Goal: Transaction & Acquisition: Purchase product/service

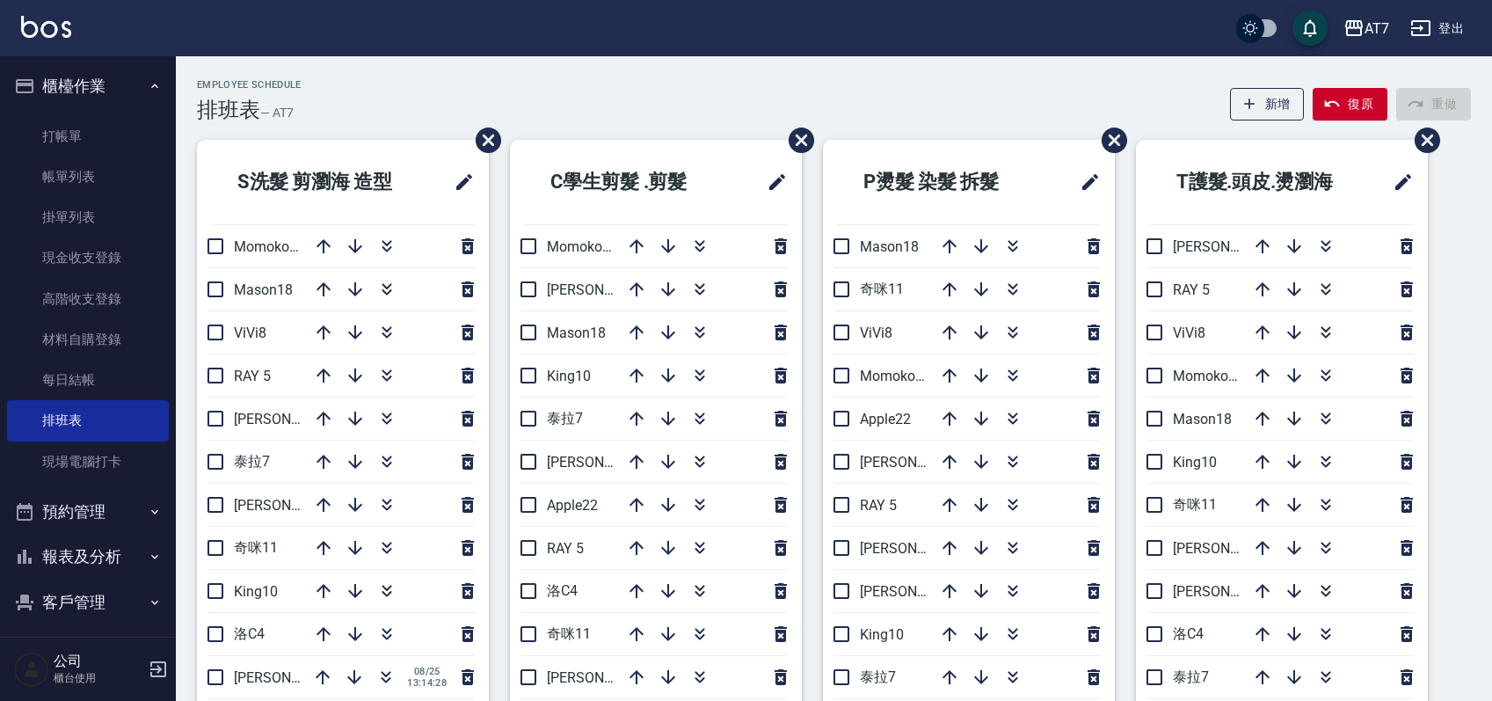
scroll to position [91, 0]
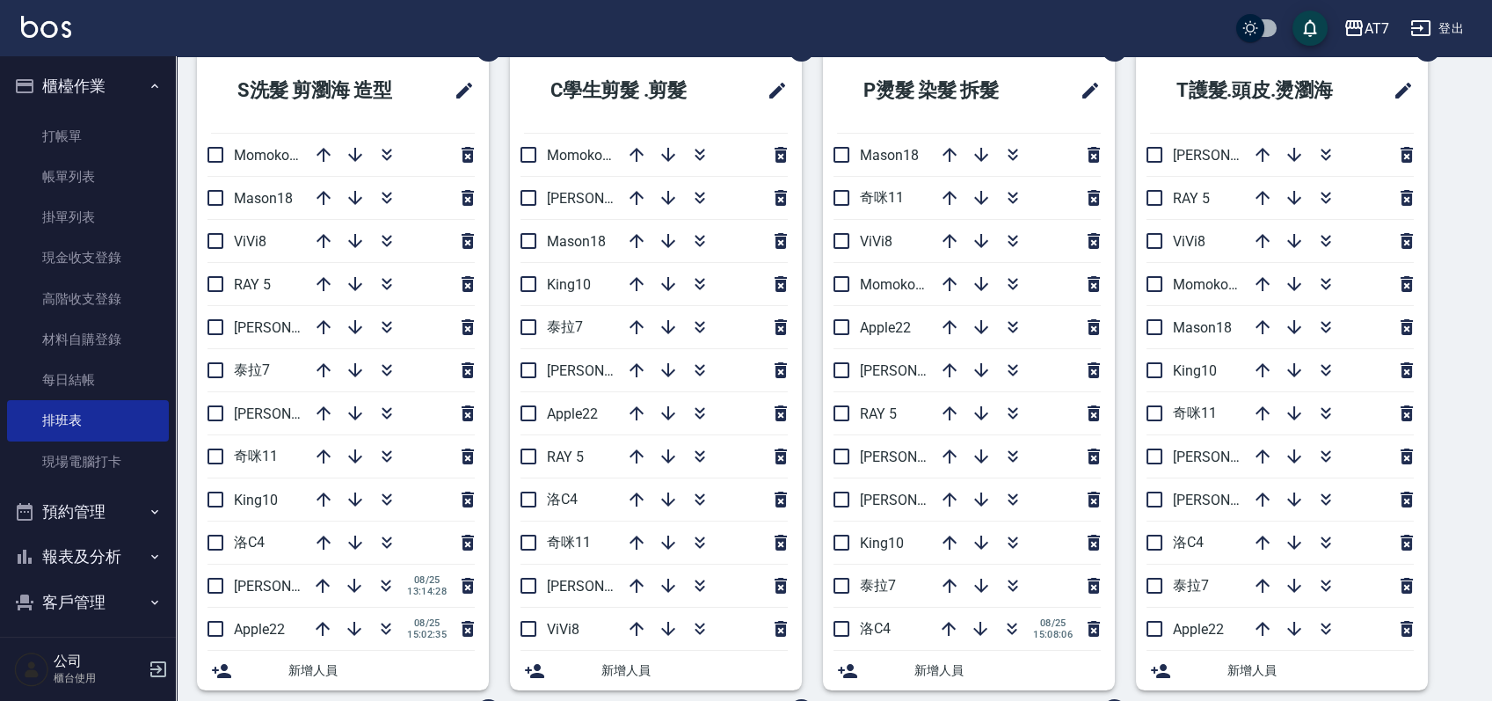
click at [1475, 225] on div "Employee Schedule 排班表 — AT7 新增 復原 重做 S洗髮 剪瀏海 造型 Momoko12 Mason18 ViVi8 RAY 5 郭郭…" at bounding box center [834, 681] width 1316 height 1387
click at [699, 413] on icon "button" at bounding box center [699, 413] width 21 height 21
click at [1454, 365] on div "S洗髮 剪瀏海 造型 Momoko12 Mason18 ViVi8 RAY 5 郭郭9 泰拉7 杜莎莎6 奇咪11 King10 洛C4 伊蕾2 08/25 …" at bounding box center [823, 711] width 1295 height 1326
click at [1489, 449] on div "Employee Schedule 排班表 — AT7 新增 復原 重做 S洗髮 剪瀏海 造型 Momoko12 Mason18 ViVi8 RAY 5 郭郭…" at bounding box center [834, 681] width 1316 height 1387
click at [1456, 447] on div "S洗髮 剪瀏海 造型 Momoko12 Mason18 ViVi8 RAY 5 郭郭9 泰拉7 杜莎莎6 奇咪11 King10 洛C4 伊蕾2 08/25 …" at bounding box center [823, 711] width 1295 height 1326
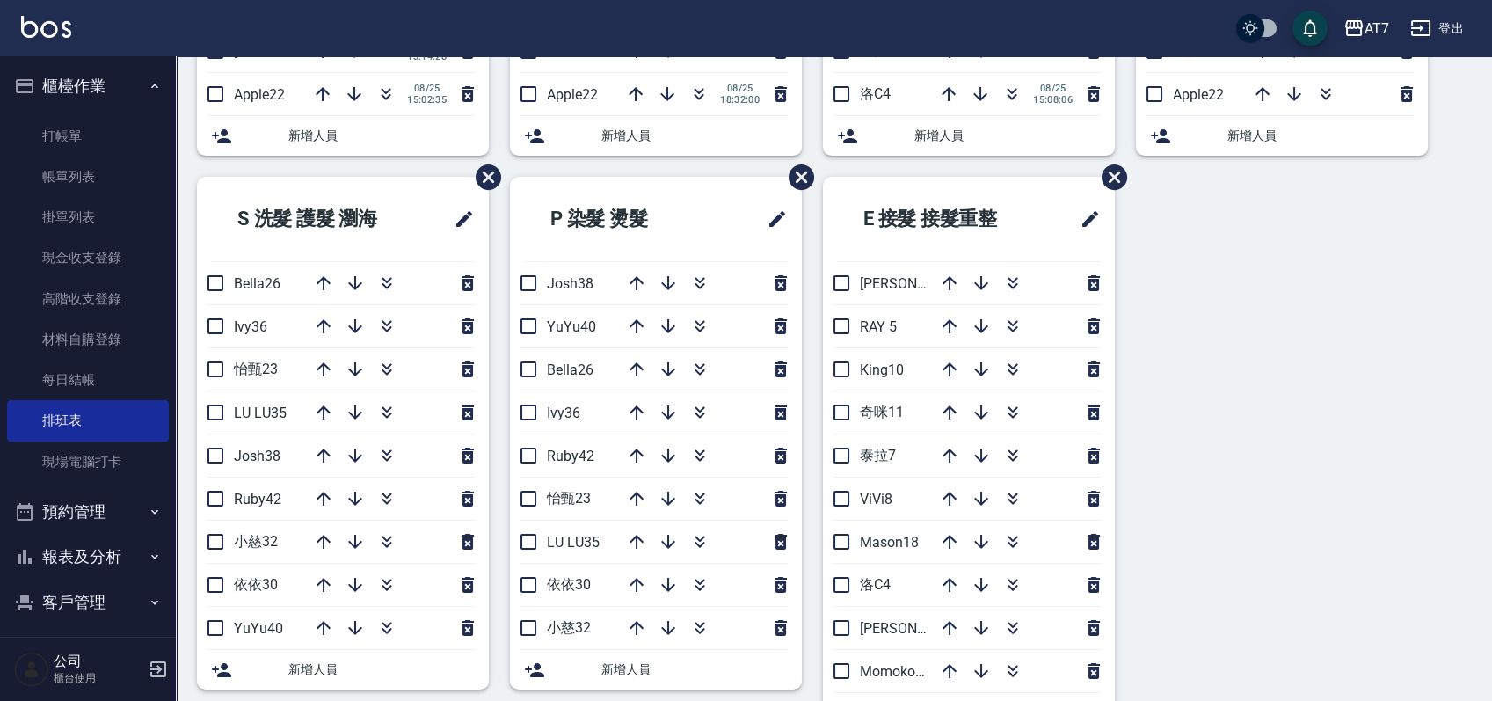
scroll to position [678, 0]
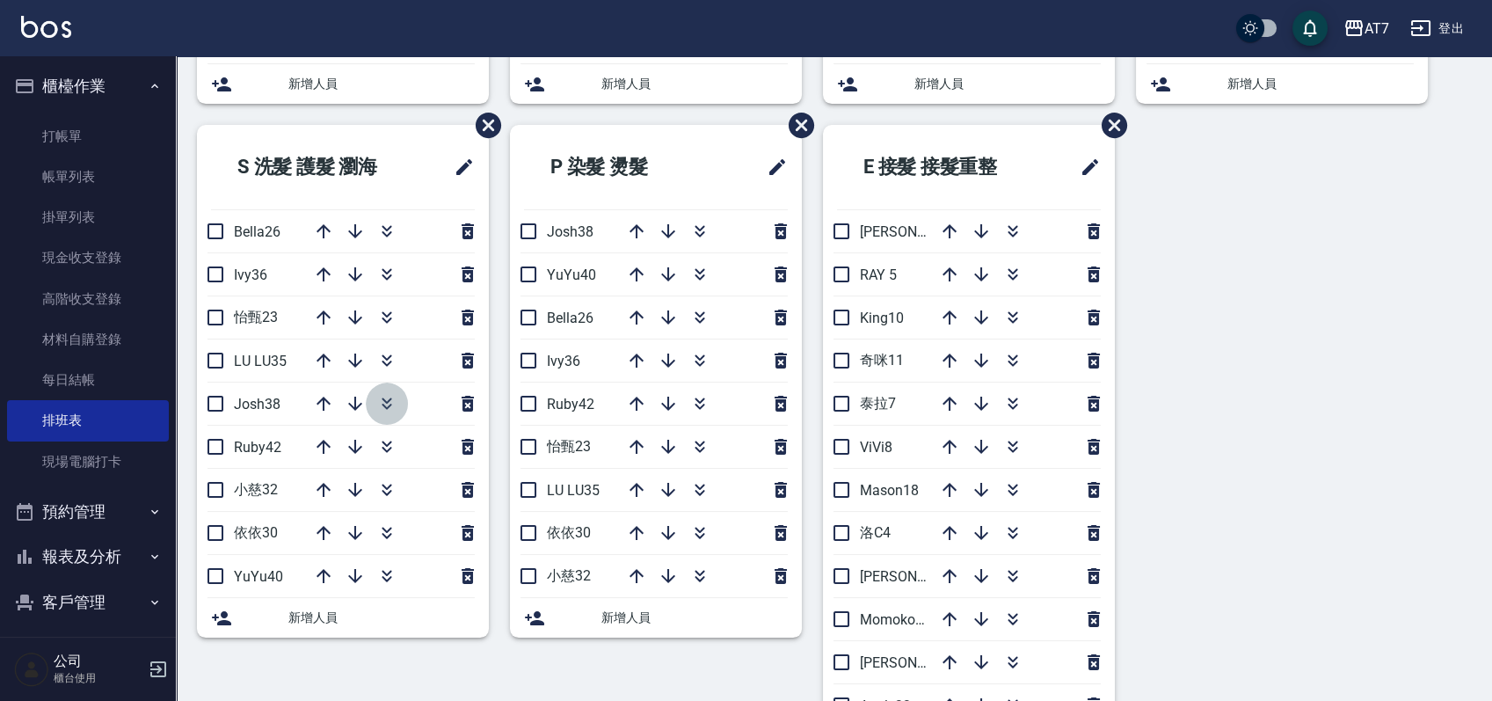
click at [379, 403] on icon "button" at bounding box center [386, 403] width 21 height 21
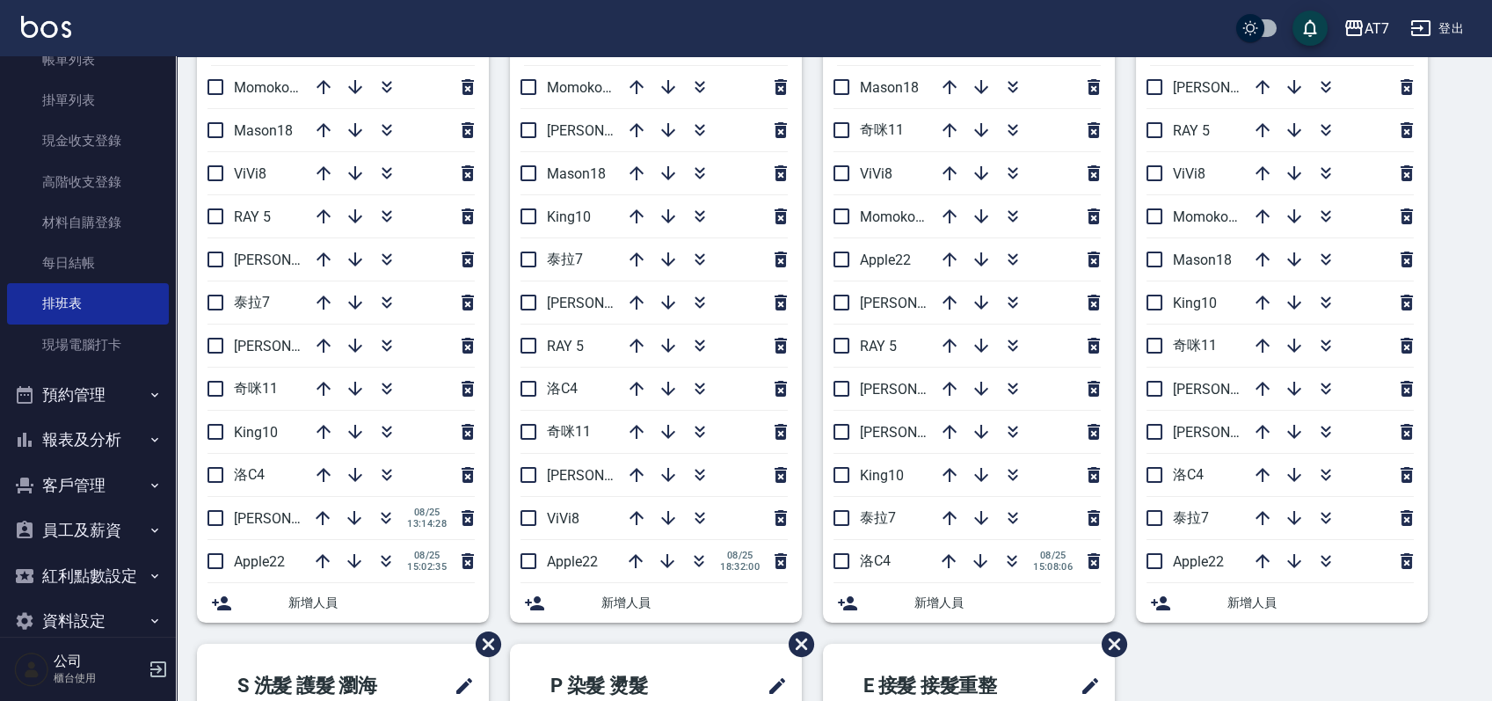
scroll to position [234, 0]
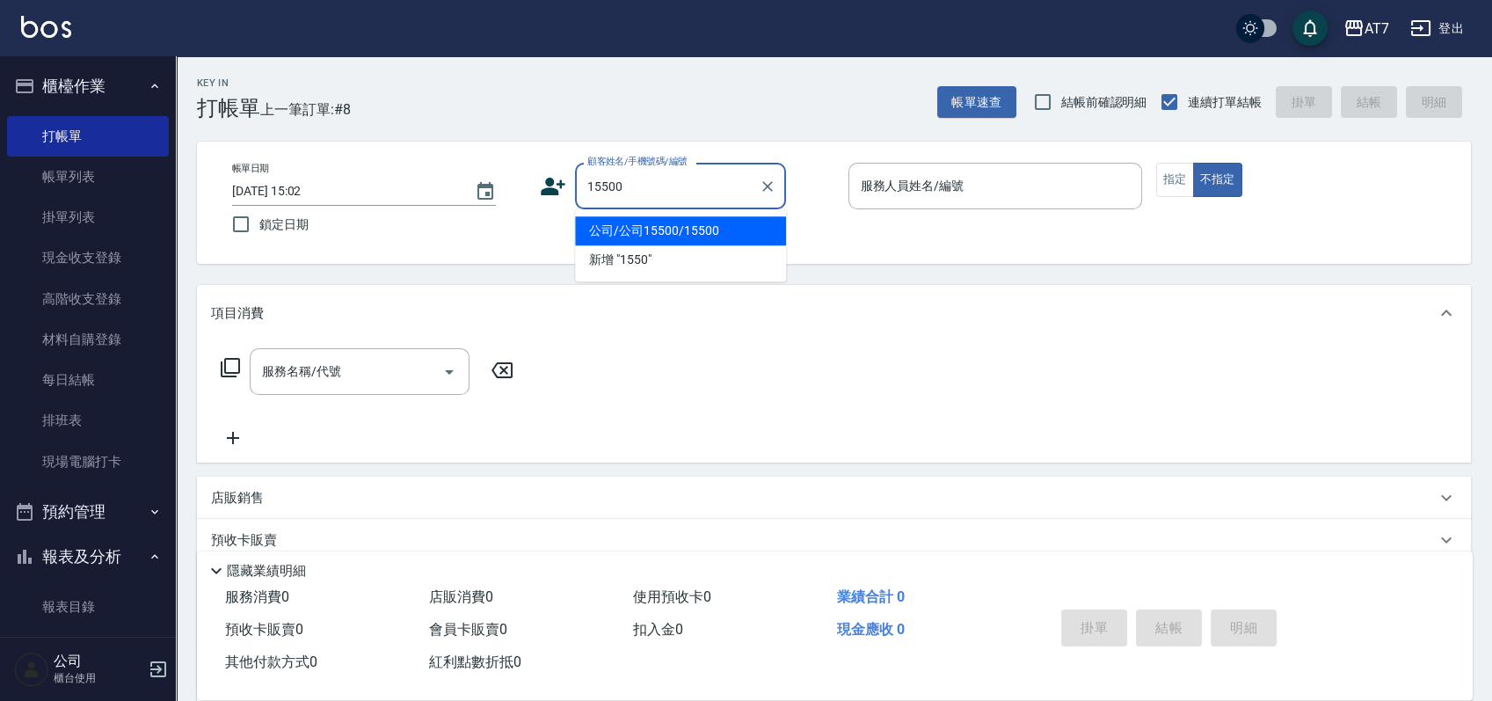
type input "公司/公司15500/15500"
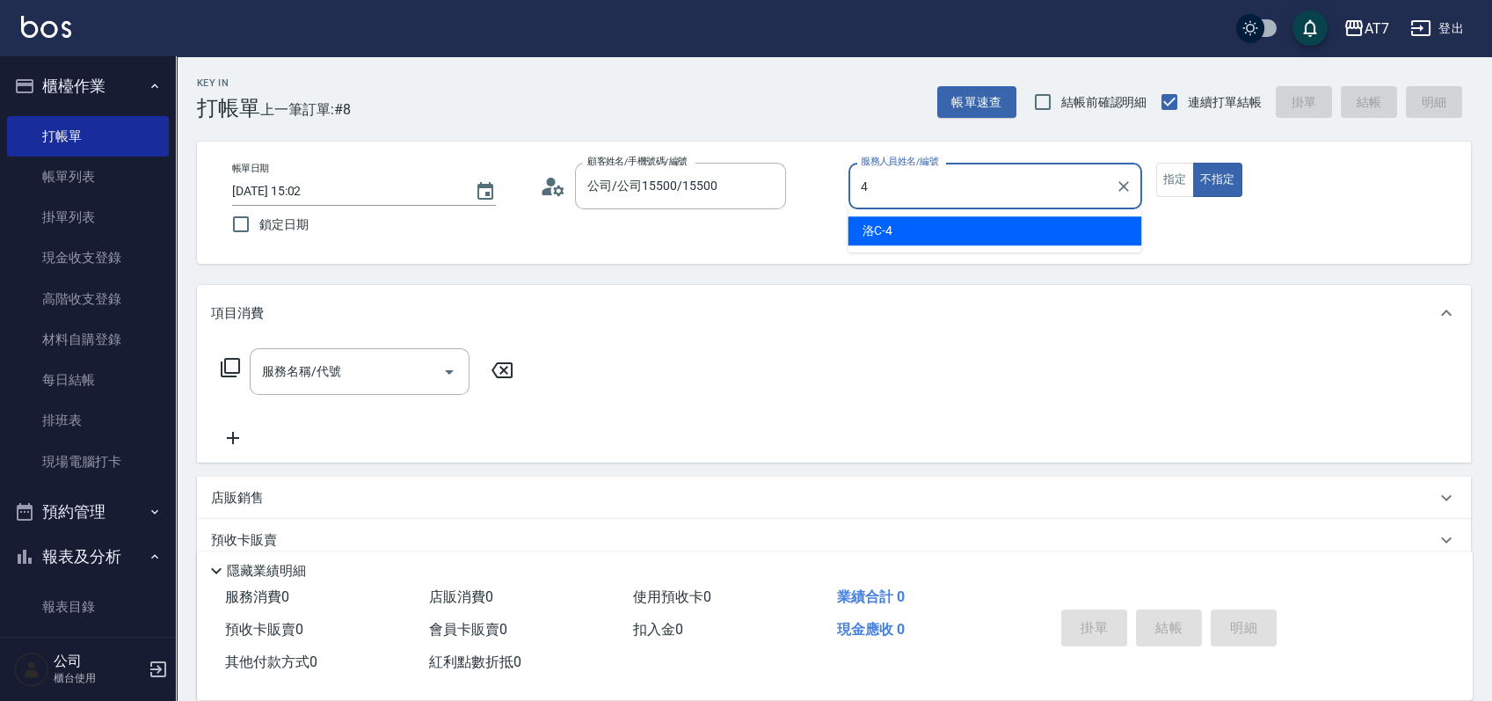
type input "洛C-4"
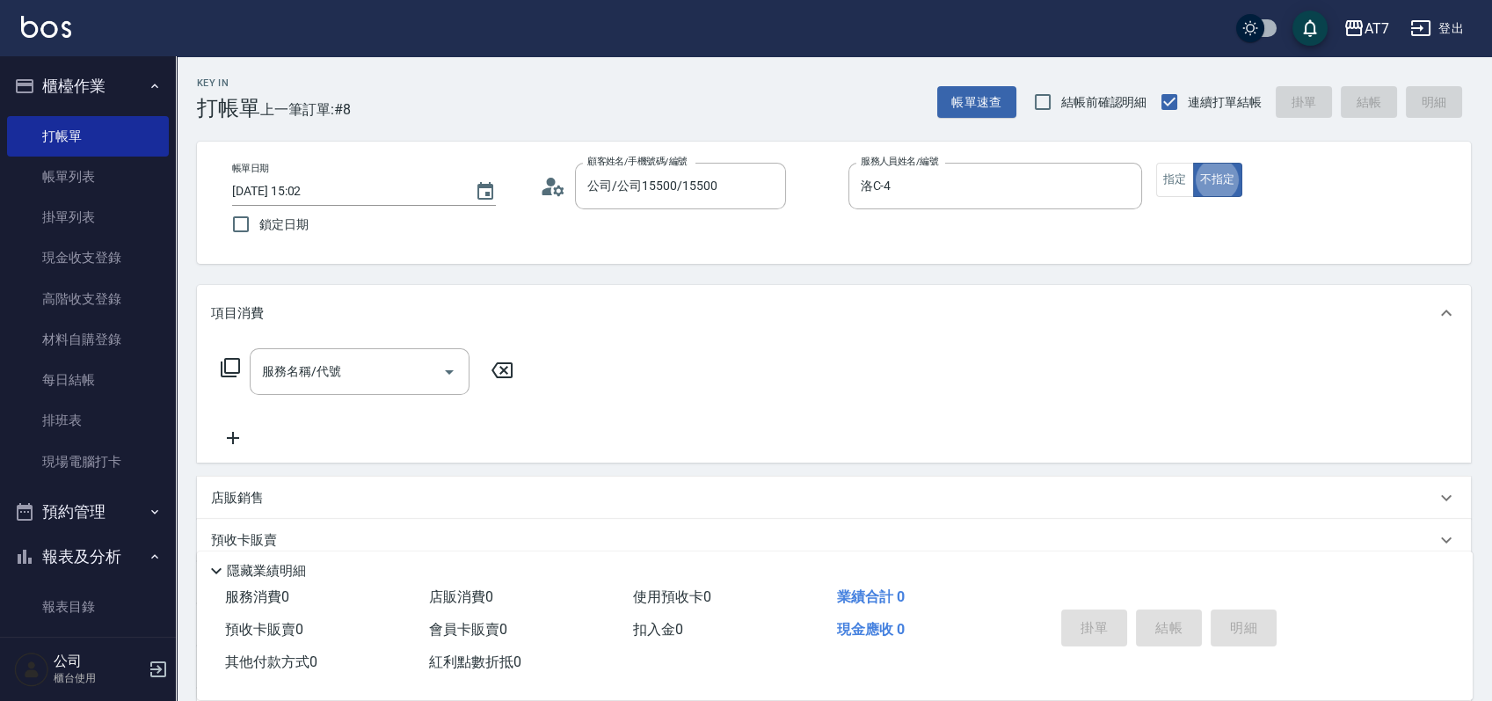
type button "false"
type input "302"
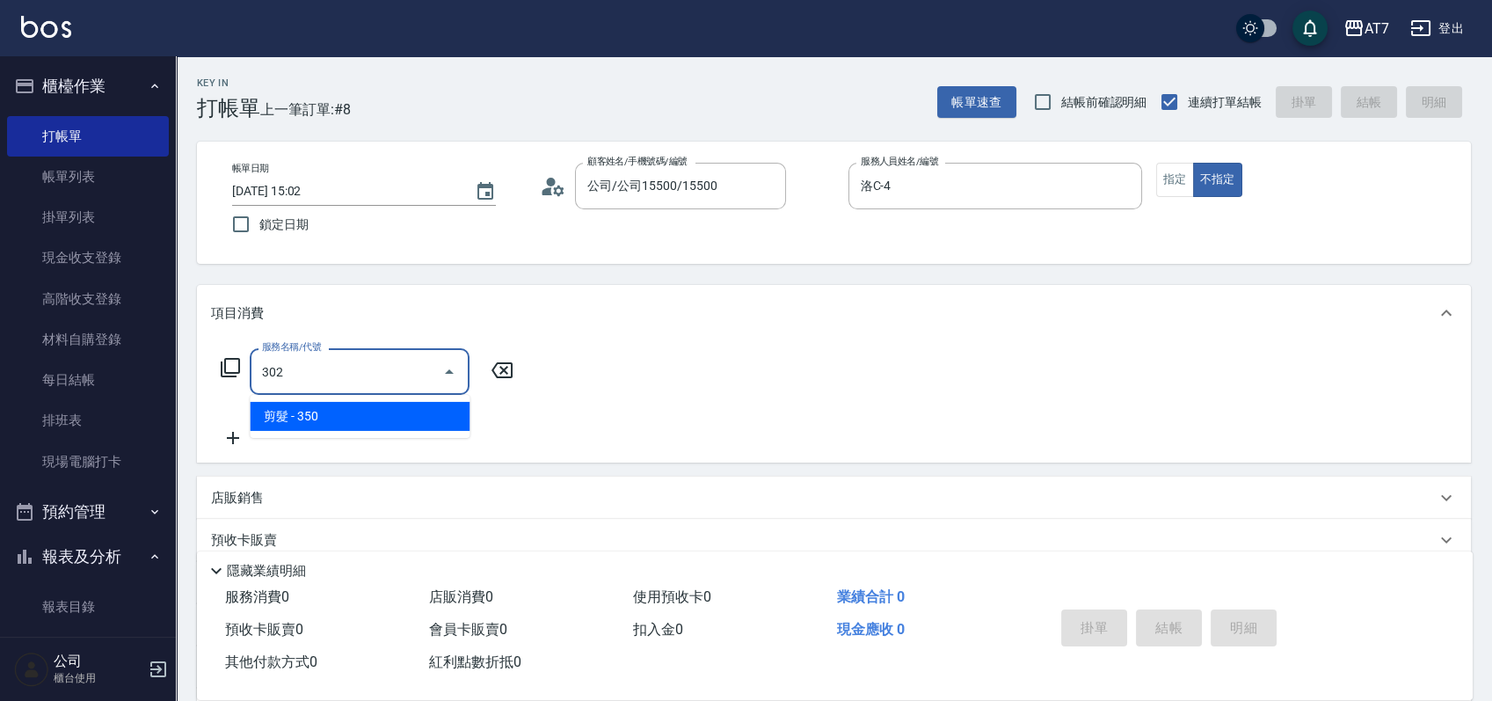
type input "30"
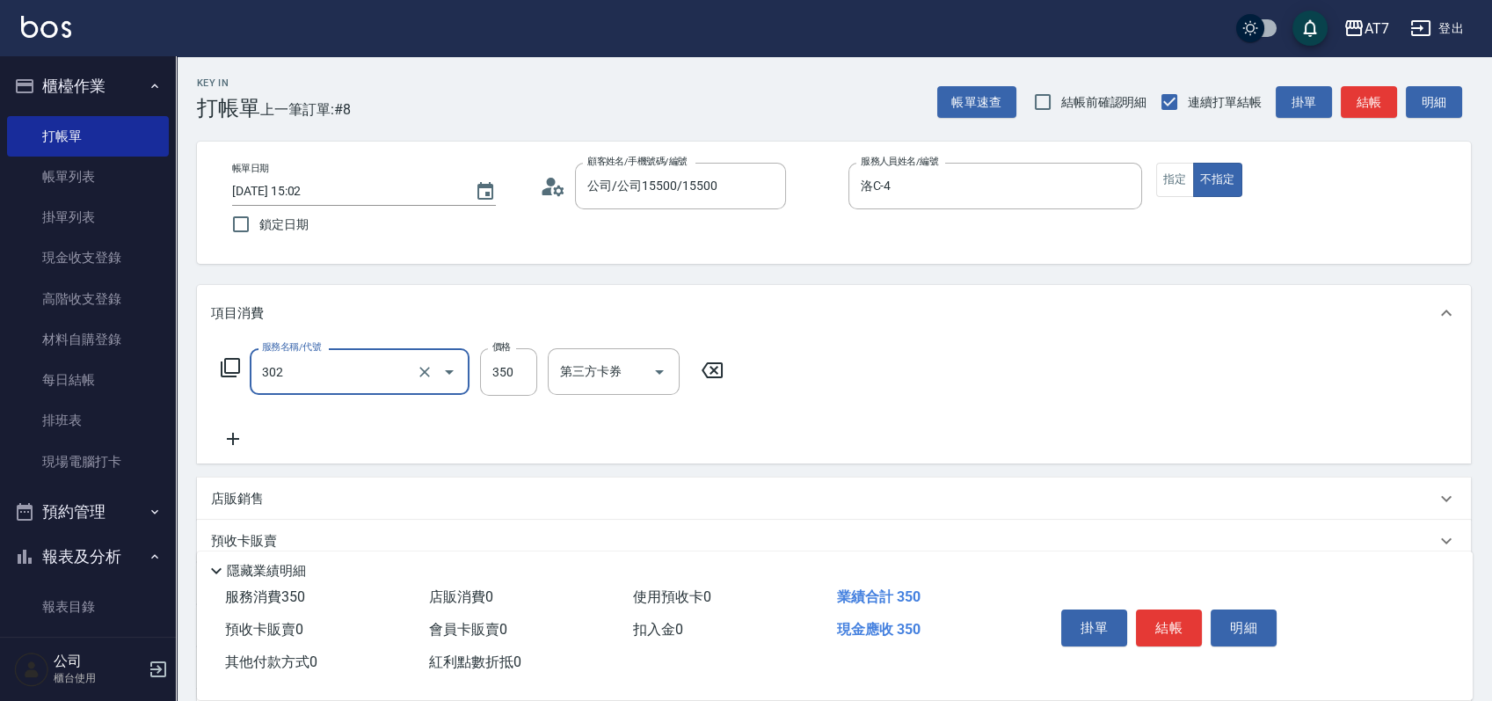
type input "剪髮(302)"
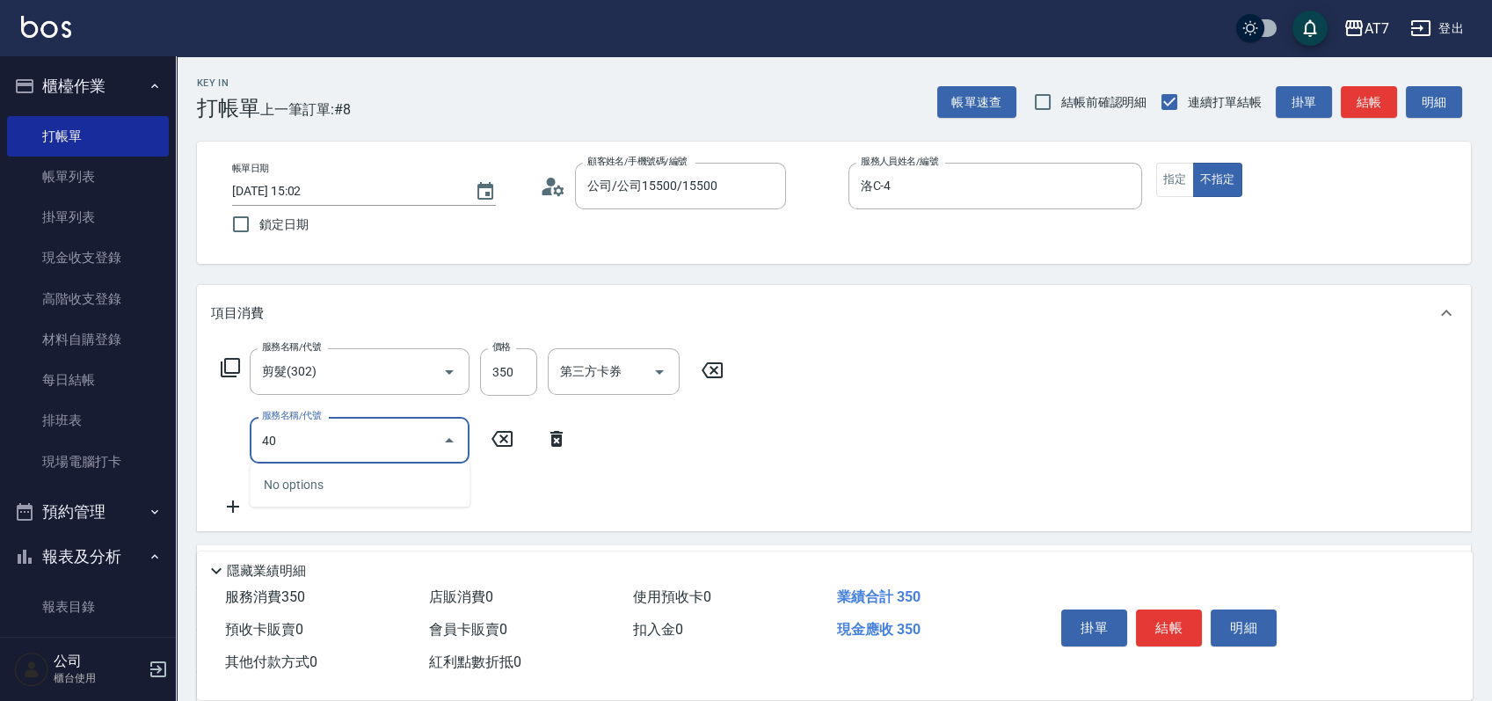
type input "400"
type input "180"
type input "染髮(400)"
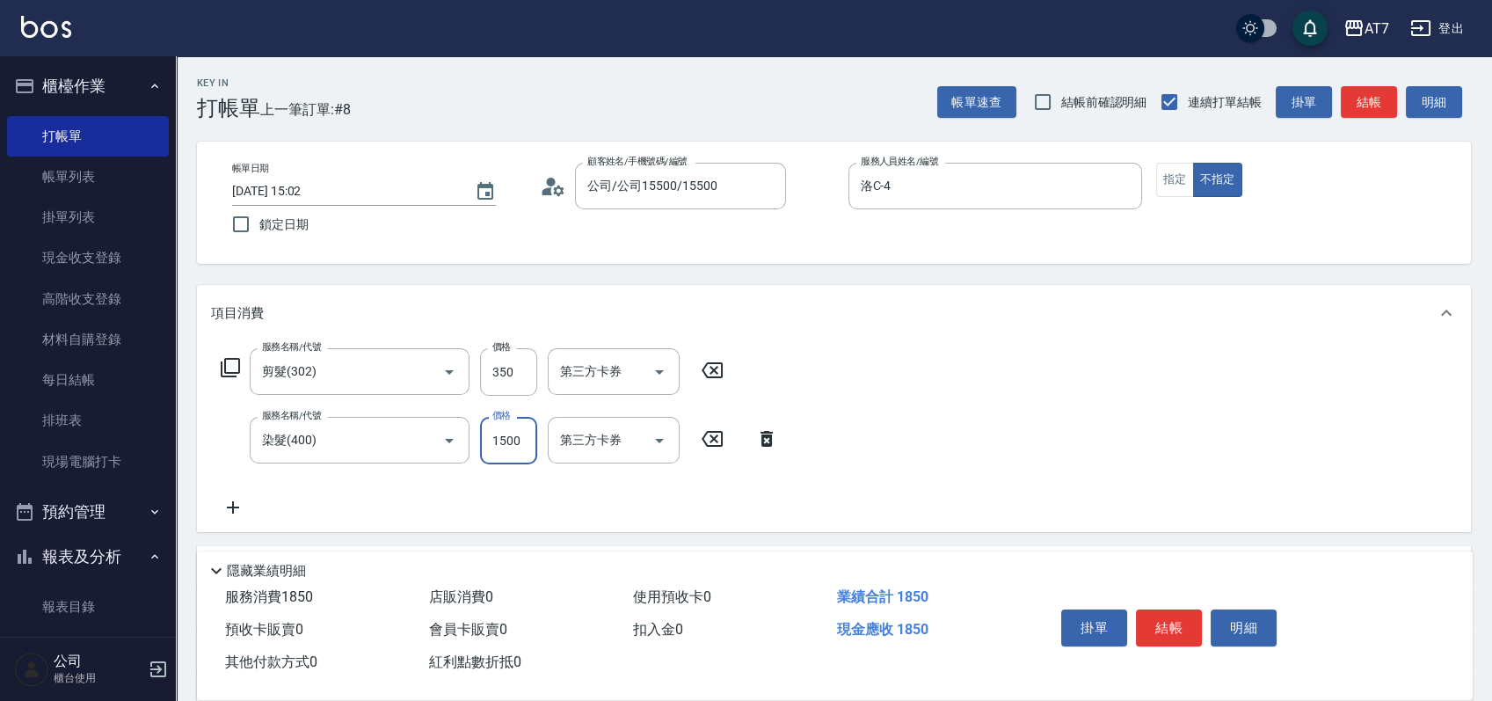
type input "3"
type input "30"
type input "300"
type input "330"
type input "3000"
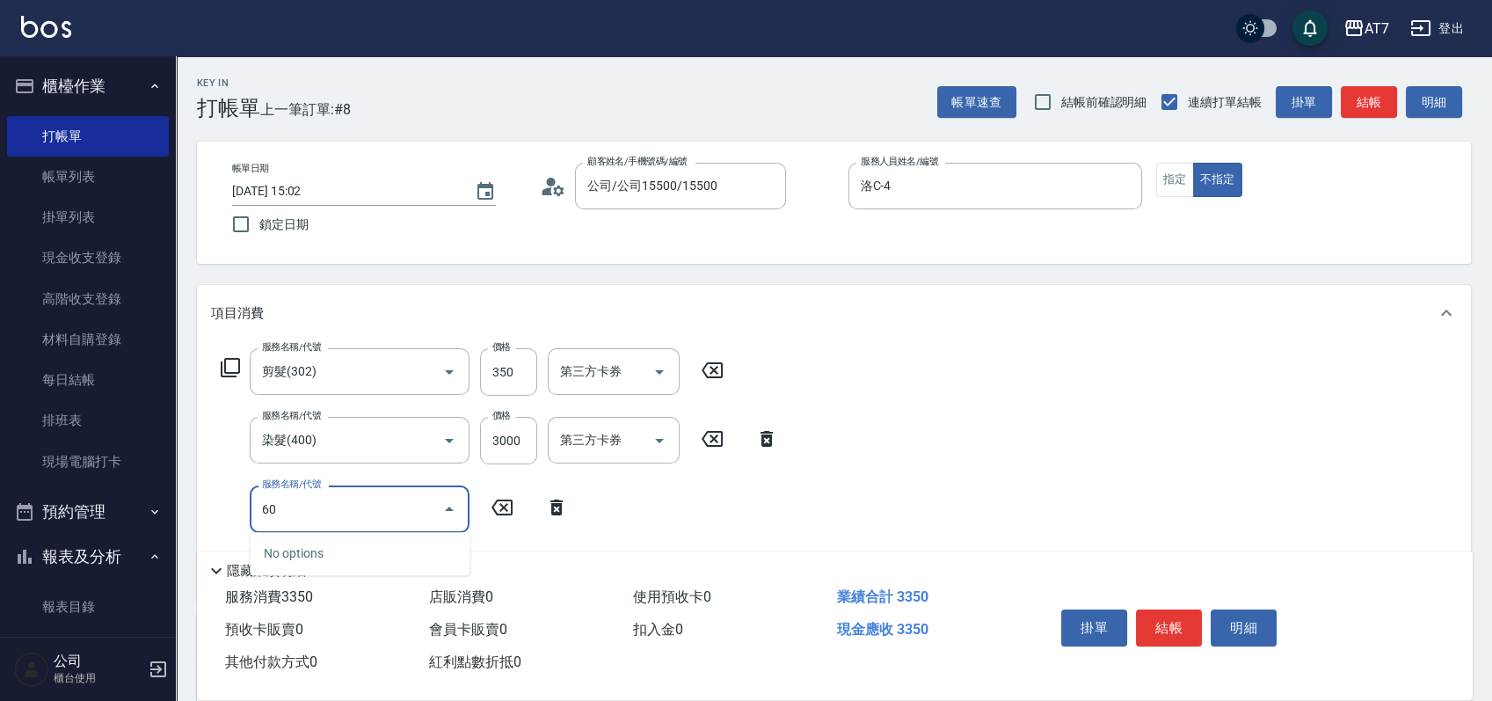
type input "609"
type input "580"
type input "鉑金護髮M（自領(609)"
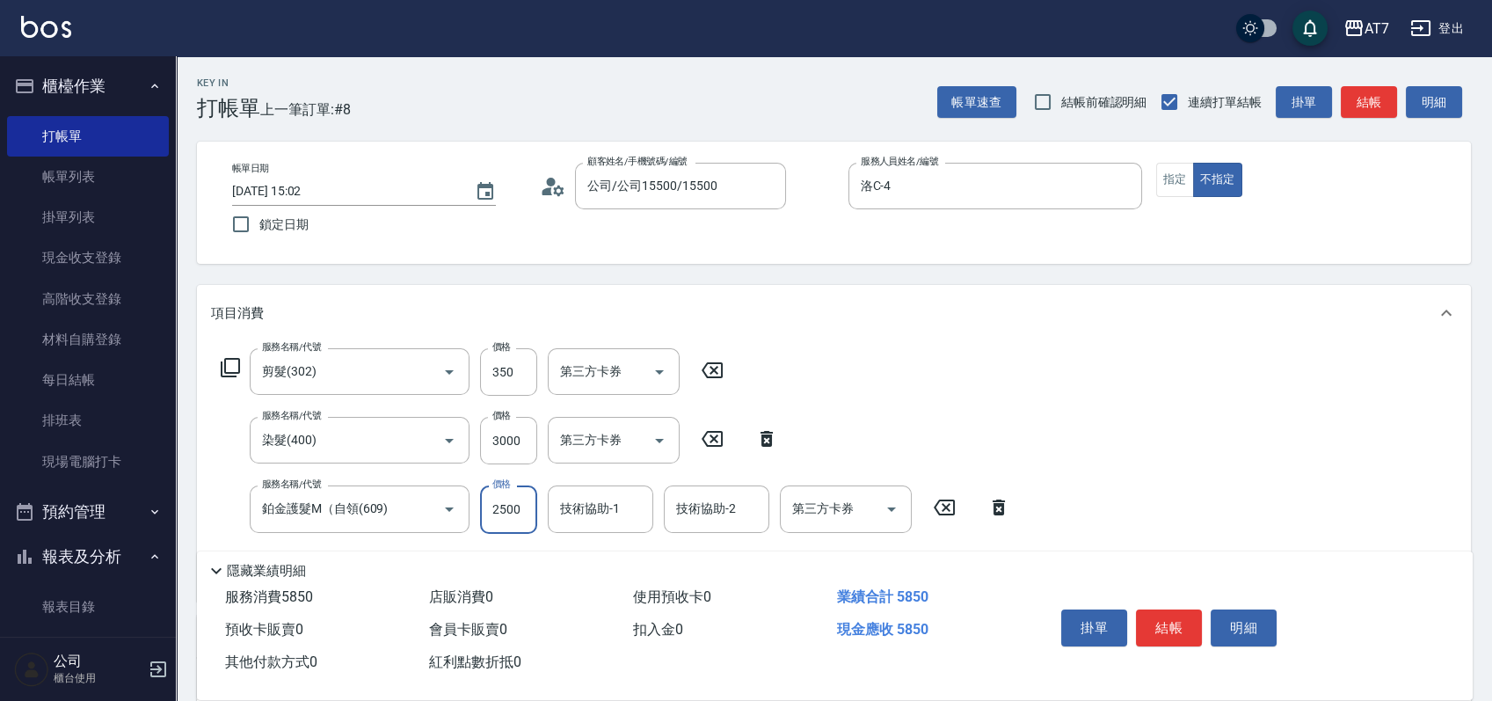
type input "2"
type input "330"
type input "280"
type input "360"
type input "2800"
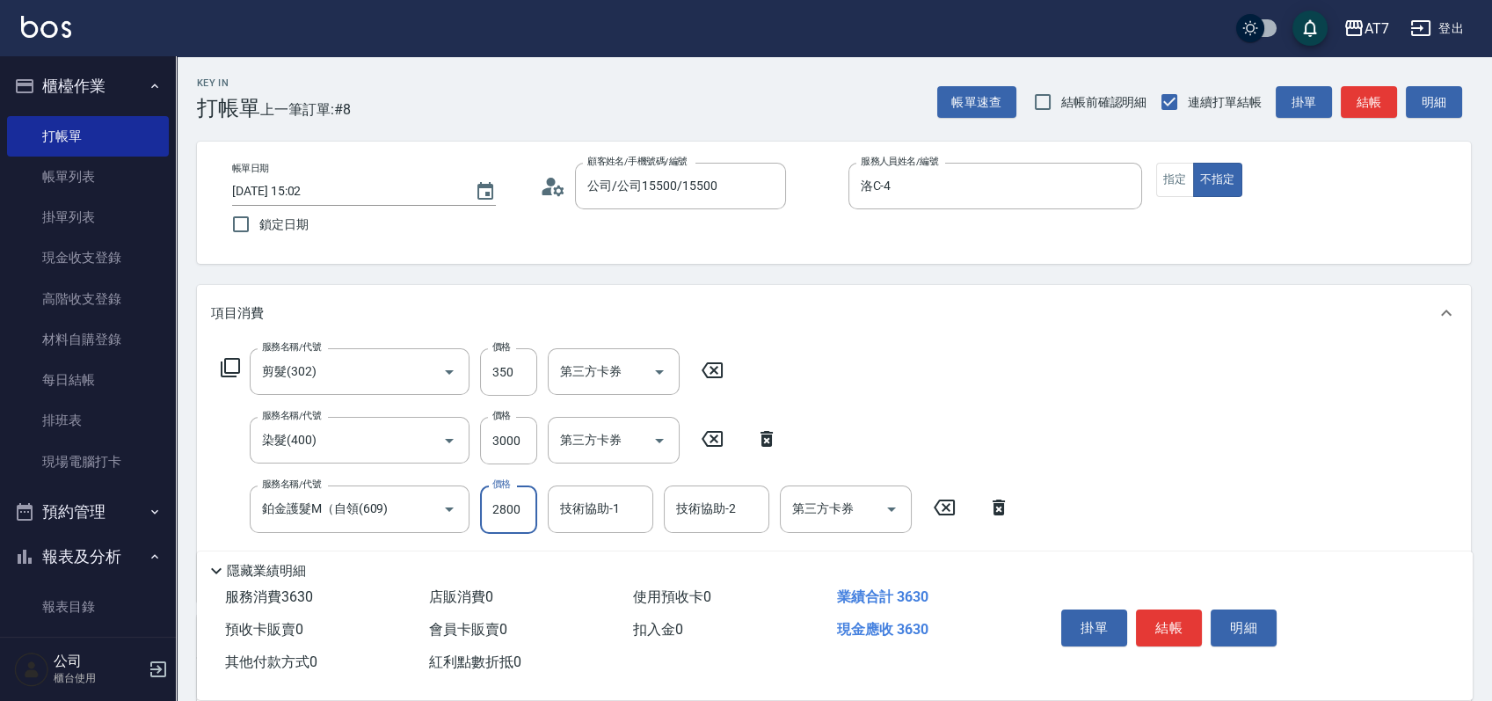
type input "610"
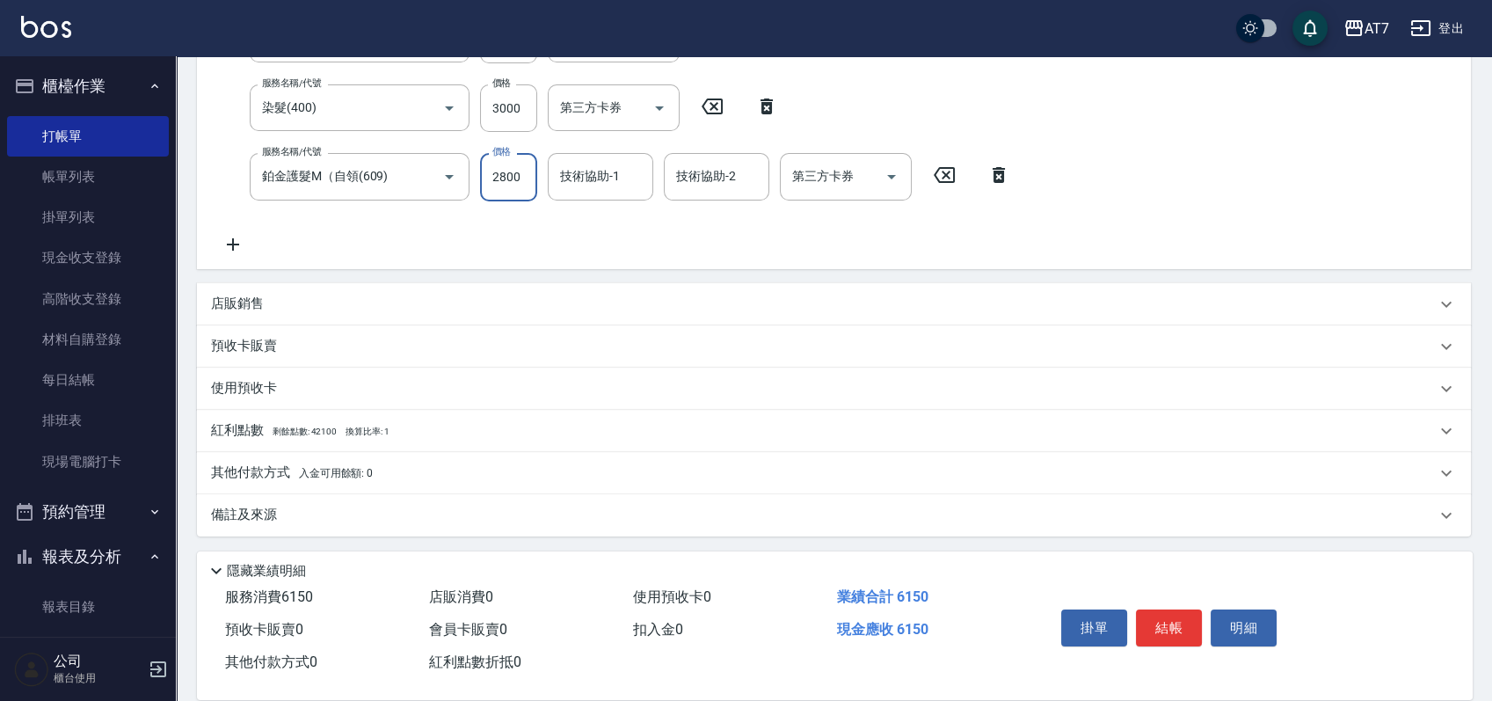
scroll to position [333, 0]
type input "2800"
click at [441, 473] on div "其他付款方式 入金可用餘額: 0" at bounding box center [823, 472] width 1225 height 19
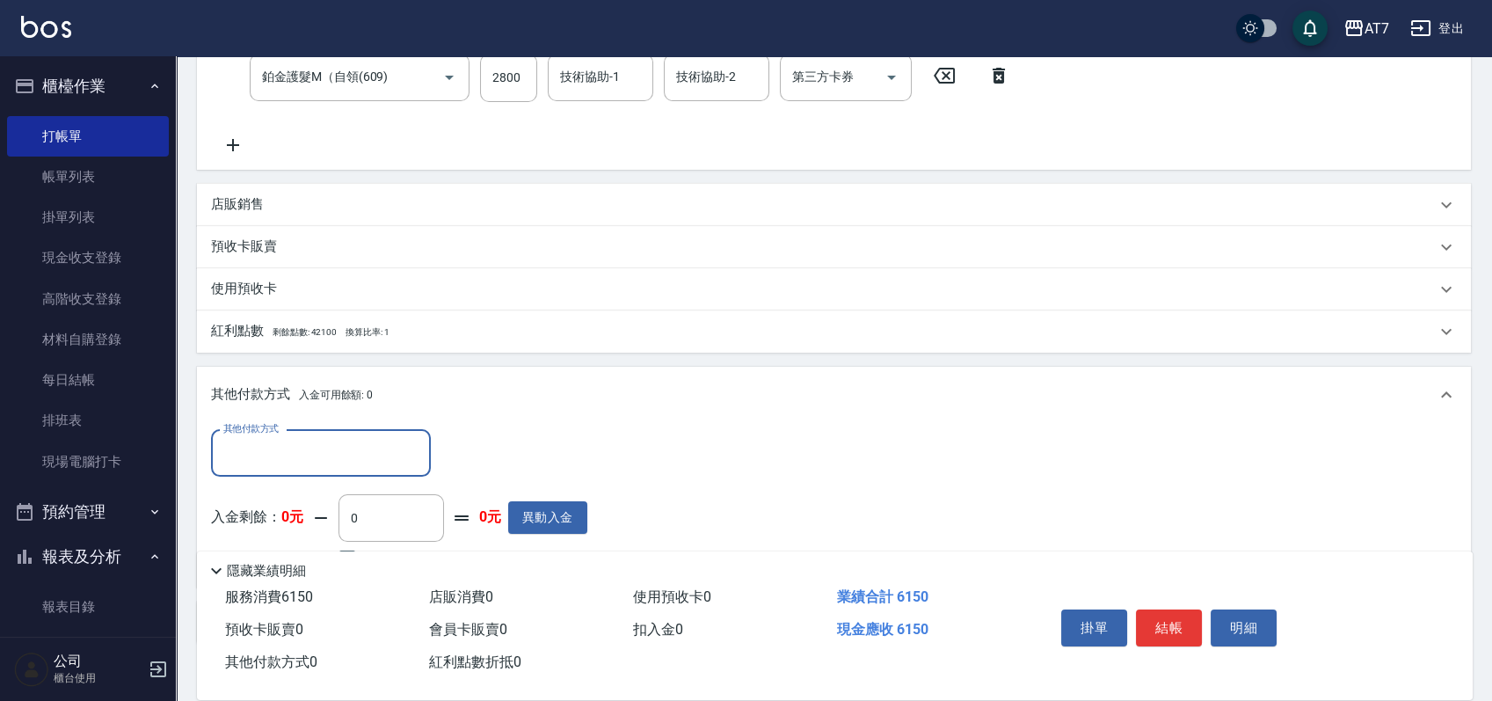
scroll to position [535, 0]
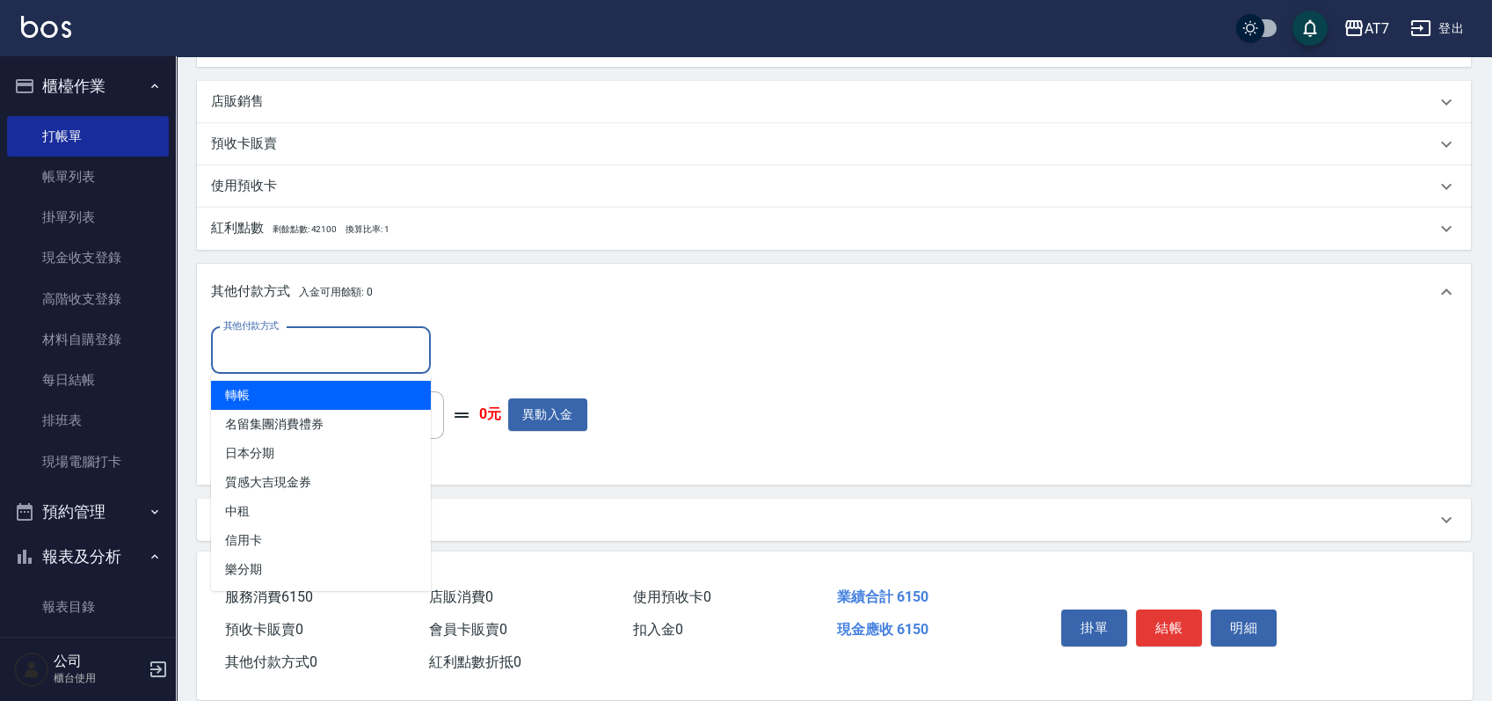
click at [354, 349] on input "其他付款方式" at bounding box center [321, 350] width 204 height 31
click at [333, 397] on span "轉帳" at bounding box center [321, 395] width 220 height 29
type input "轉帳"
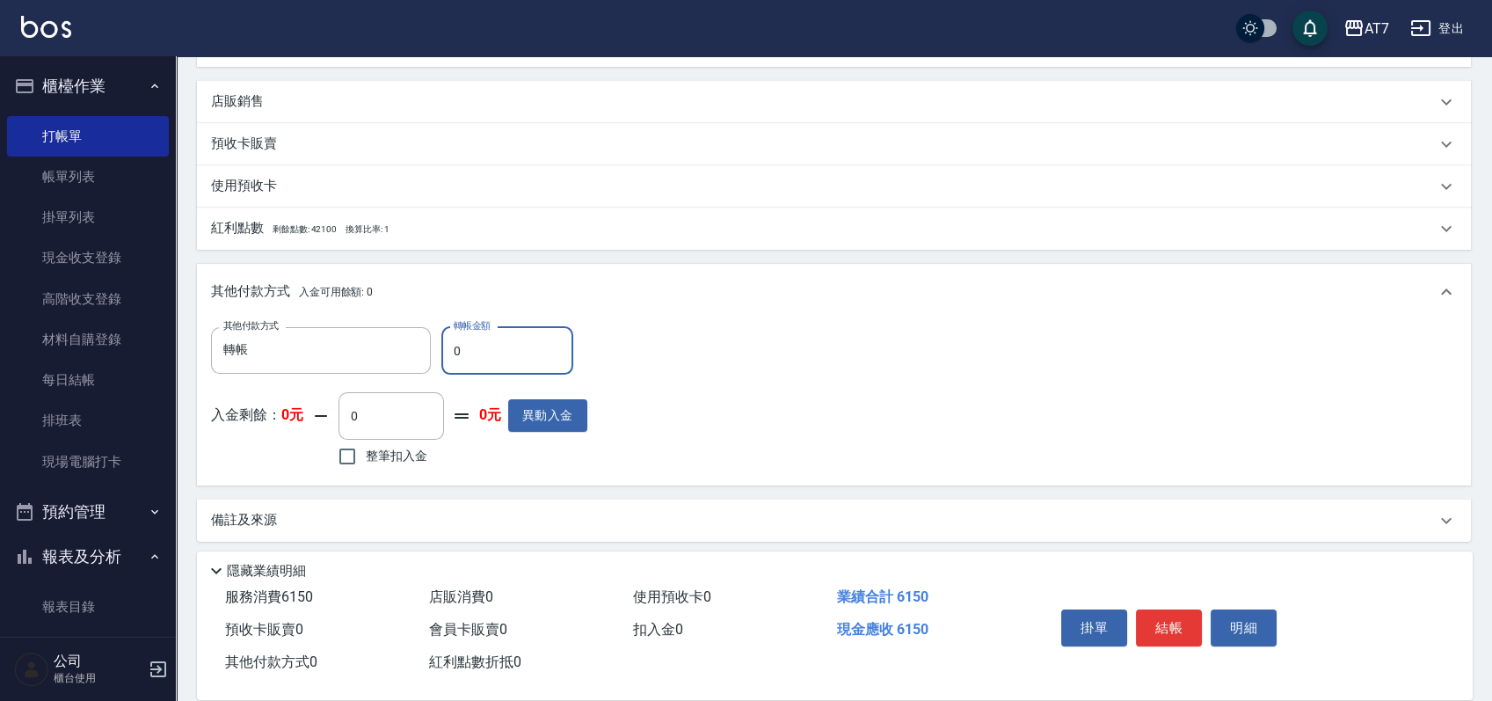
click at [448, 346] on input "0" at bounding box center [507, 350] width 132 height 47
type input "60"
type input "600"
type input "610"
type input "550"
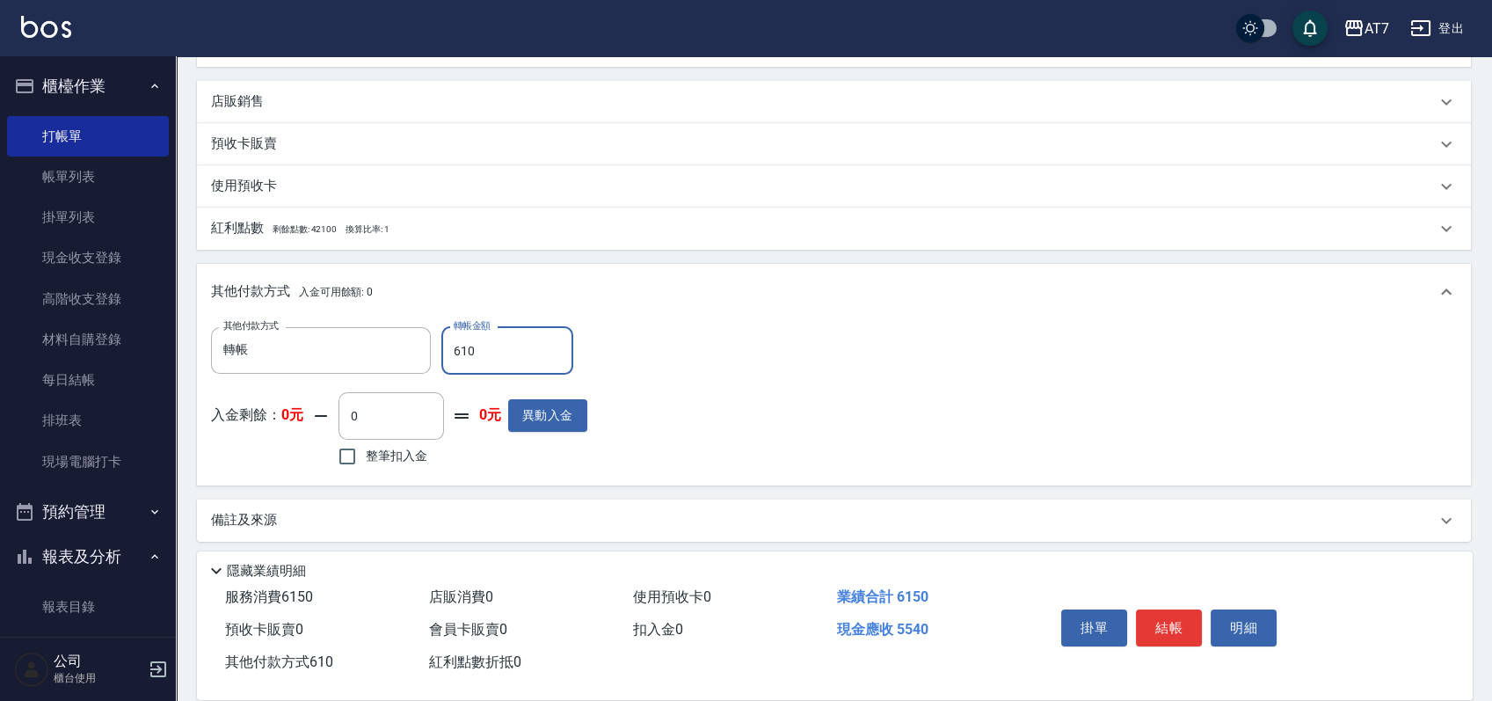
type input "6150"
type input "0"
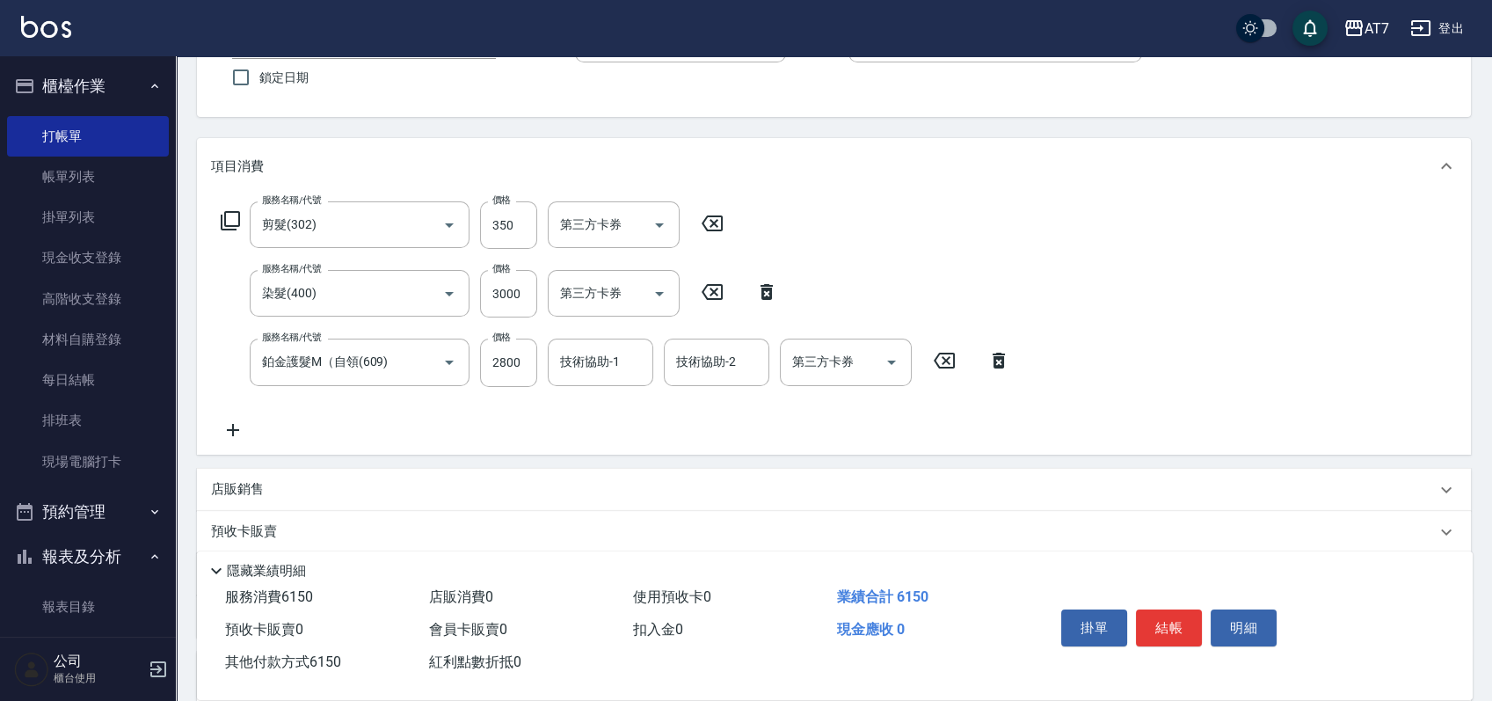
scroll to position [66, 0]
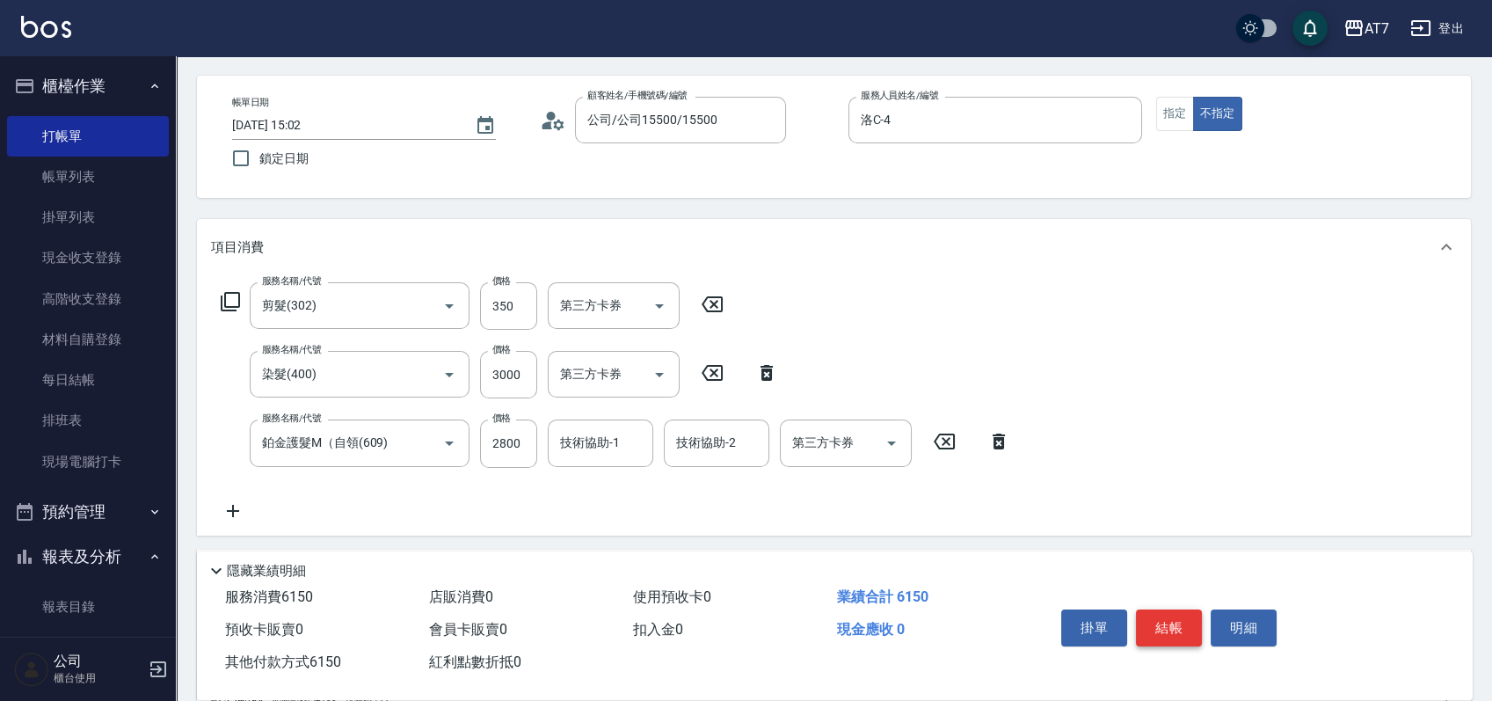
type input "6150"
click at [1180, 624] on button "結帳" at bounding box center [1169, 627] width 66 height 37
type input "2025/08/25 17:58"
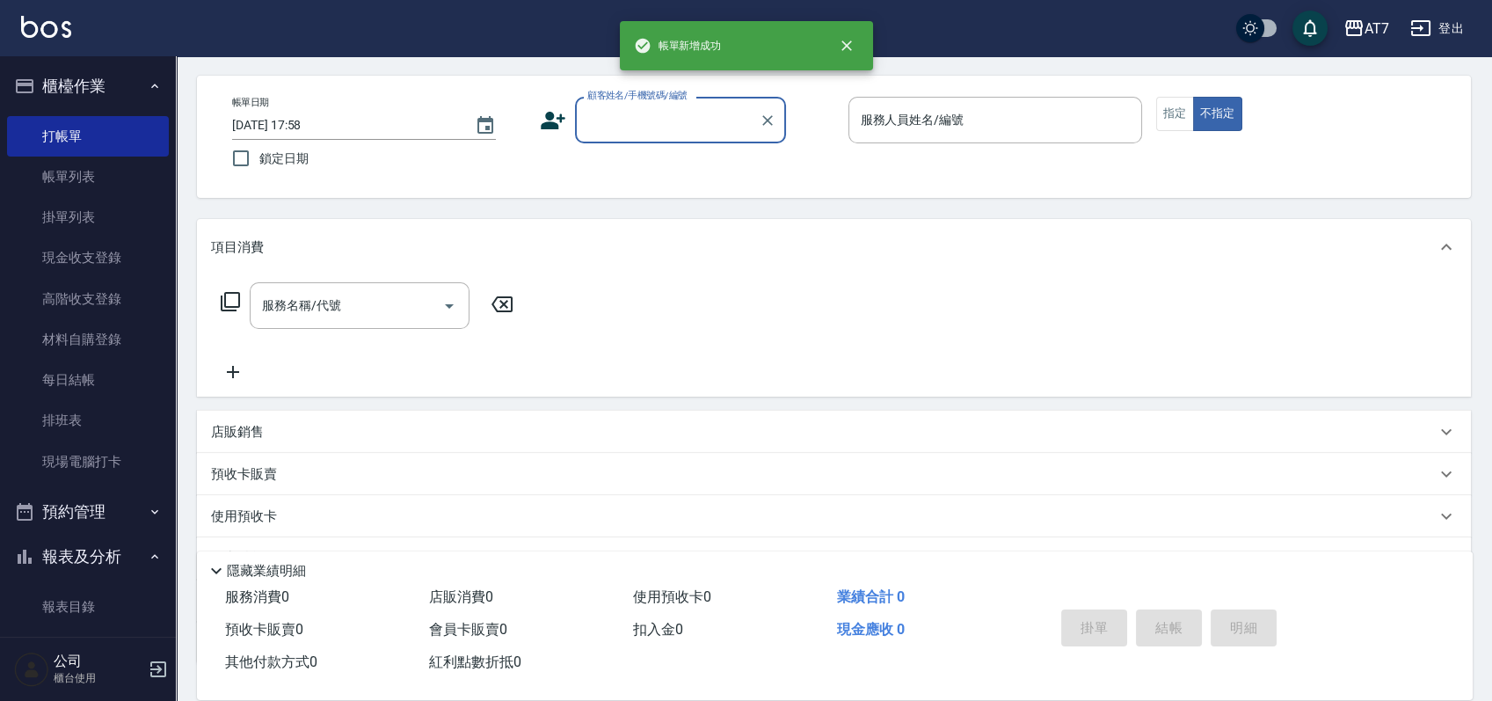
scroll to position [0, 0]
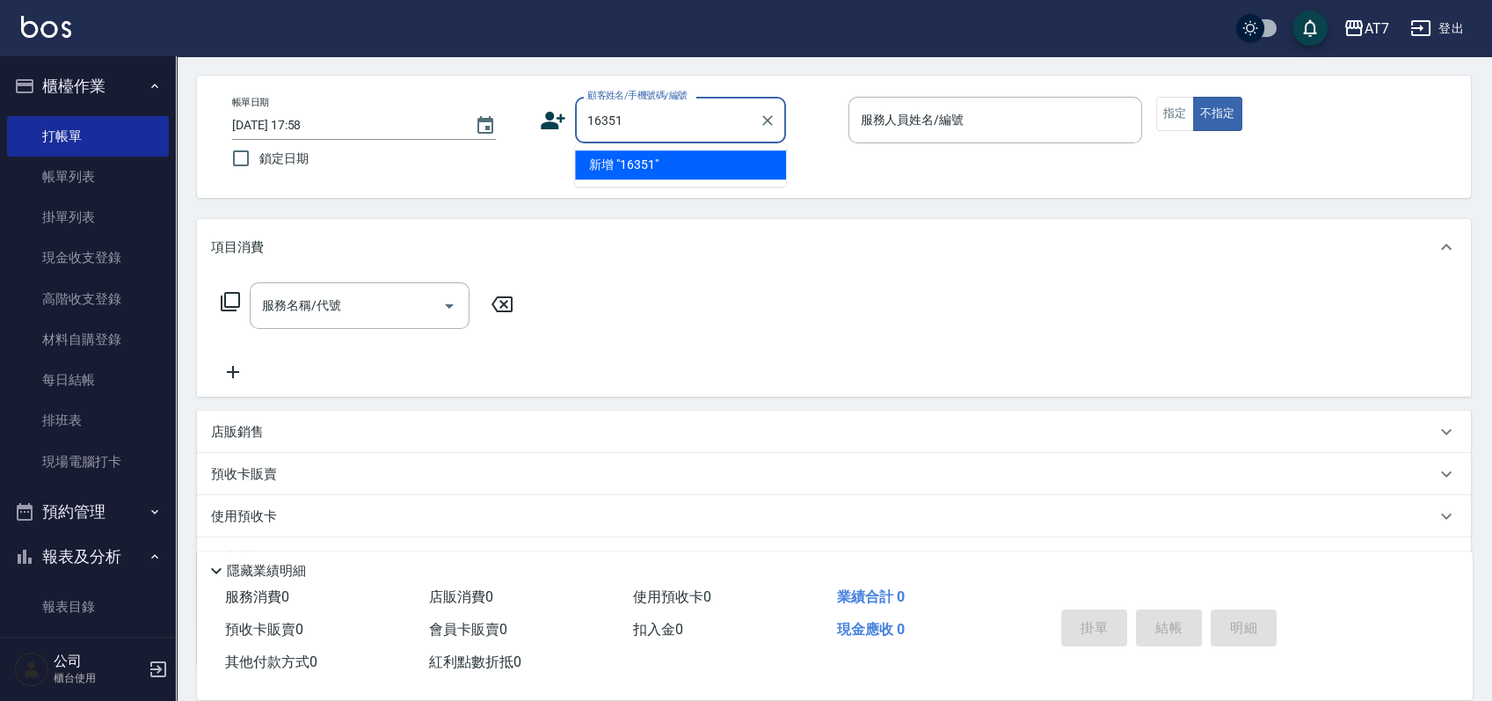
type input "16351"
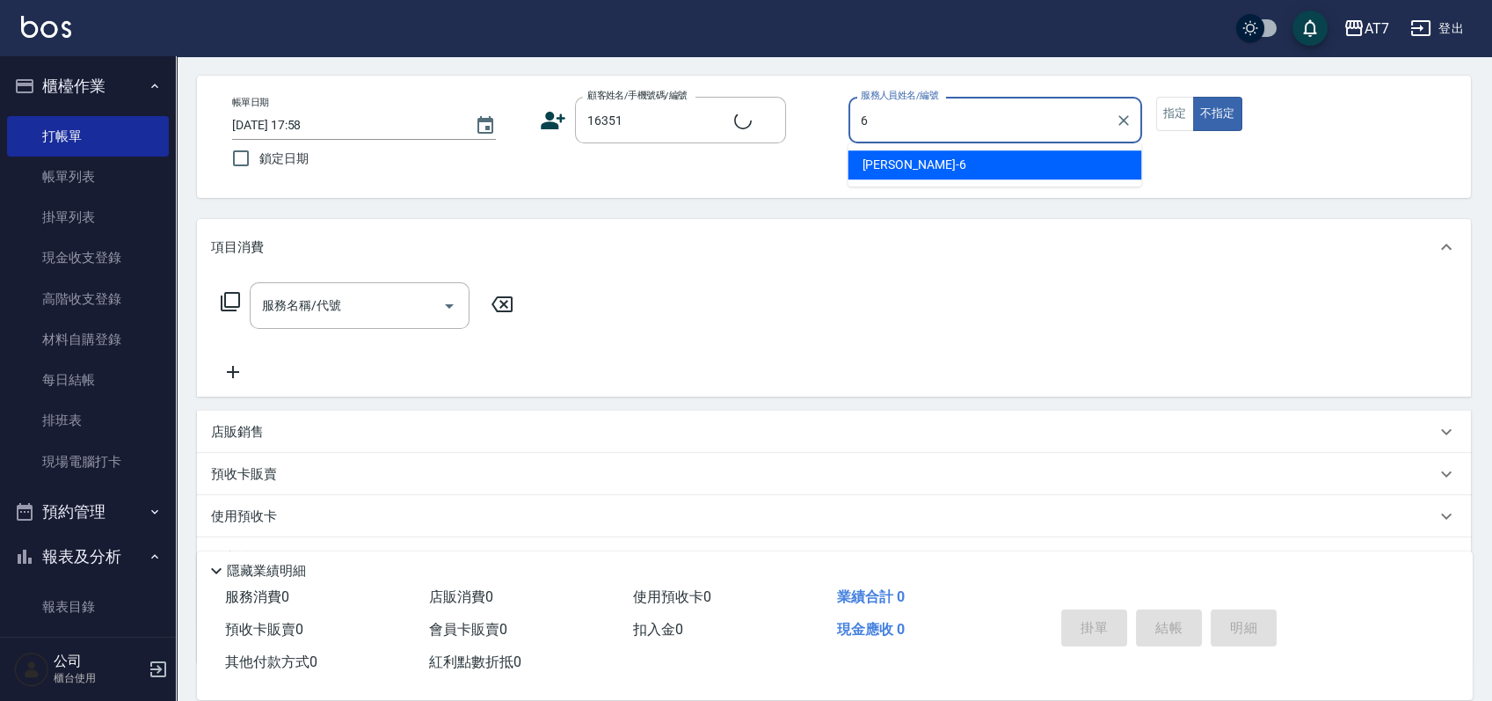
type input "6"
type input "公司/公司16351/16351"
type input "杜莎莎-6"
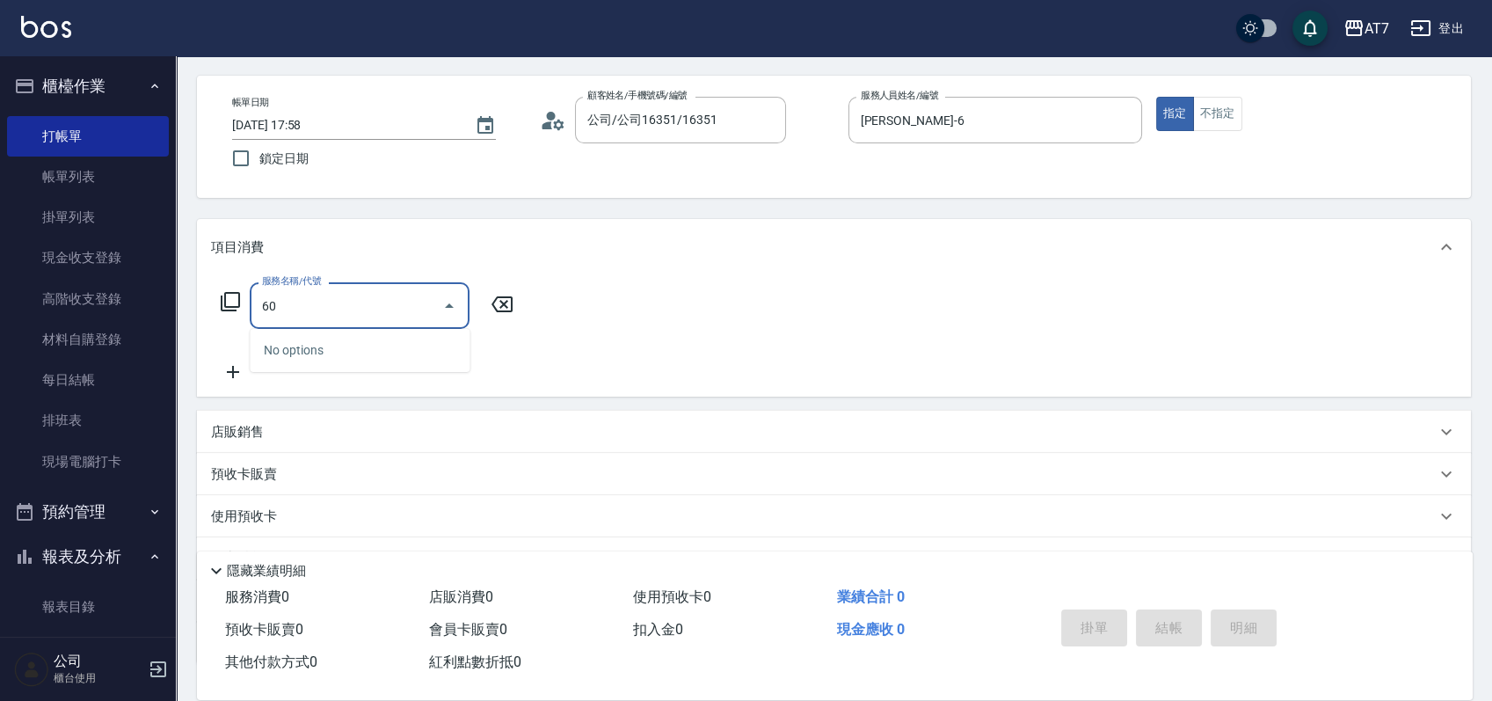
type input "605"
type input "100"
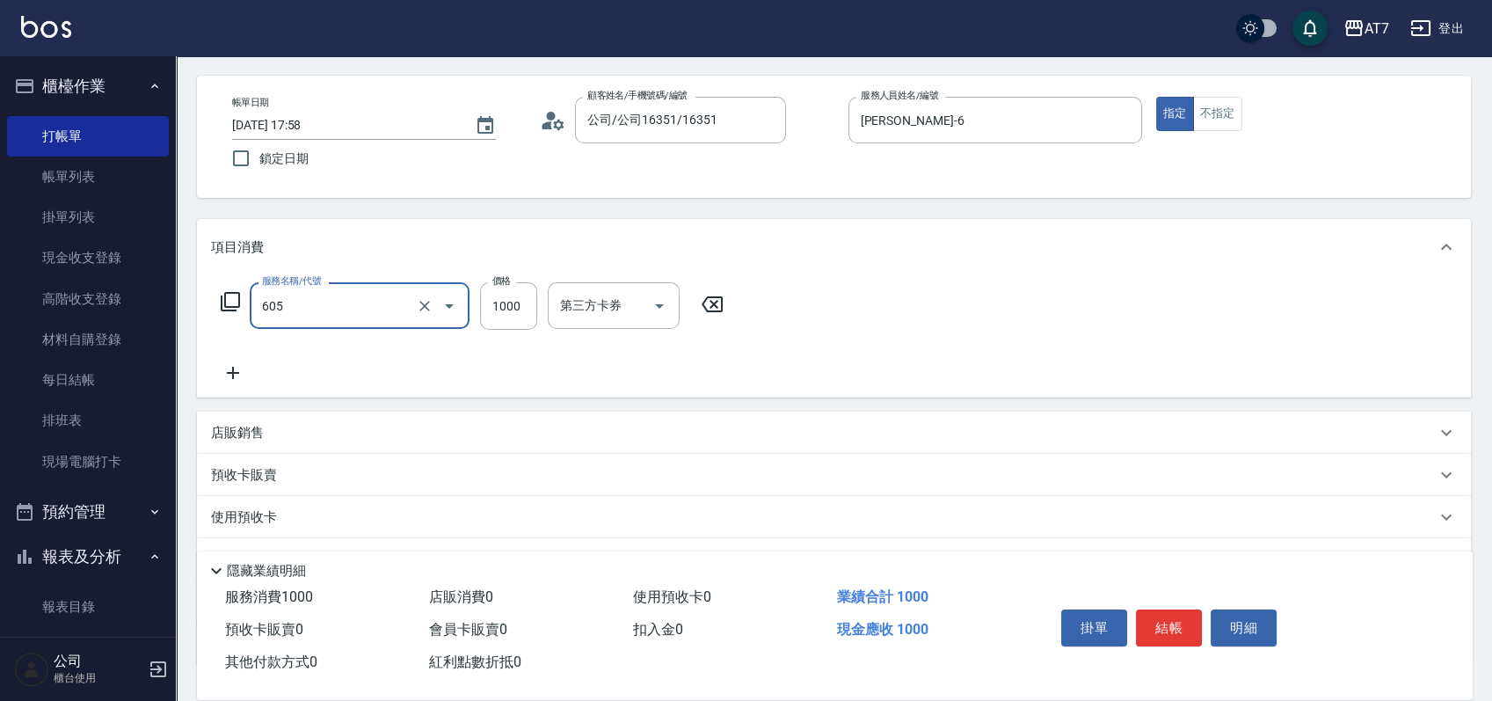
type input "順子護髮(助(605)"
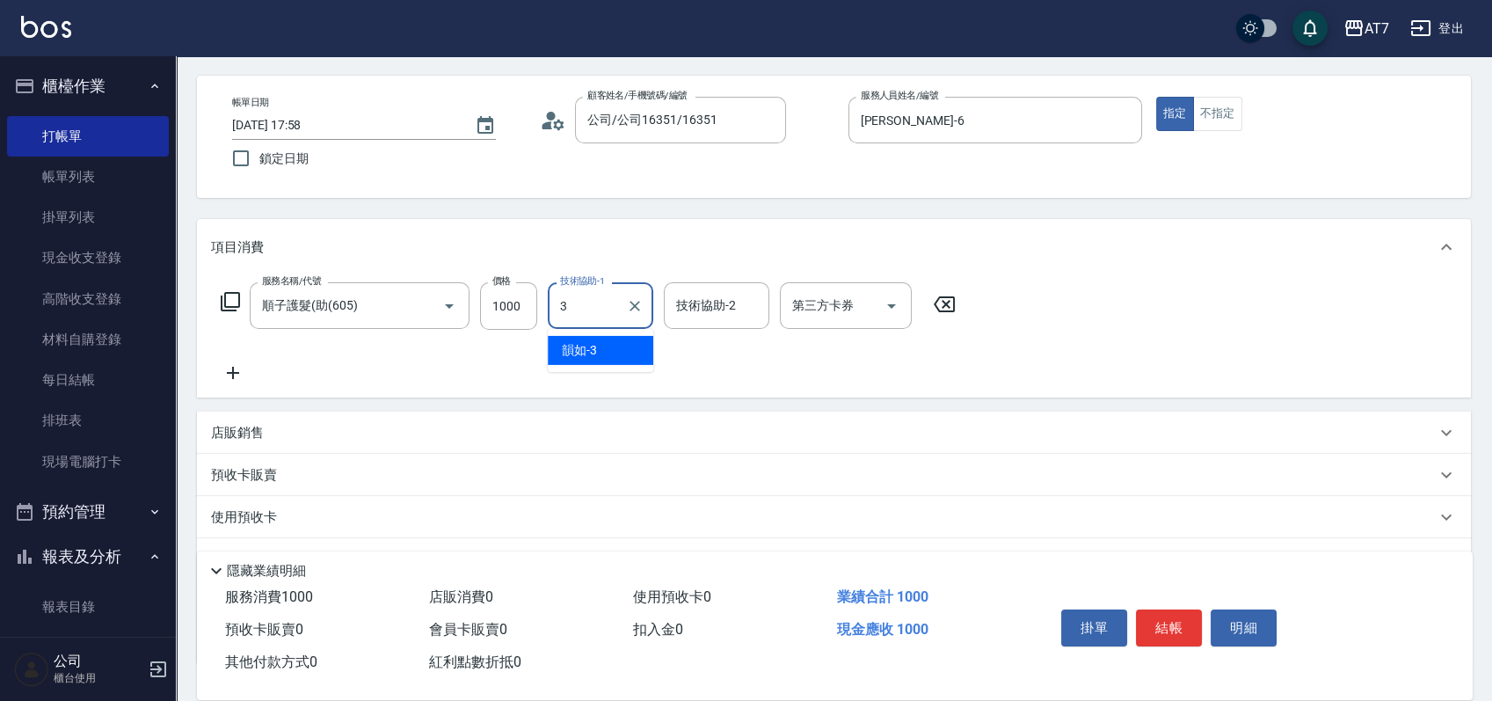
type input "3"
click at [947, 303] on icon at bounding box center [944, 304] width 21 height 16
type input "0"
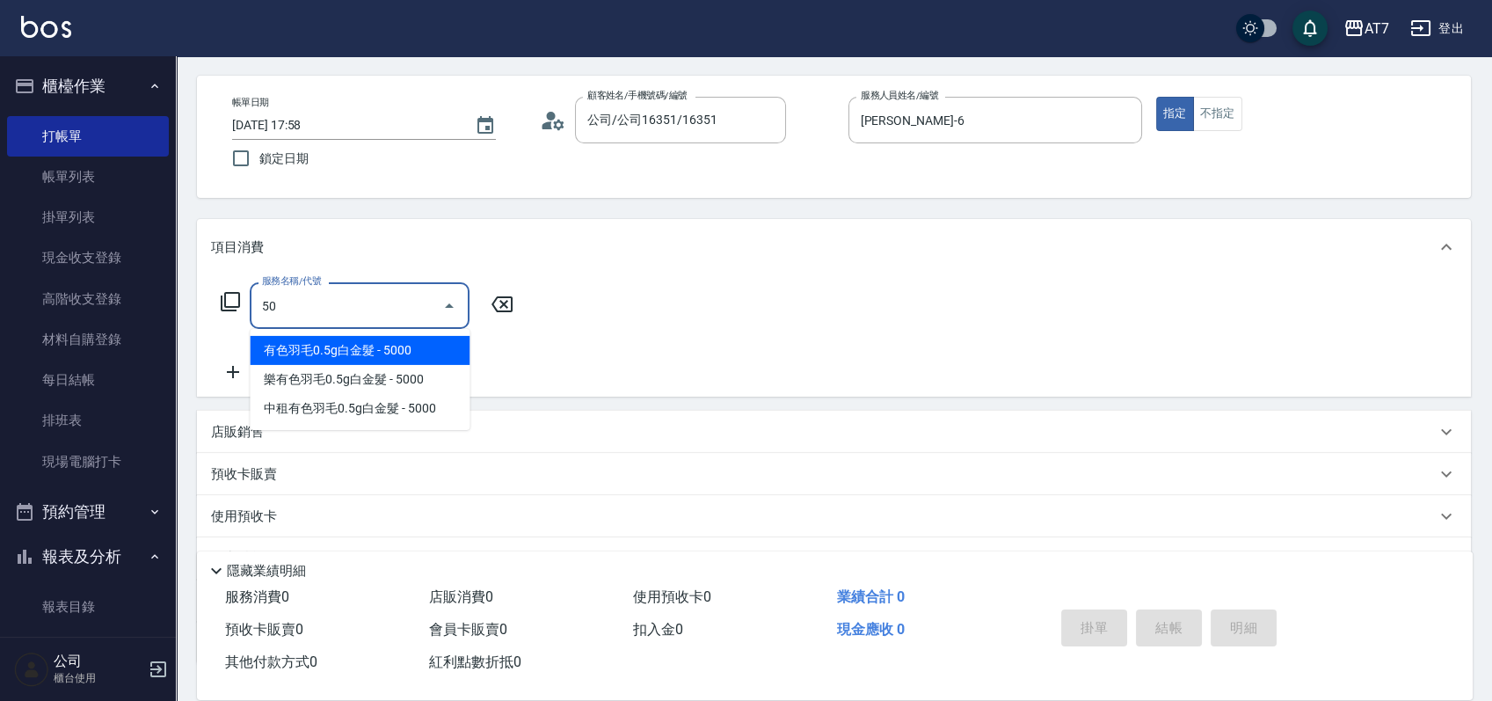
type input "501"
type input "30"
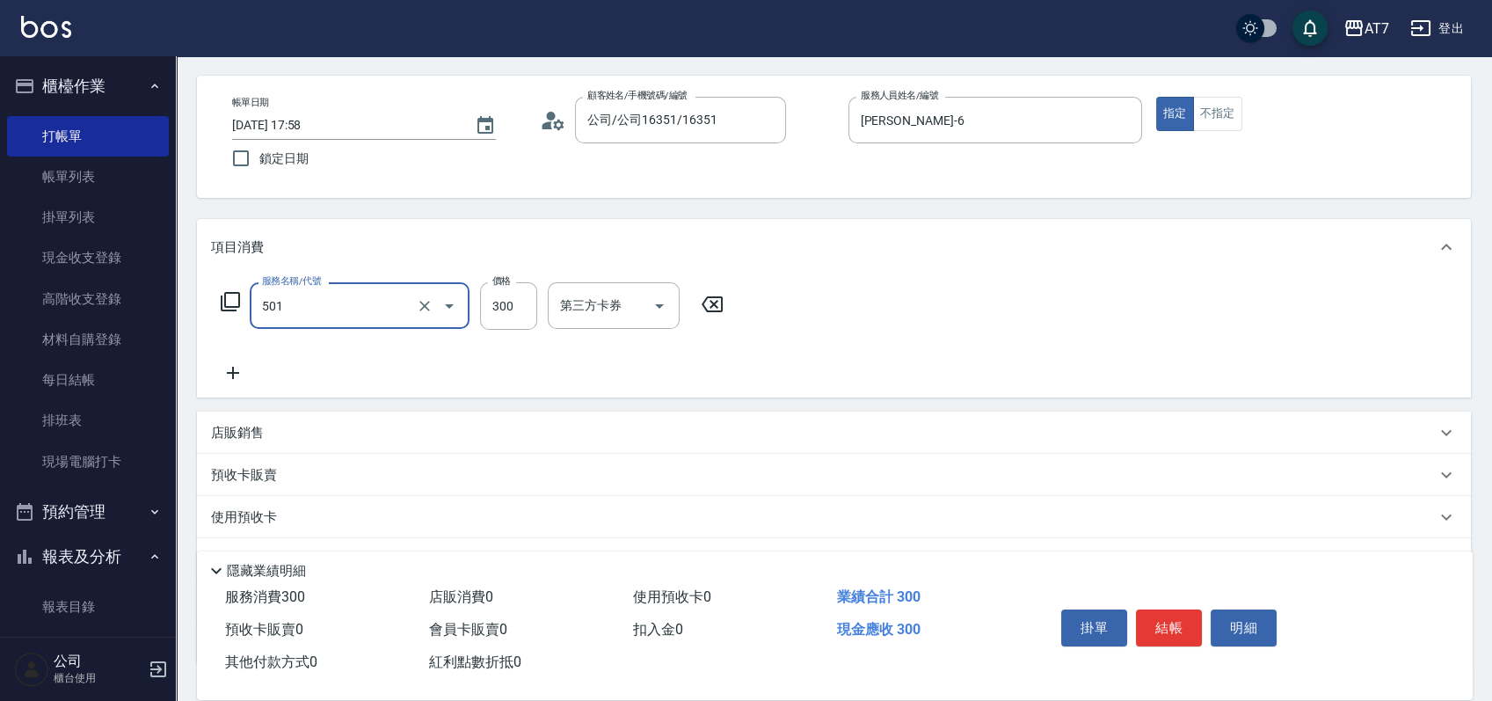
type input "洗髮(互助)(501)"
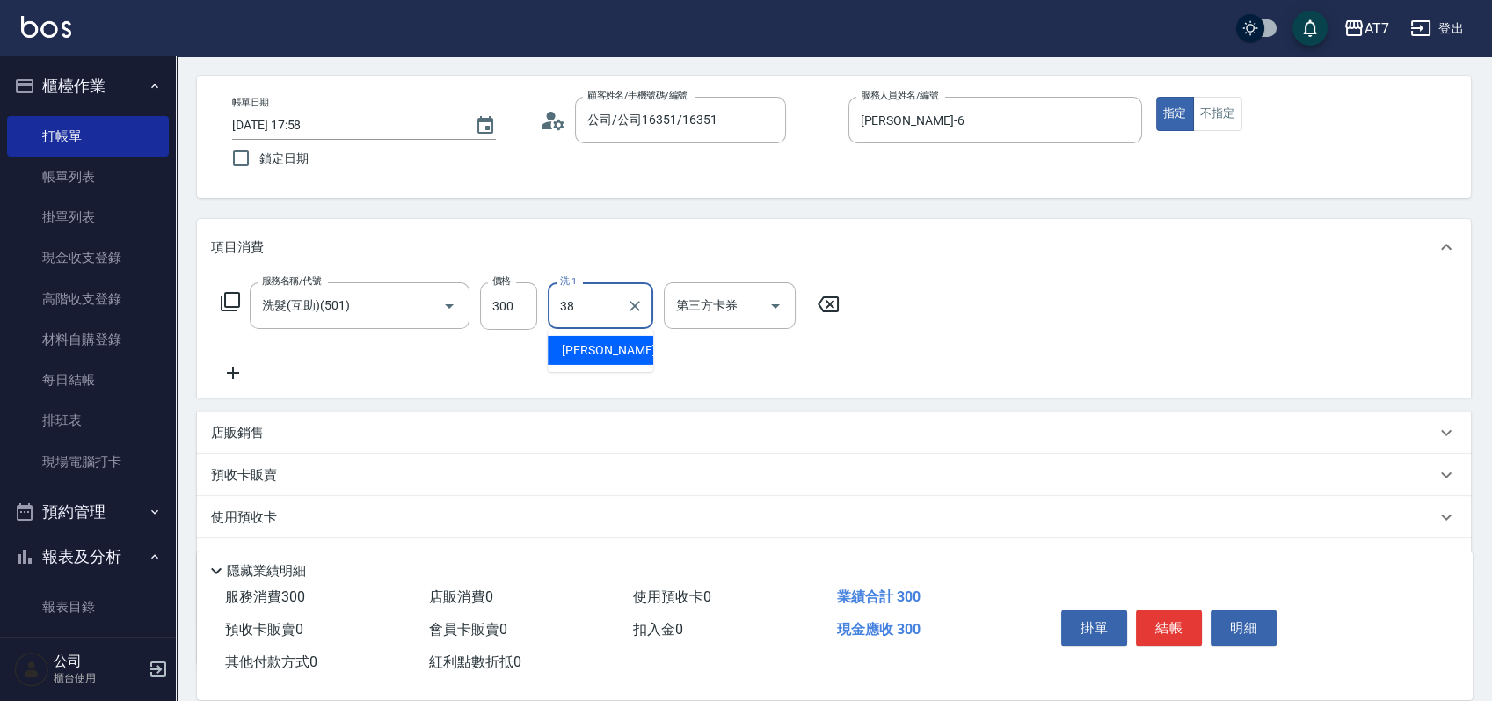
type input "[PERSON_NAME]-38"
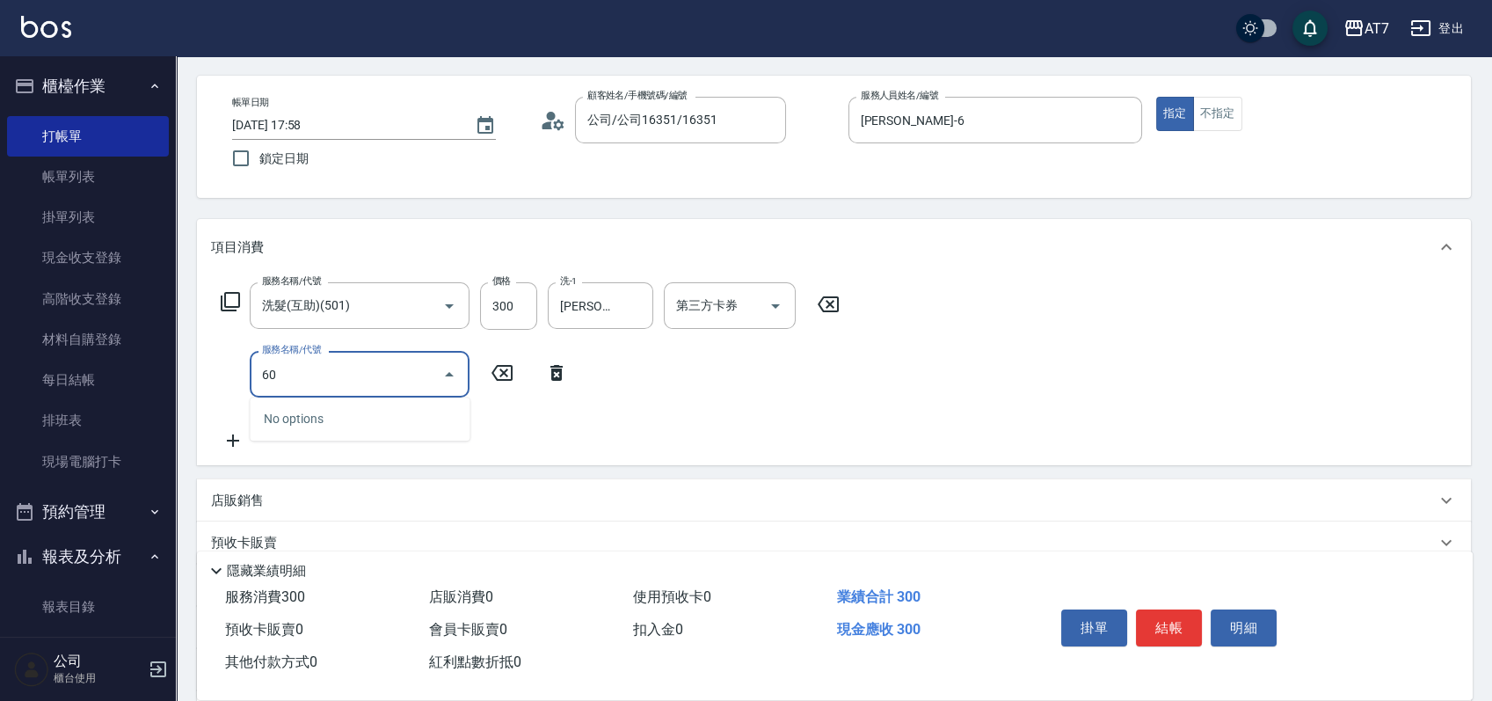
type input "602"
type input "110"
type input "TKO護髮（自(602)"
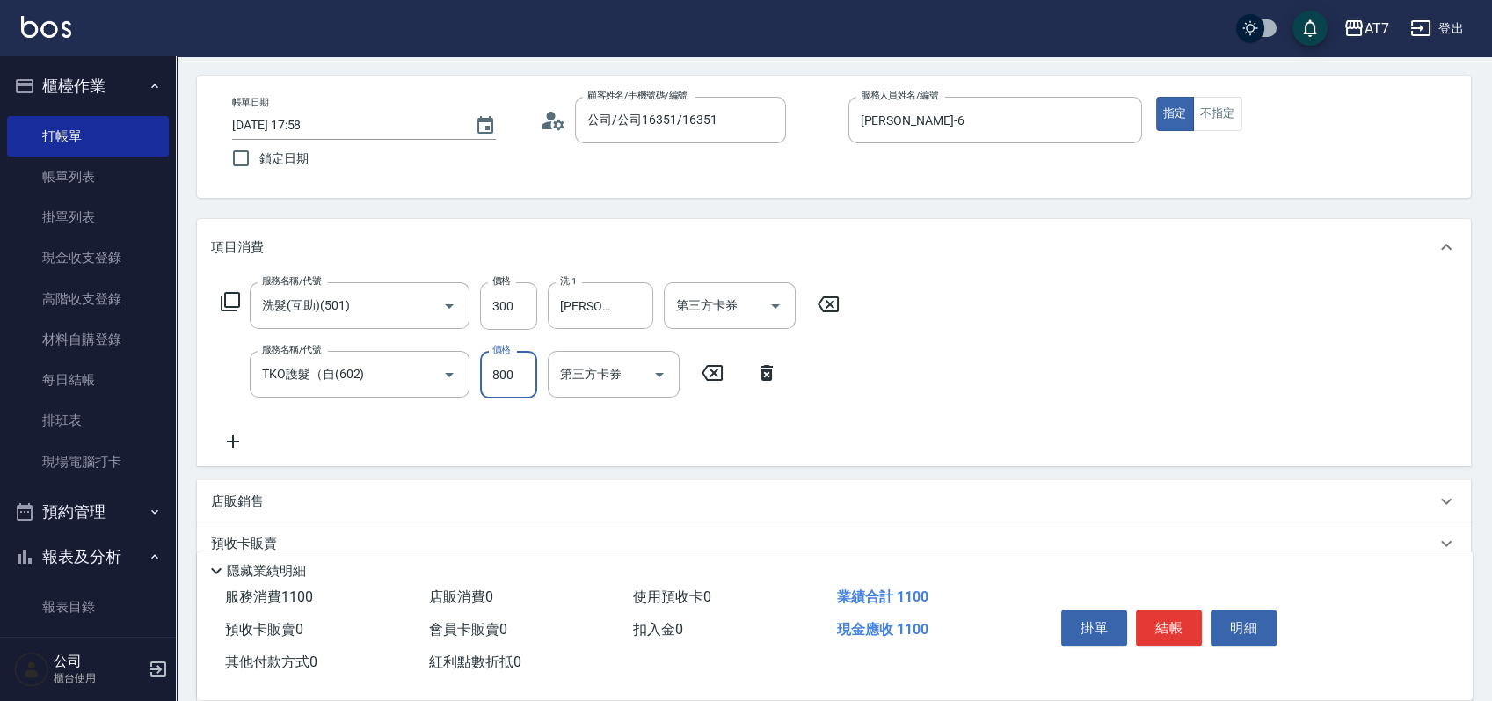
type input "7"
type input "30"
type input "700"
type input "100"
type input "700"
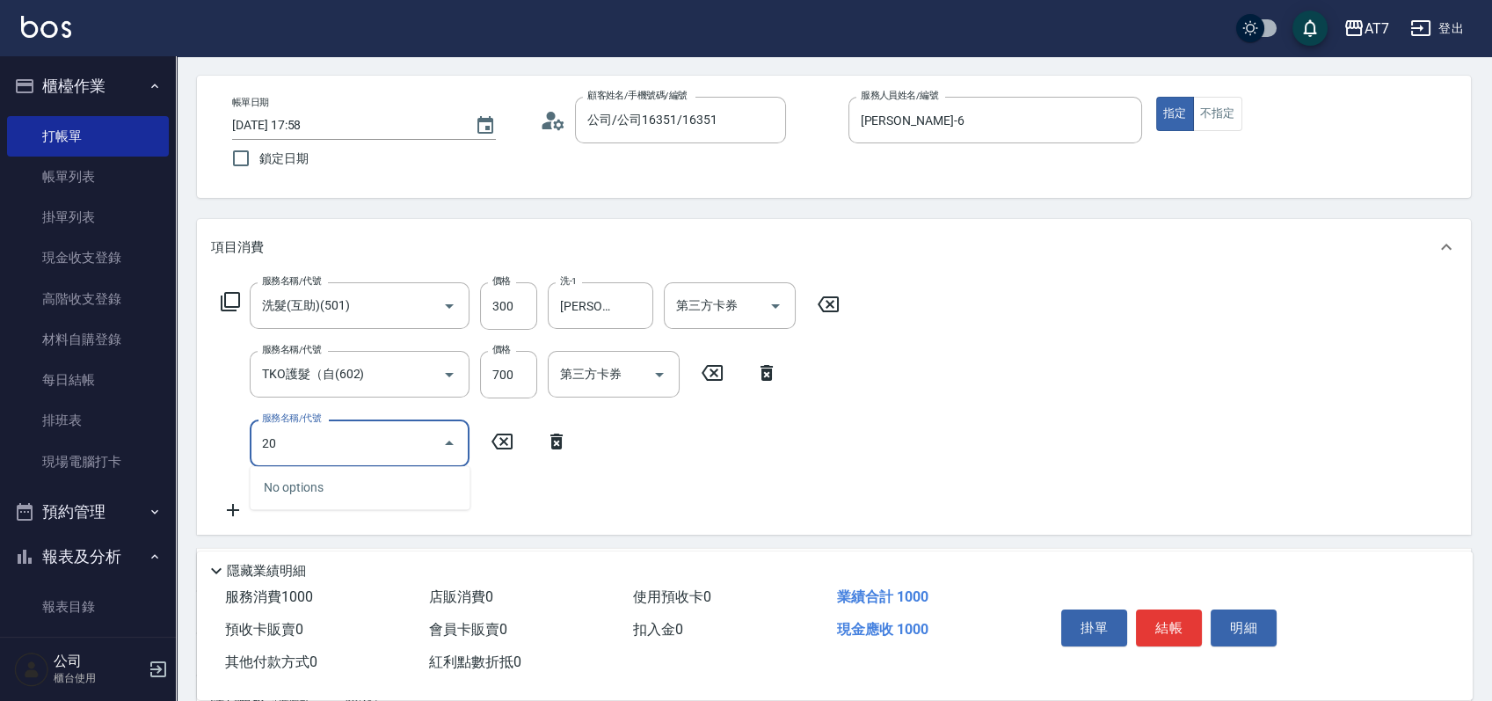
type input "200"
type input "250"
type input "燙髮(200)"
type input "2"
type input "100"
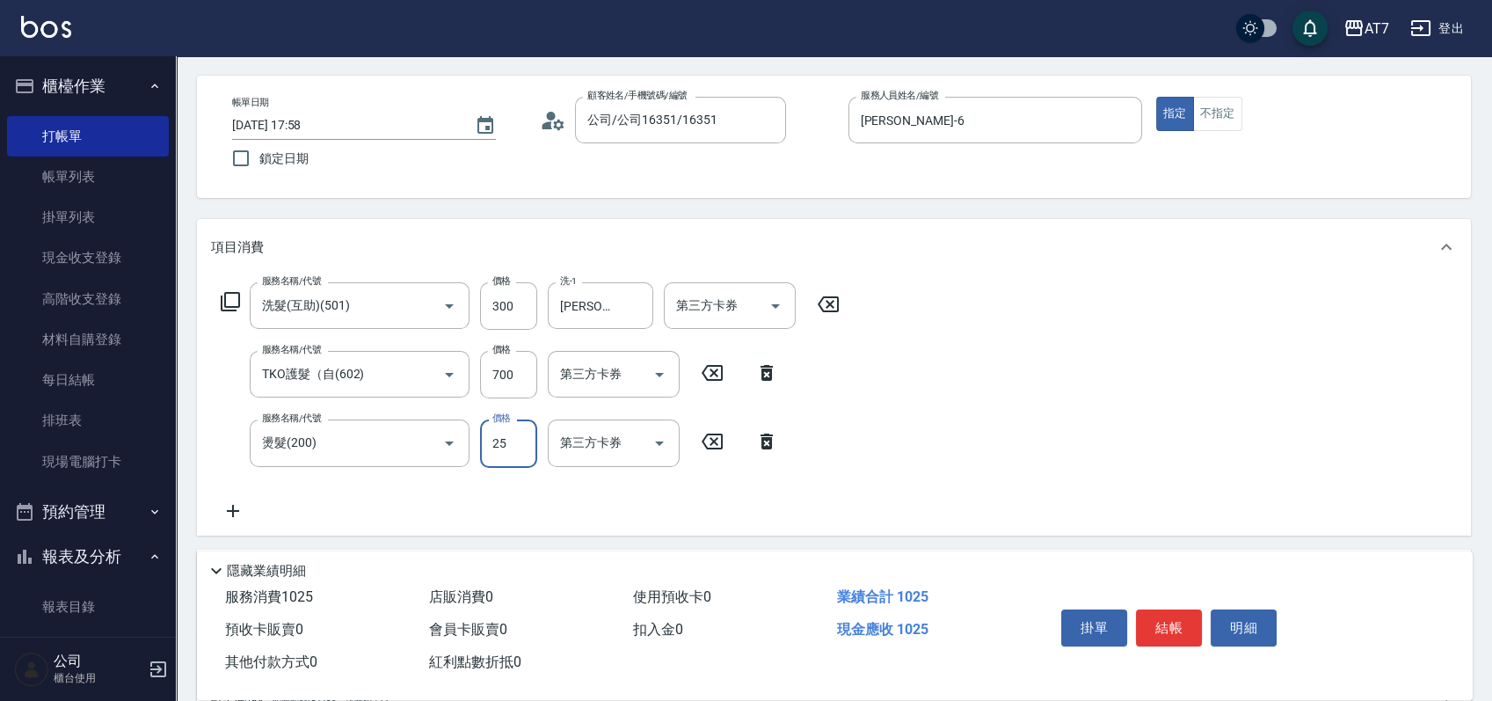
type input "250"
type input "120"
type input "2500"
type input "350"
type input "2500"
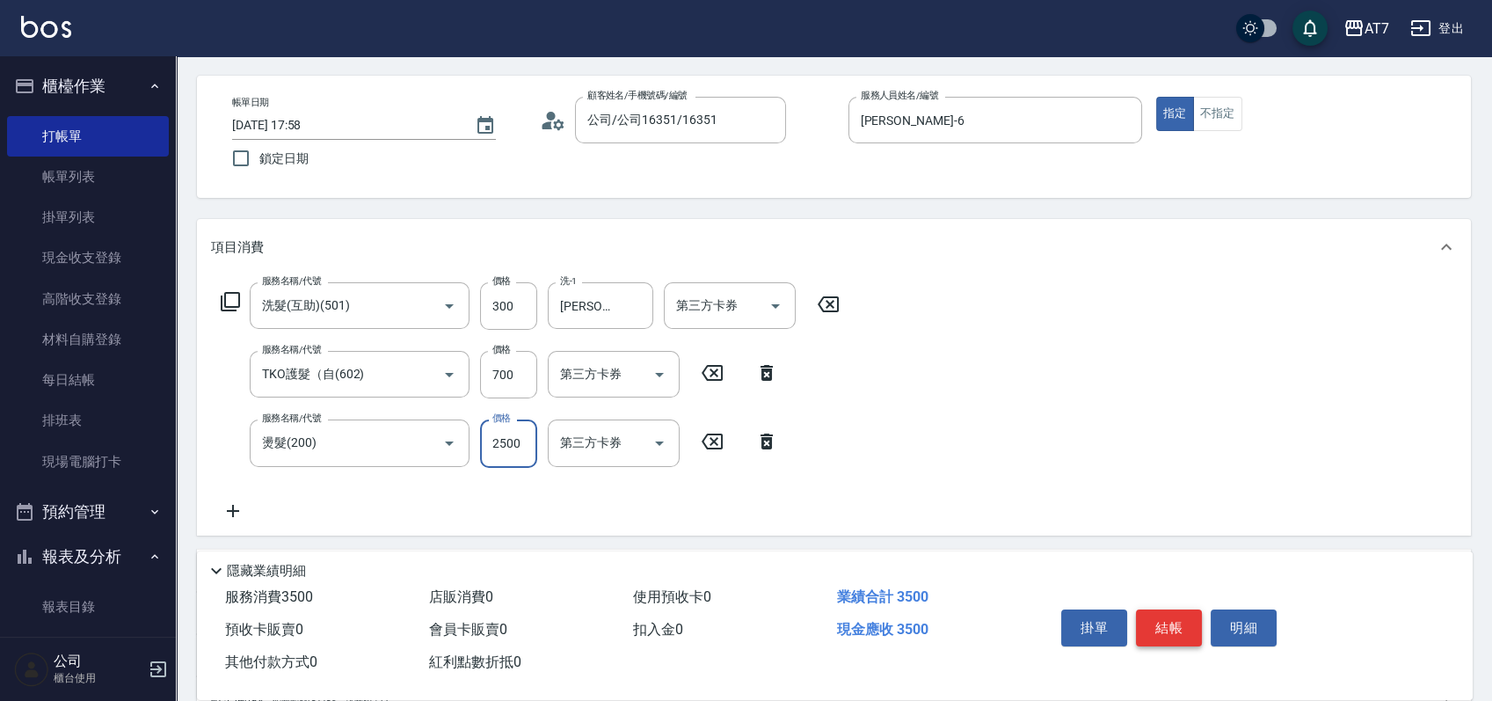
click at [1165, 625] on button "結帳" at bounding box center [1169, 627] width 66 height 37
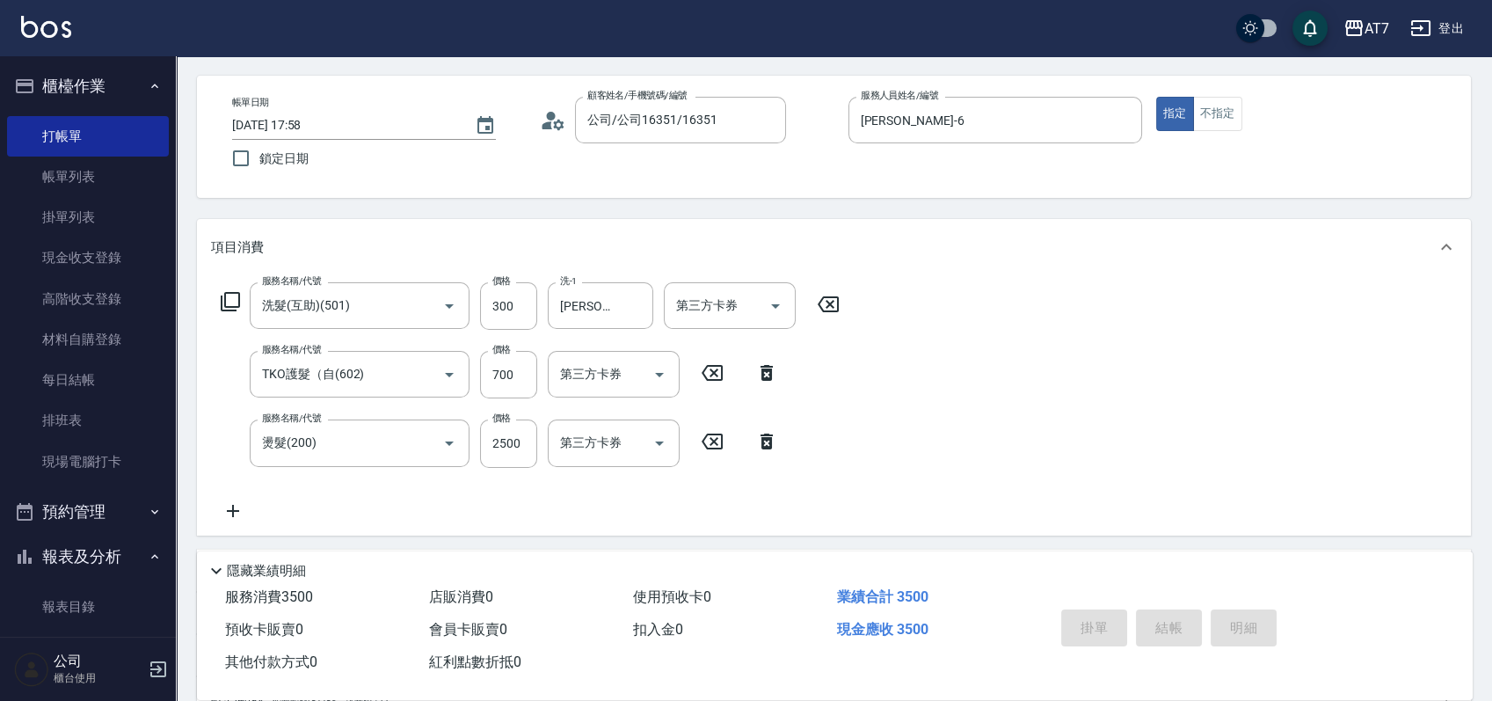
type input "0"
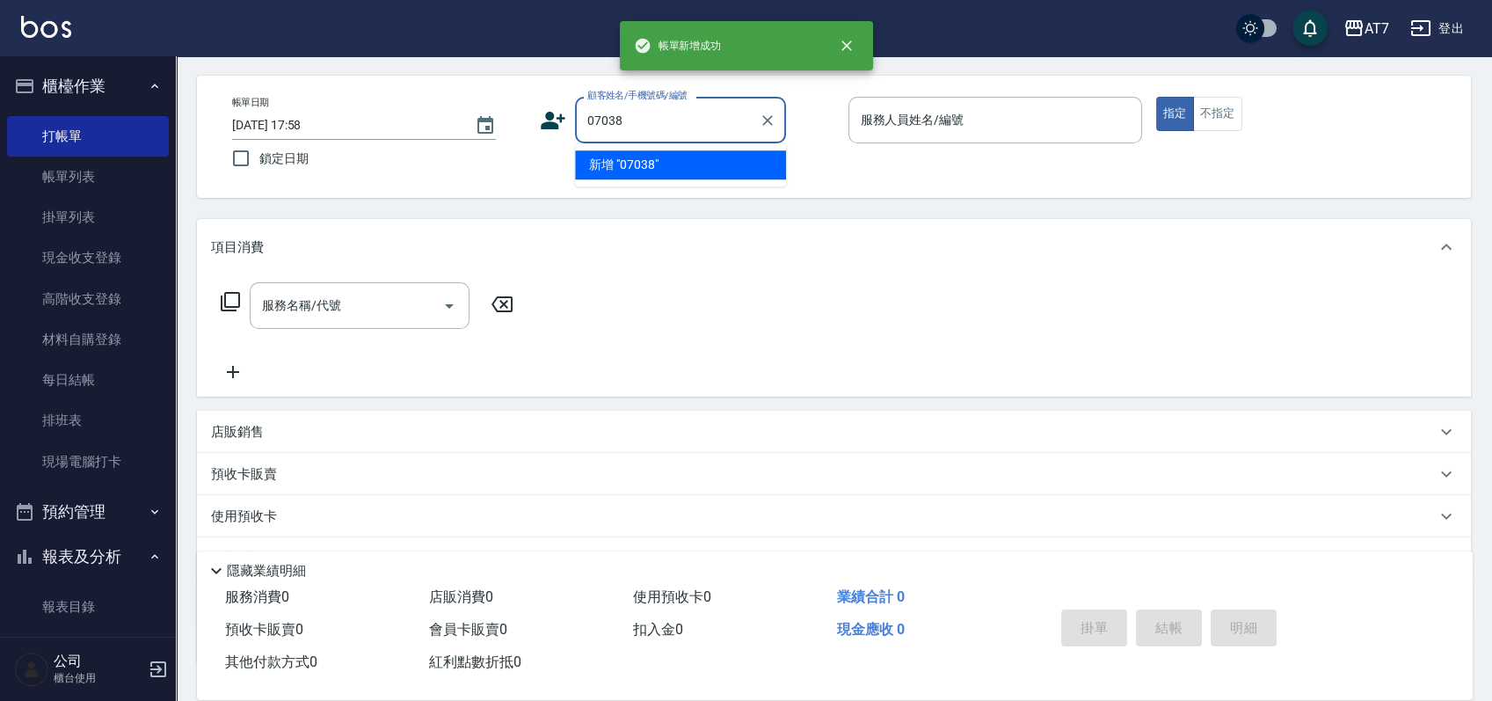
type input "07038"
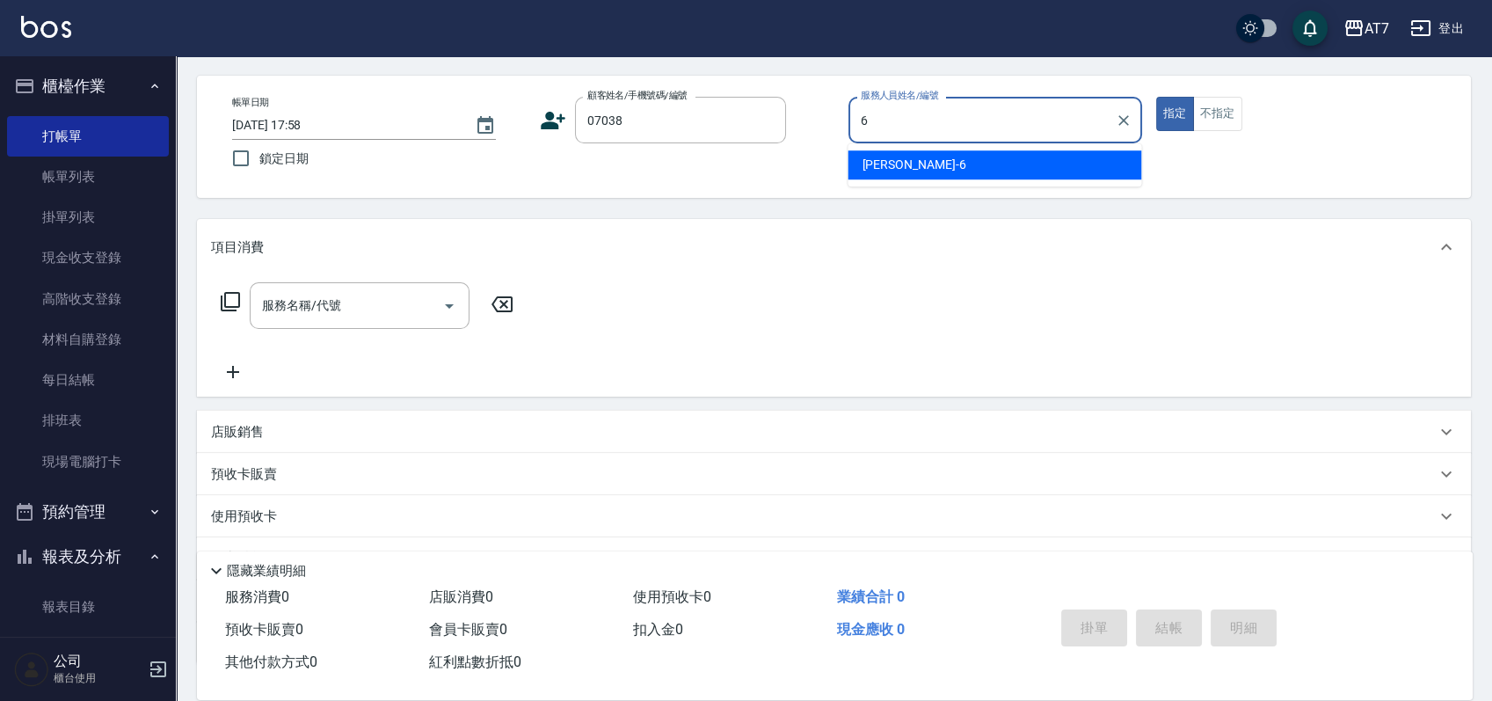
type input "6"
type button "true"
type input "公司/公司07038/07038"
type input "杜莎莎-6"
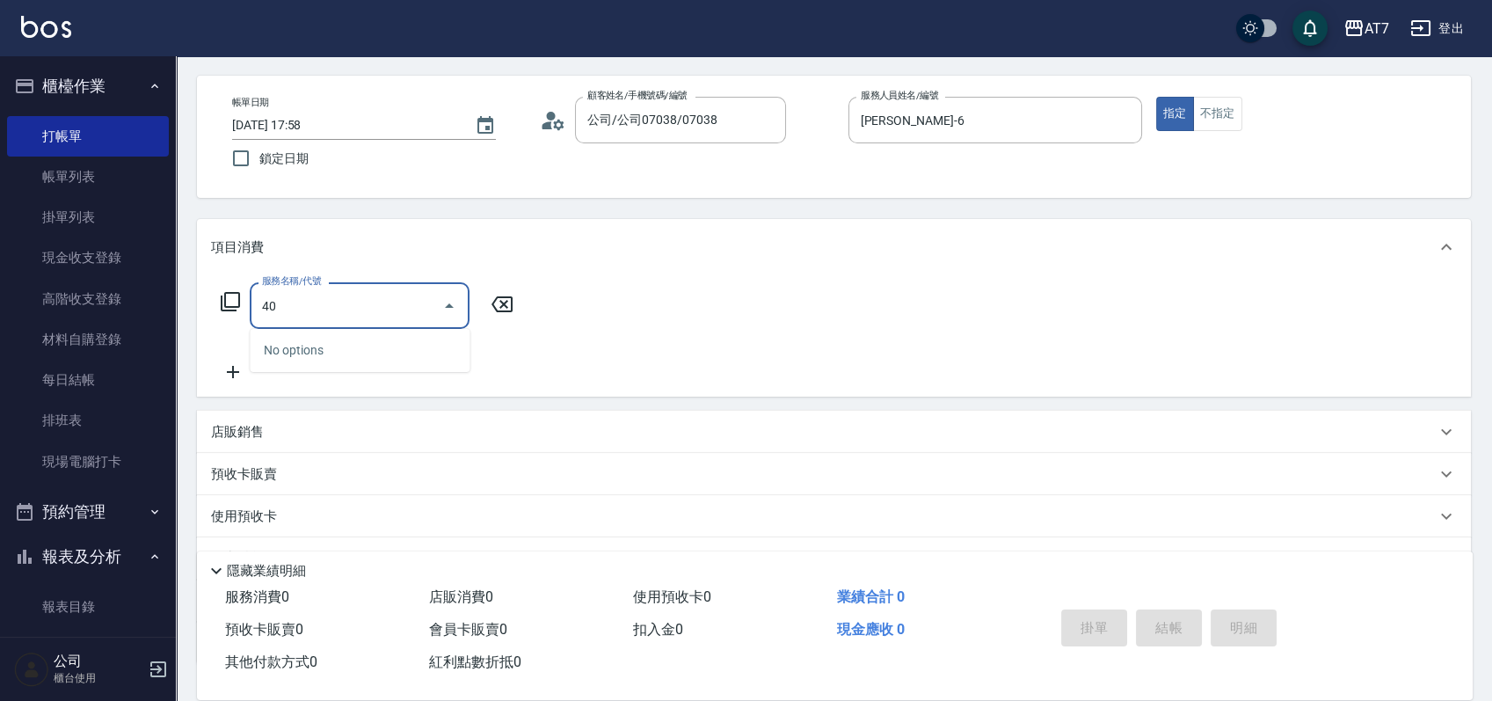
type input "401"
type input "150"
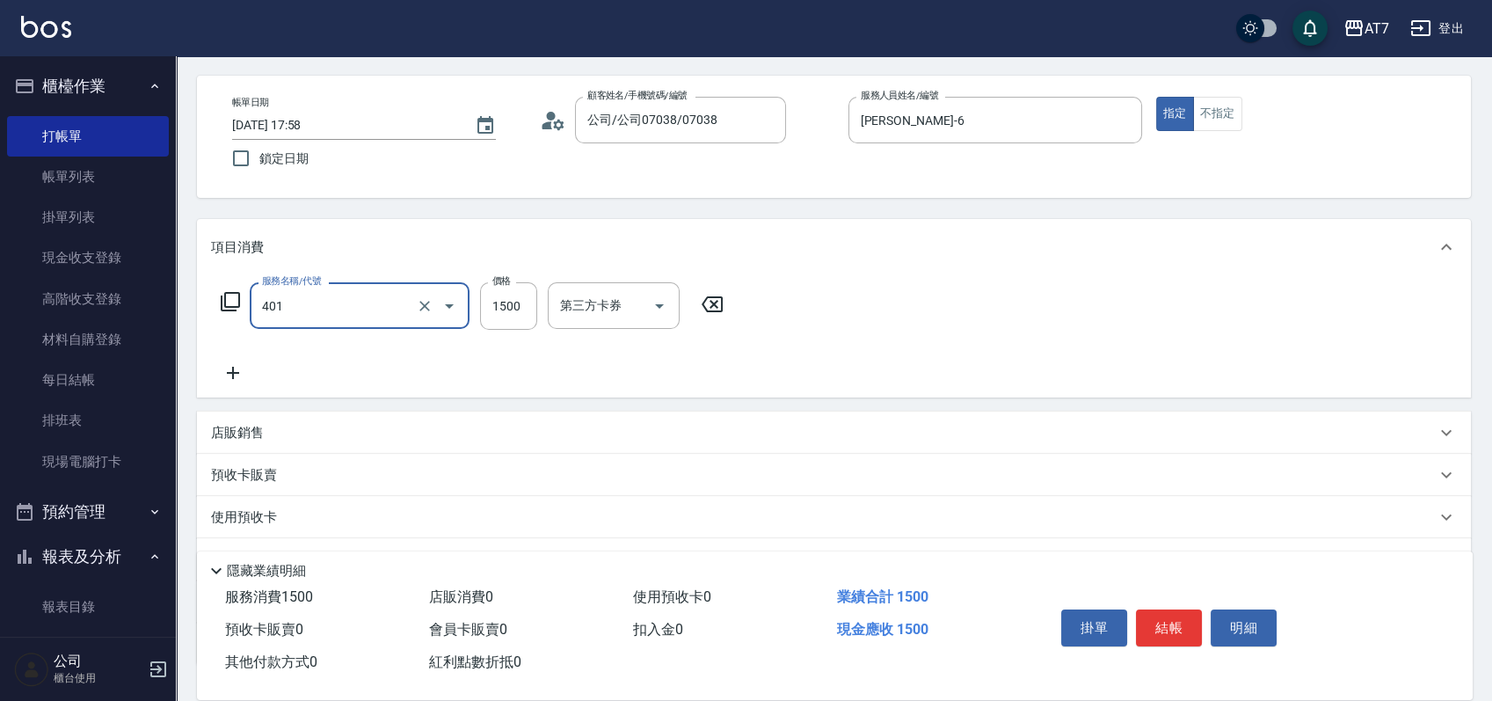
type input "染髮(互助)(401)"
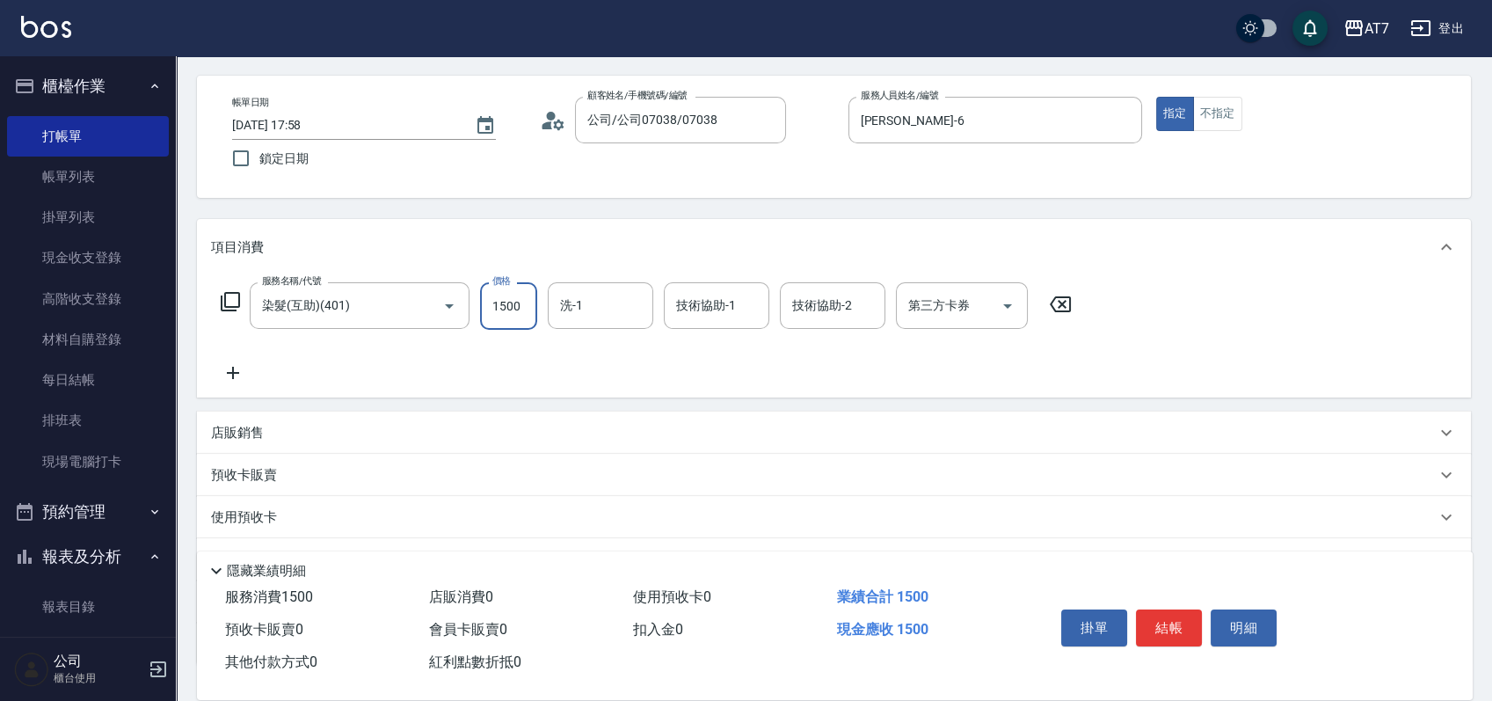
type input "2"
type input "0"
type input "208"
type input "20"
type input "2080"
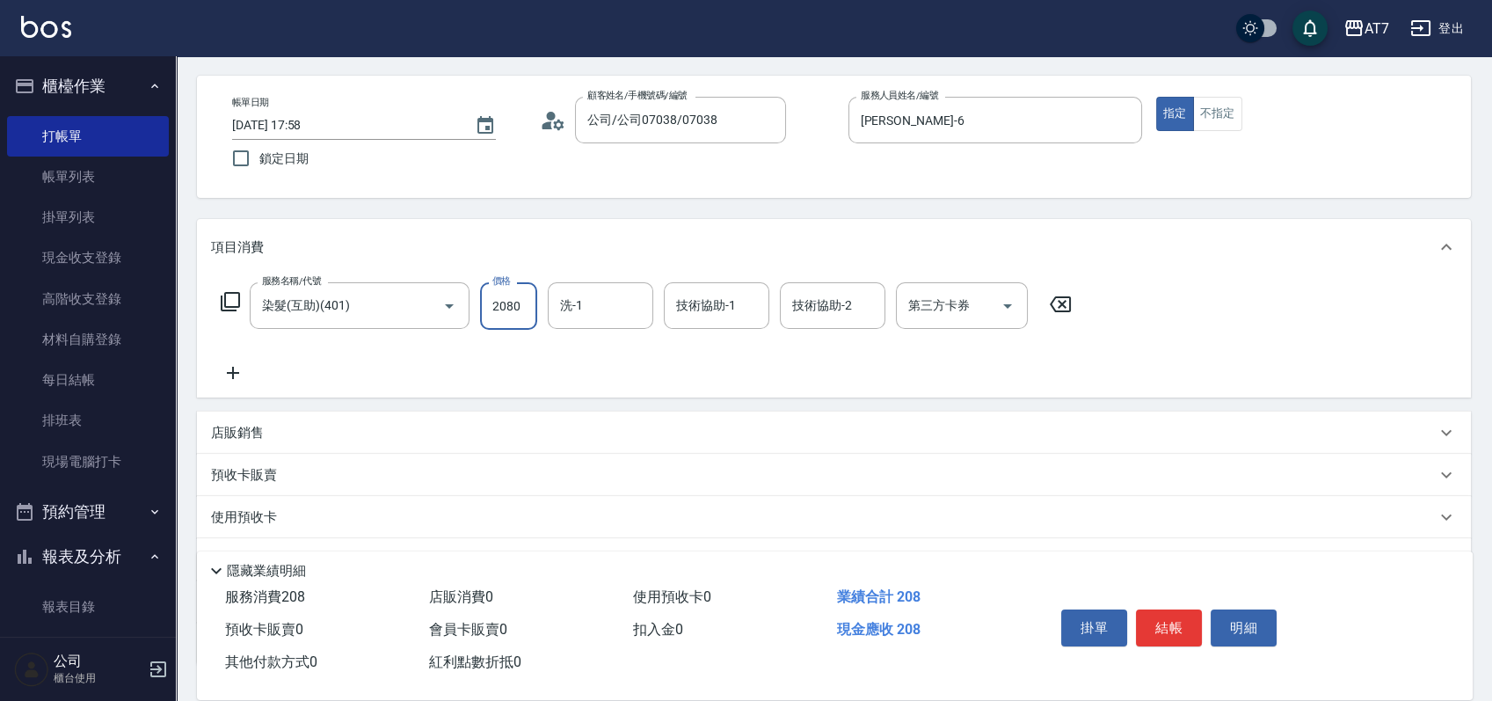
type input "200"
type input "2080"
type input "King-10"
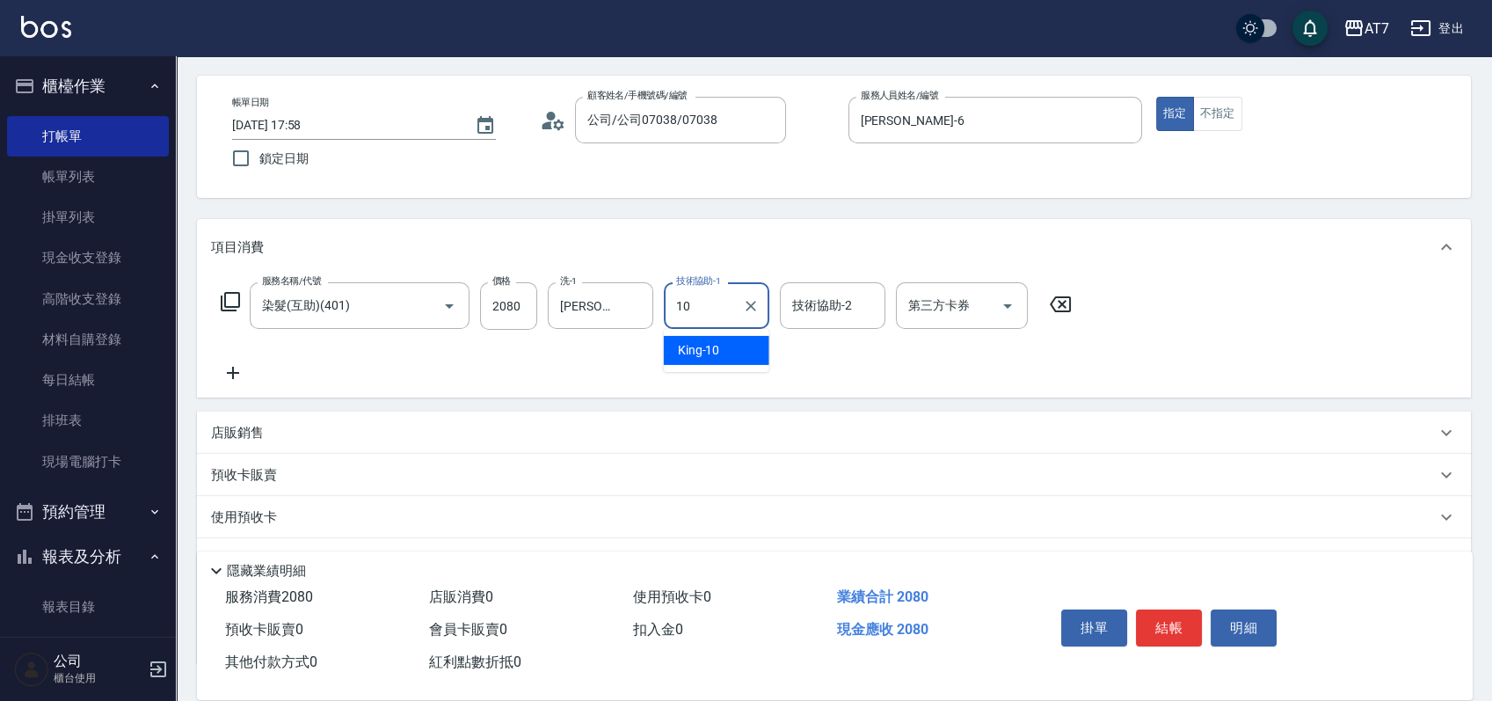
type input "King-10"
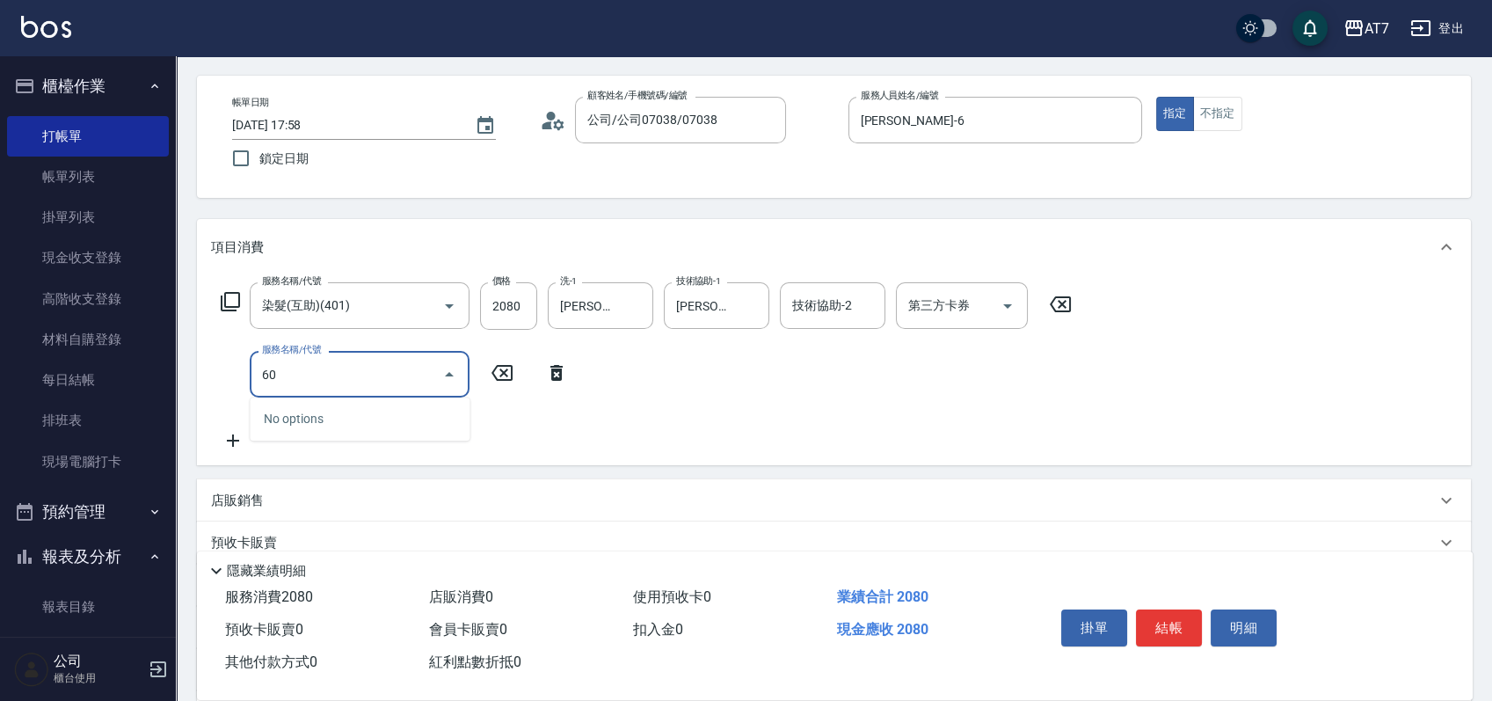
type input "609"
type input "450"
type input "鉑金護髮M（自領(609)"
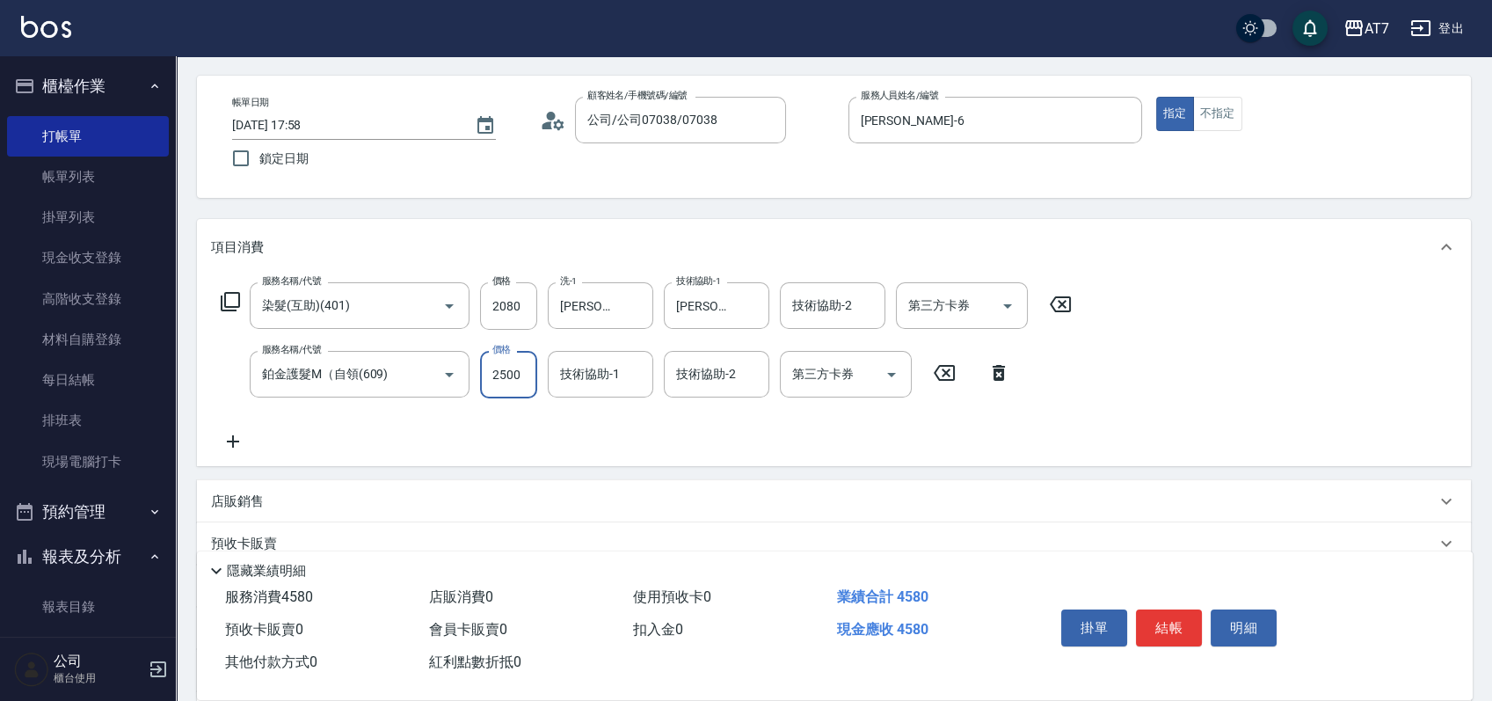
type input "2"
type input "200"
type input "24"
type input "210"
type input "248"
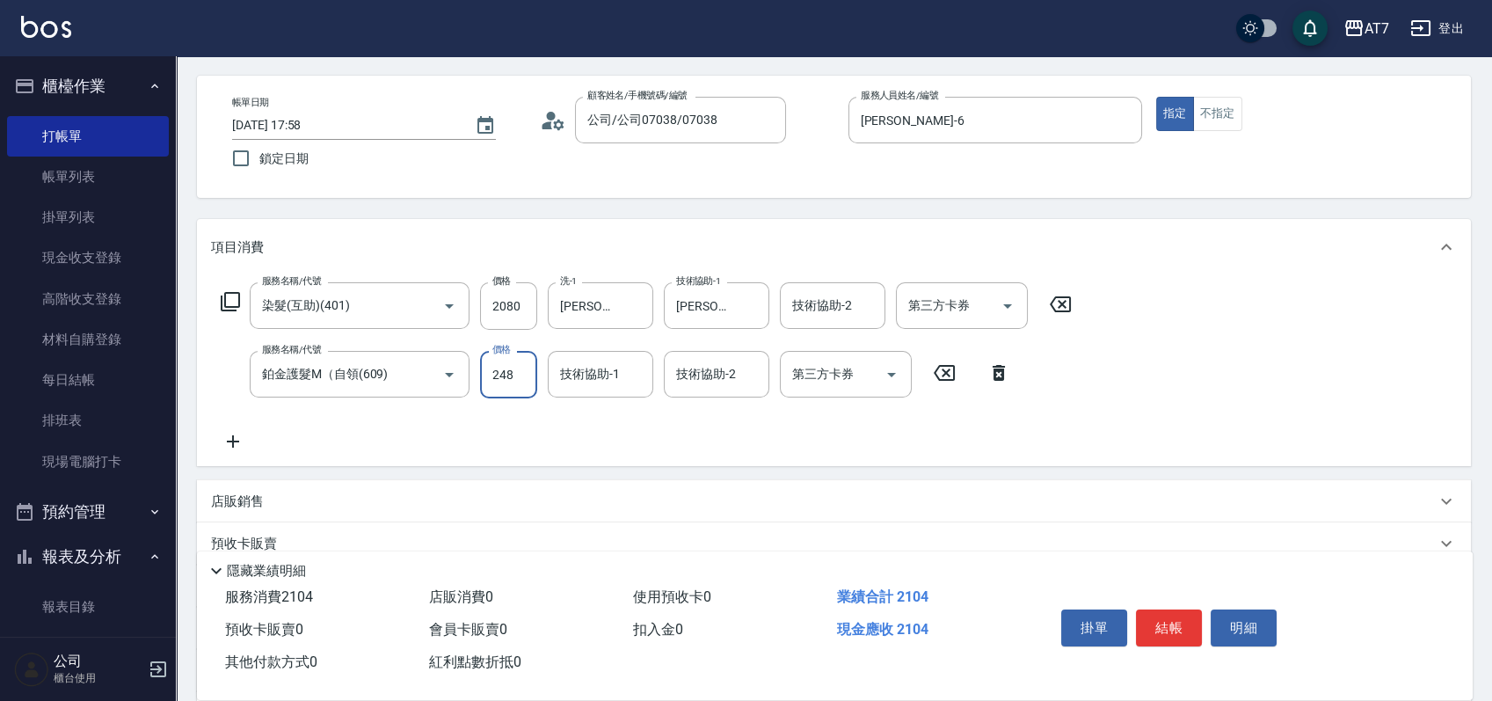
type input "230"
type input "2480"
type input "450"
type input "2480"
type input "King-10"
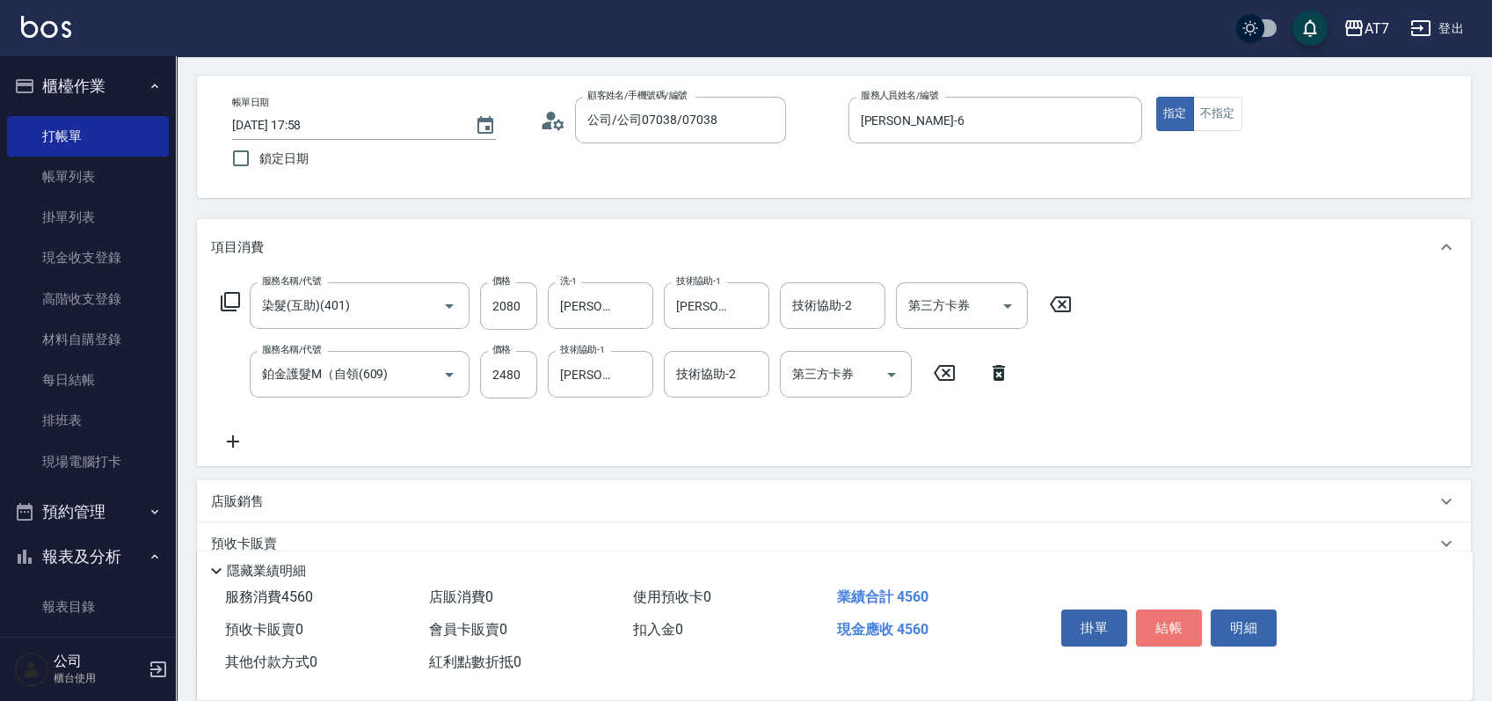
click at [1165, 623] on button "結帳" at bounding box center [1169, 627] width 66 height 37
type input "2025/08/25 17:59"
type input "0"
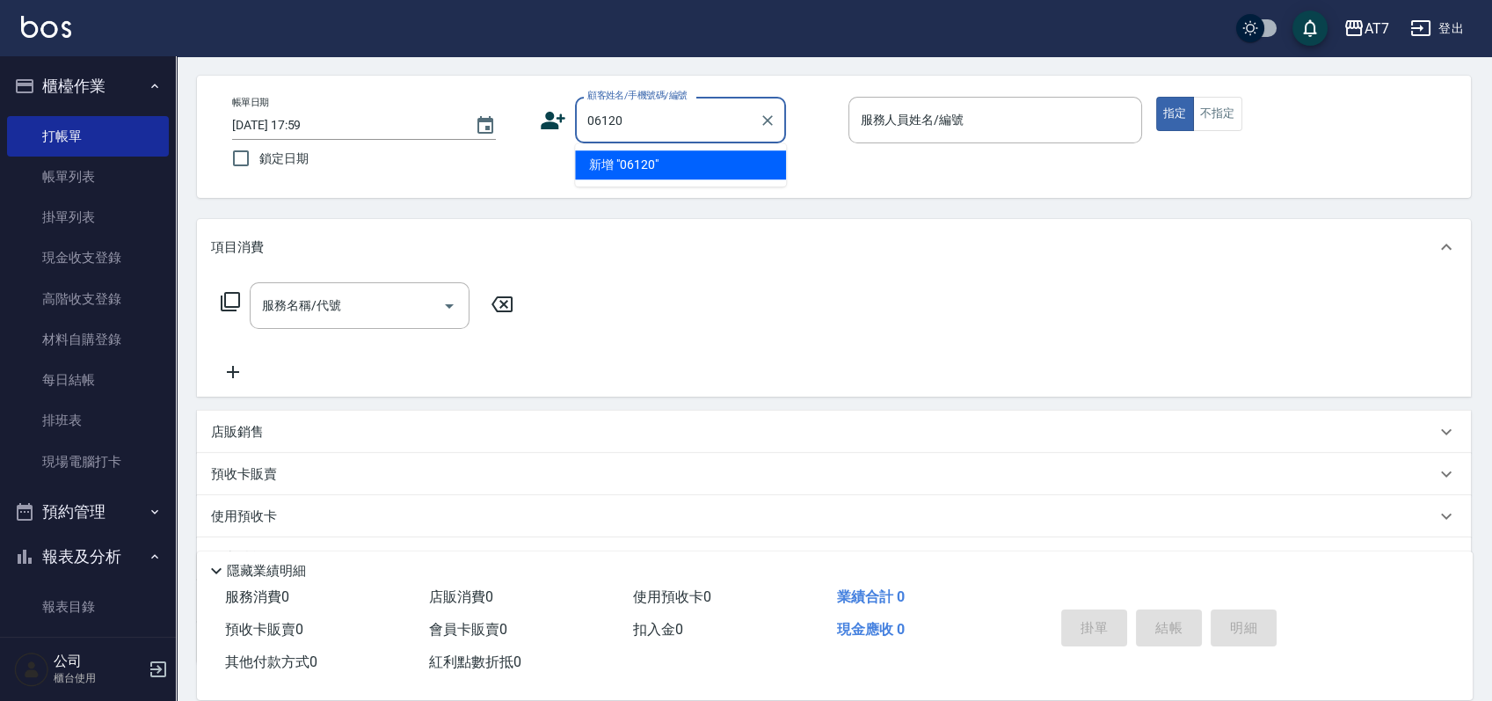
type input "06120"
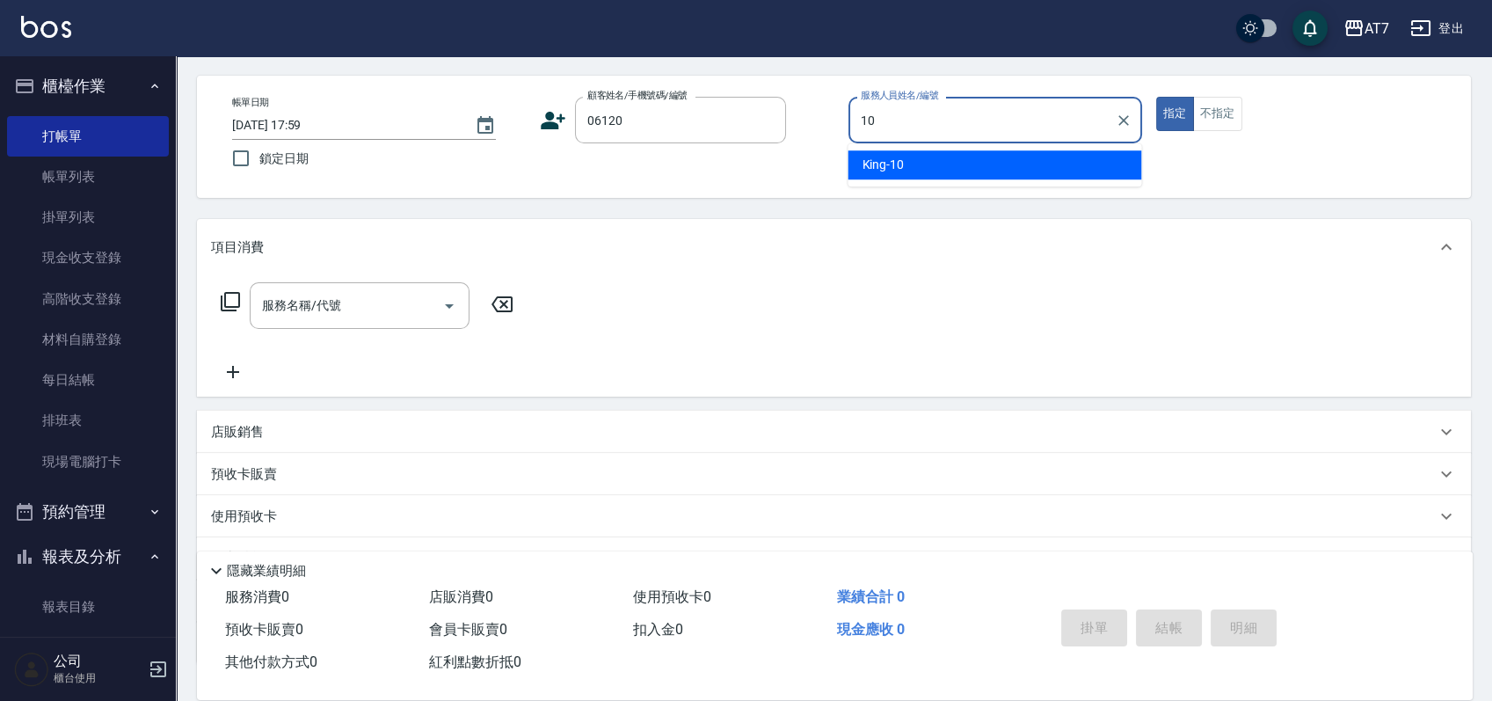
type input "King-10"
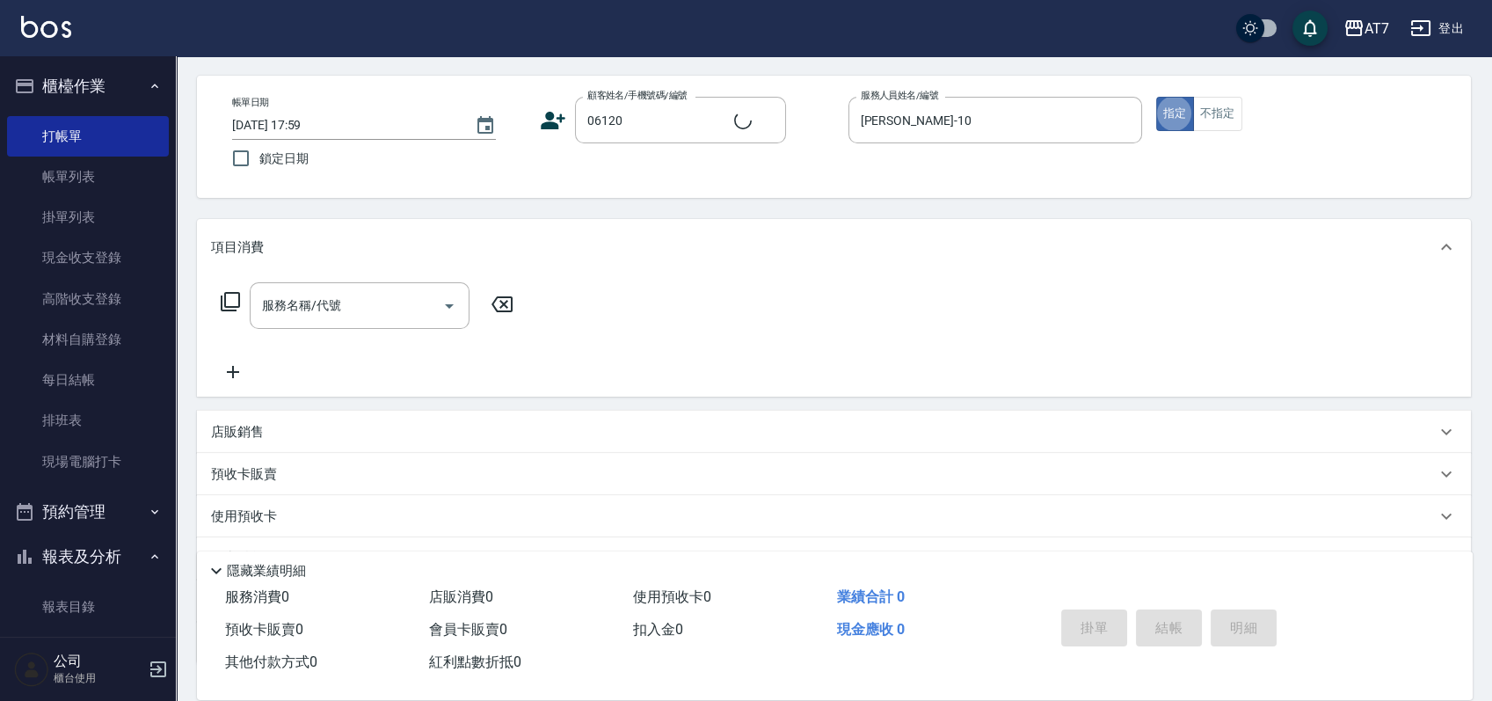
type input "公司單/06120-1/06120"
click at [402, 430] on div "店販銷售" at bounding box center [823, 432] width 1225 height 18
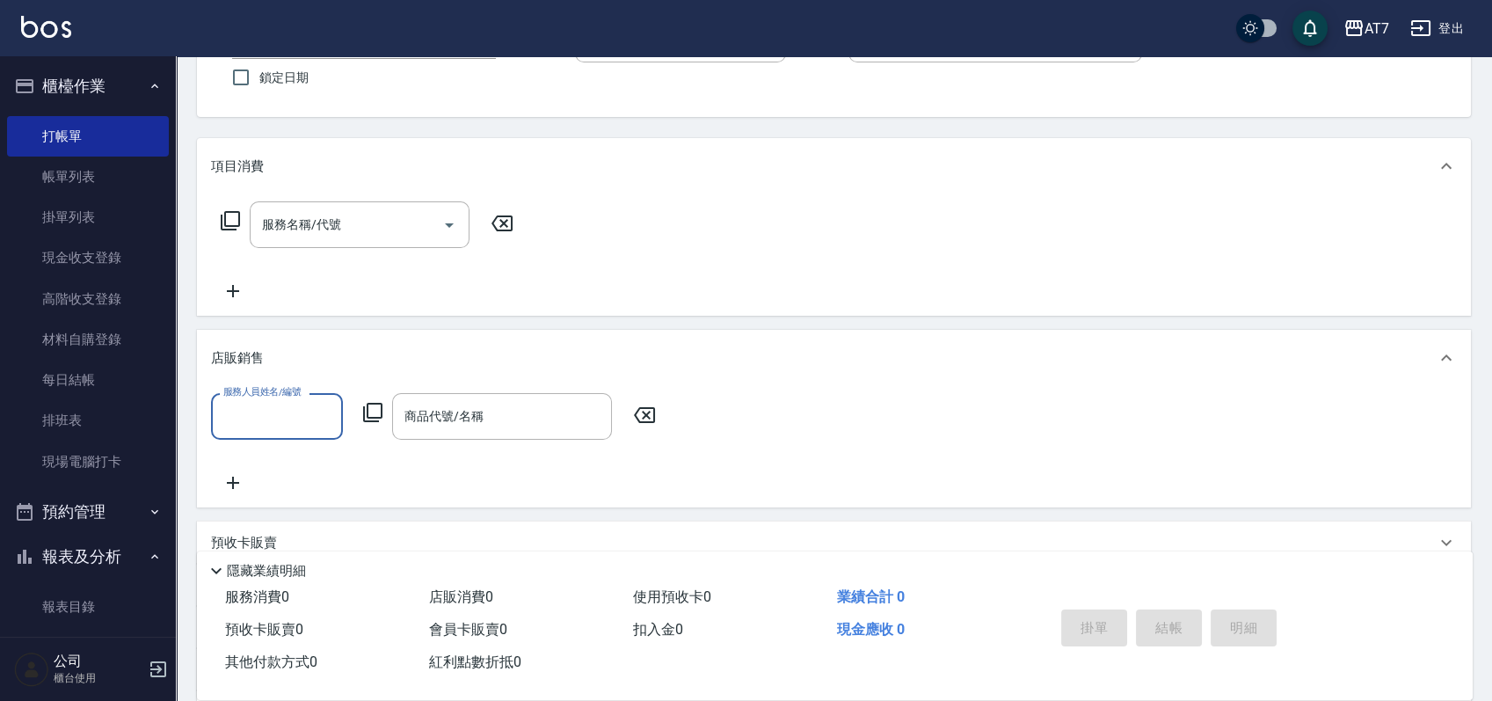
scroll to position [183, 0]
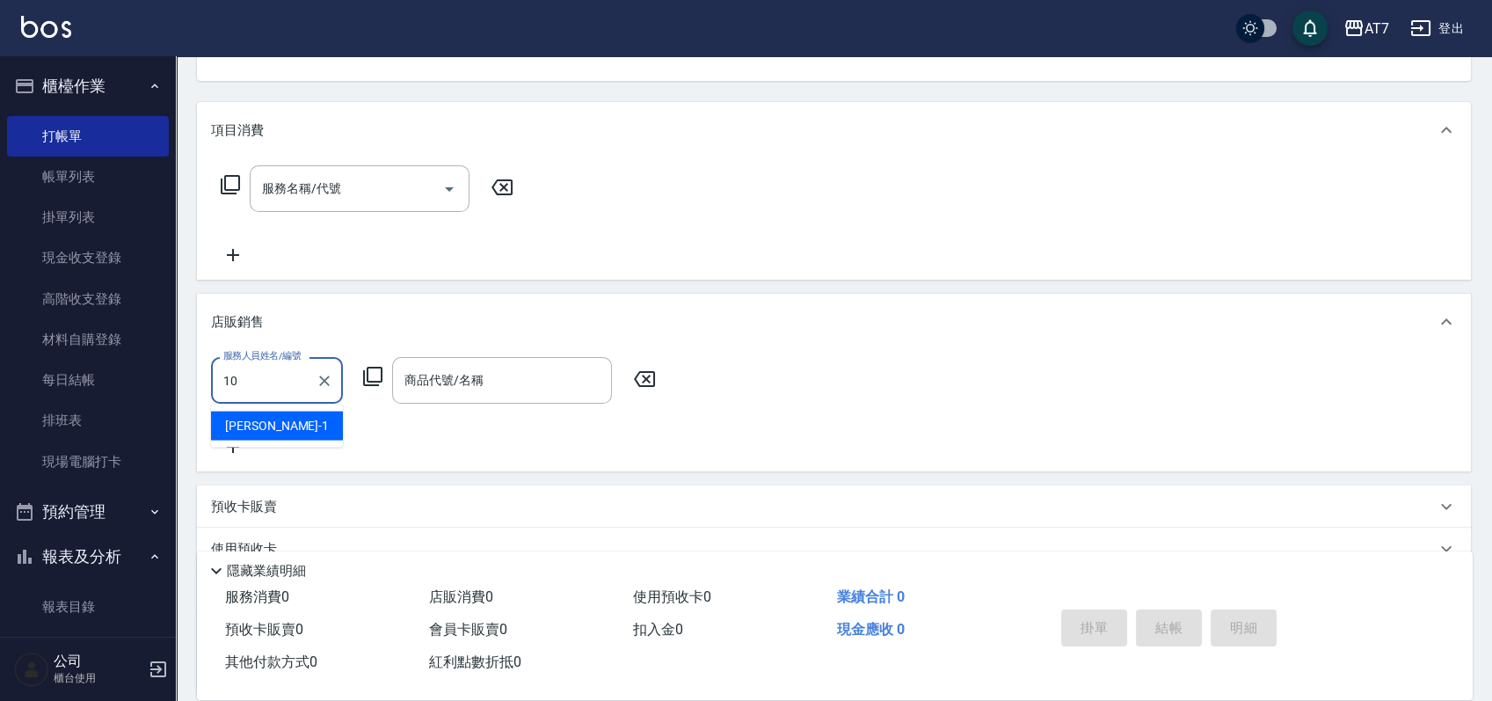
type input "King-10"
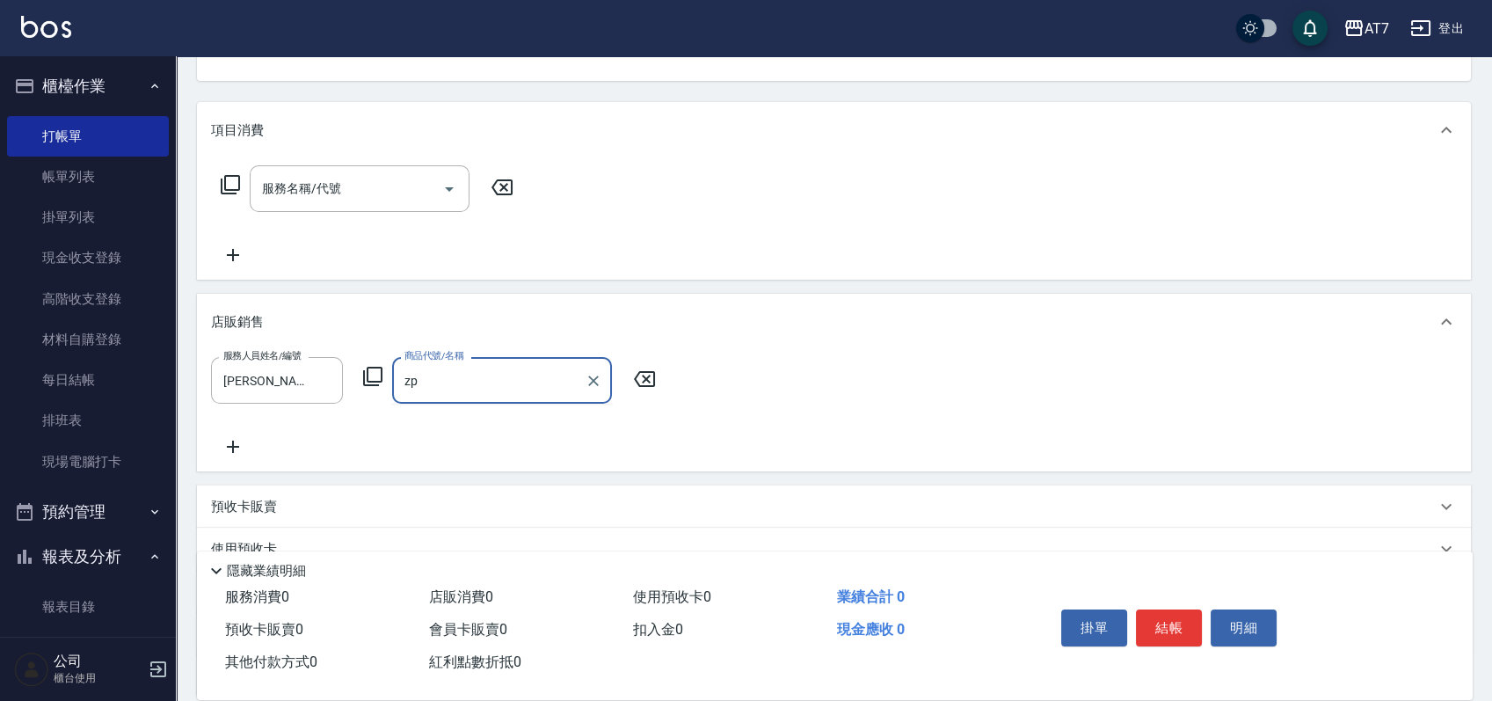
type input "z"
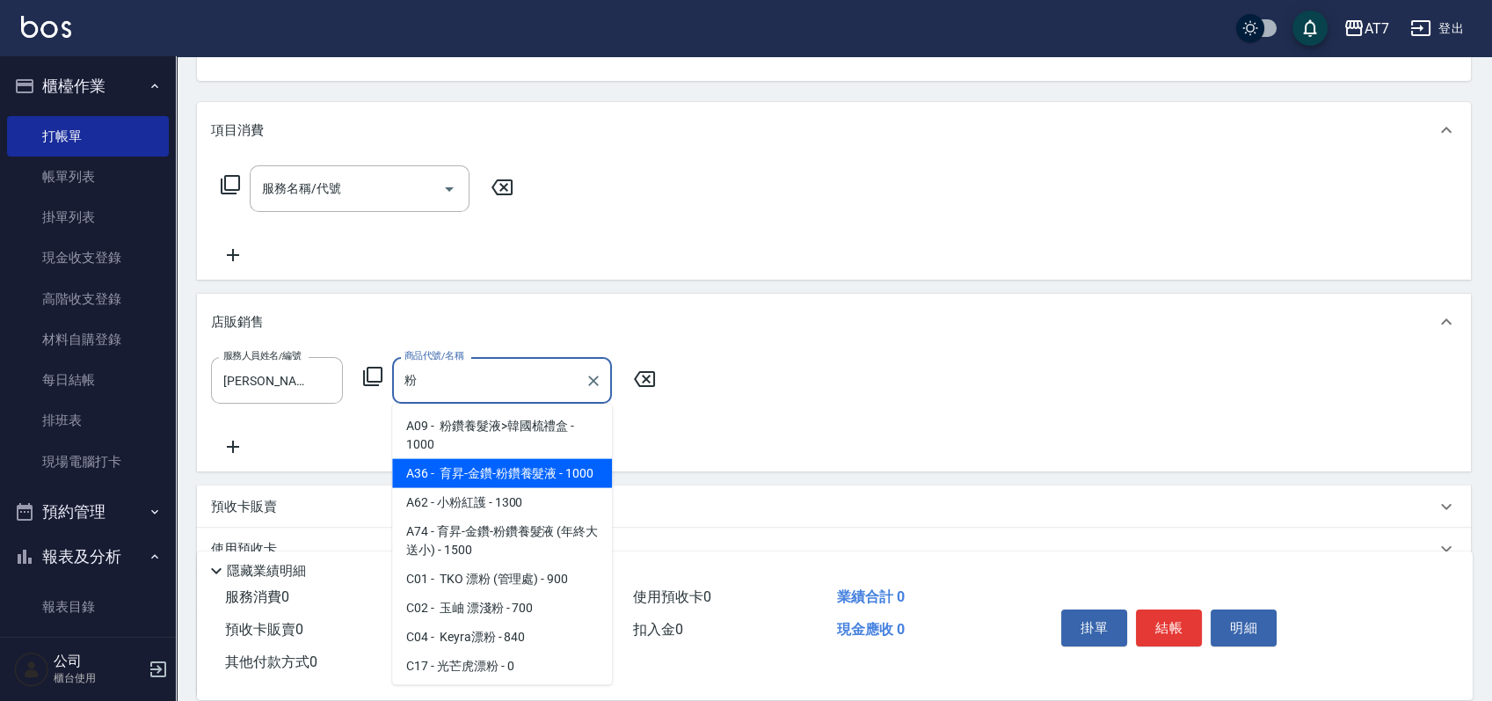
type input "育昇-金鑽-粉鑽養髮液"
type input "100"
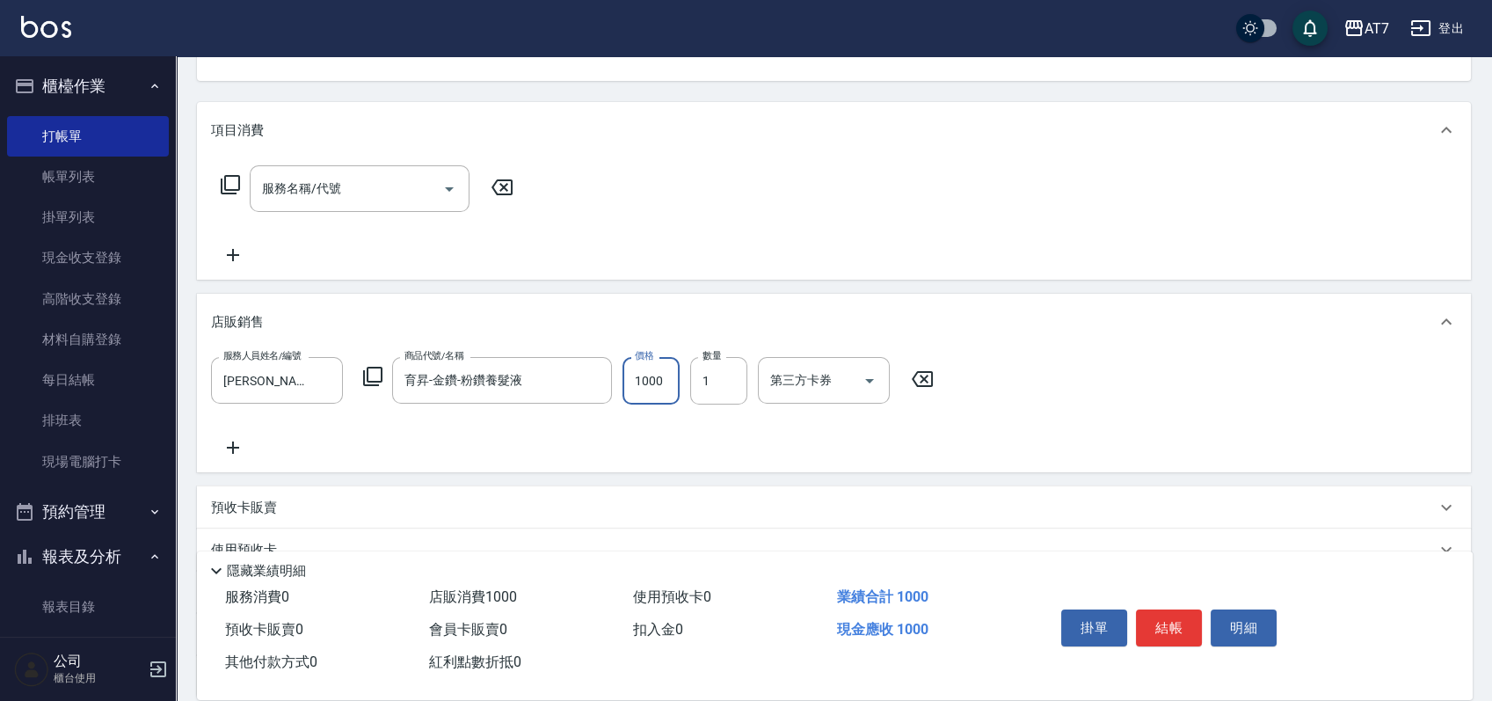
type input "8"
type input "0"
type input "882"
type input "80"
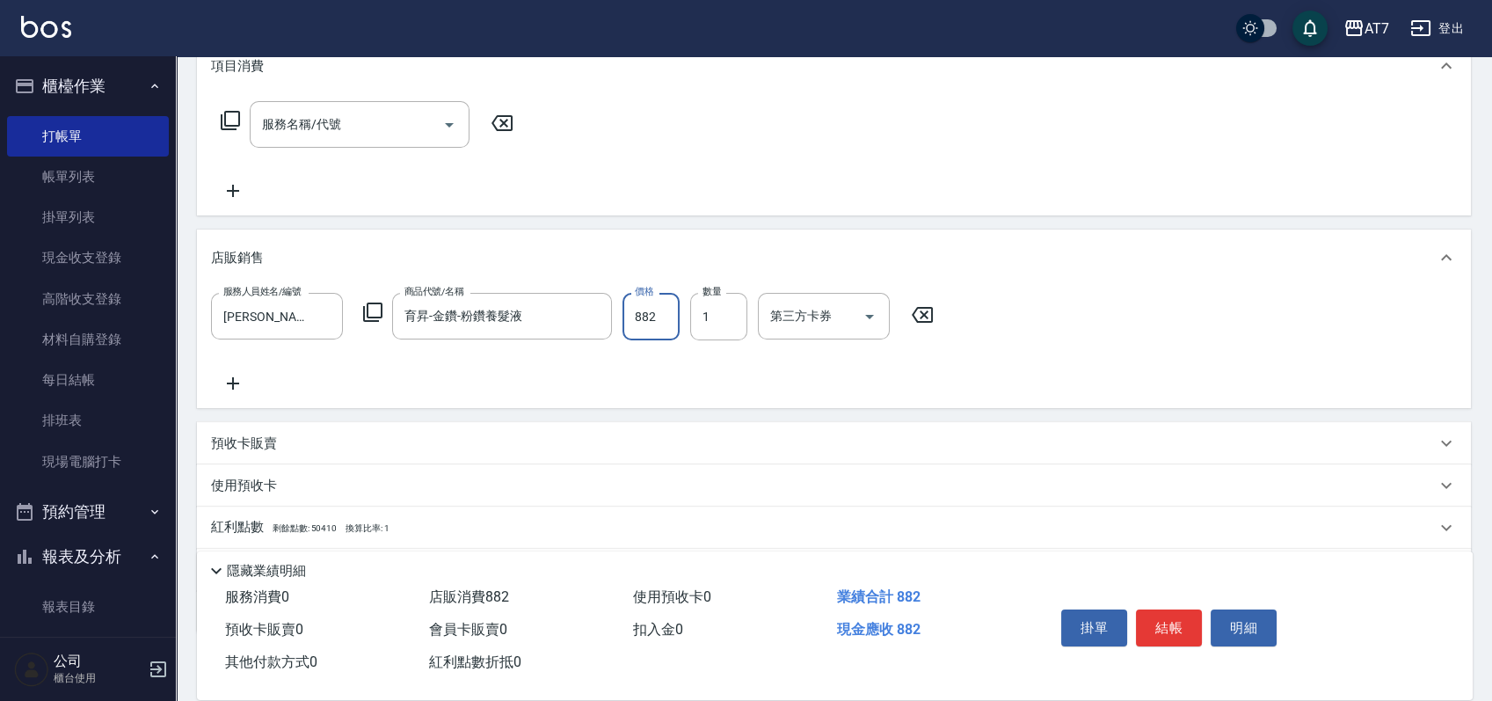
scroll to position [301, 0]
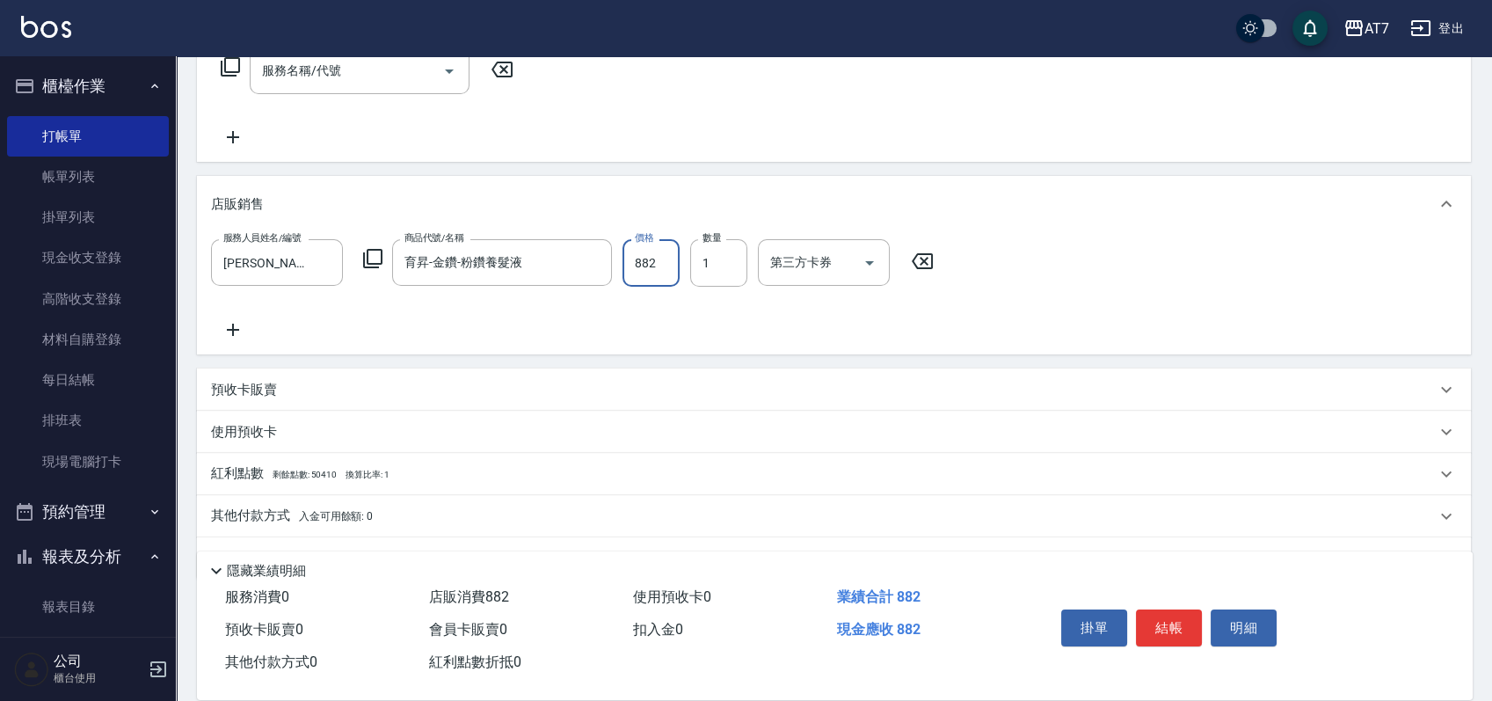
type input "882"
click at [419, 510] on div "其他付款方式 入金可用餘額: 0" at bounding box center [823, 516] width 1225 height 19
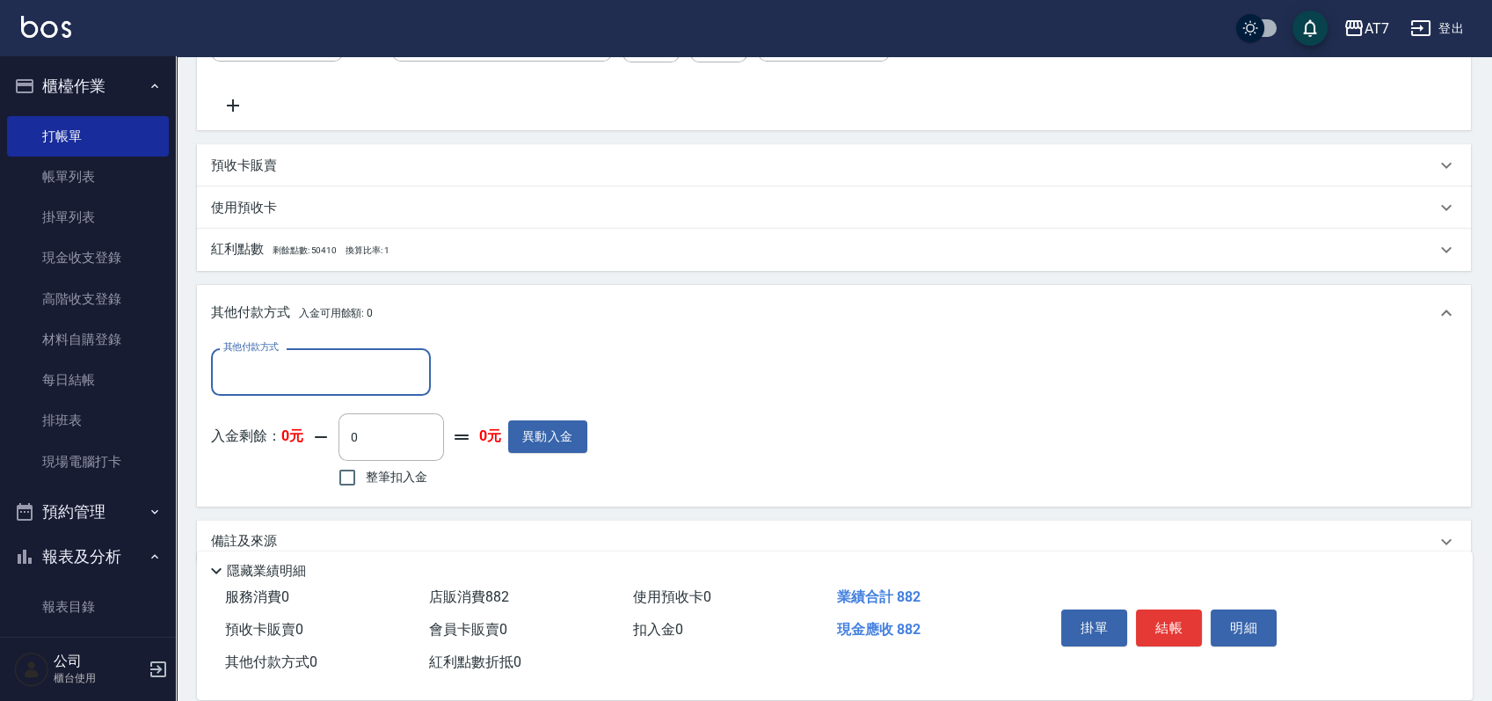
scroll to position [535, 0]
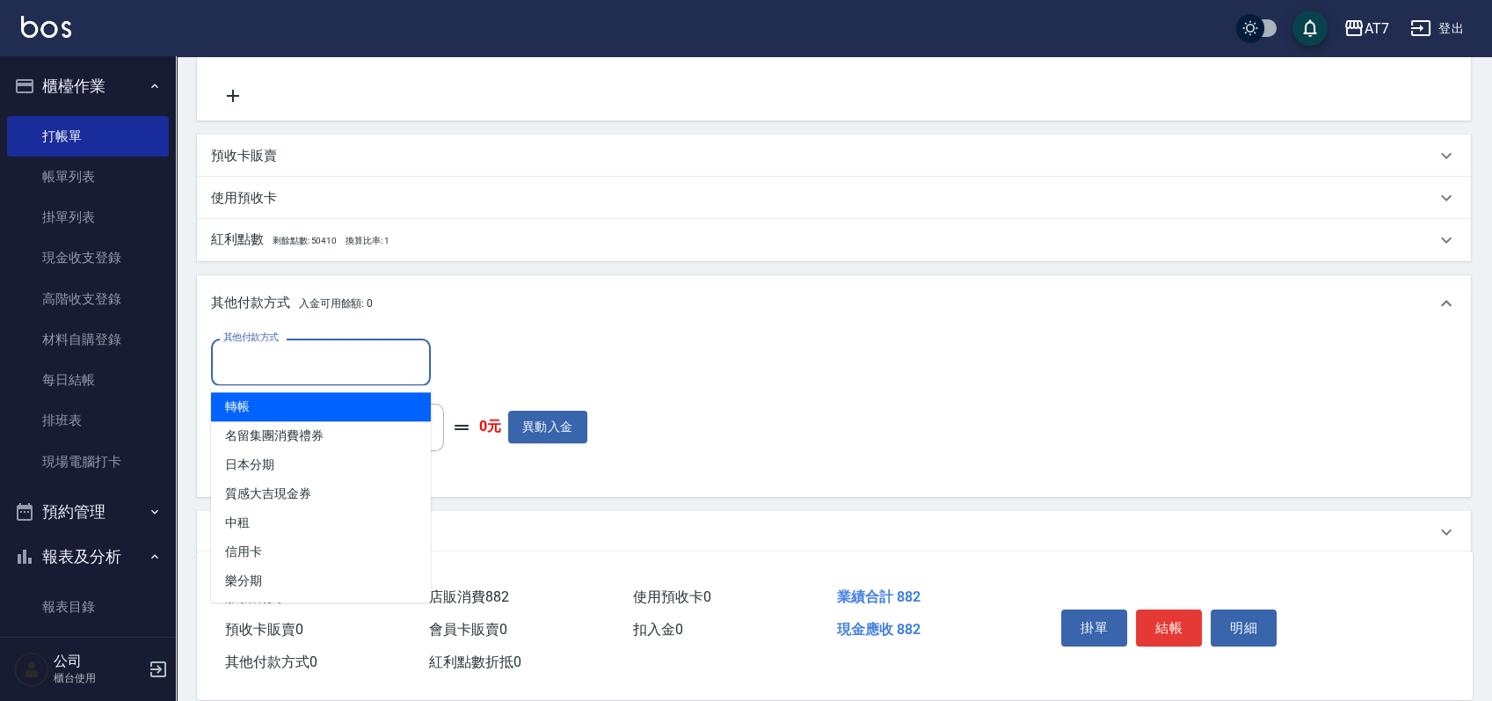
click at [300, 367] on input "其他付款方式" at bounding box center [321, 361] width 204 height 31
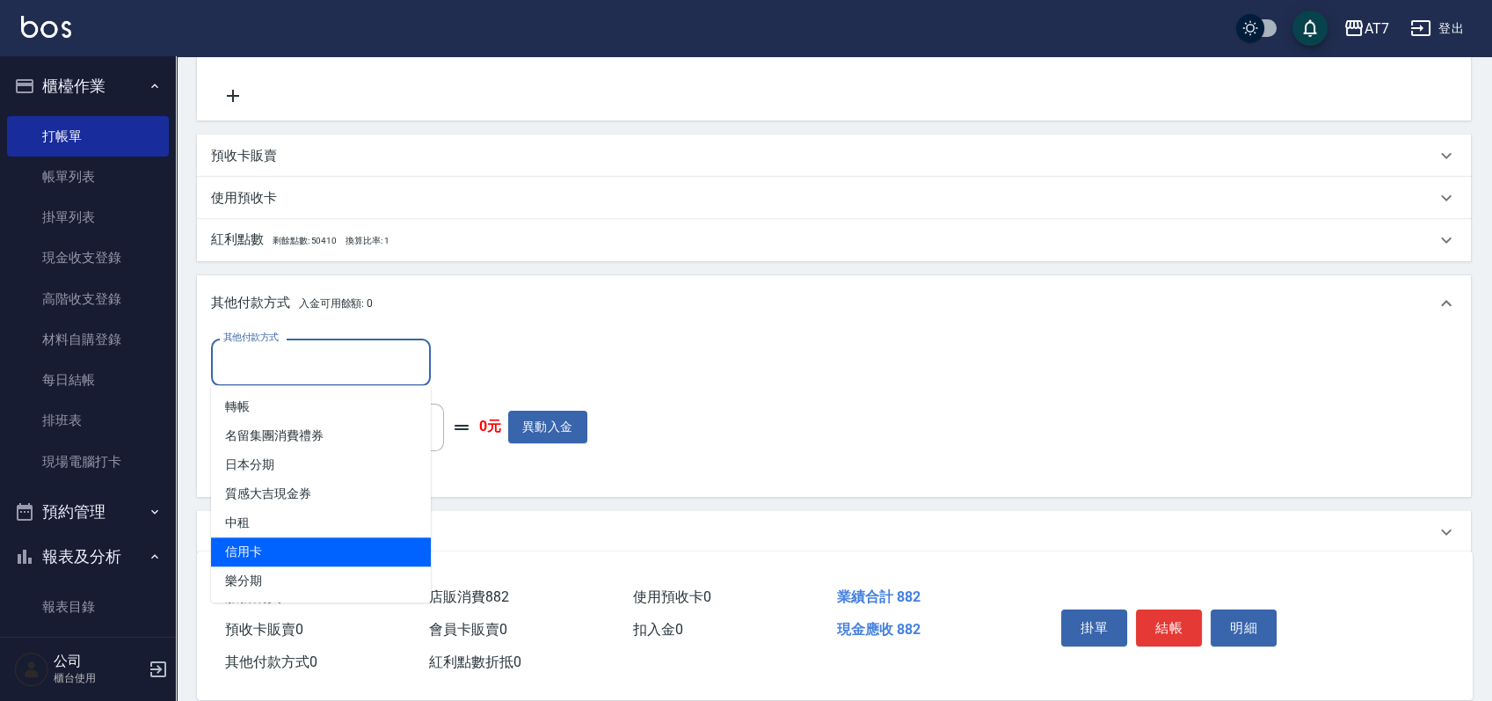
click at [272, 548] on span "信用卡" at bounding box center [321, 551] width 220 height 29
type input "信用卡"
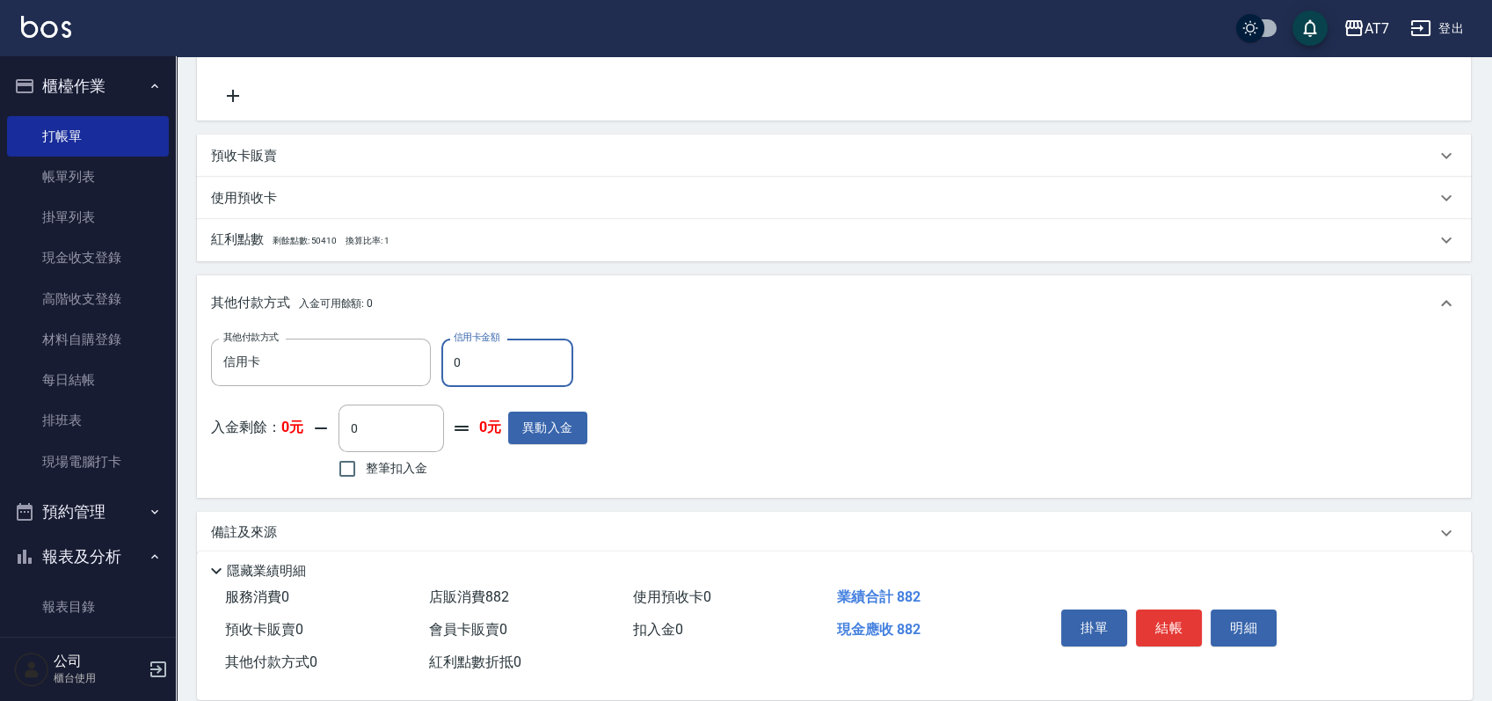
click at [444, 360] on input "0" at bounding box center [507, 362] width 132 height 47
type input "880"
type input "0"
type input "88"
type input "70"
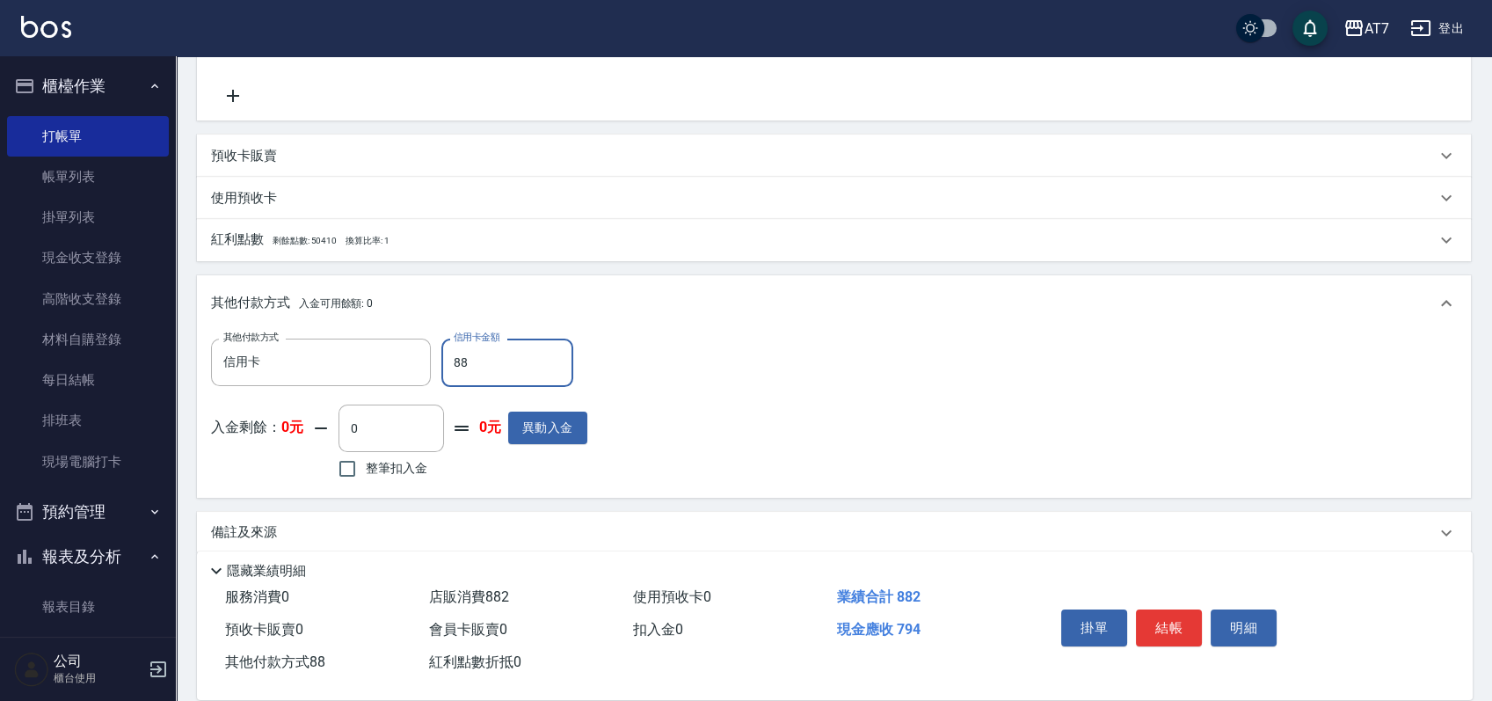
type input "882"
type input "0"
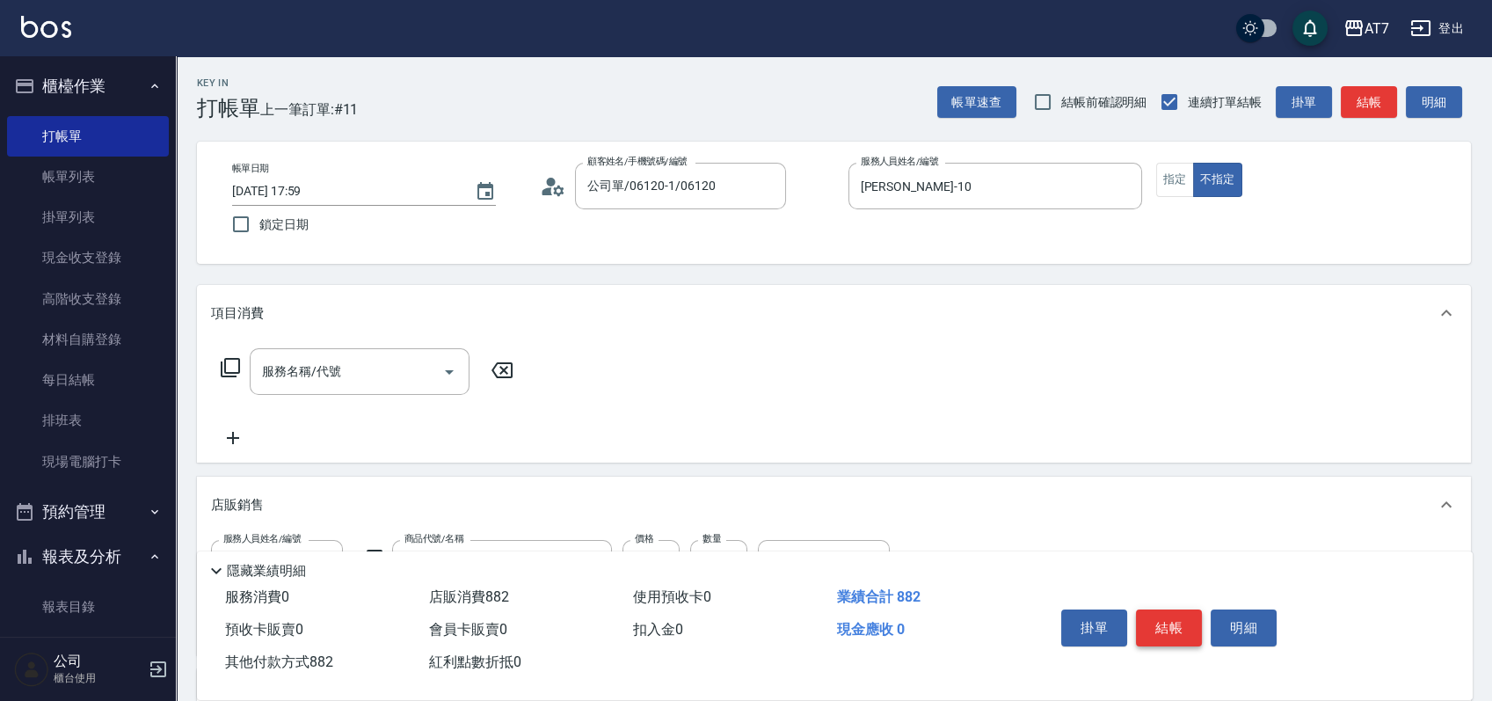
type input "882"
click at [1172, 617] on button "結帳" at bounding box center [1169, 627] width 66 height 37
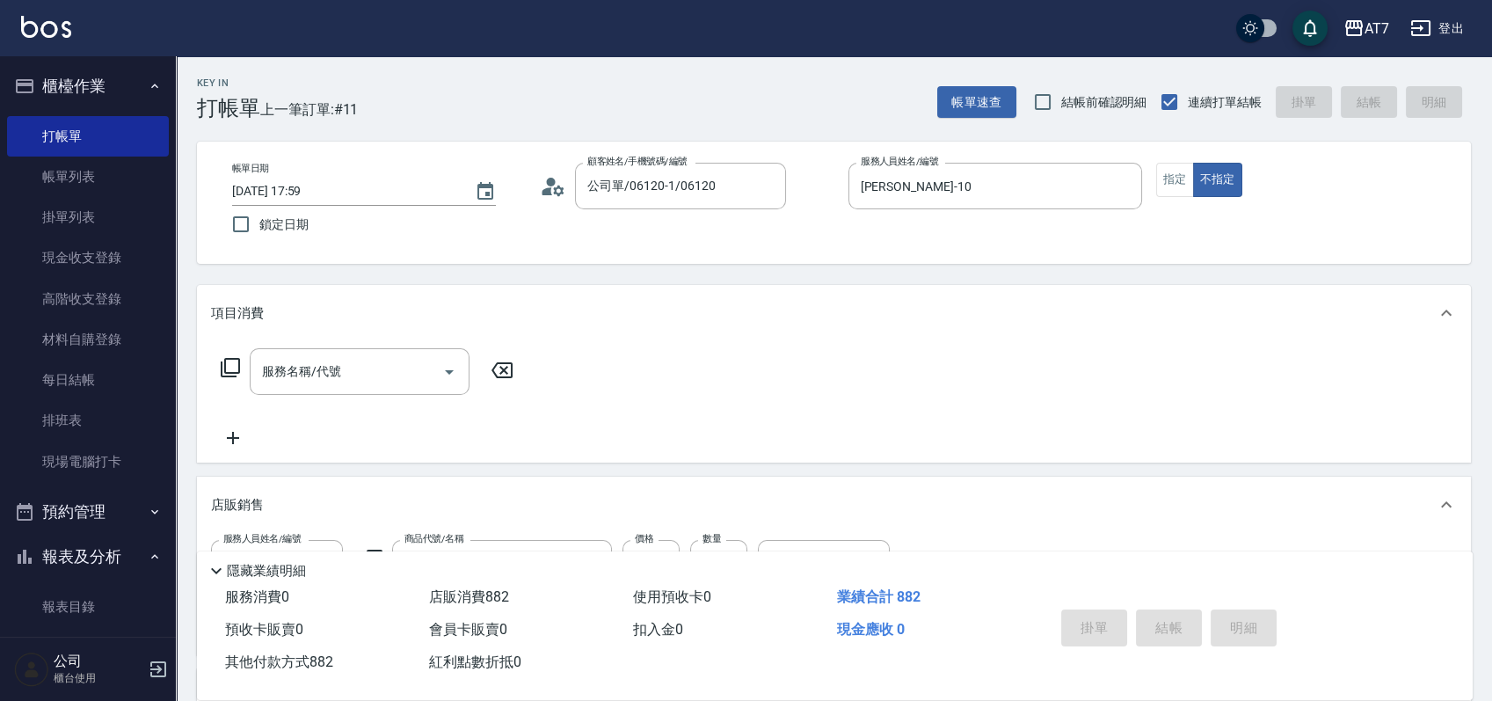
type input "2025/08/25 18:00"
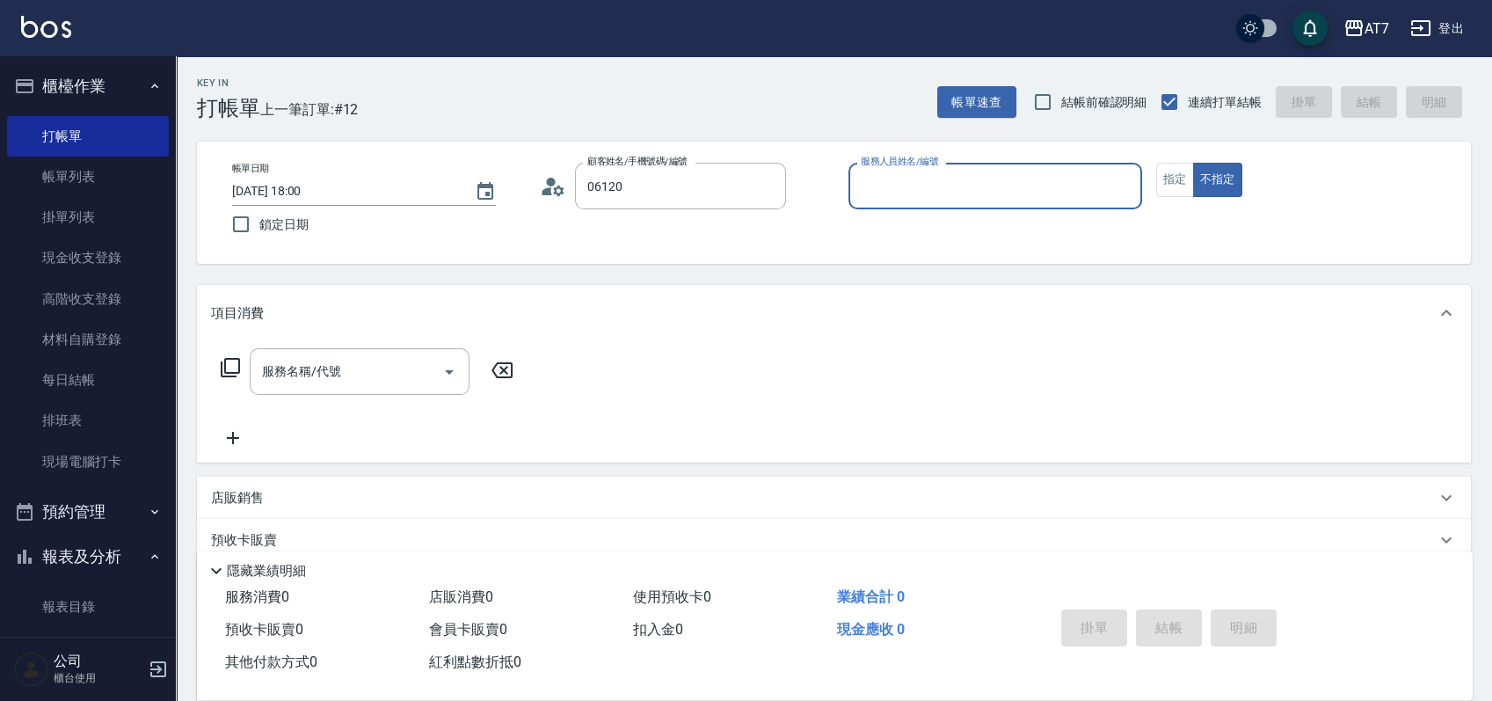
type input "公司單/06120-1/06120"
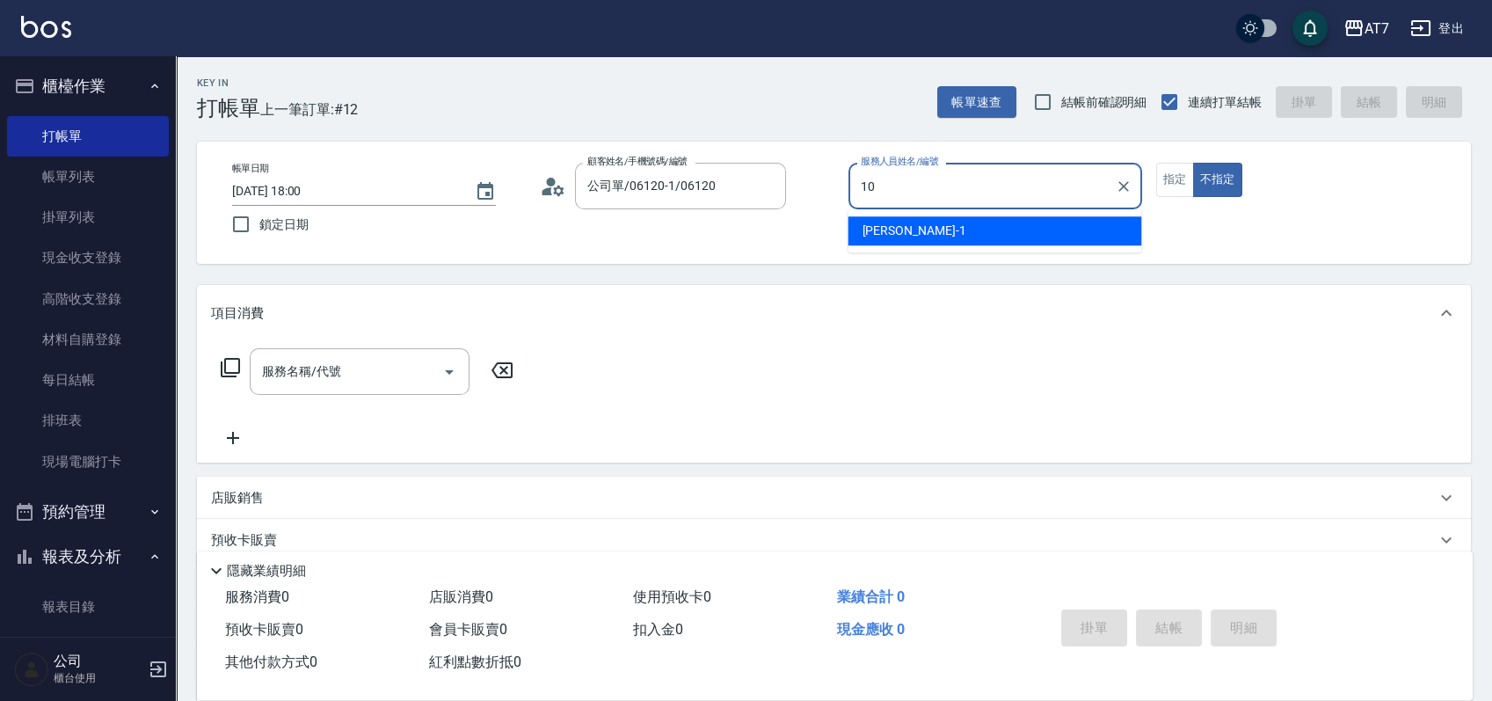
type input "King-10"
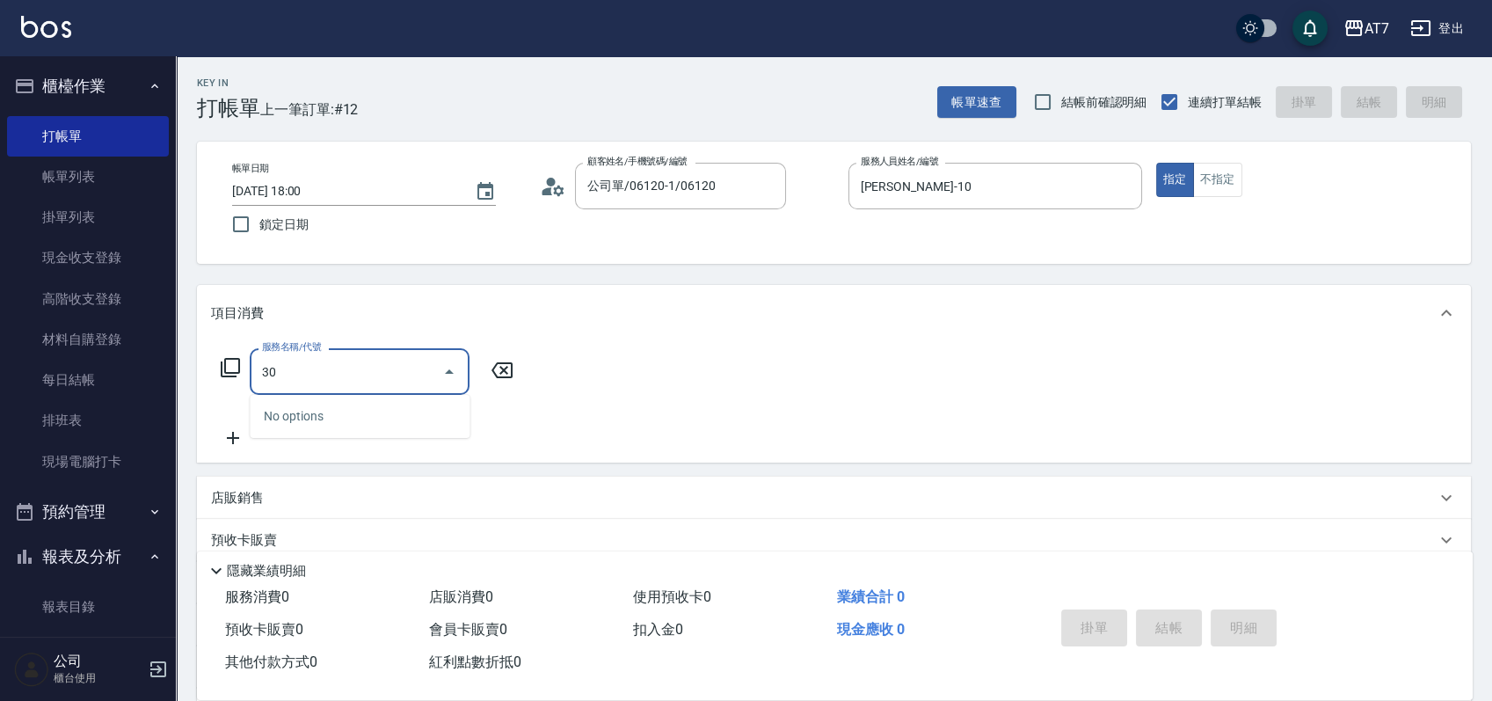
type input "301"
type input "30"
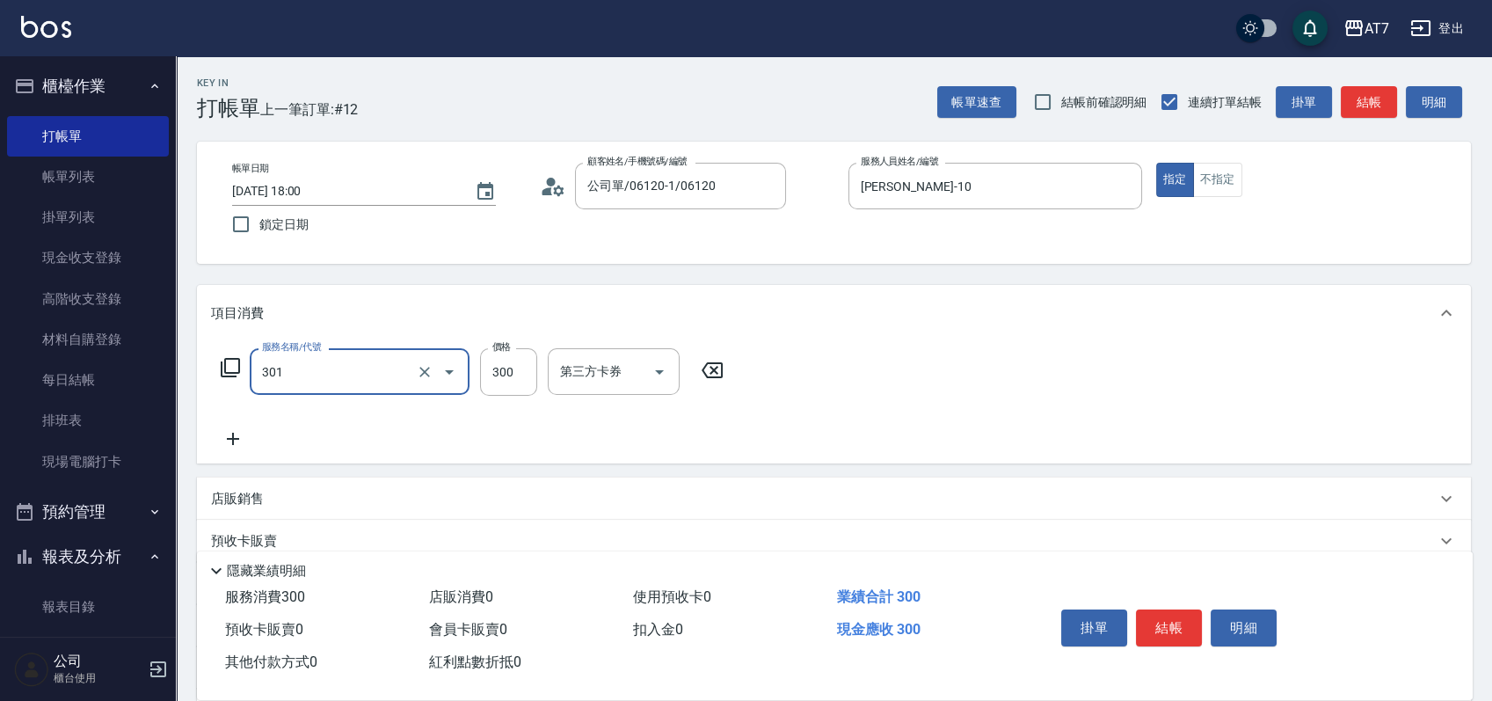
type input "學生剪髮(301)"
type input "0"
type input "20"
type input "200"
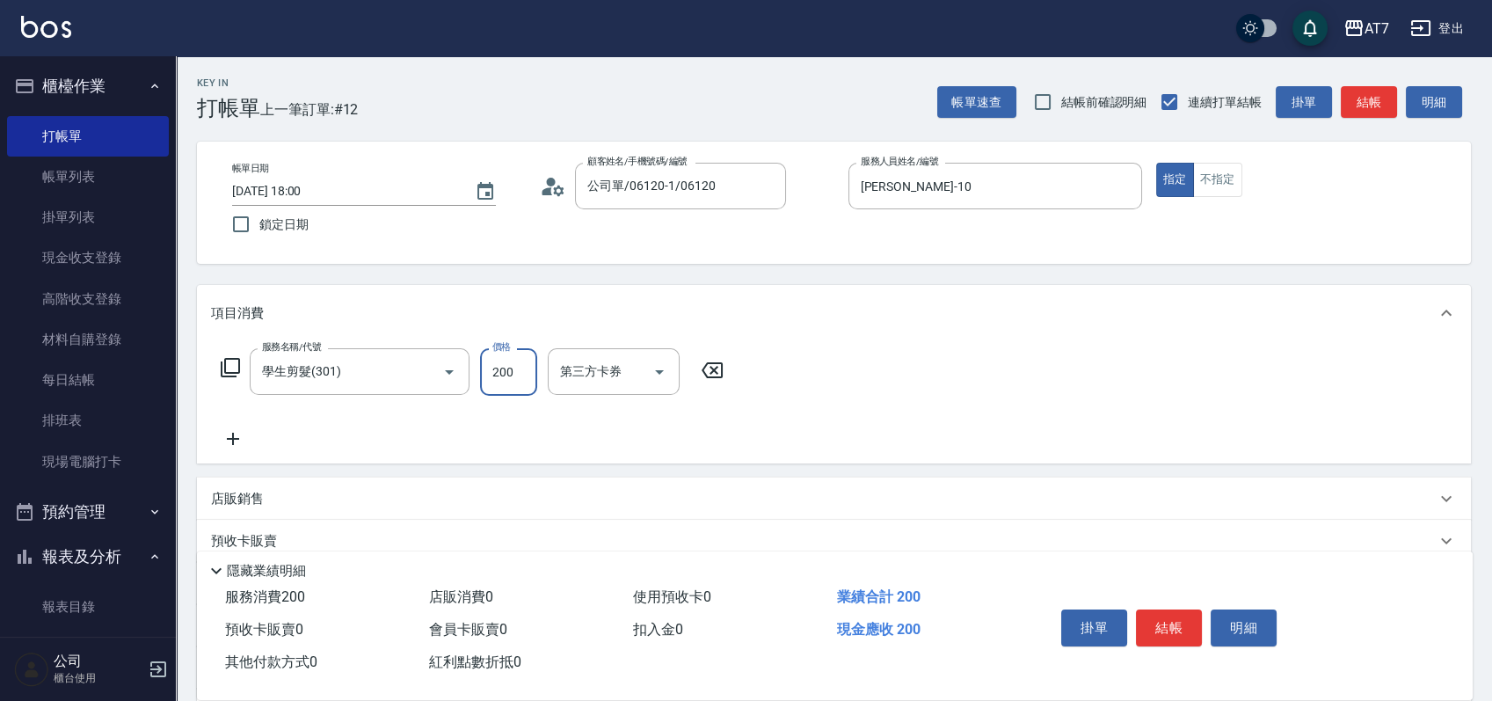
drag, startPoint x: 1182, startPoint y: 615, endPoint x: 1163, endPoint y: 616, distance: 18.5
click at [1182, 615] on button "結帳" at bounding box center [1169, 627] width 66 height 37
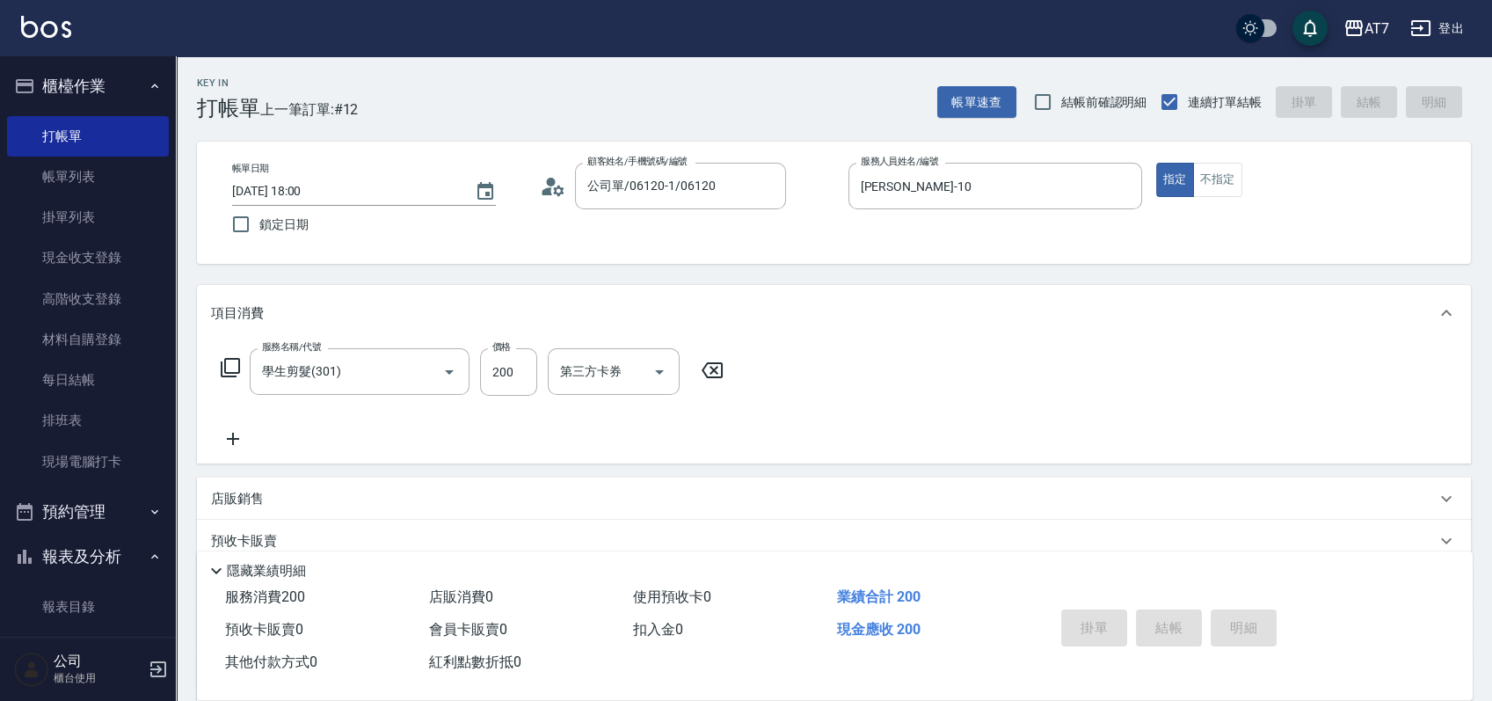
type input "0"
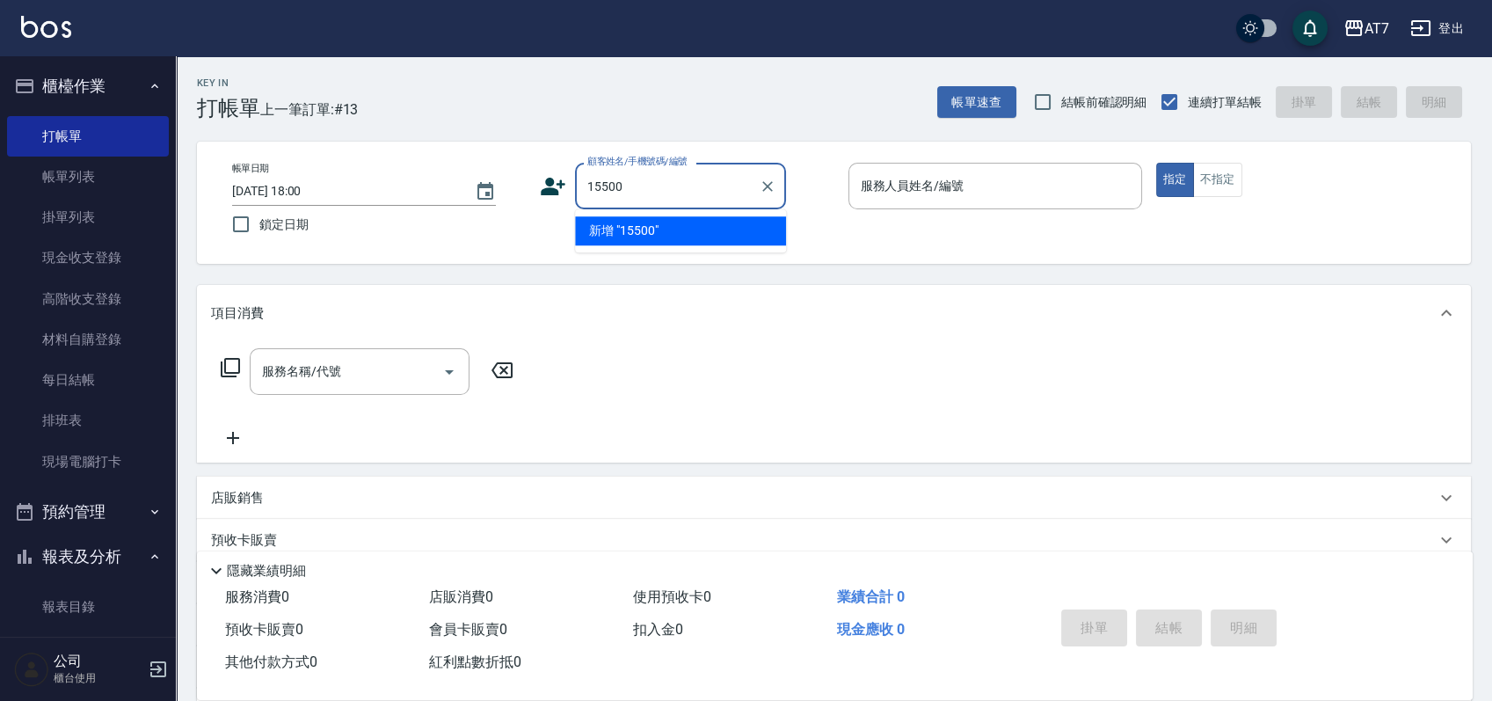
type input "15500"
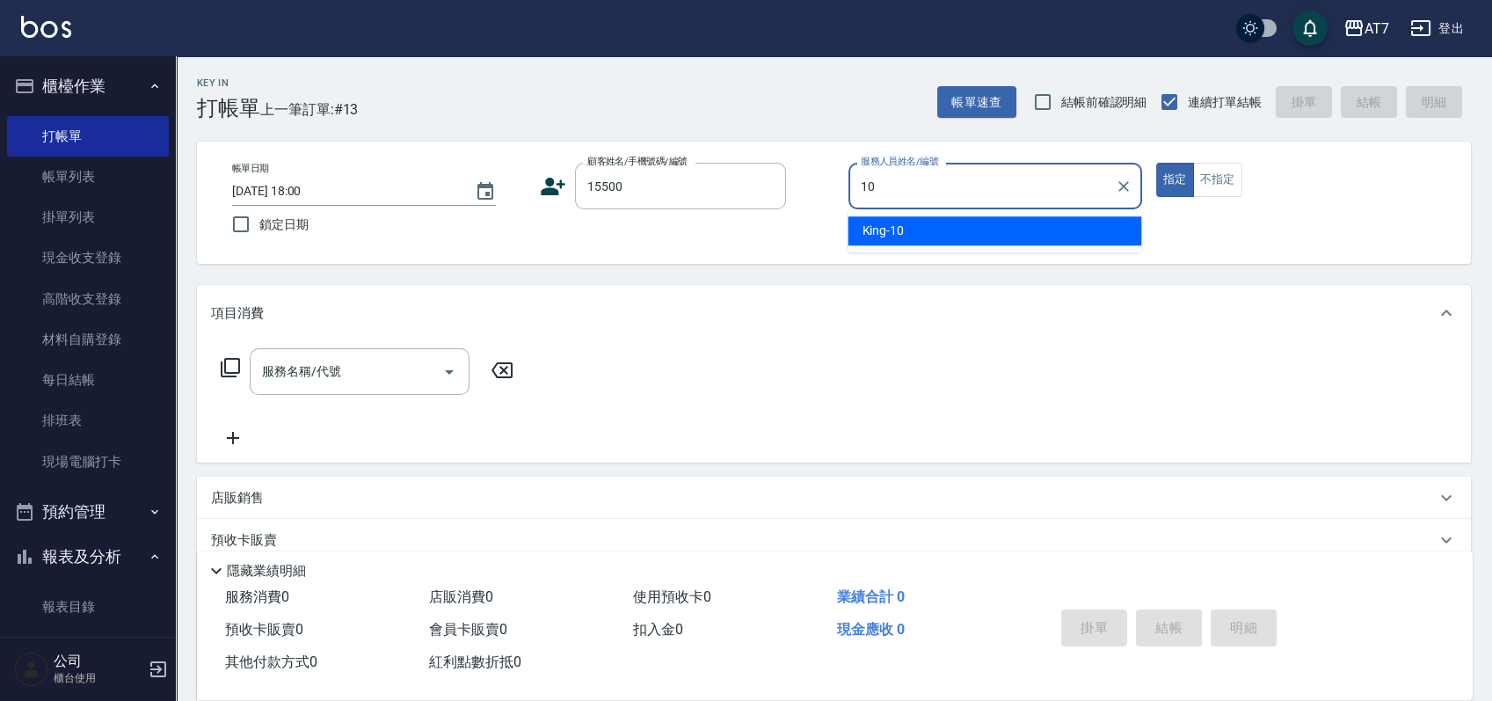
type input "King-10"
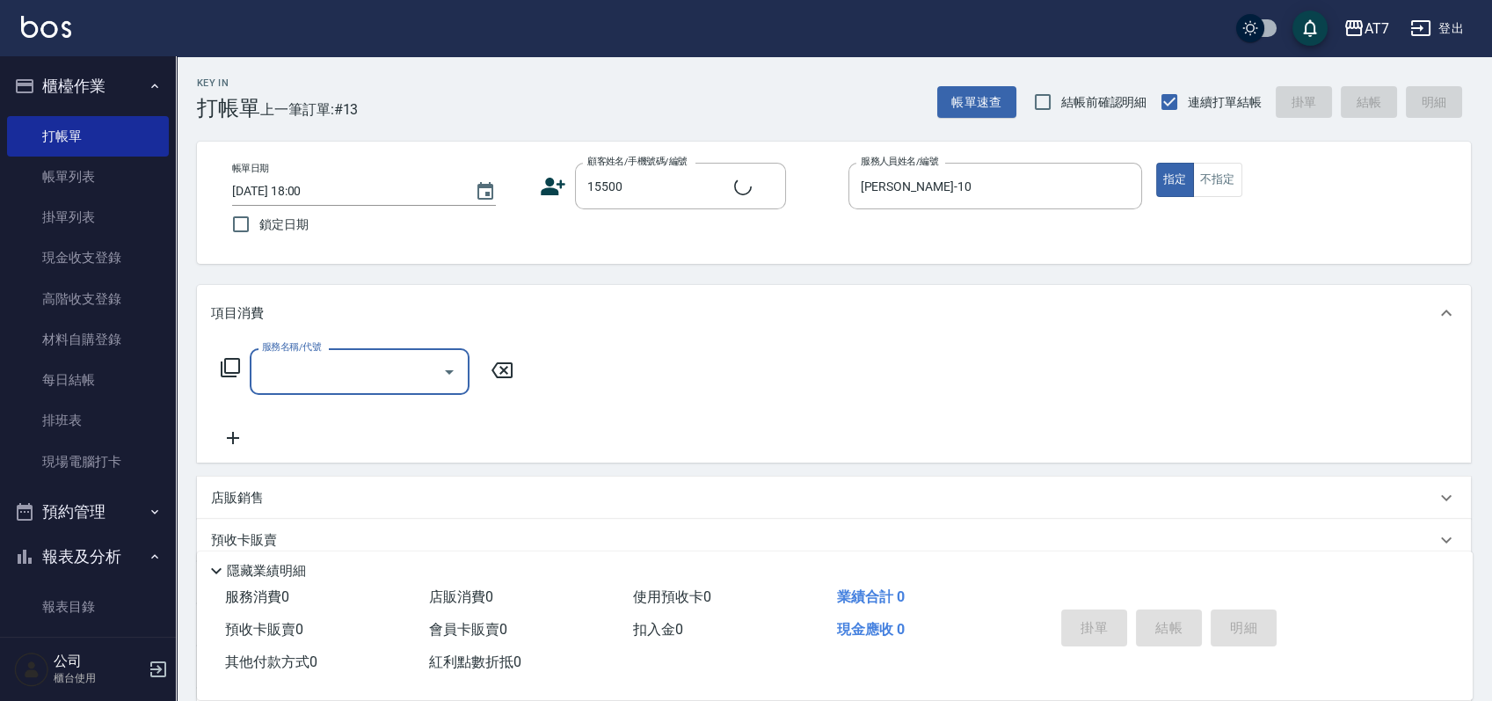
type input "公司/公司15500/15500"
type input "500"
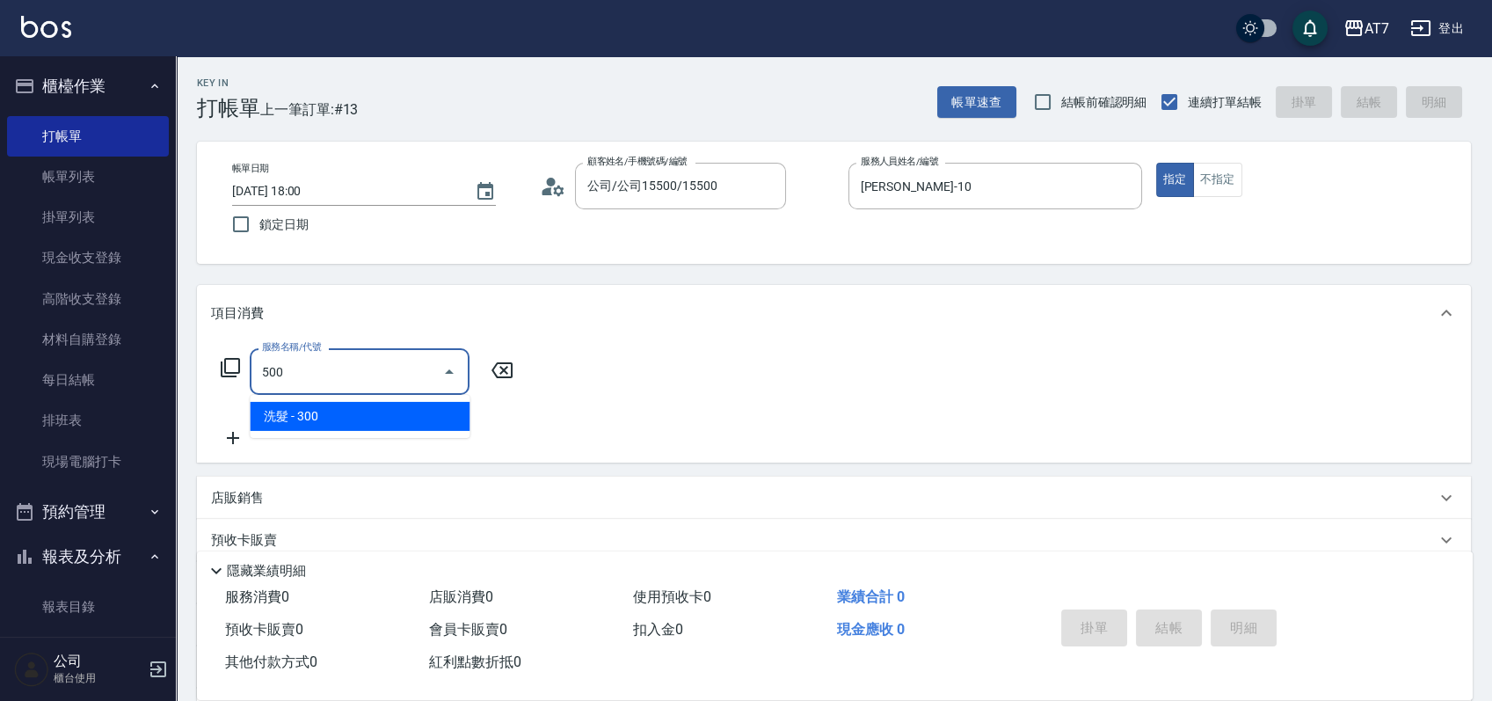
type input "30"
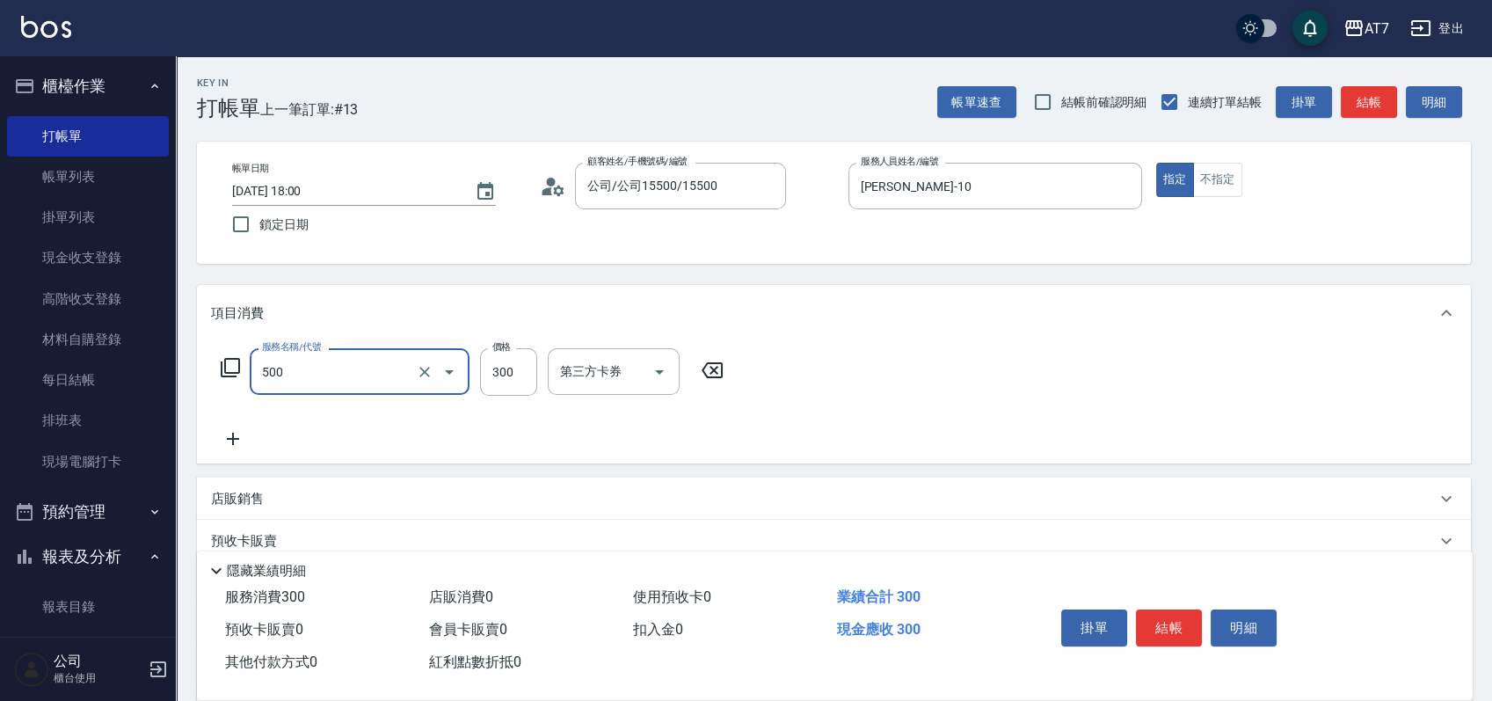
type input "洗髮(500)"
click at [1163, 616] on button "結帳" at bounding box center [1169, 627] width 66 height 37
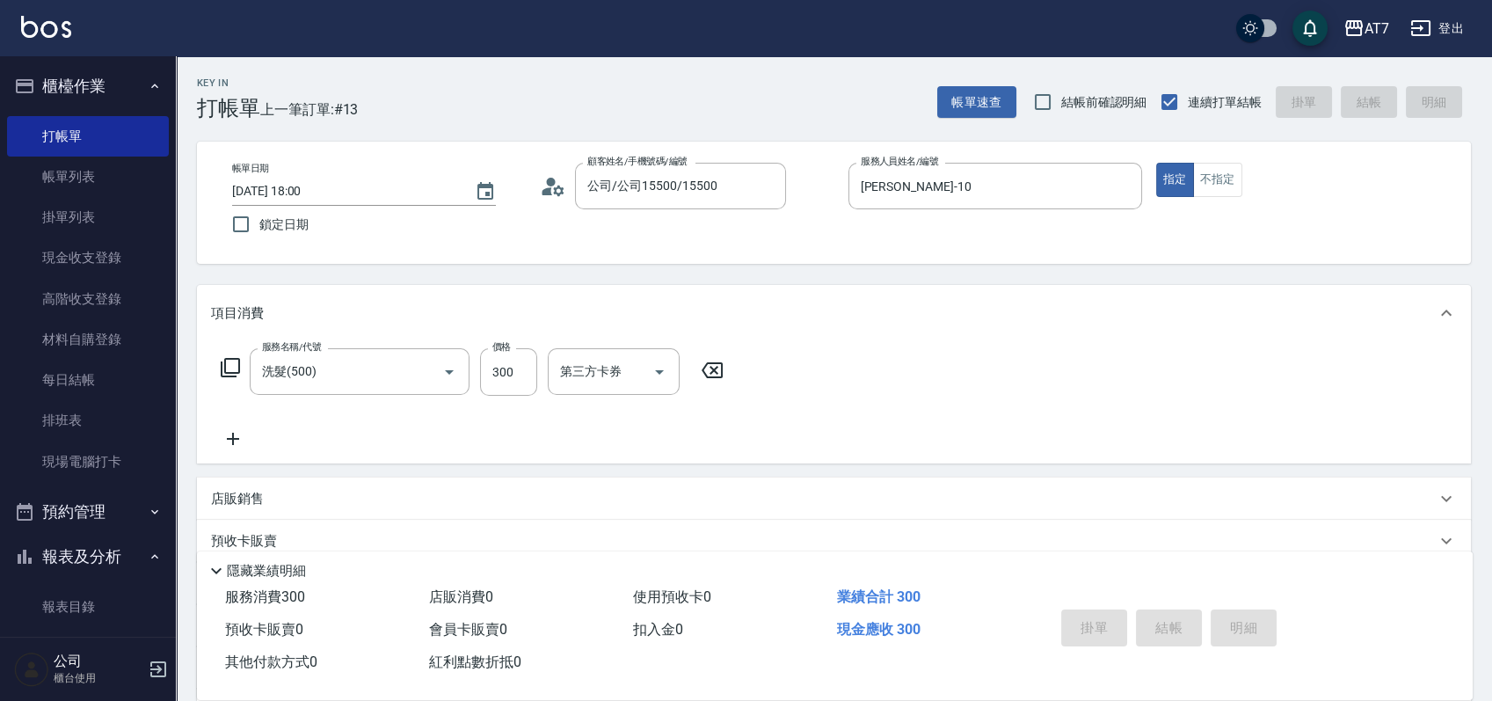
type input "2025/08/25 18:01"
type input "0"
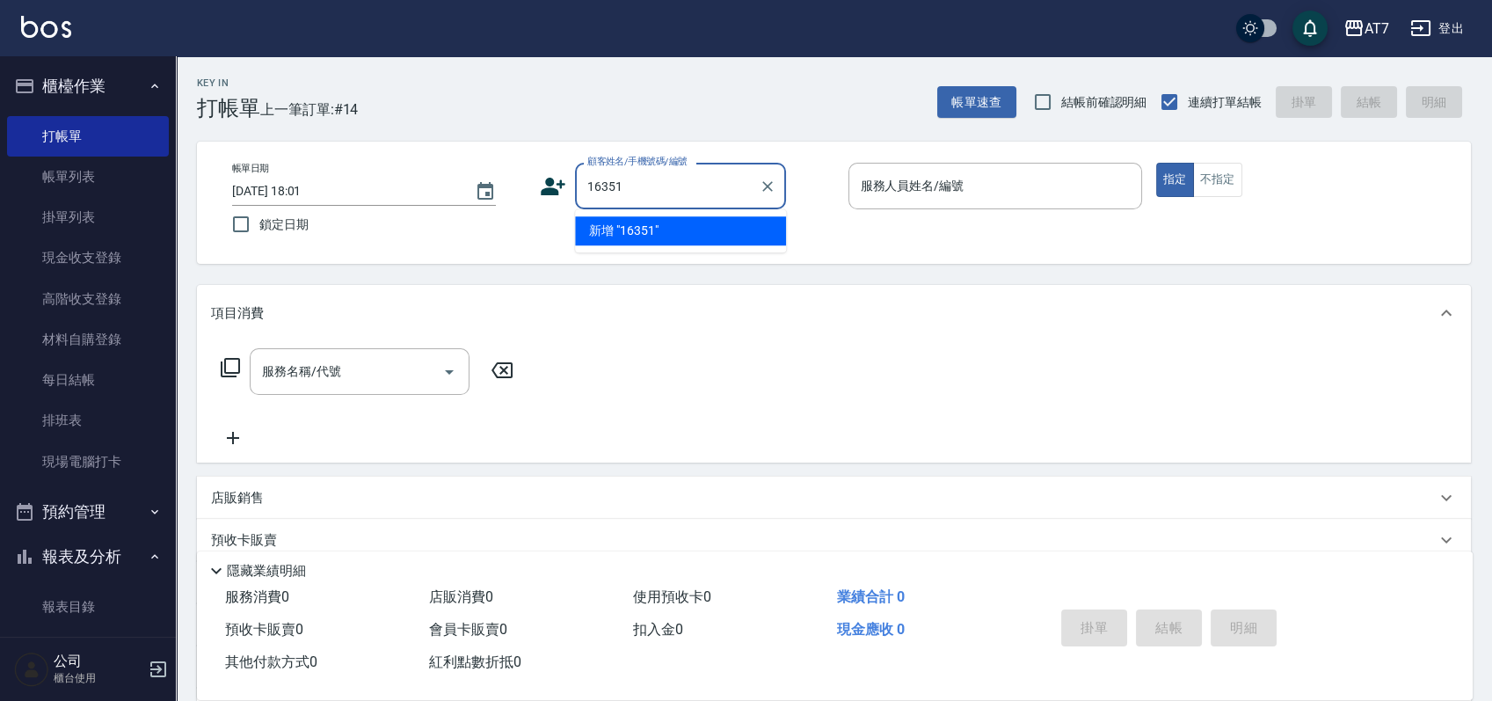
type input "16351"
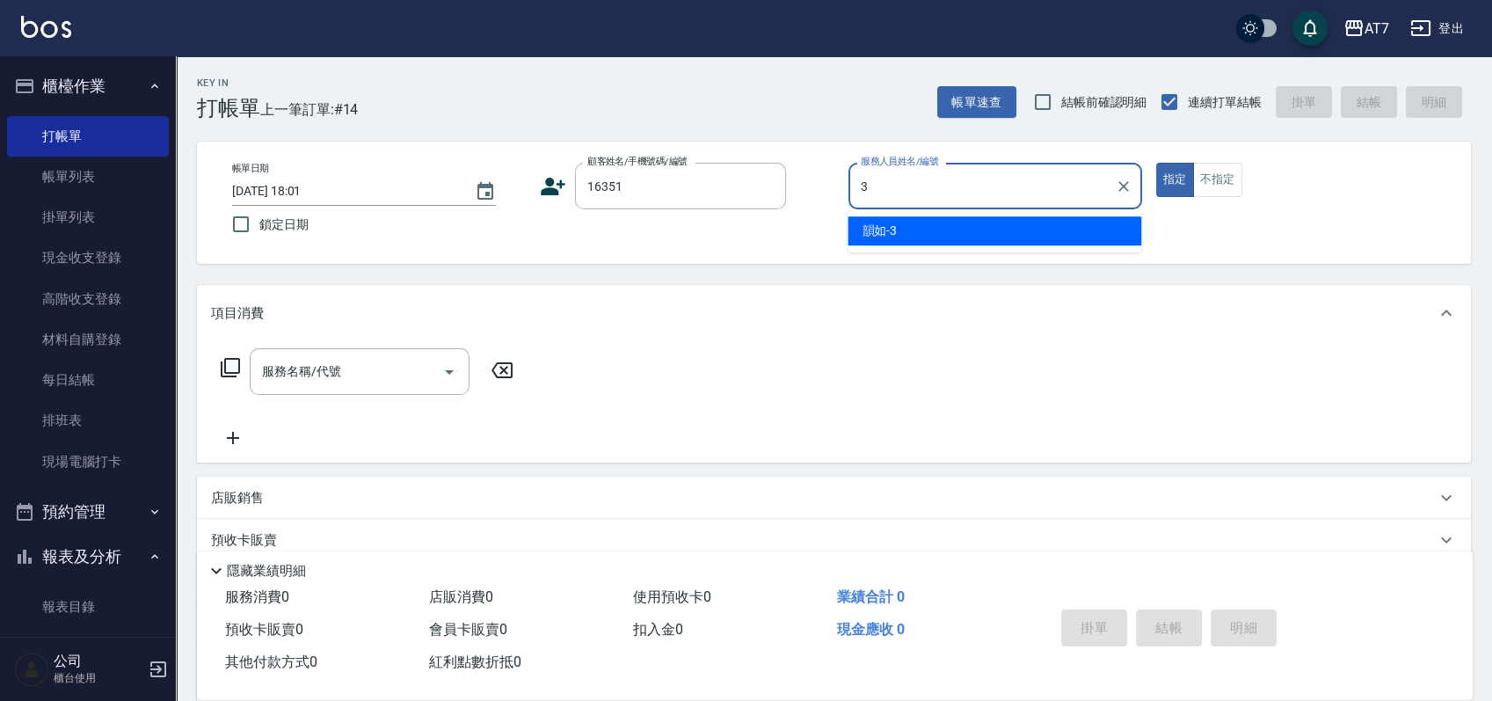
type input "韻如-3"
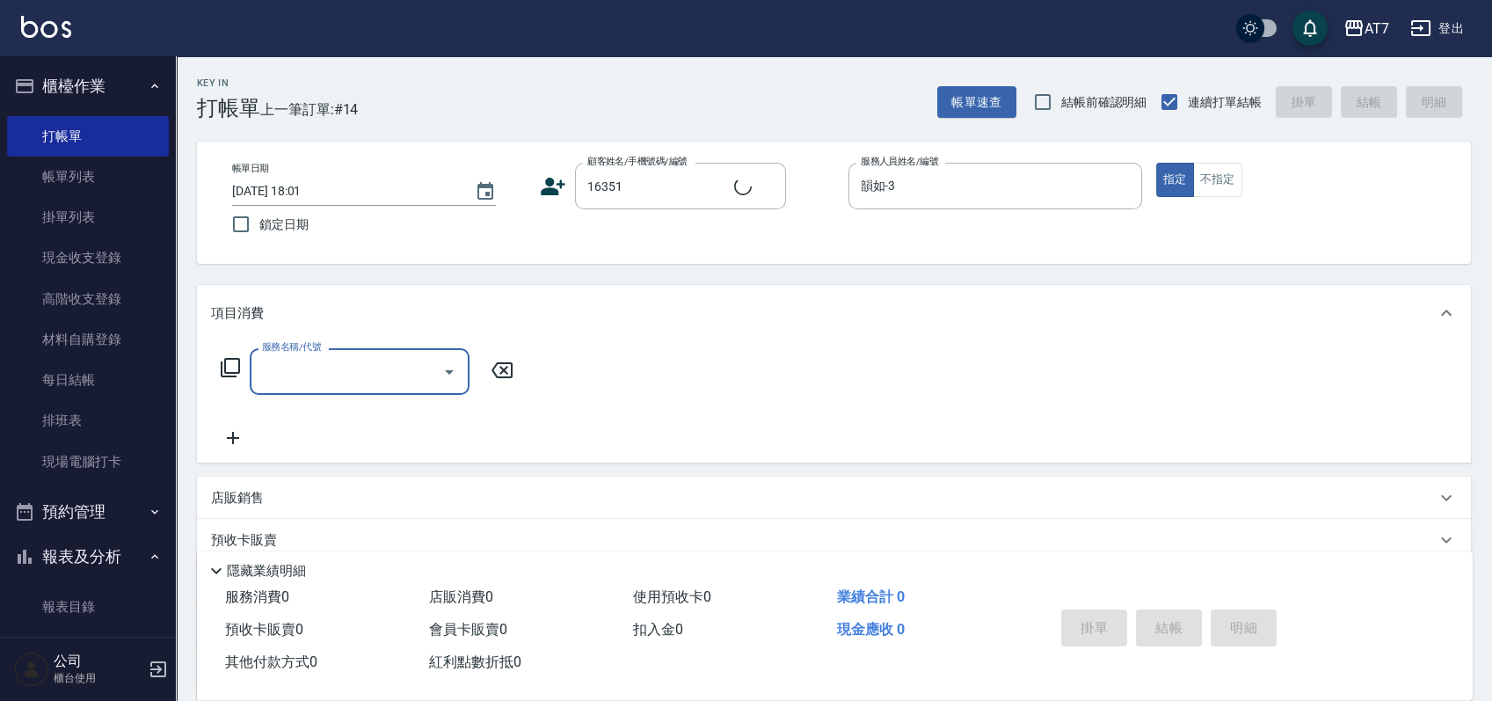
type input "公司/公司16351/16351"
type input "301"
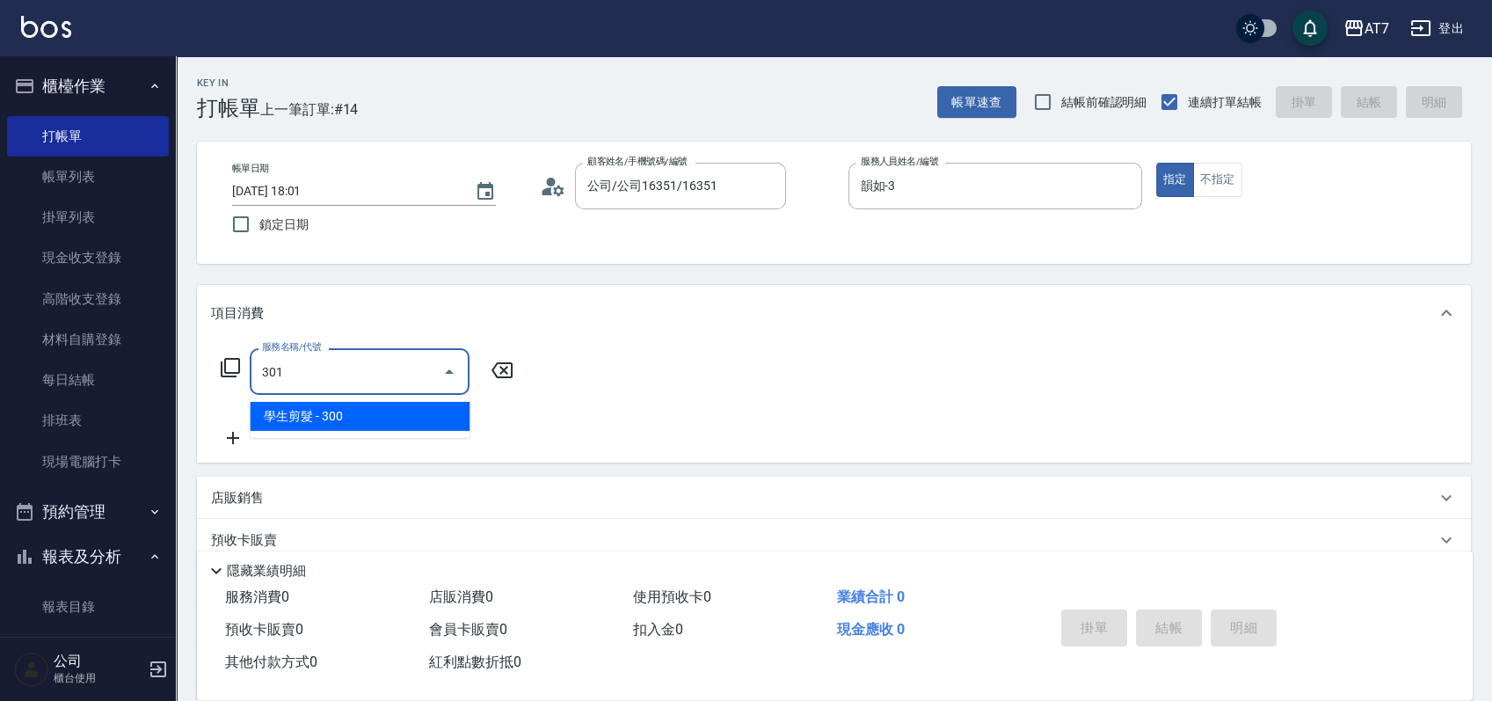
type input "30"
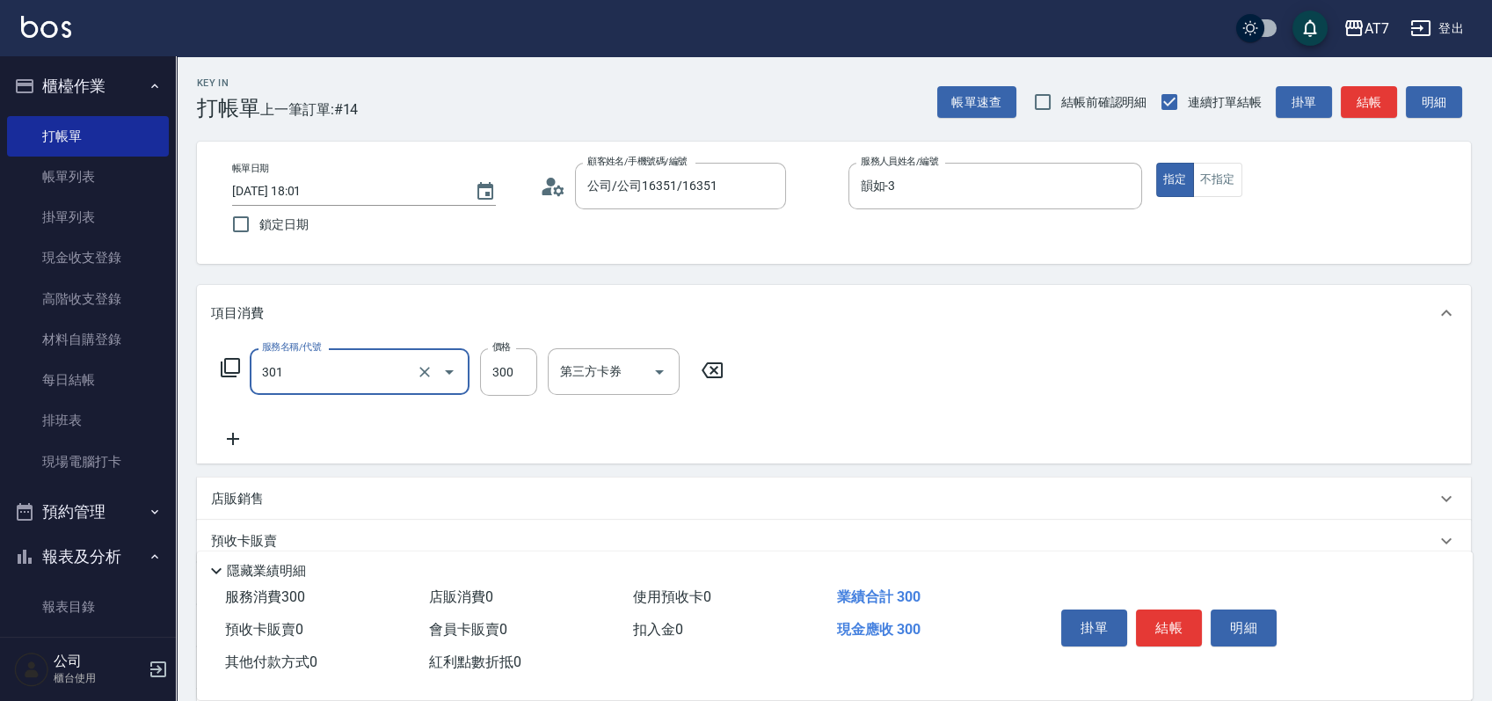
type input "學生剪髮(301)"
click at [1163, 616] on button "結帳" at bounding box center [1169, 627] width 66 height 37
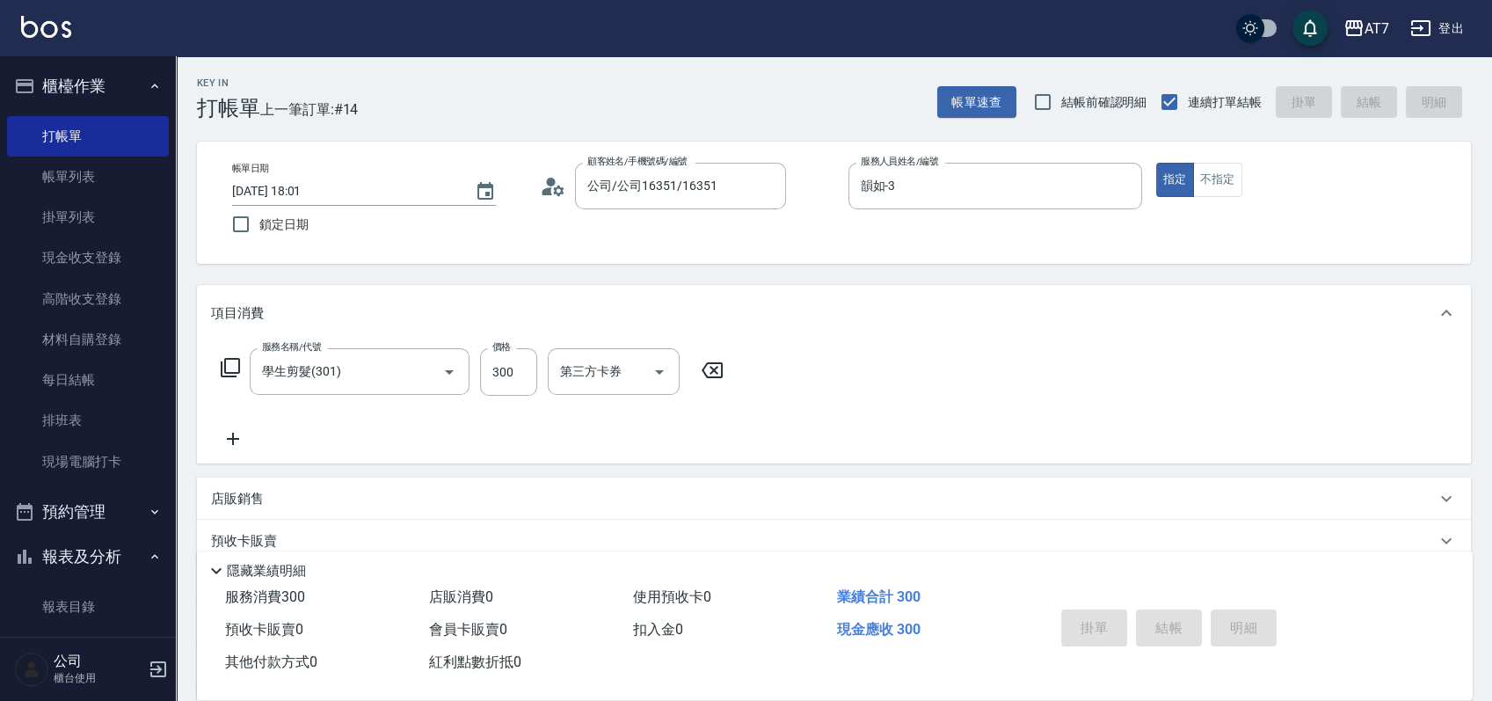
type input "0"
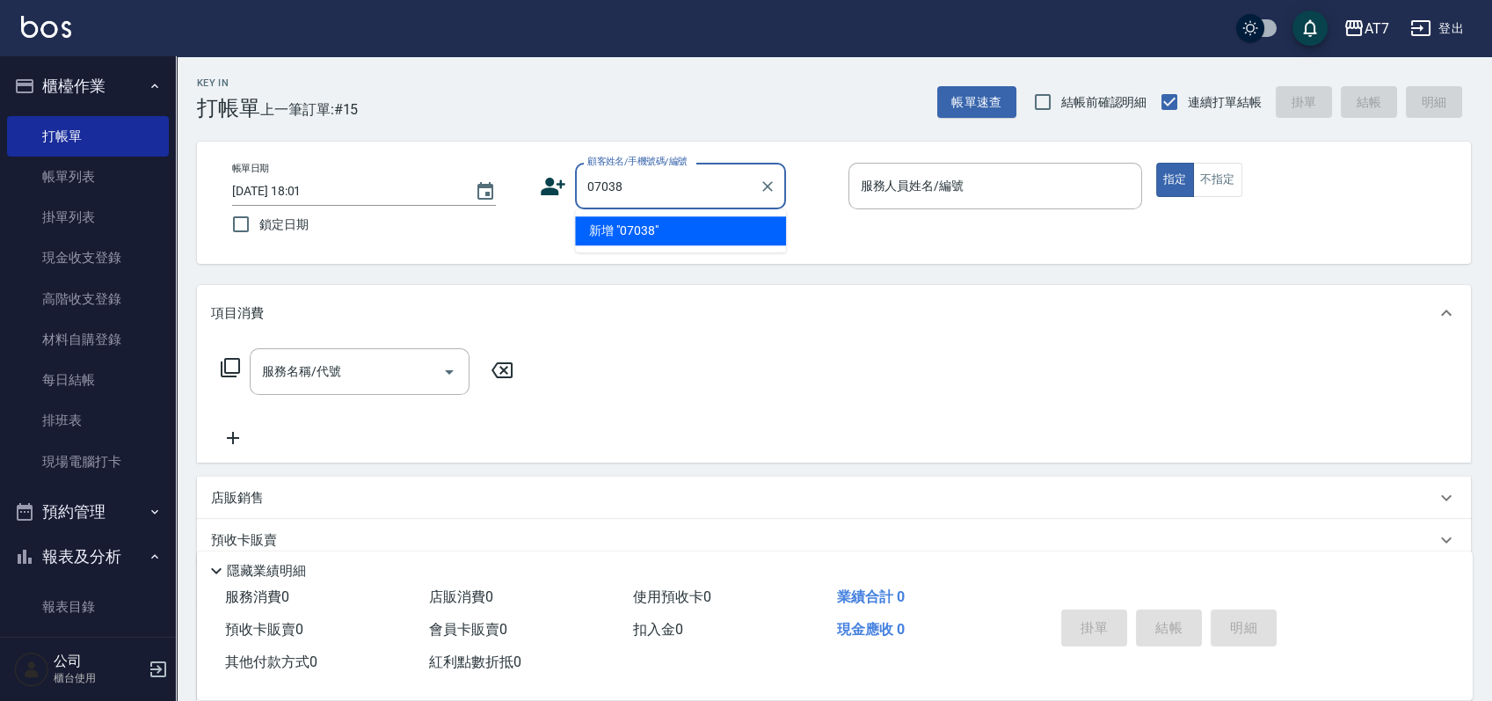
type input "07038"
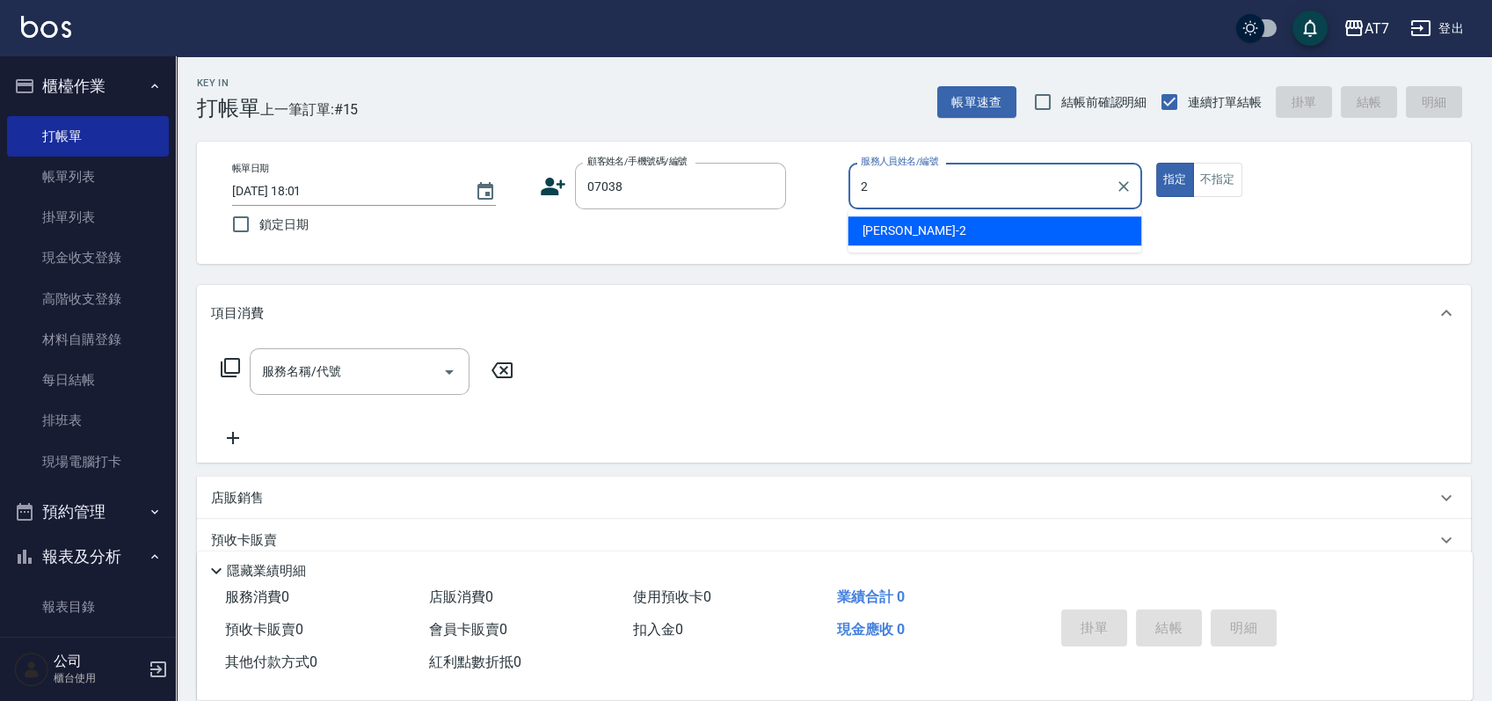
type input "伊蕾-2"
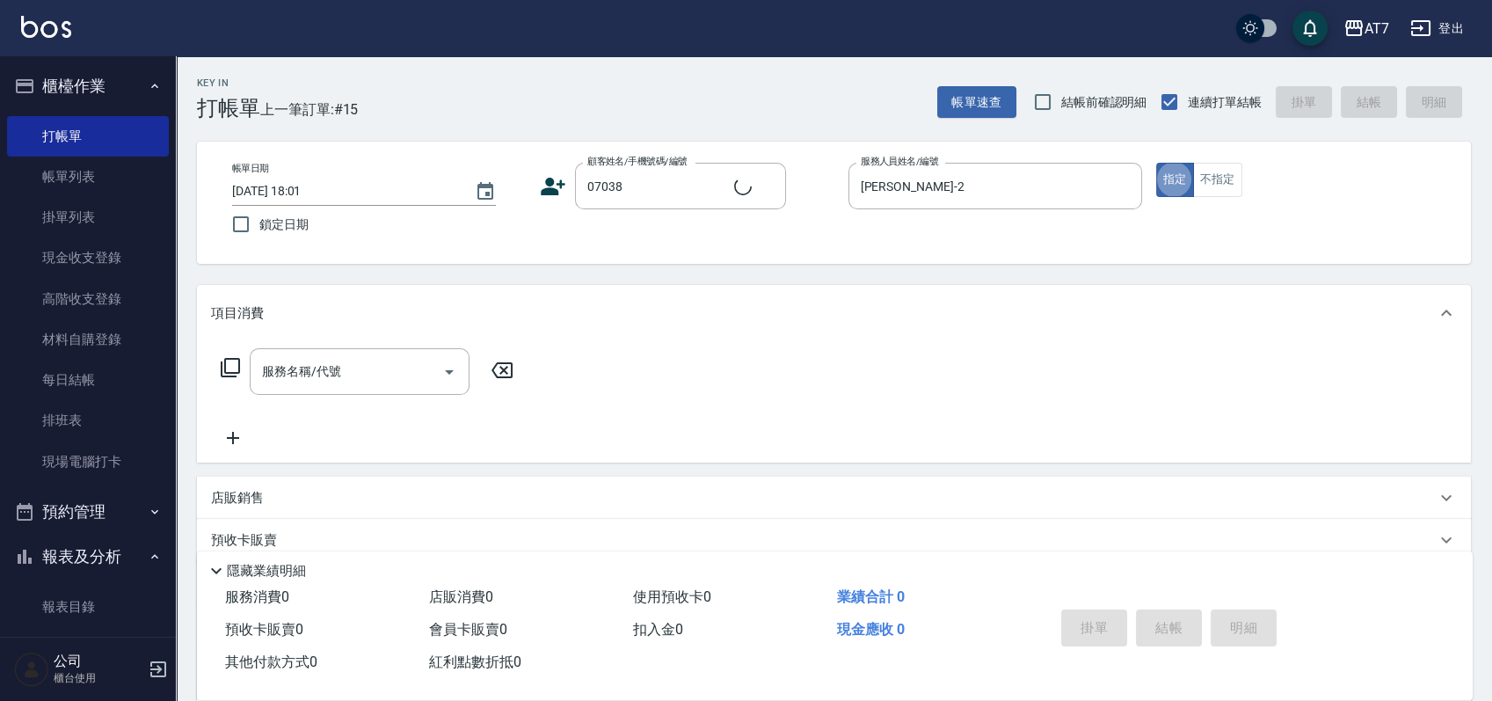
type input "公司/公司07038/07038"
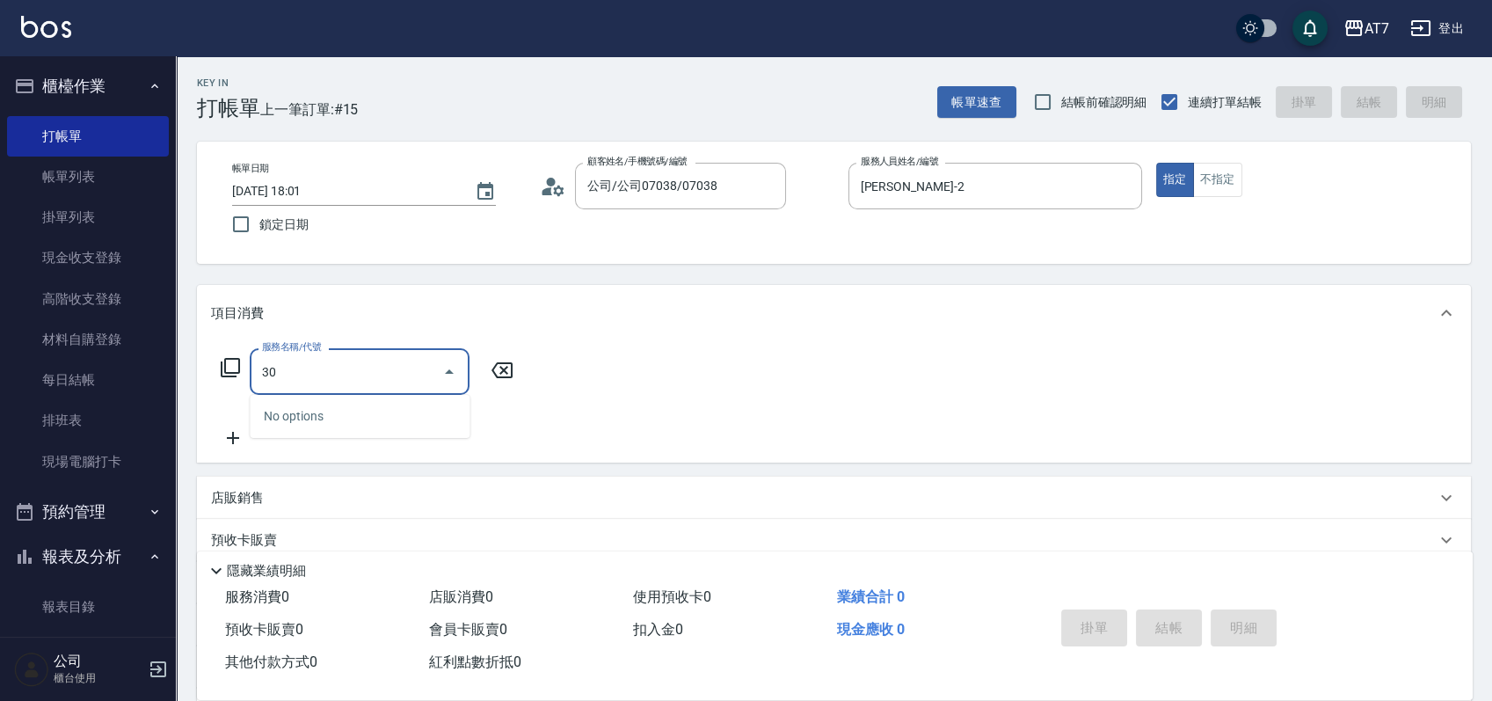
type input "305"
type input "50"
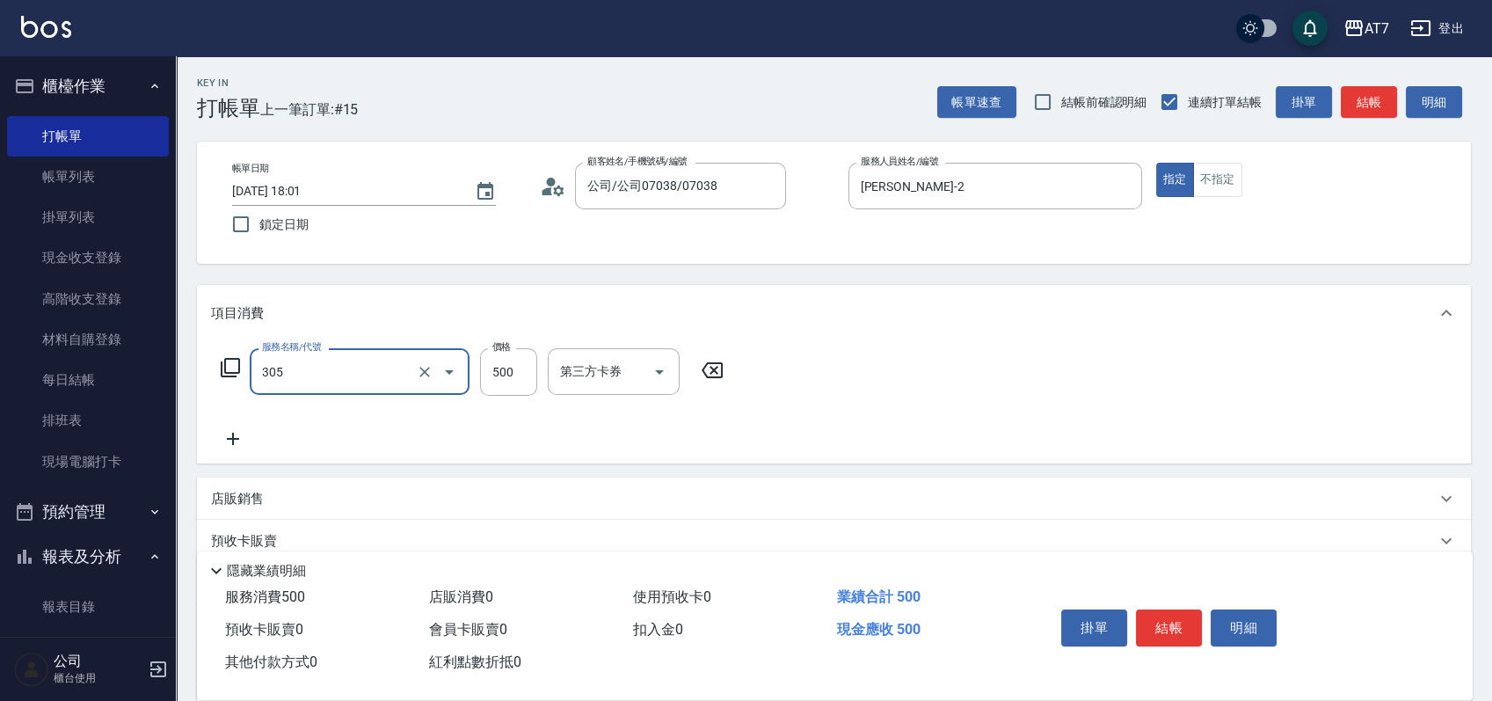
type input "A++剪髮(305)"
type input "0"
type input "600"
type input "60"
type input "600"
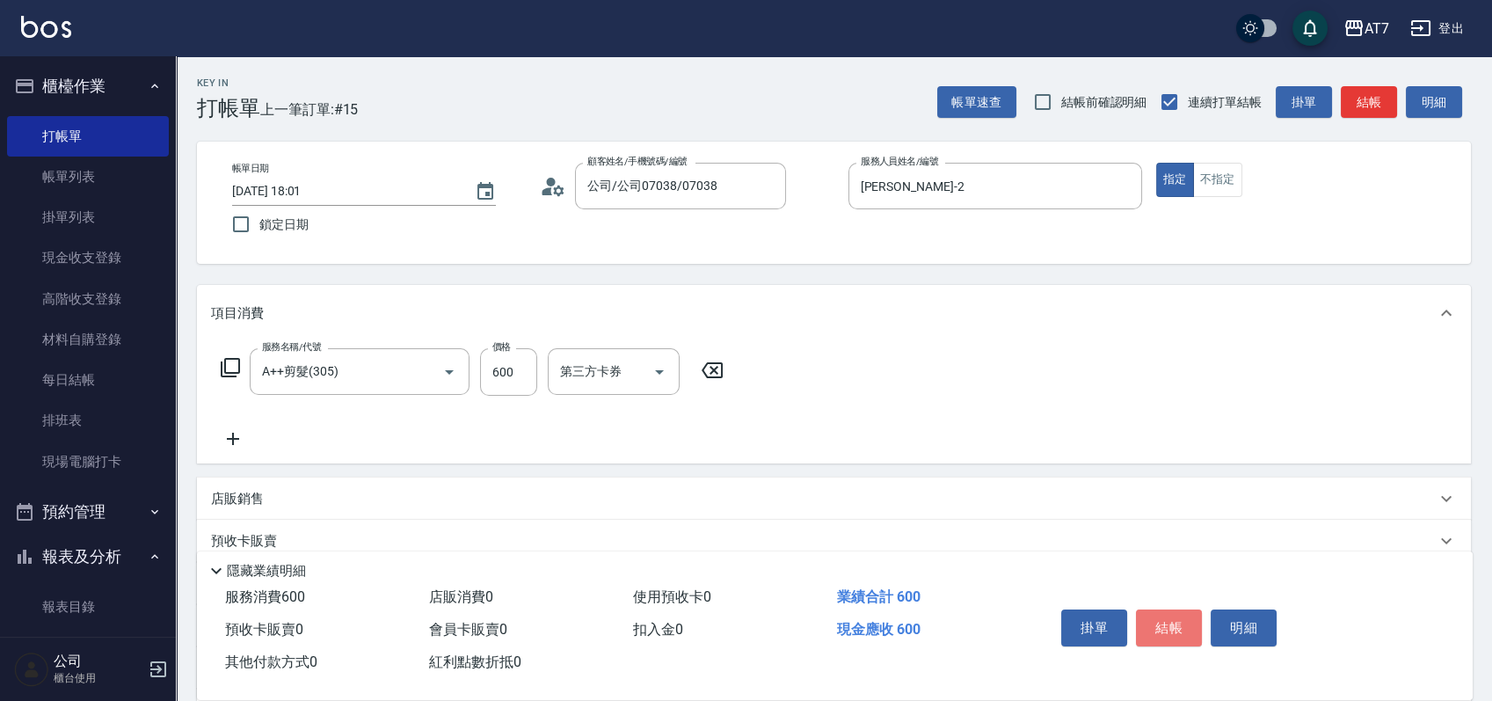
click at [1163, 616] on button "結帳" at bounding box center [1169, 627] width 66 height 37
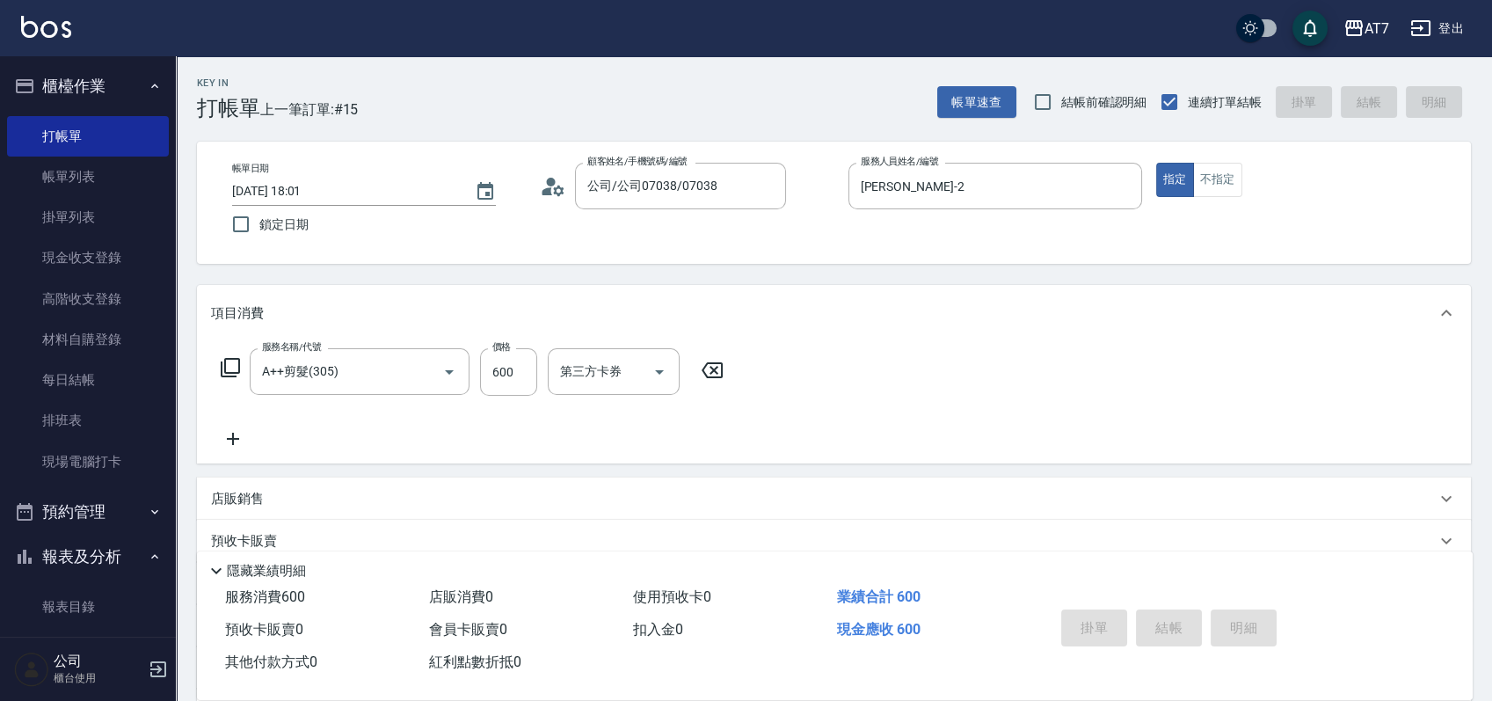
type input "0"
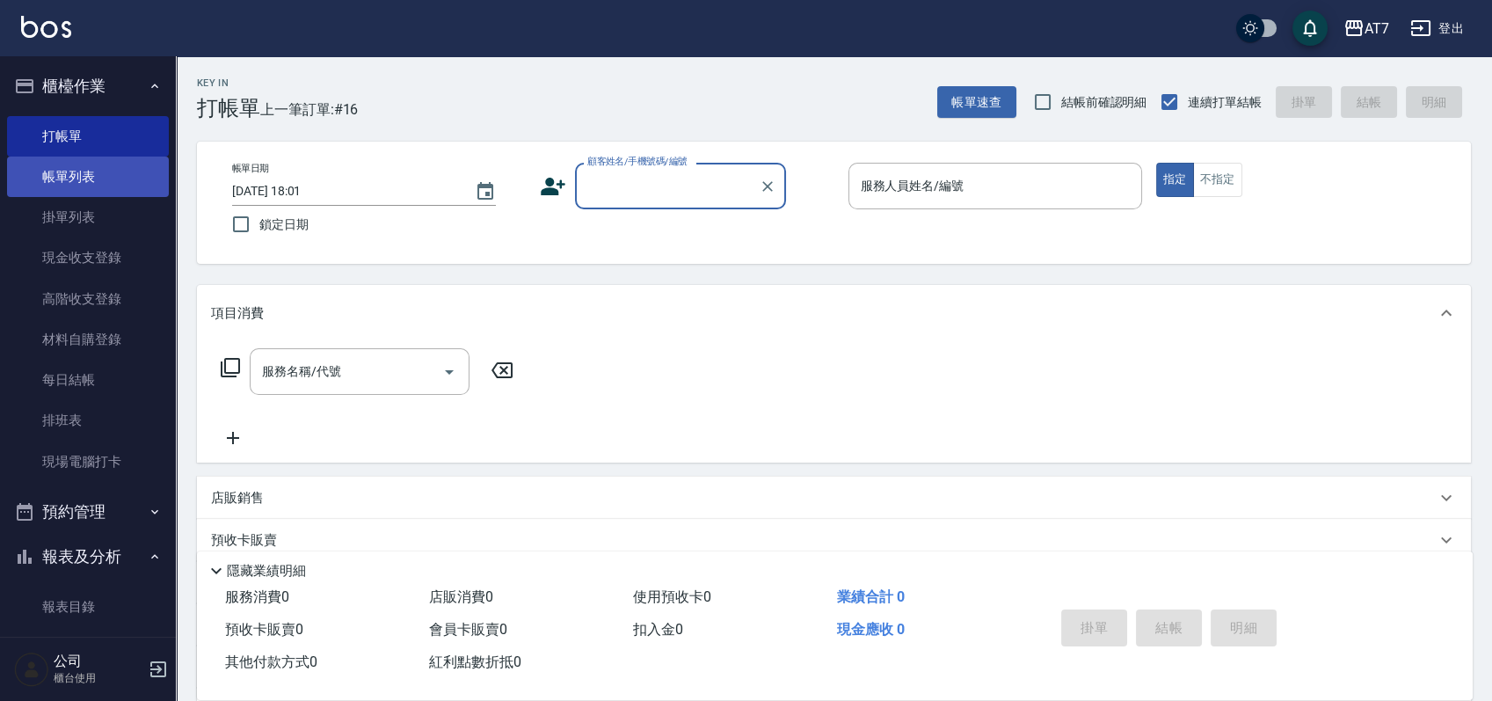
click at [106, 172] on link "帳單列表" at bounding box center [88, 177] width 162 height 40
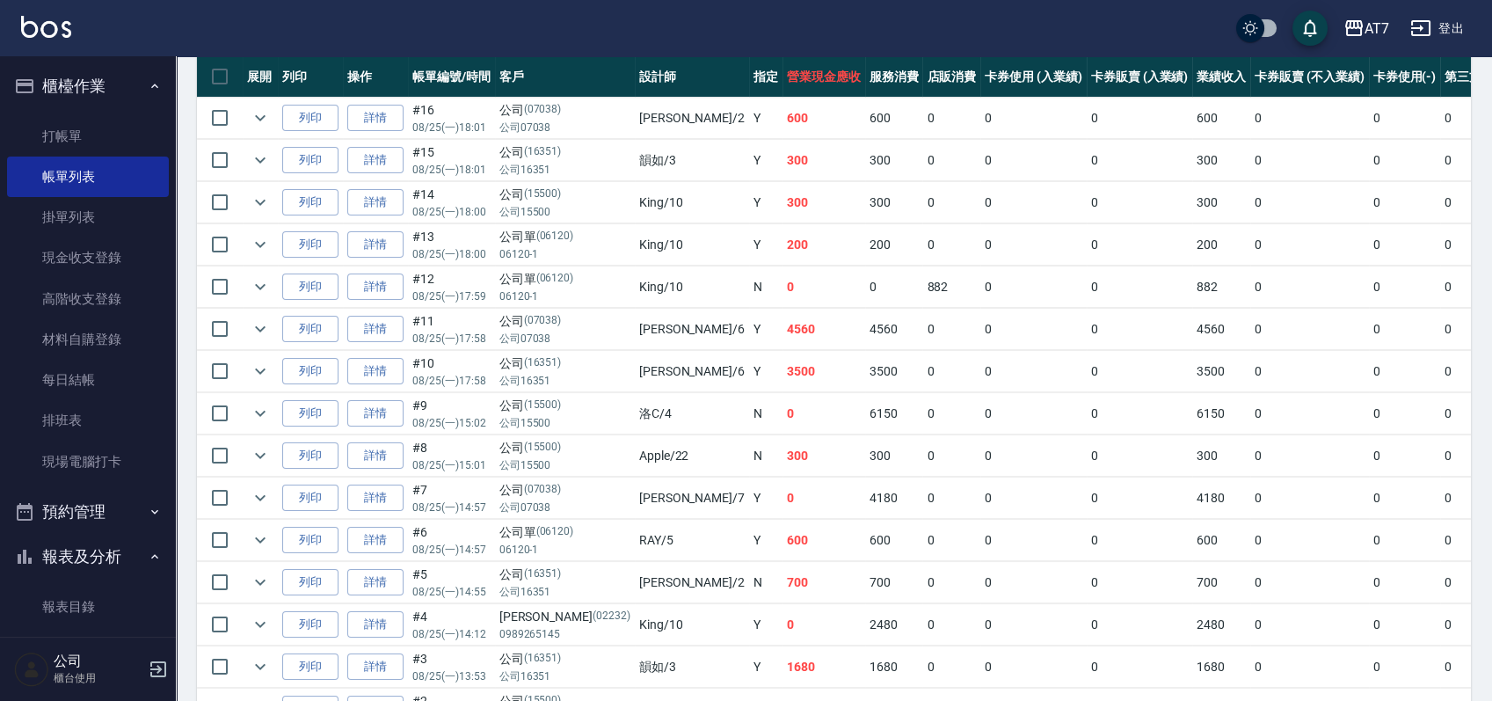
scroll to position [469, 0]
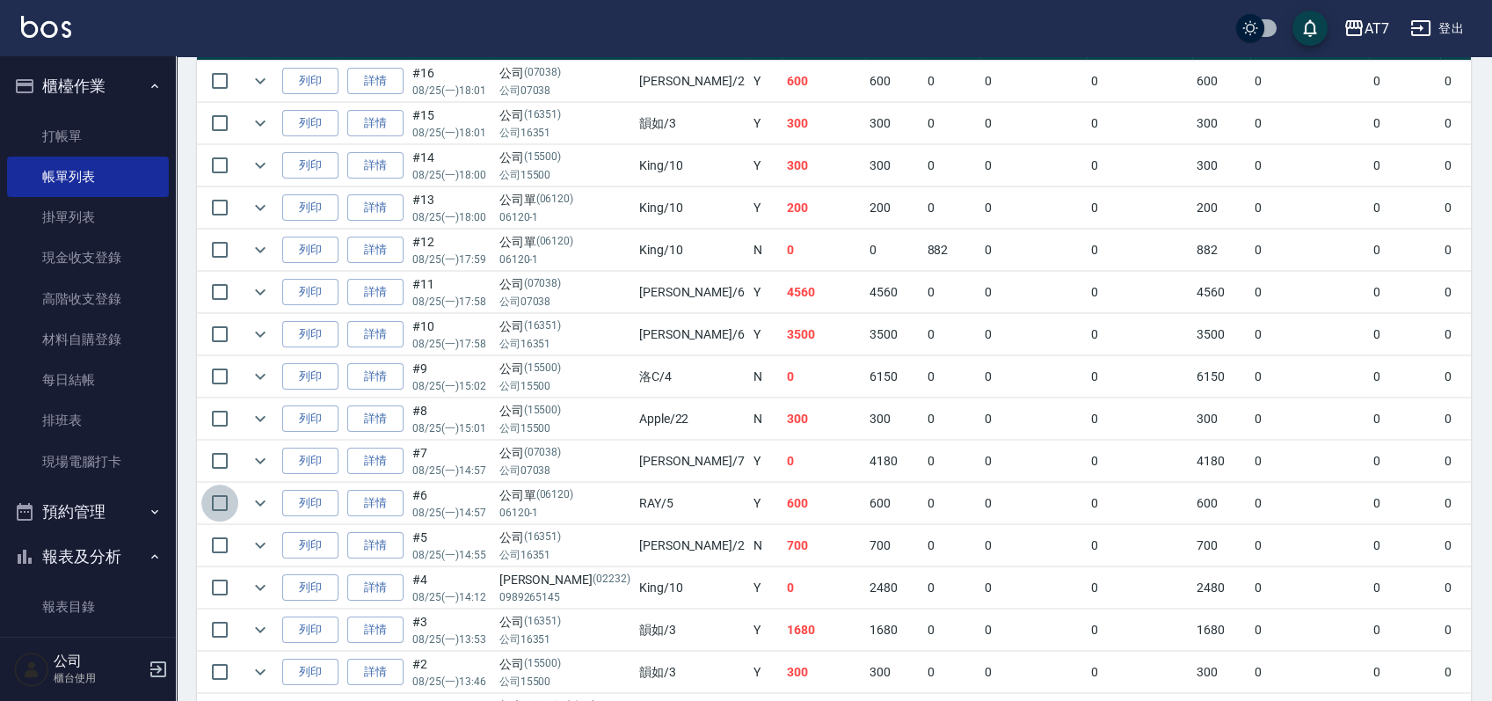
click at [216, 501] on input "checkbox" at bounding box center [219, 503] width 37 height 37
checkbox input "true"
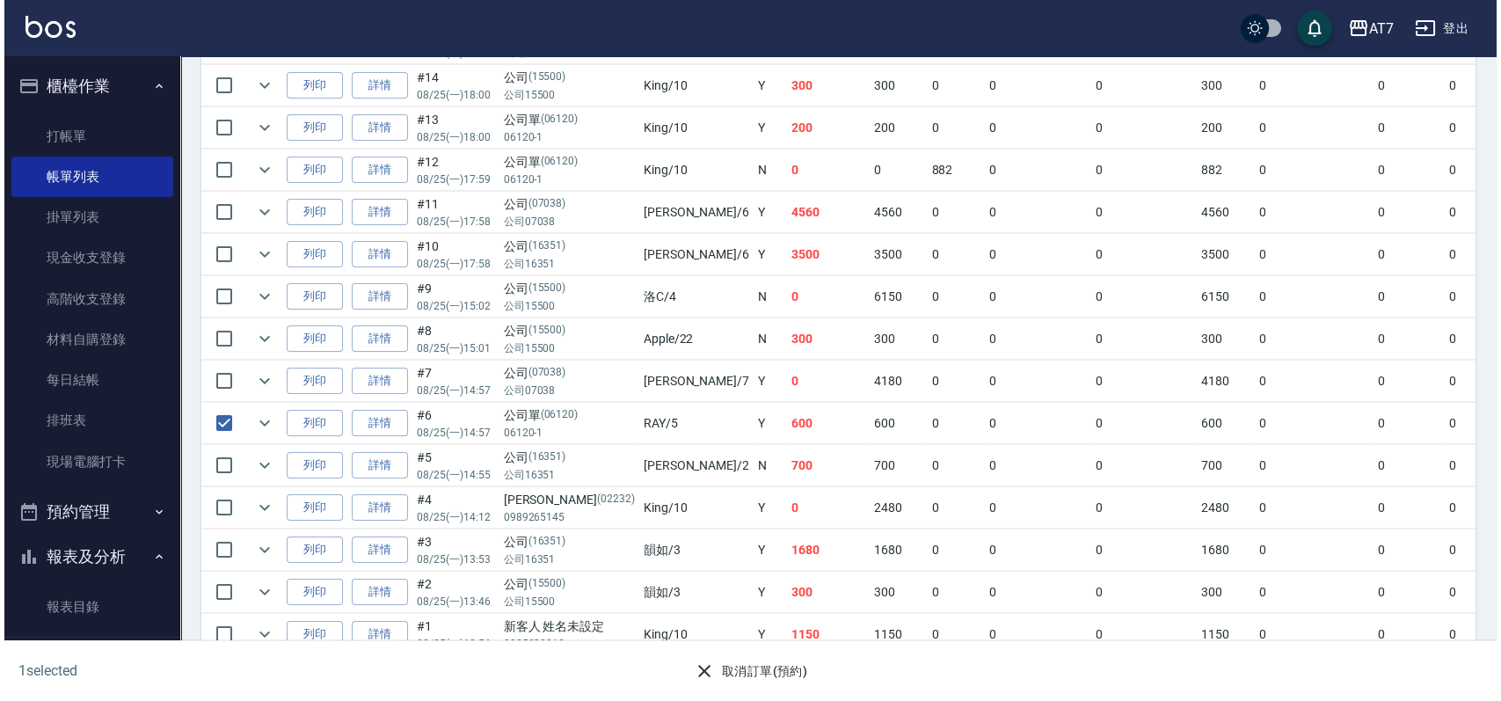
scroll to position [586, 0]
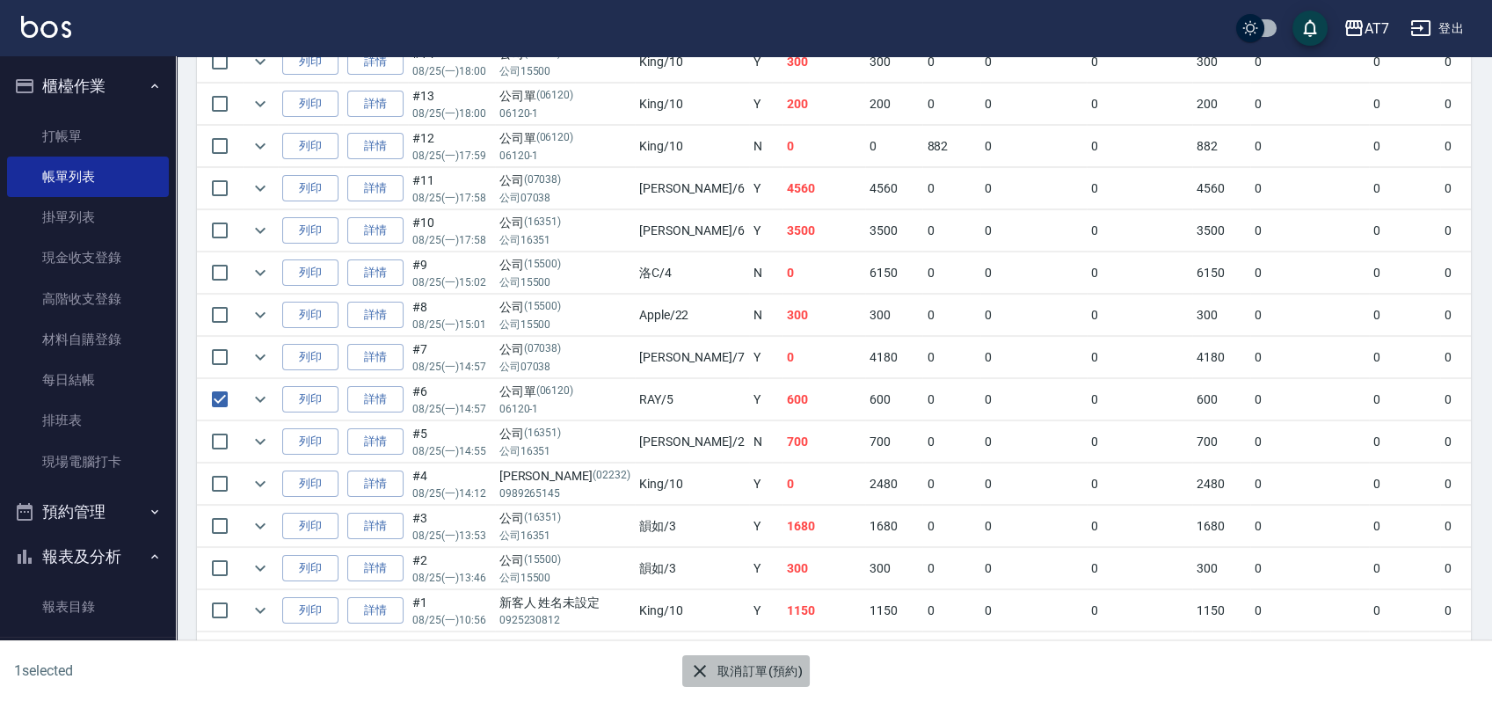
click at [760, 672] on button "取消訂單(預約)" at bounding box center [746, 671] width 128 height 33
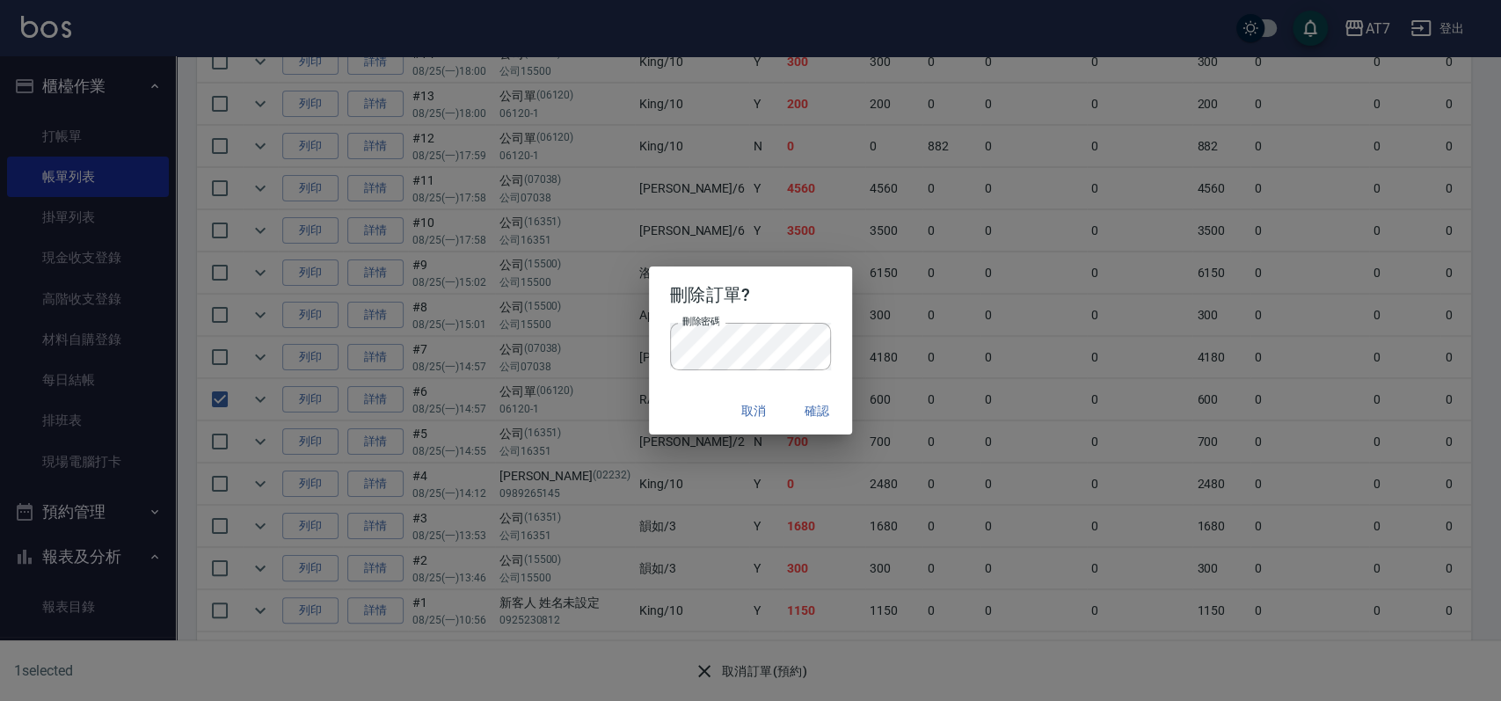
click at [711, 406] on div "取消 確認" at bounding box center [750, 411] width 203 height 47
click at [810, 416] on button "確認" at bounding box center [817, 411] width 56 height 33
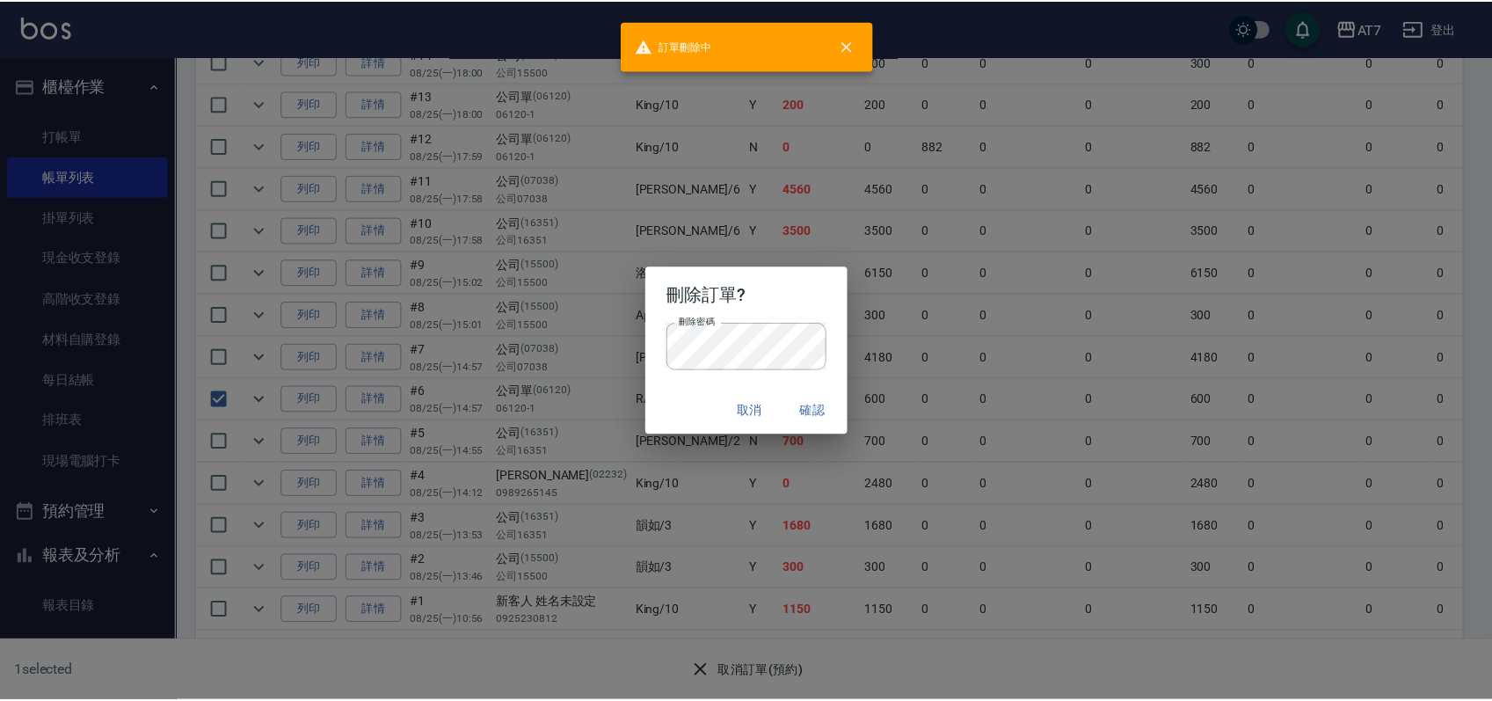
scroll to position [0, 0]
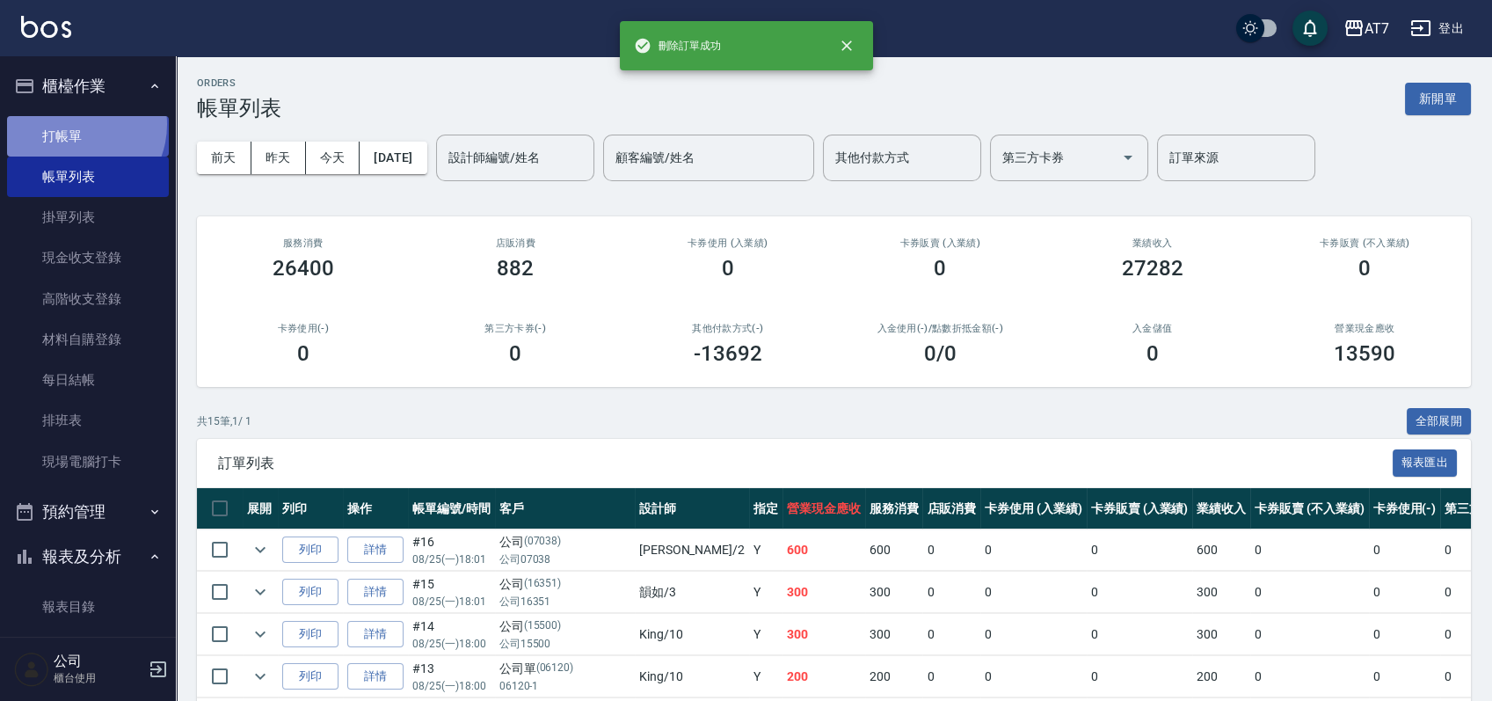
click at [72, 124] on link "打帳單" at bounding box center [88, 136] width 162 height 40
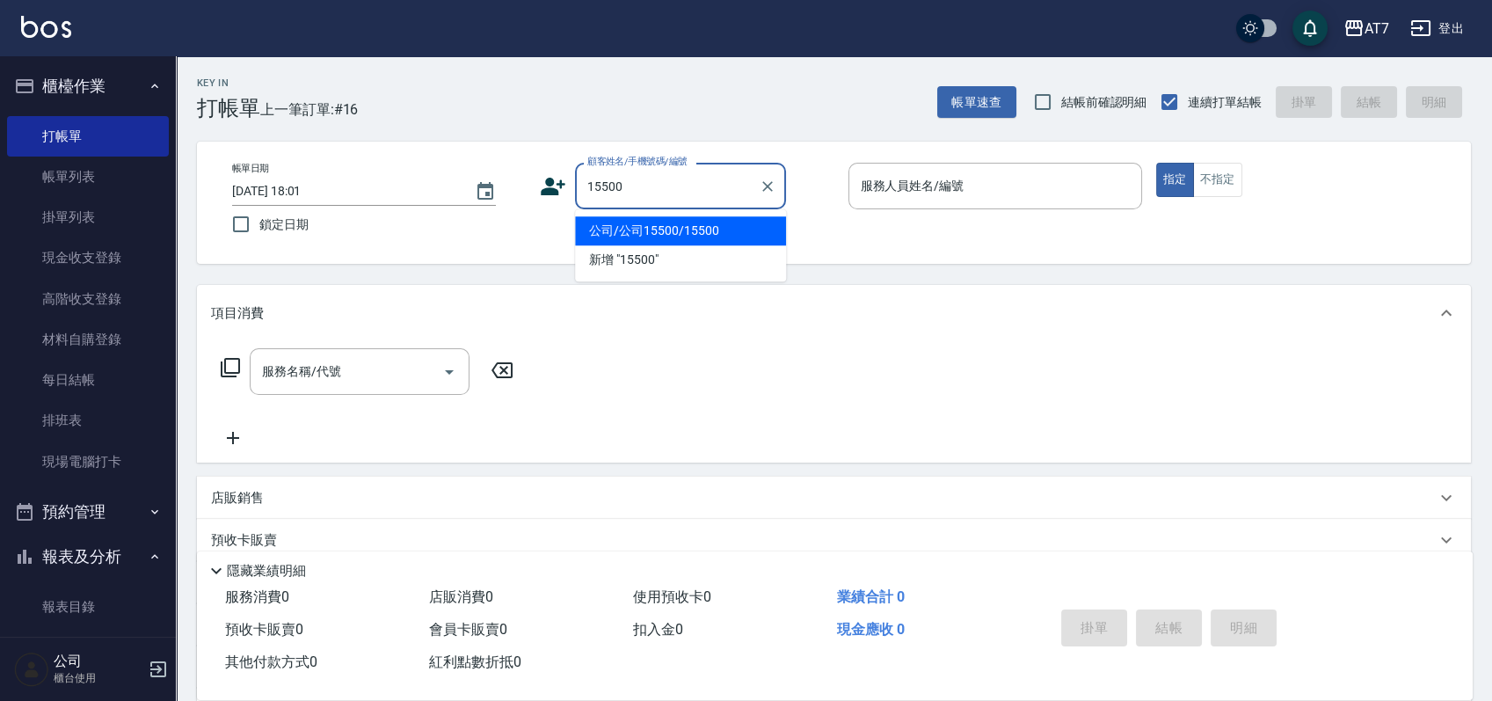
type input "15500"
type input "7"
type input "公司/公司15500/15500"
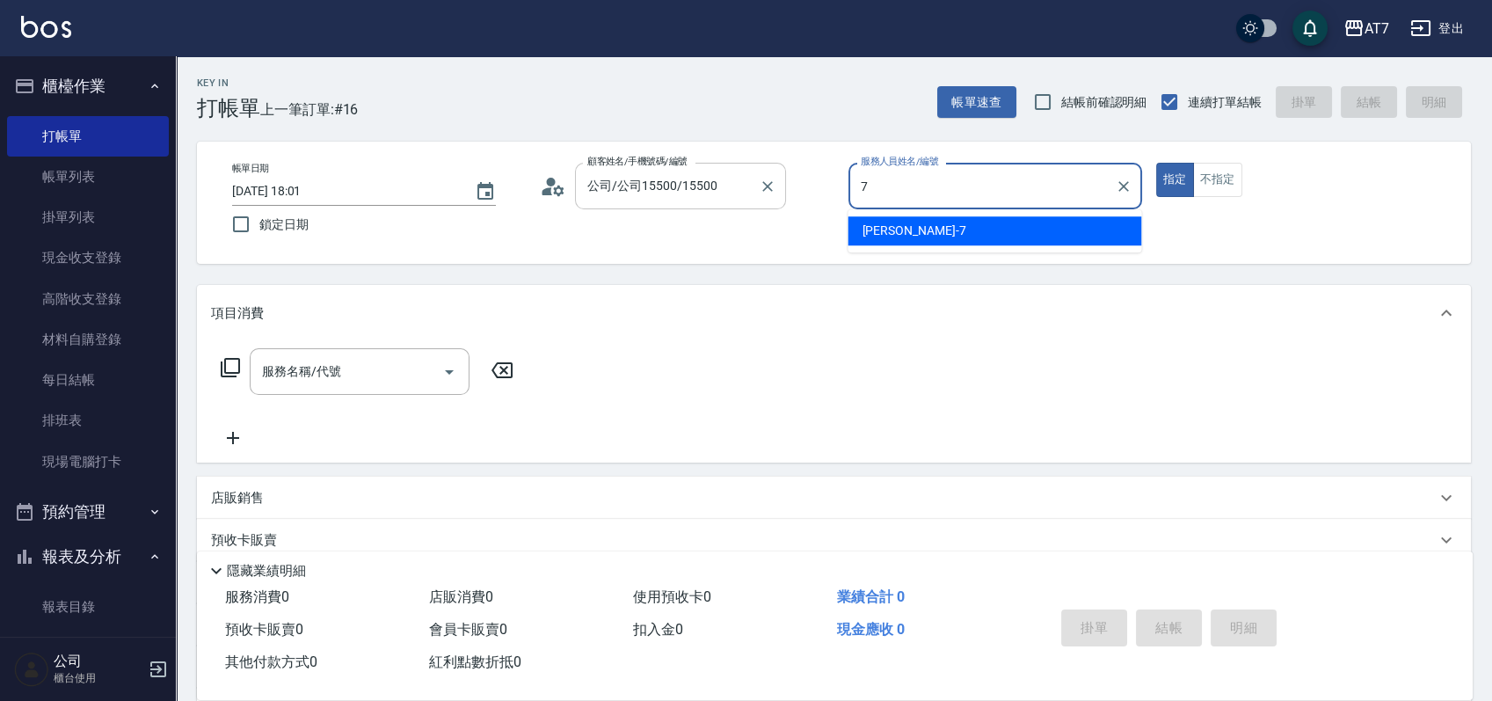
type input "7"
type button "true"
type input "泰拉-7"
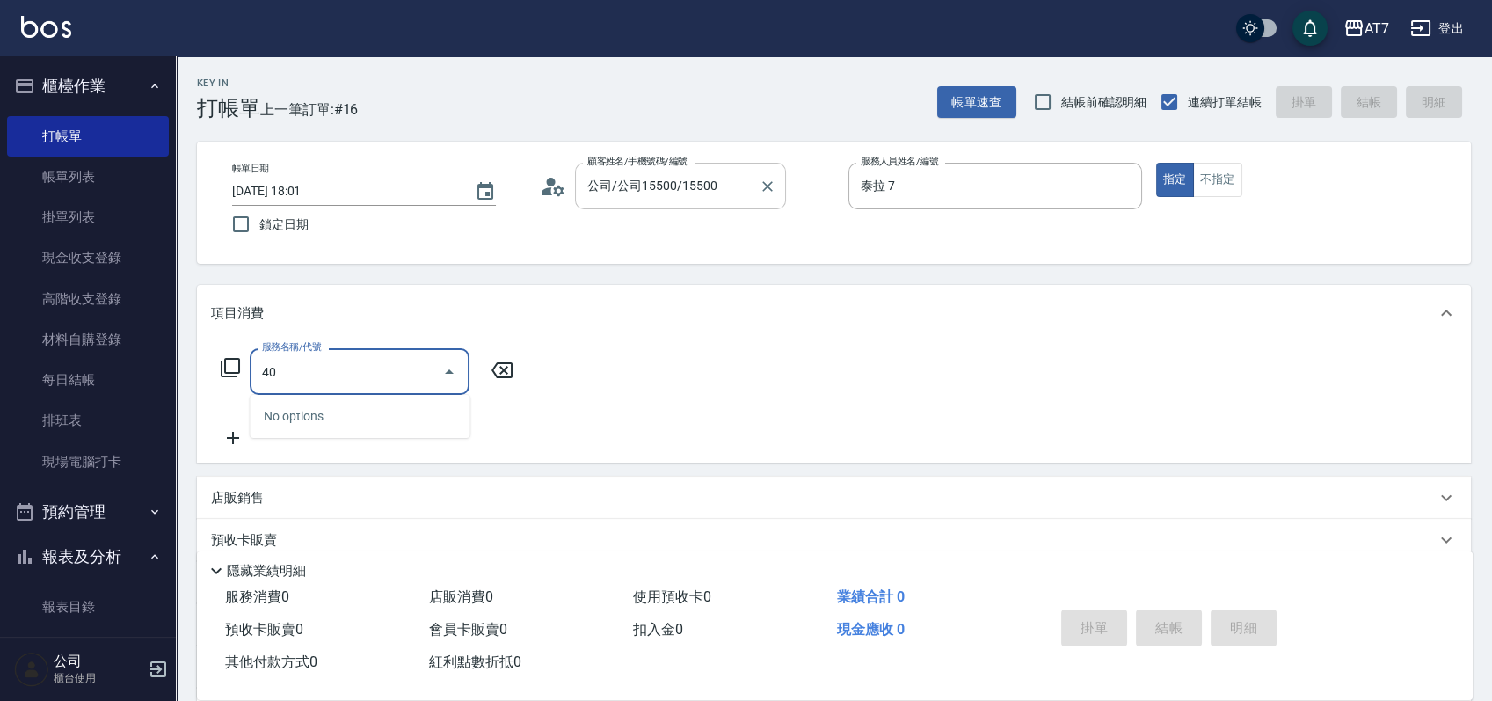
type input "400"
type input "150"
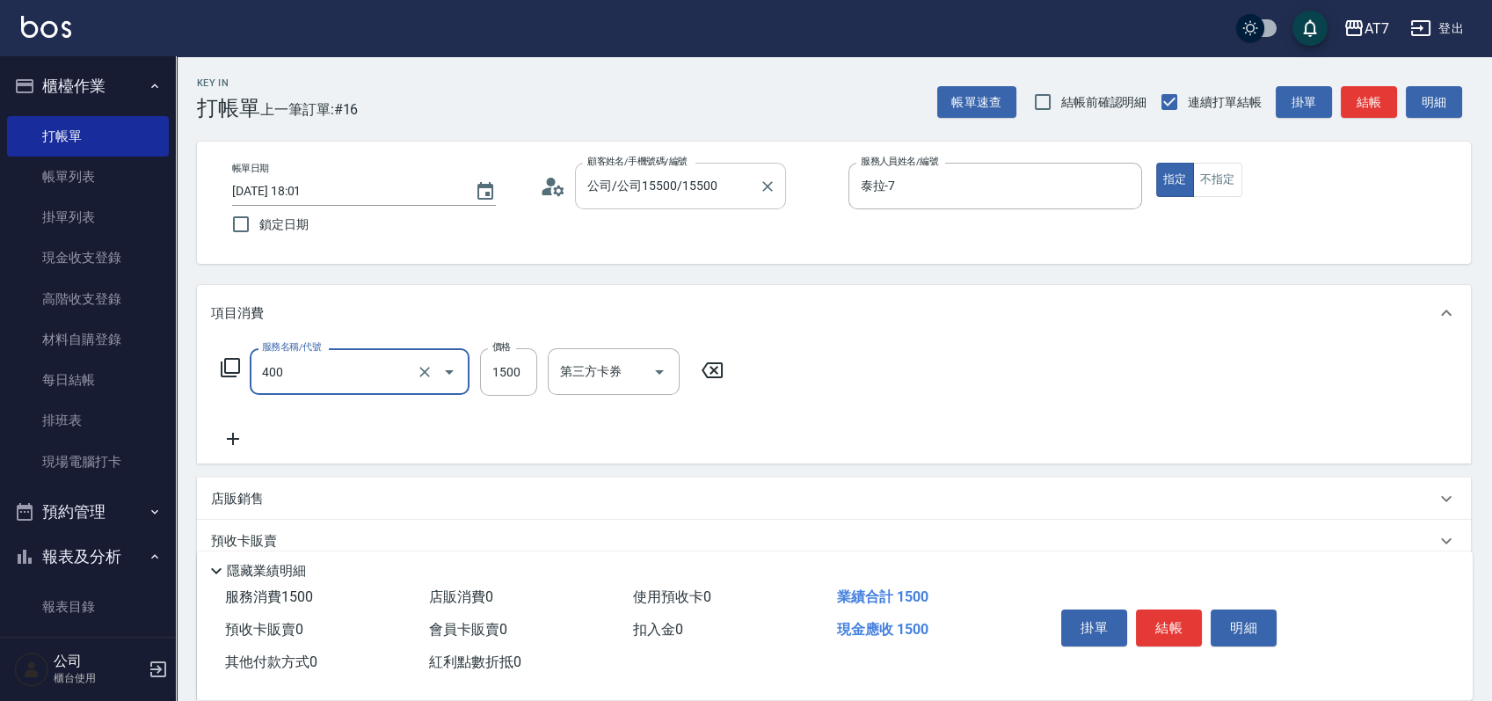
type input "染髮(400)"
type input "2"
type input "0"
type input "228"
type input "20"
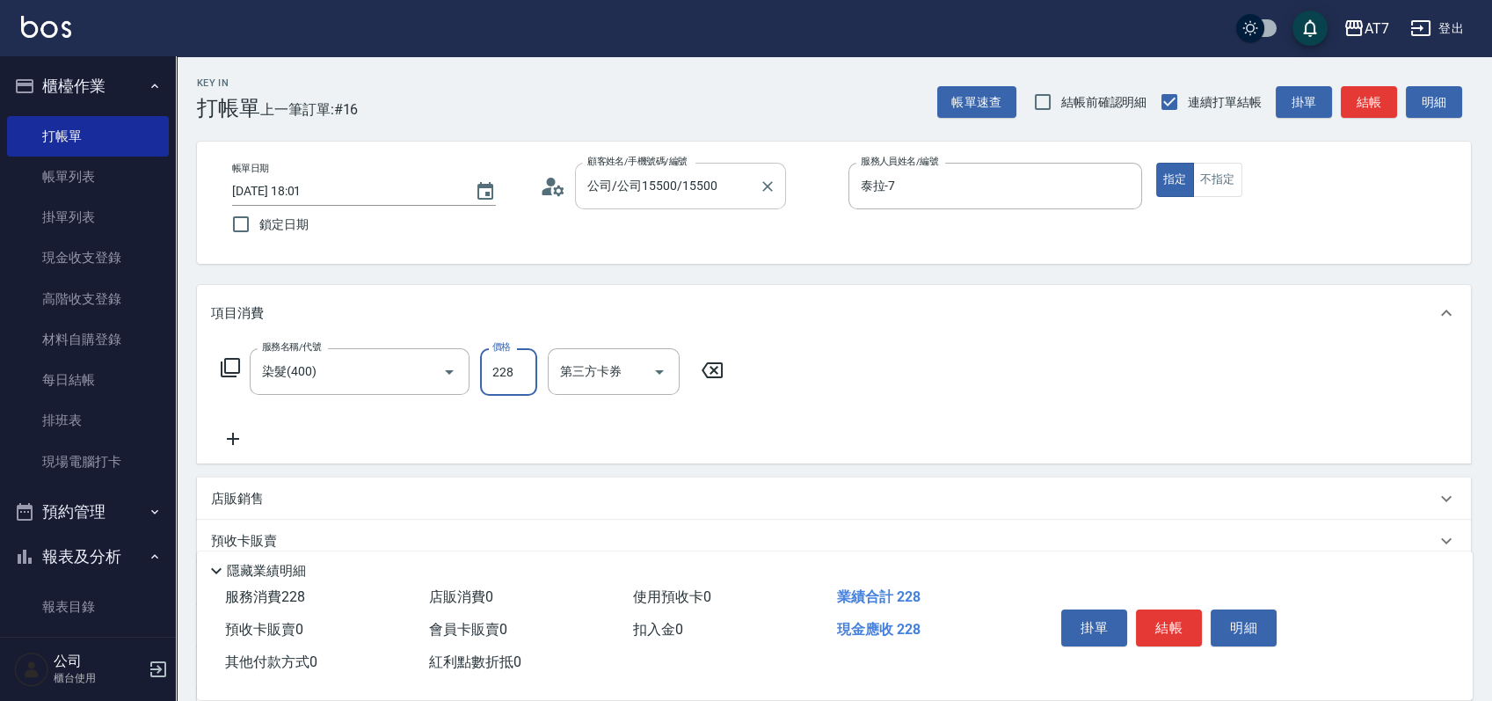
type input "2280"
type input "220"
type input "2280"
click at [1161, 627] on button "結帳" at bounding box center [1169, 627] width 66 height 37
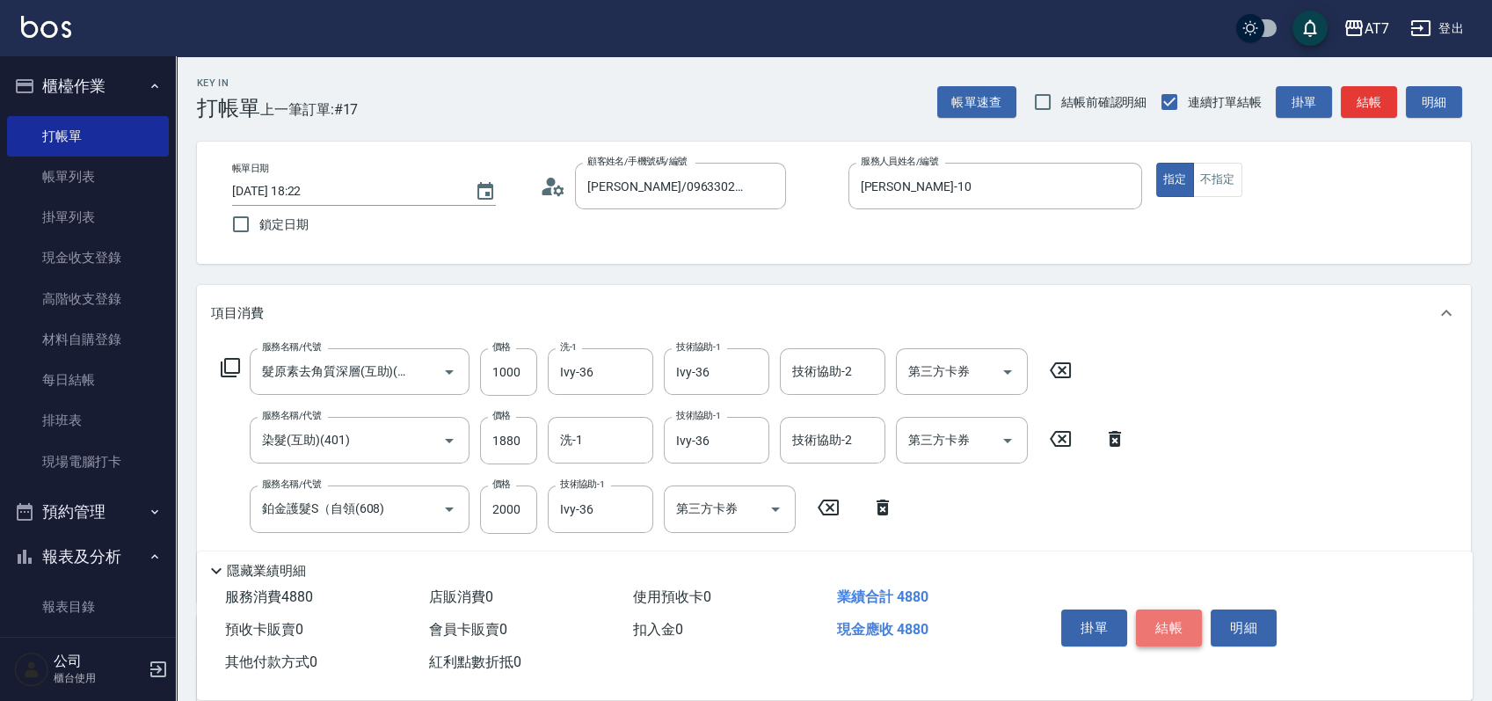
click at [1161, 627] on button "結帳" at bounding box center [1169, 627] width 66 height 37
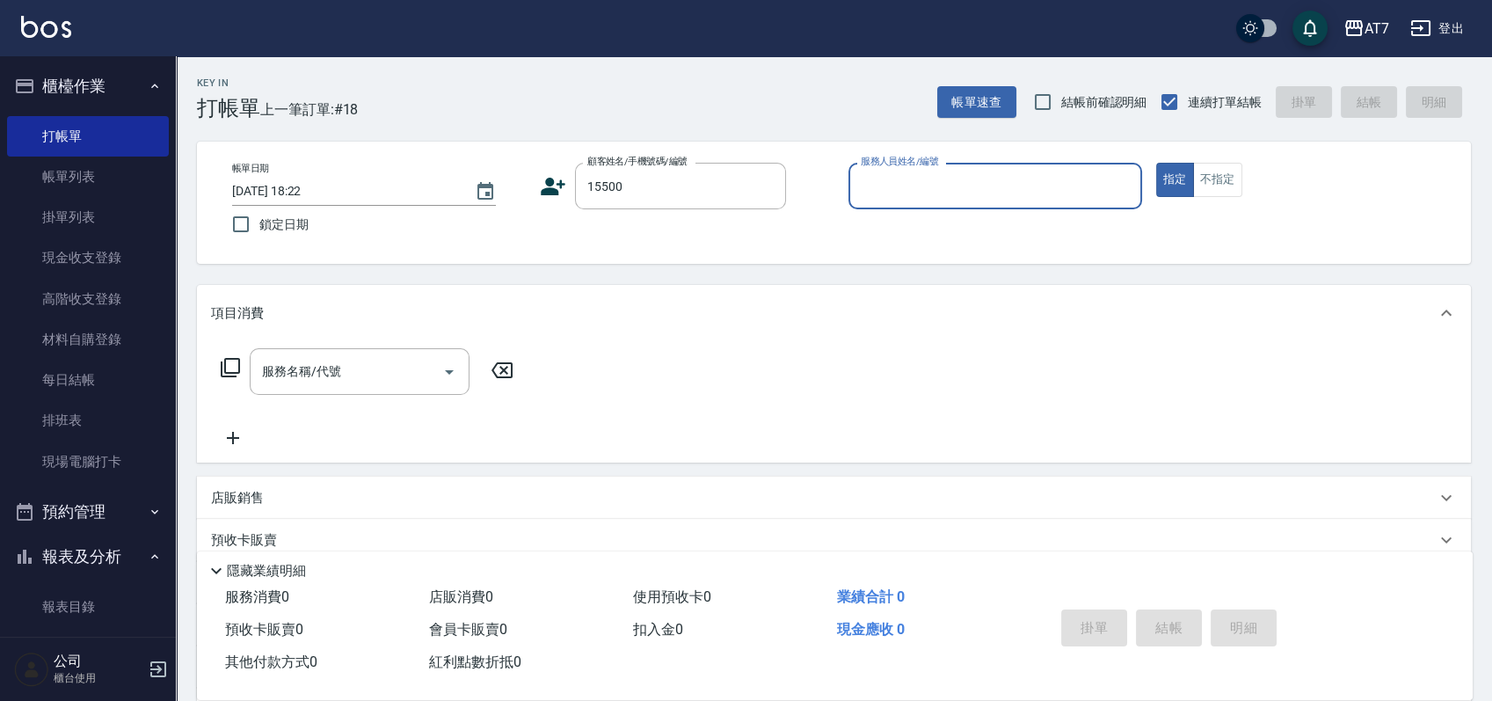
type input "15500"
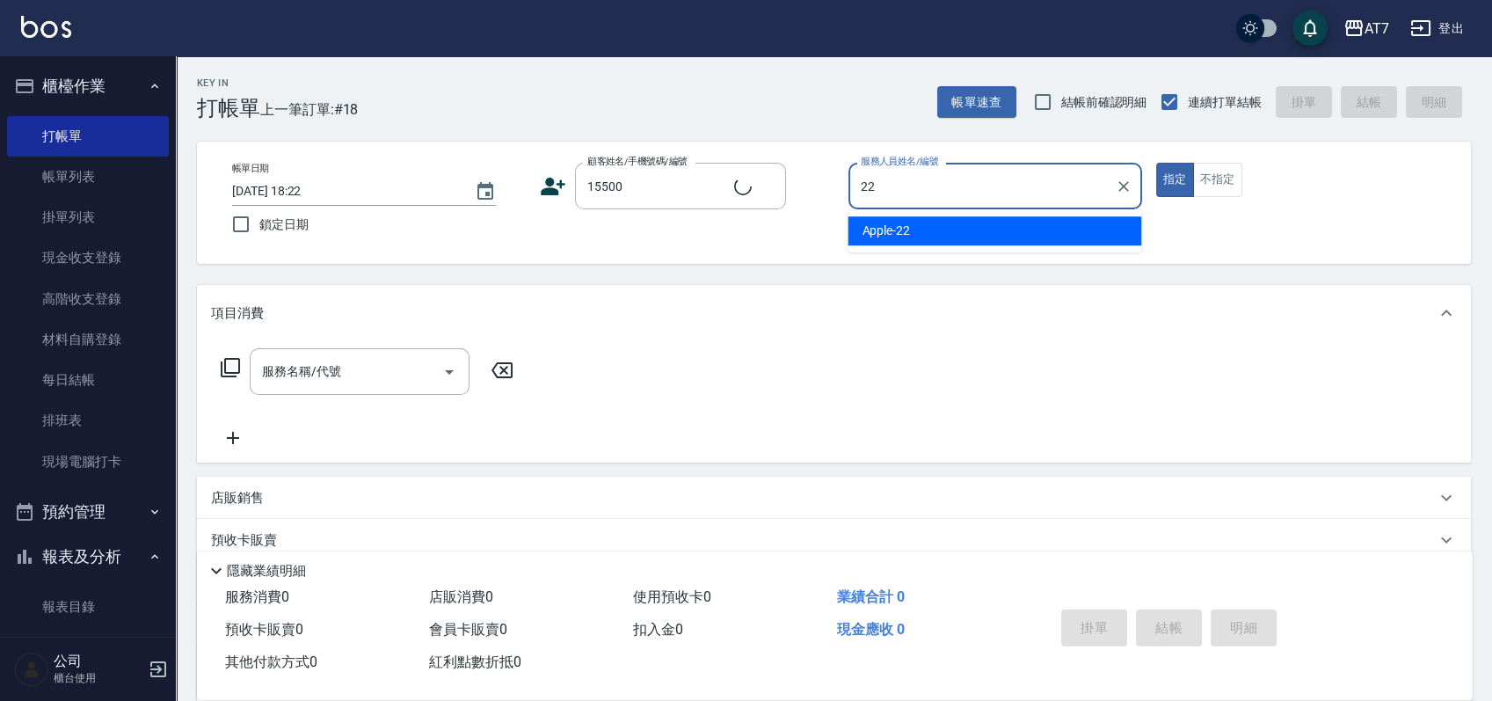
type input "Apple-22"
type button "true"
type input "公司/公司15500/15500"
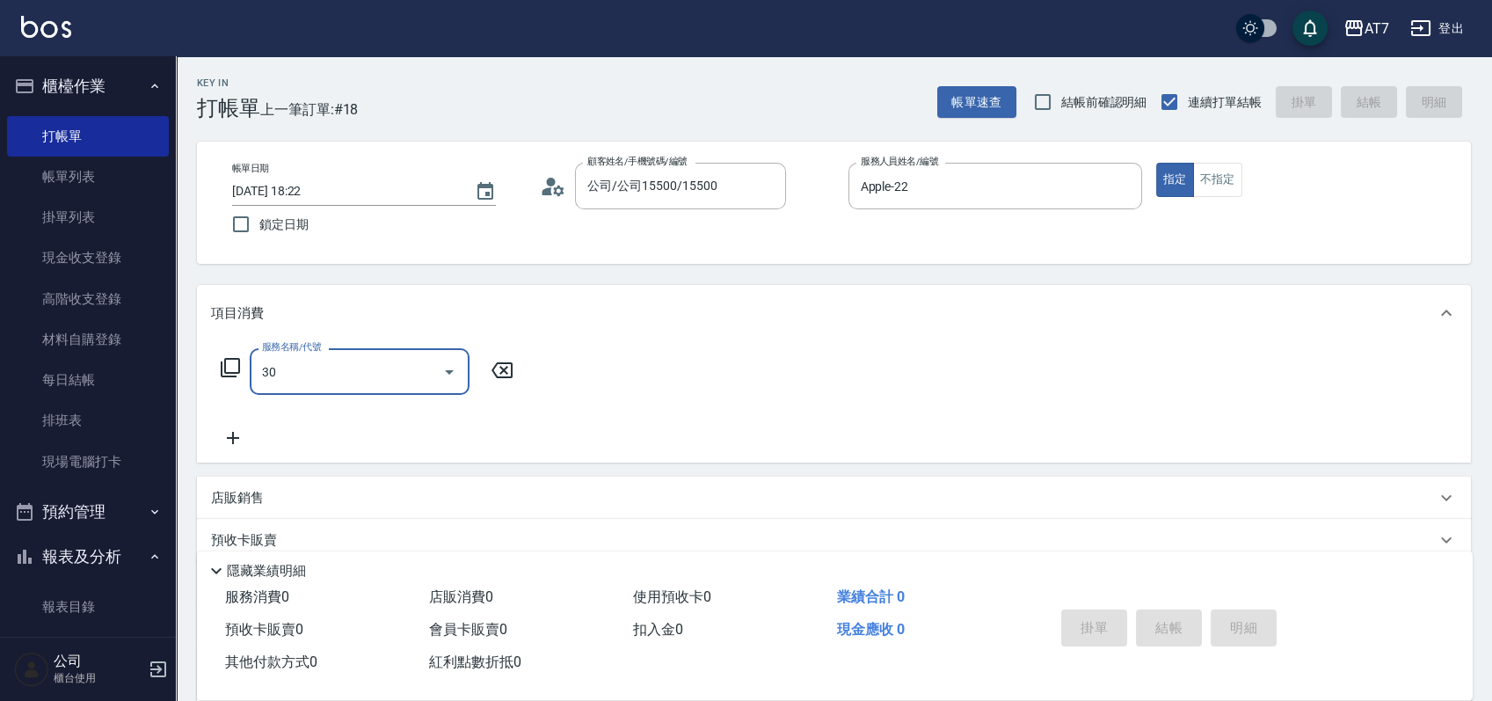
type input "302"
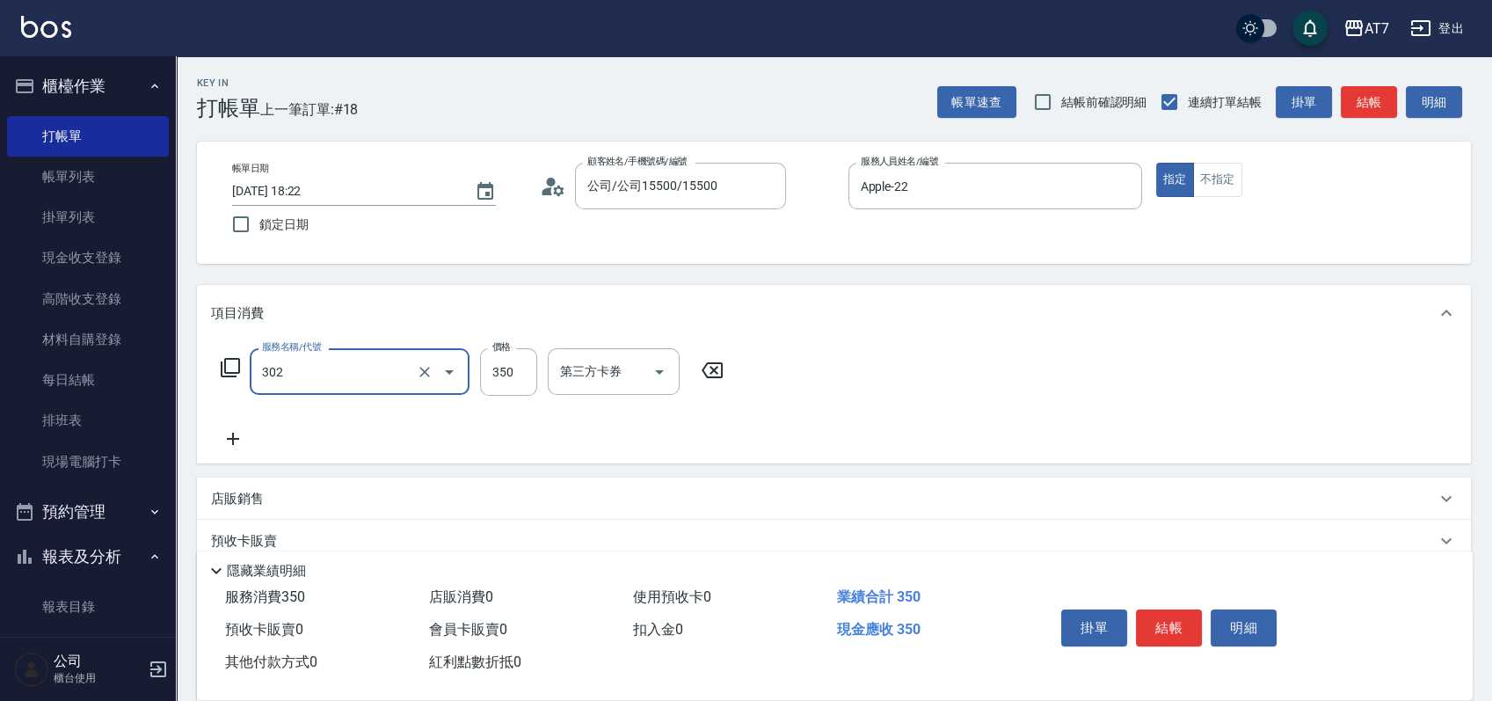
type input "30"
type input "剪髮(302)"
click at [1160, 611] on button "結帳" at bounding box center [1169, 627] width 66 height 37
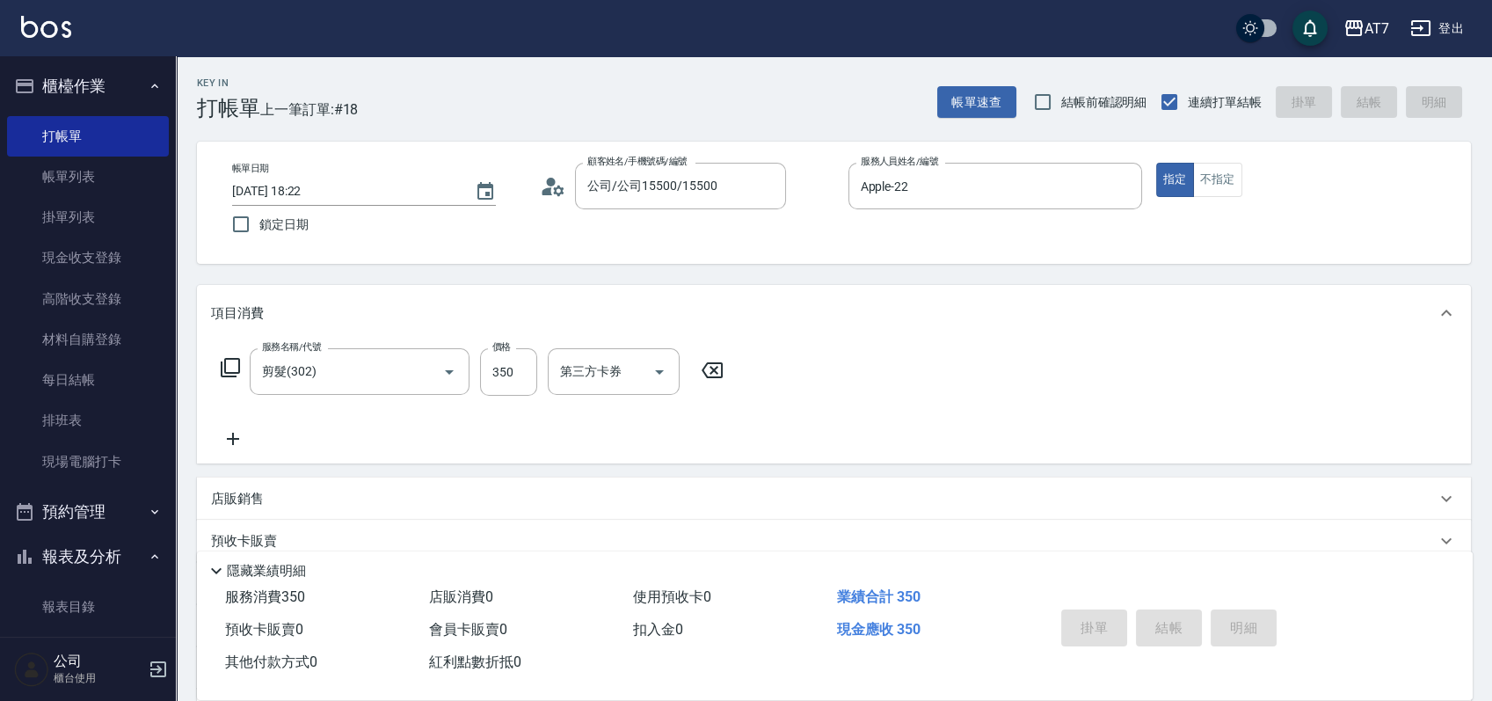
type input "[DATE] 19:35"
type input "0"
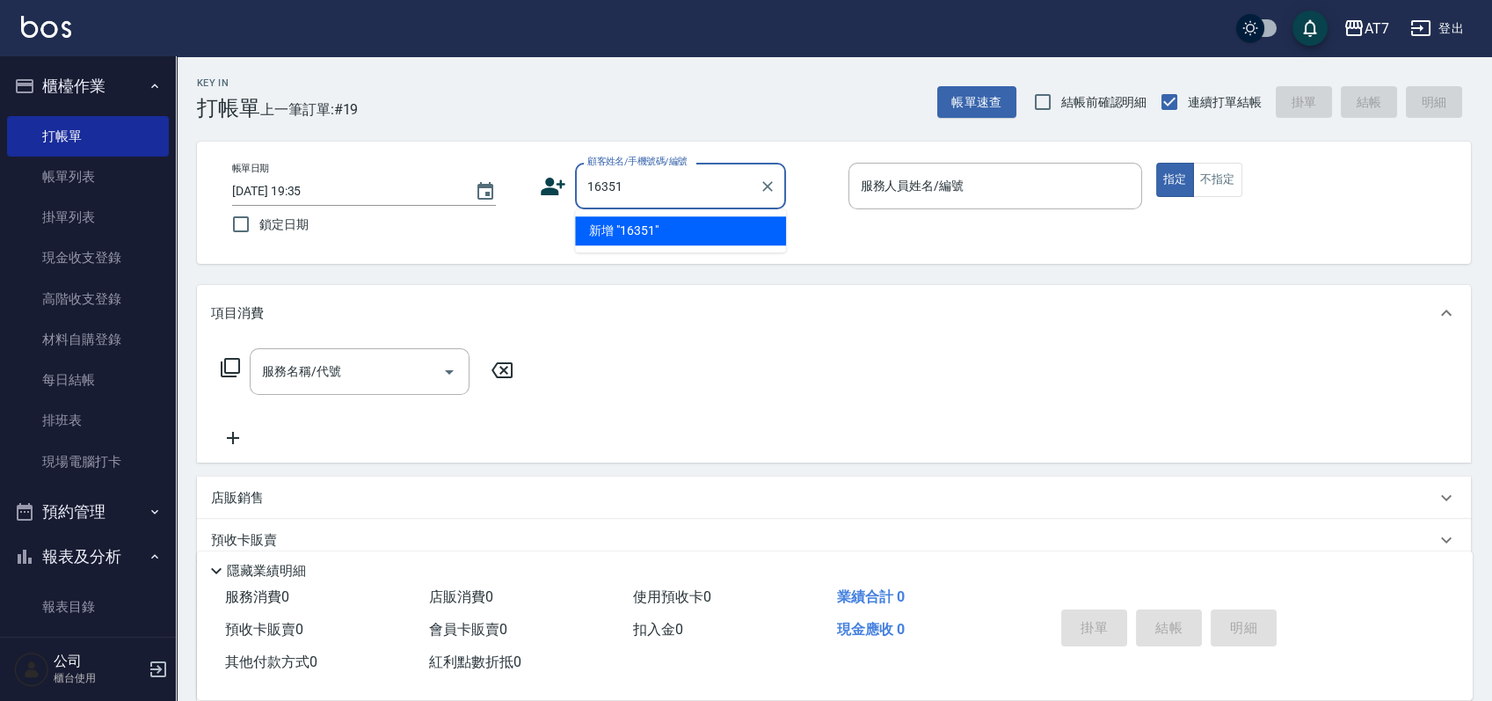
type input "16351"
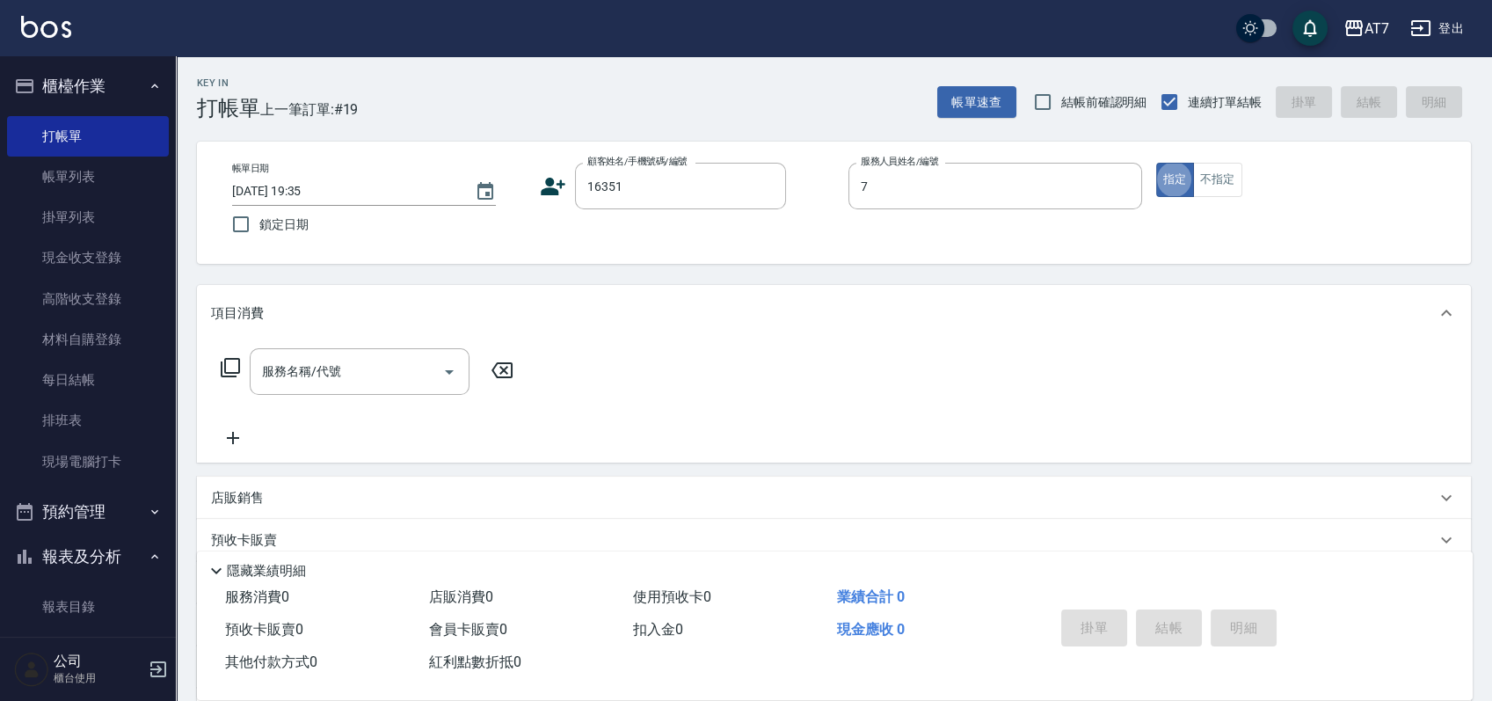
type input "泰拉-7"
type input "公司/公司16351/16351"
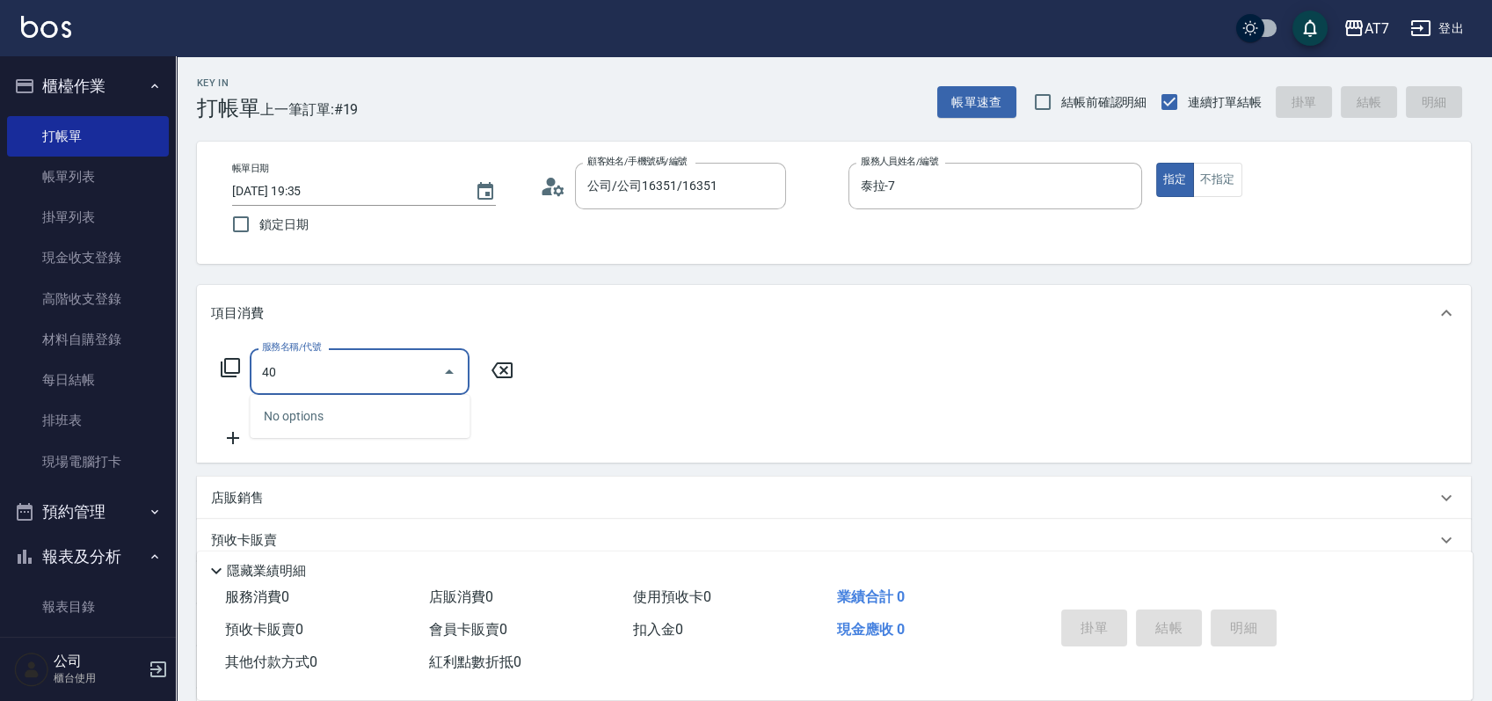
type input "400"
type input "150"
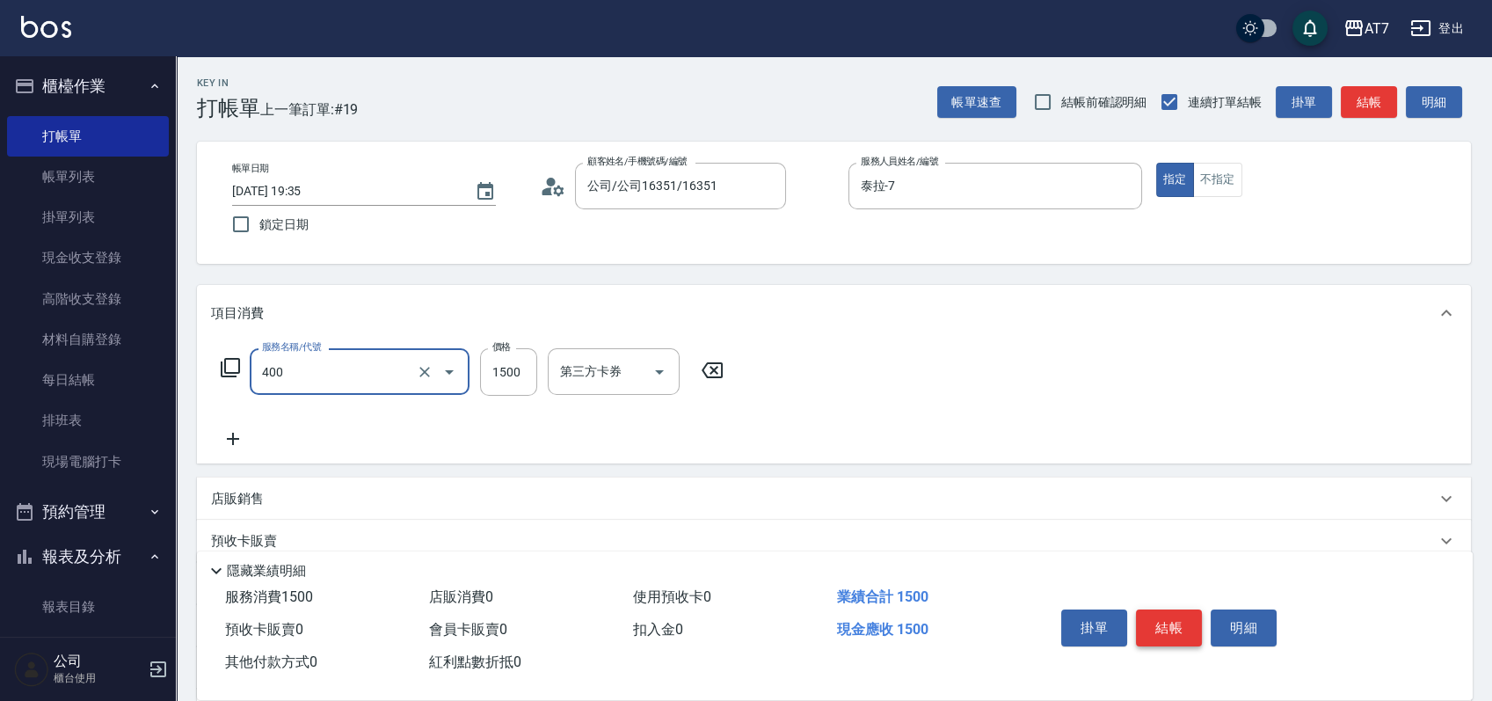
type input "染髮(400)"
type input "0"
type input "168"
type input "160"
type input "1680"
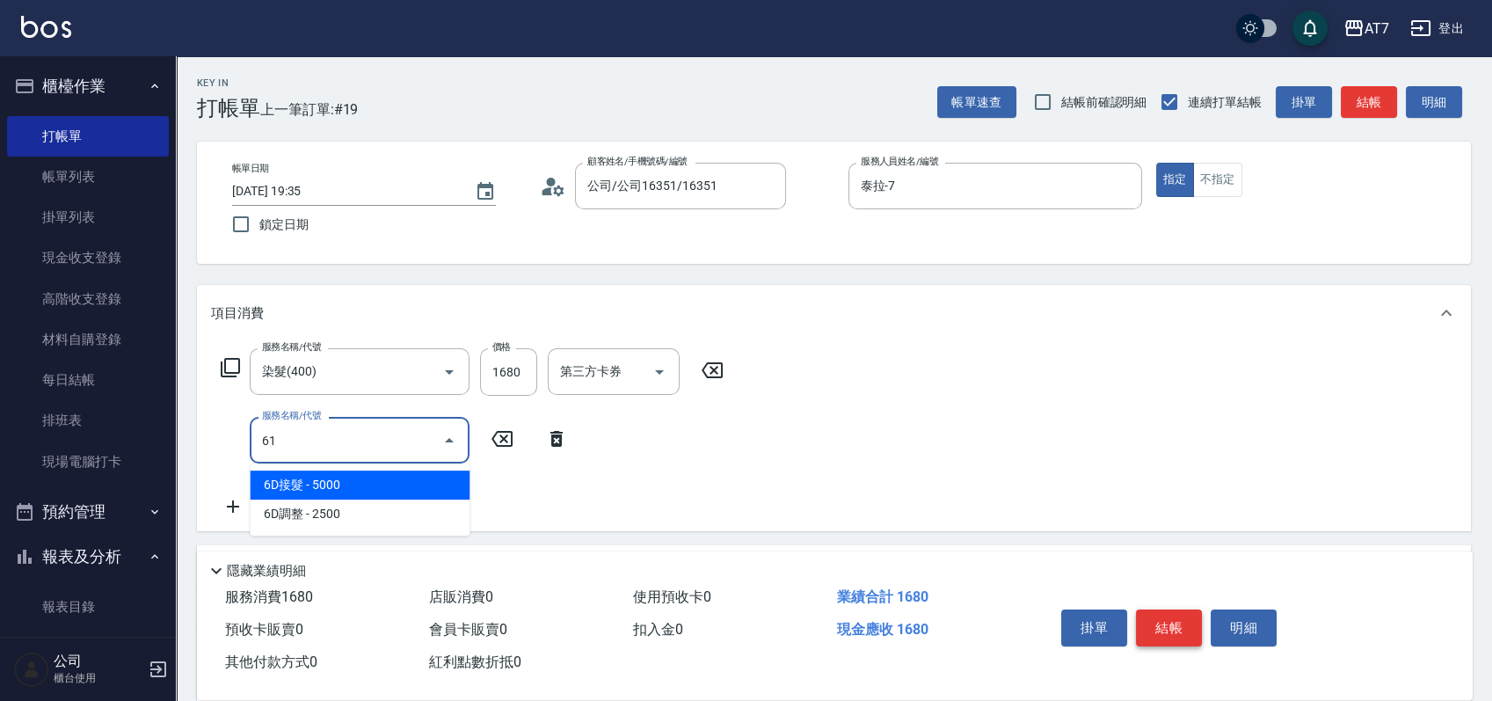
type input "610"
type input "460"
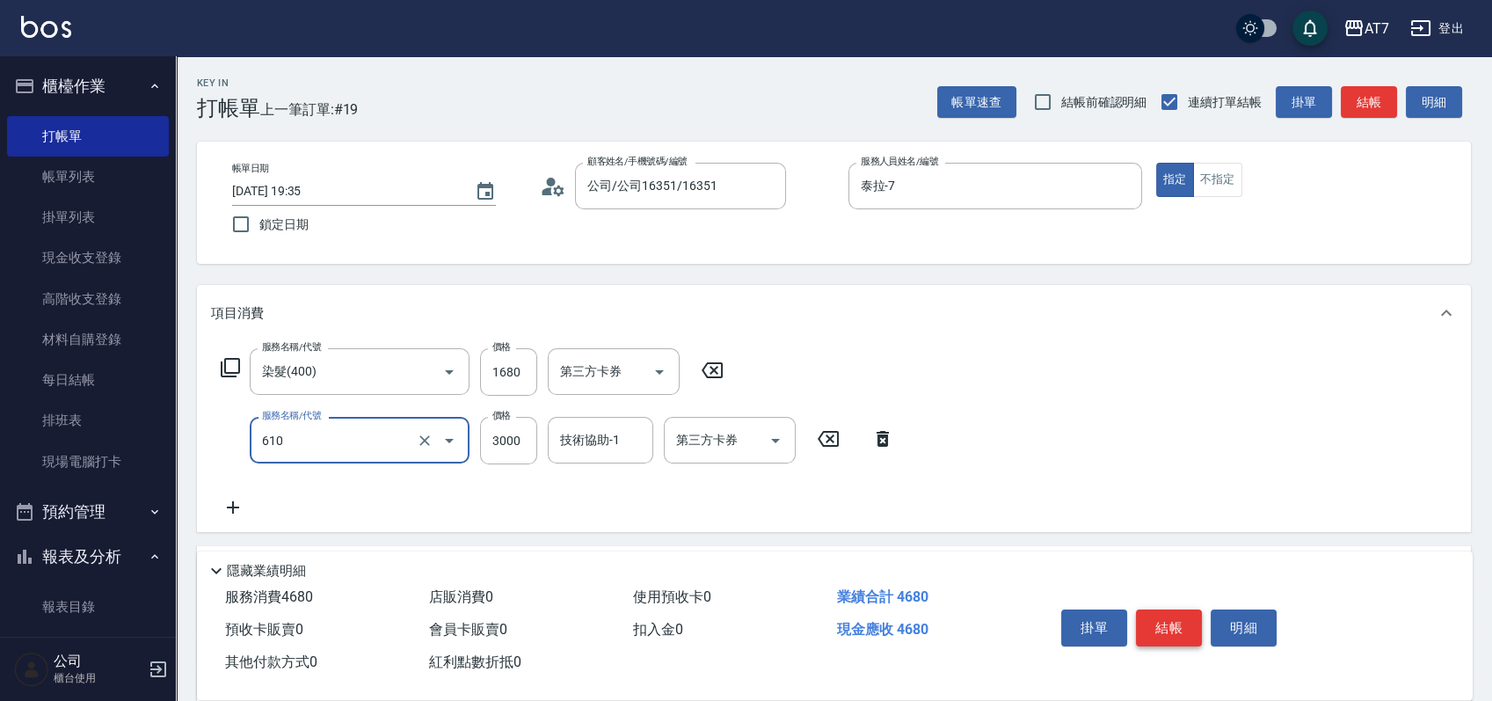
type input "鉑金護髮L（自領(610)"
click at [831, 438] on icon at bounding box center [828, 439] width 21 height 16
type input "160"
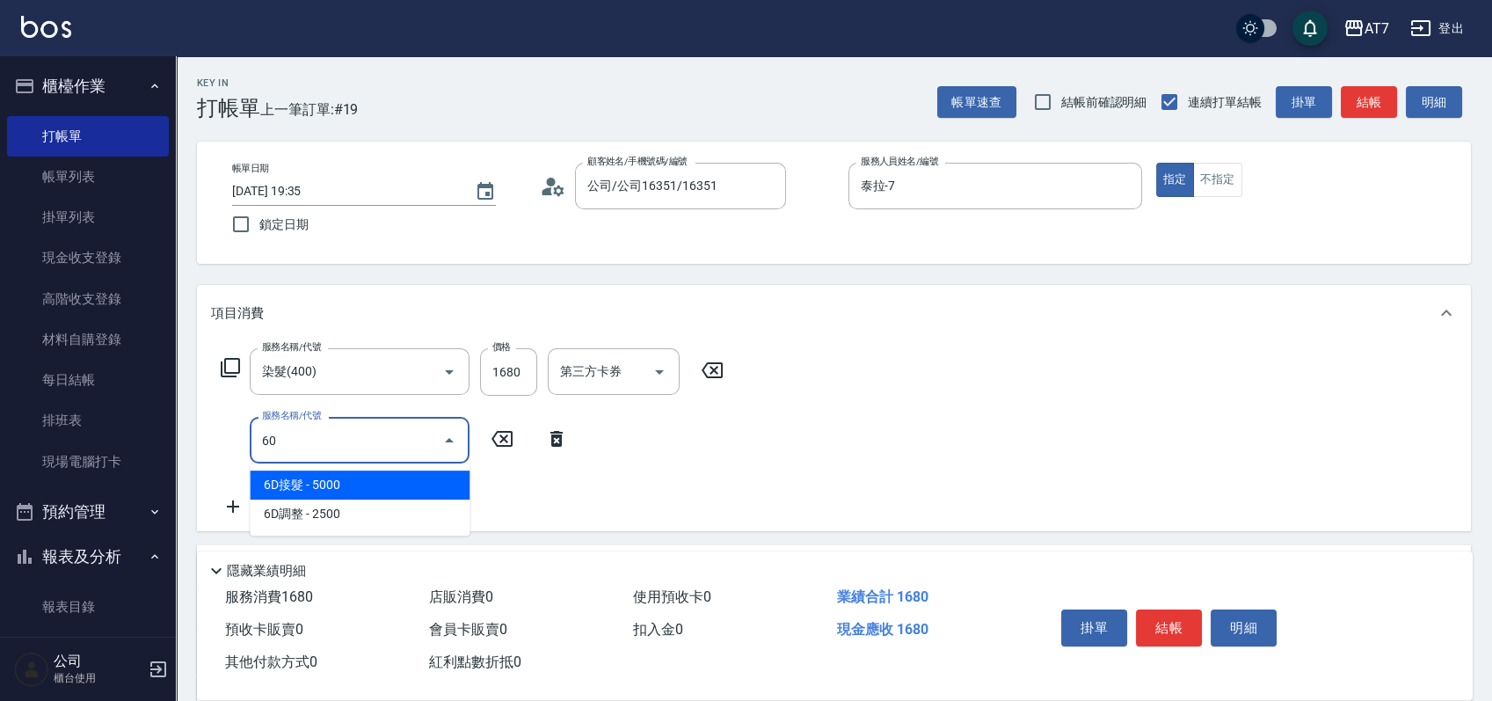
type input "609"
type input "410"
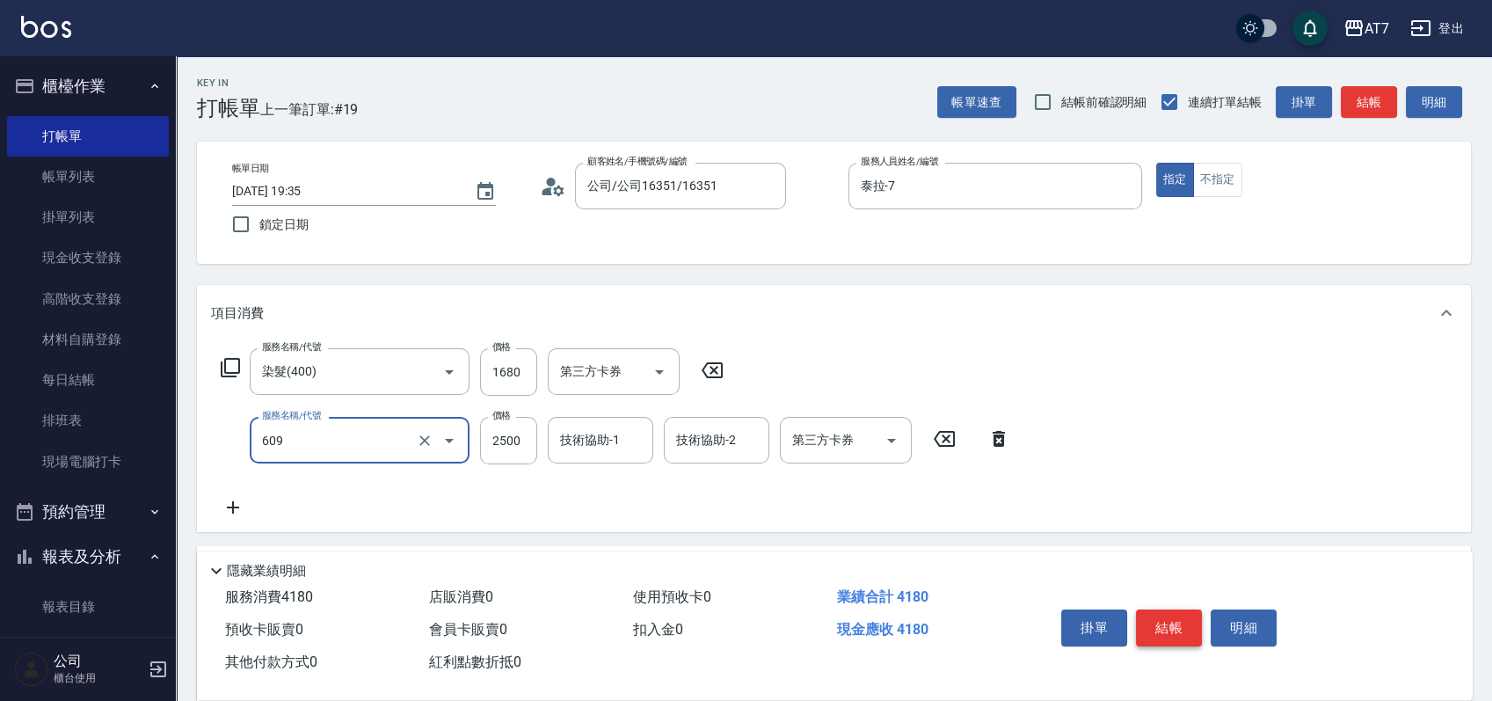
type input "鉑金護髮M（自領(609)"
click at [1182, 630] on button "結帳" at bounding box center [1169, 627] width 66 height 37
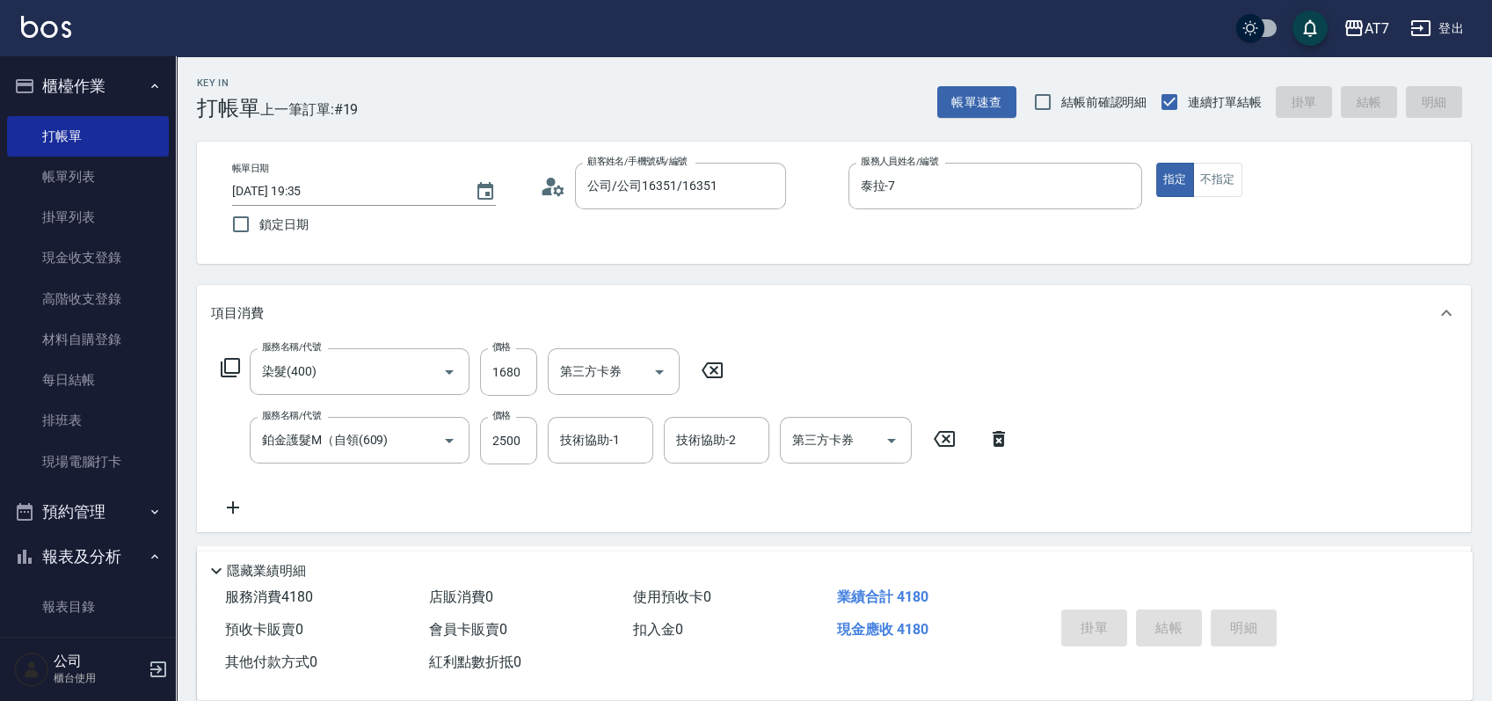
type input "[DATE] 19:36"
type input "0"
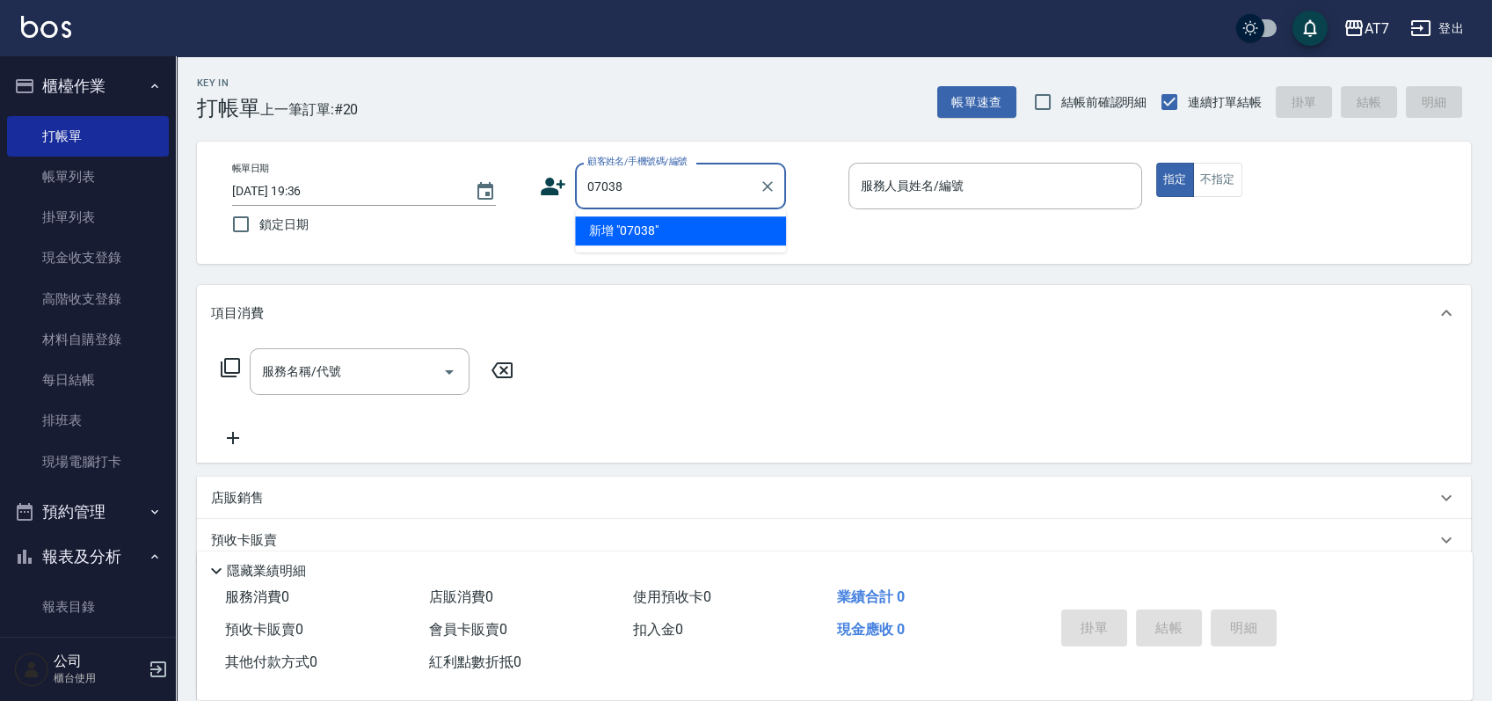
type input "07038"
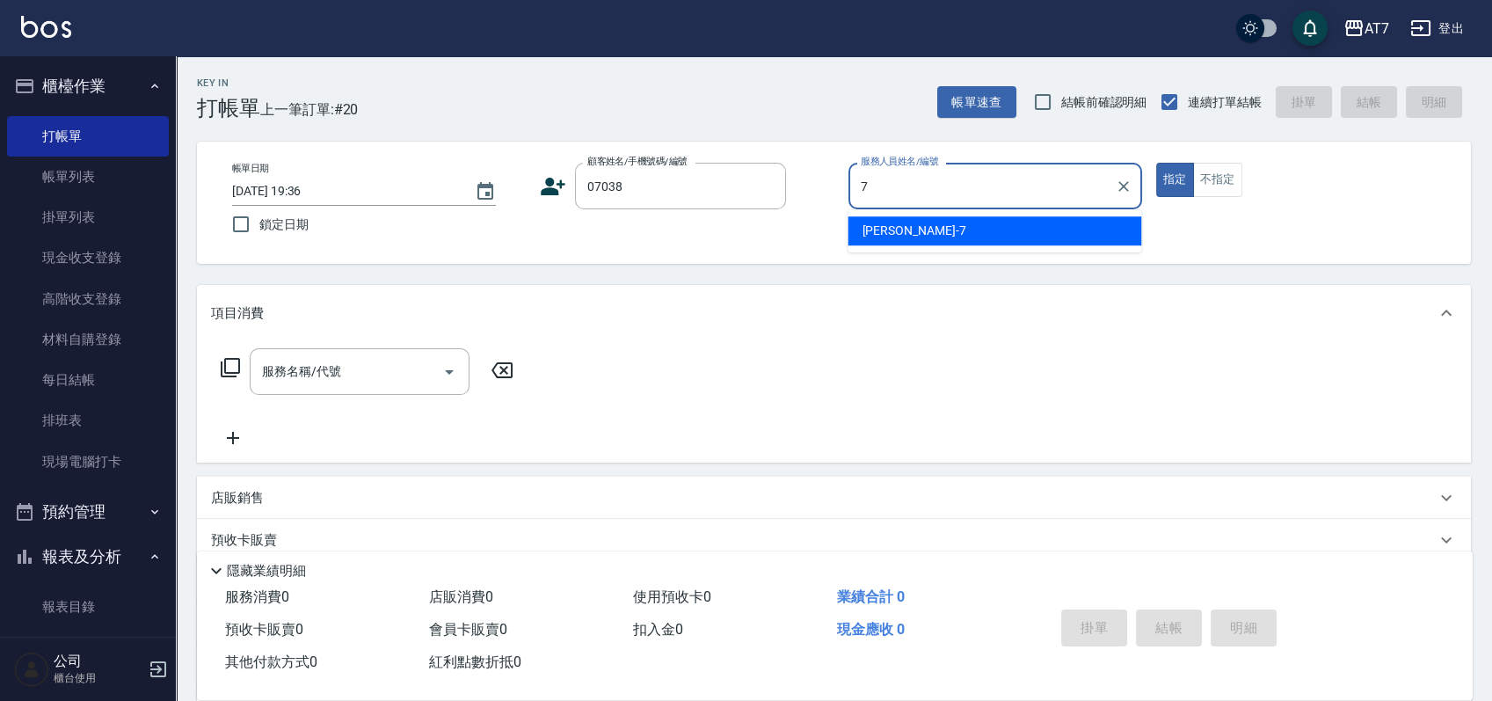
type input "泰拉-7"
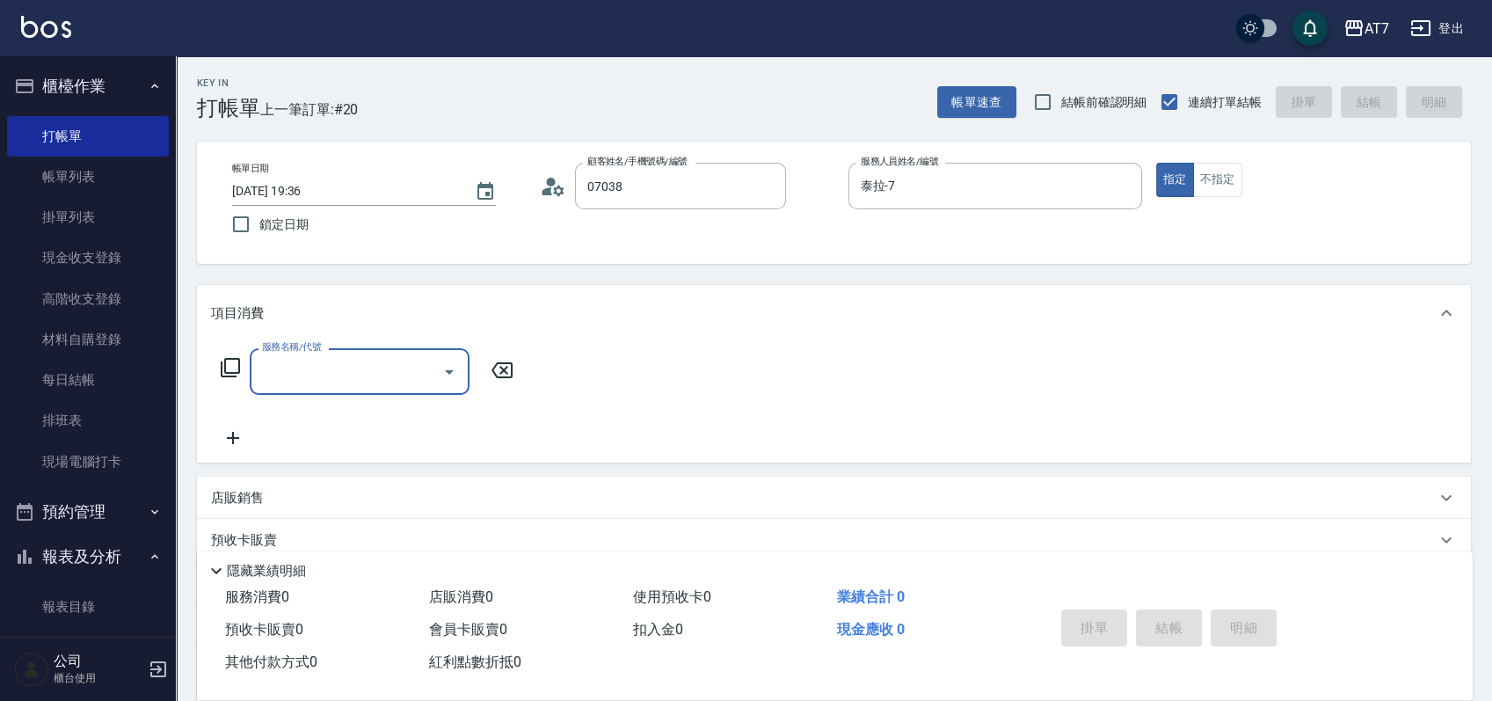
type input "公司/公司07038/07038"
type input "200"
type input "150"
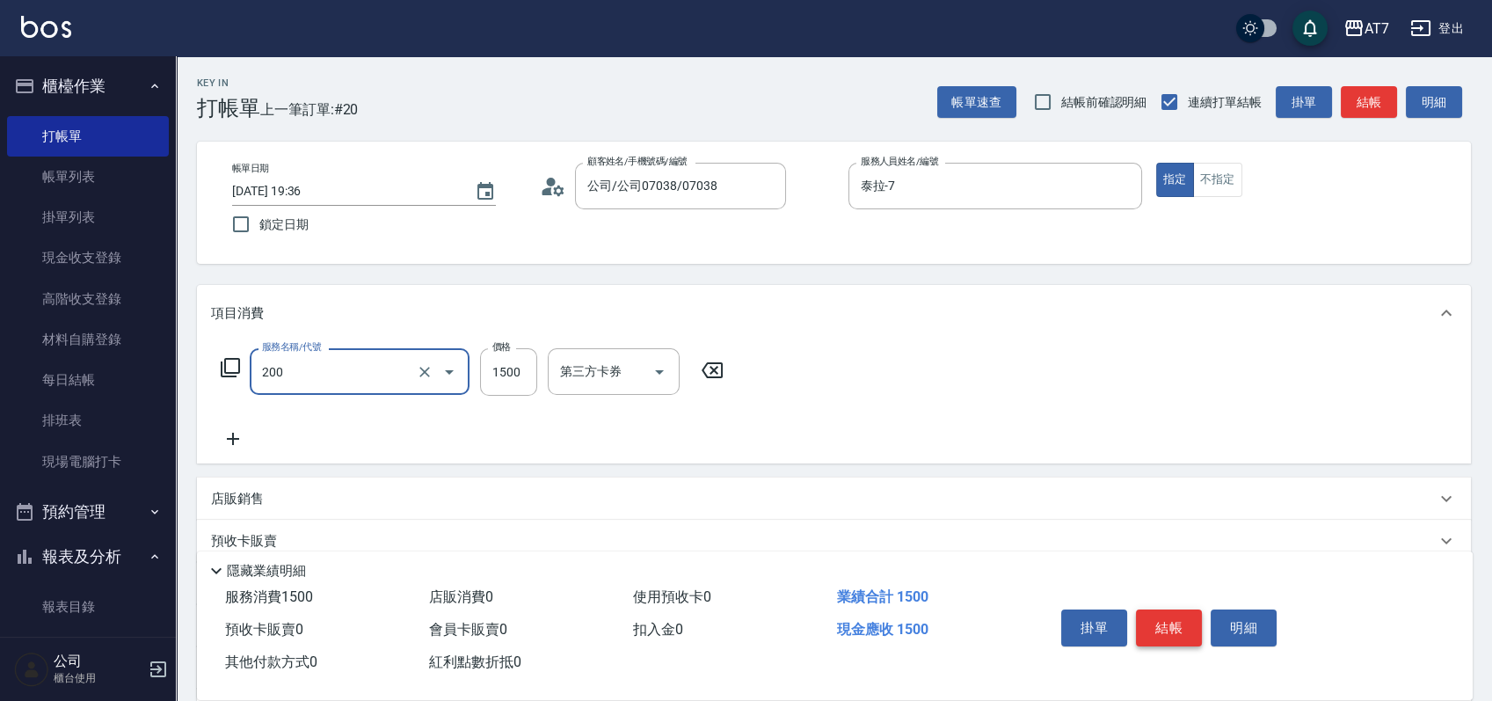
type input "燙髮(200)"
type input "0"
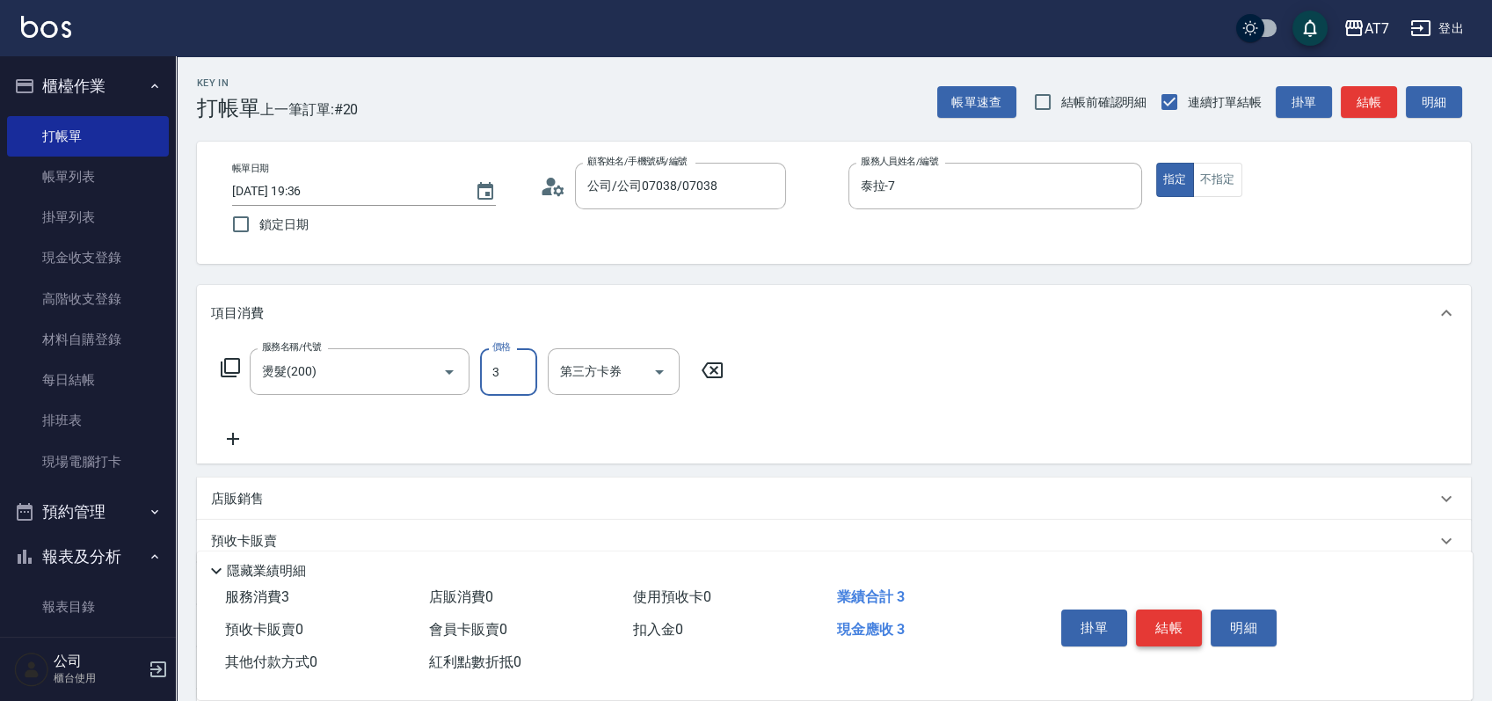
type input "39"
type input "30"
type input "399"
type input "390"
type input "3999"
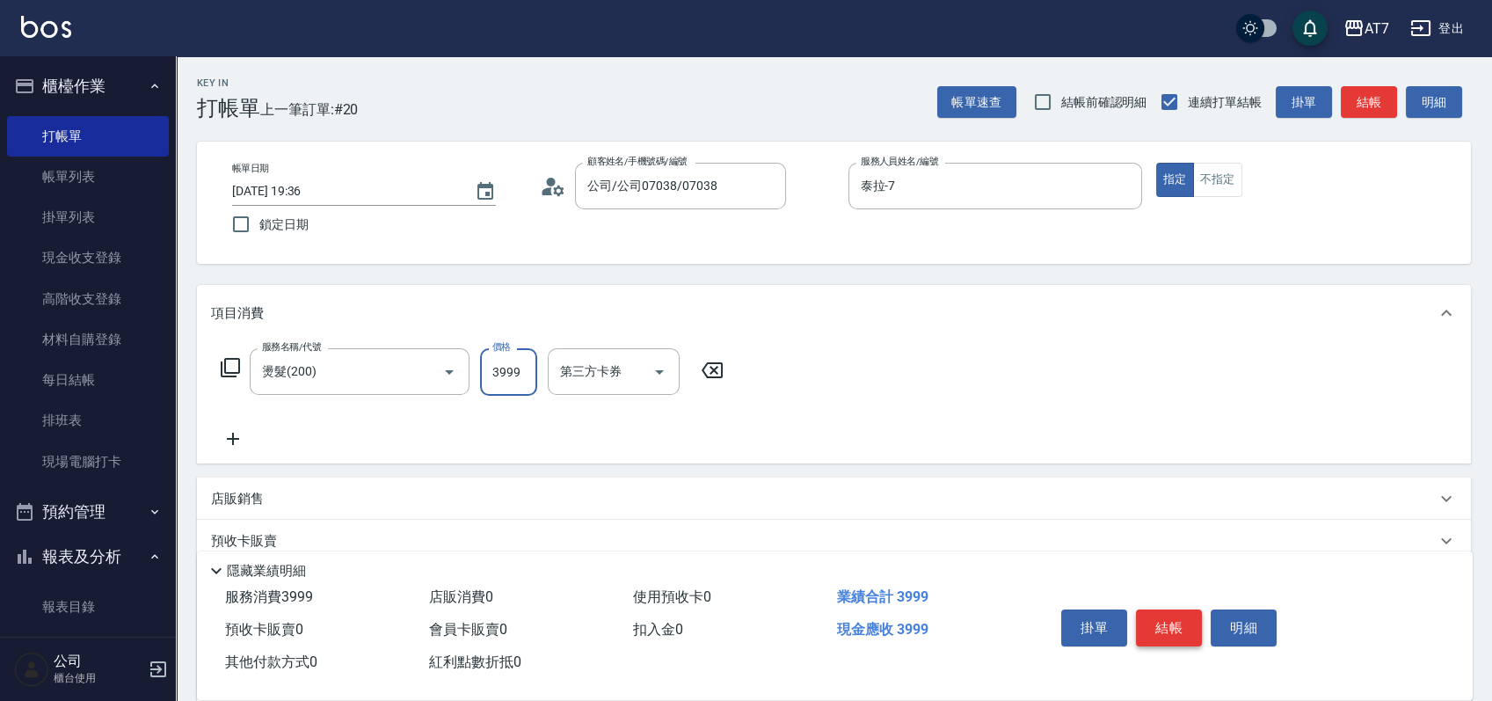
click at [1182, 630] on button "結帳" at bounding box center [1169, 627] width 66 height 37
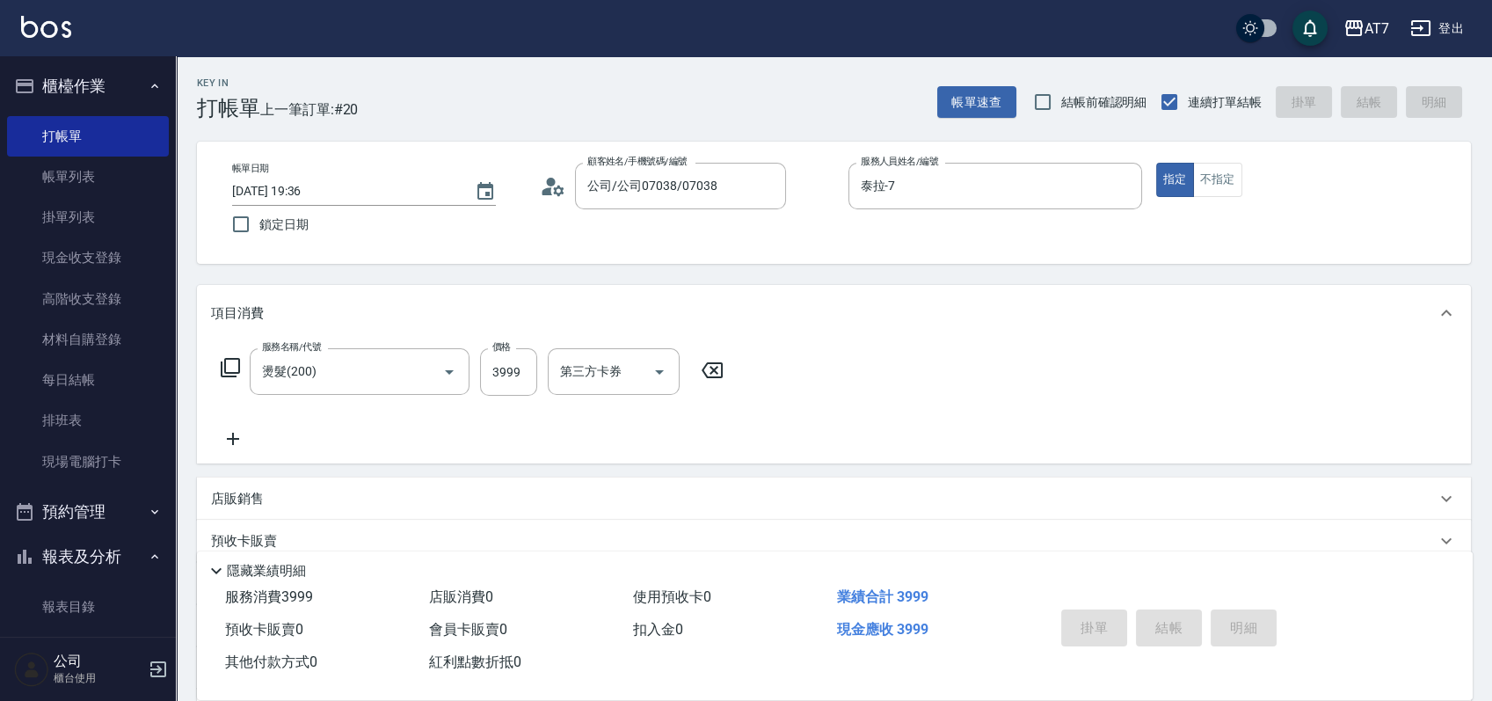
type input "[DATE] 19:37"
type input "0"
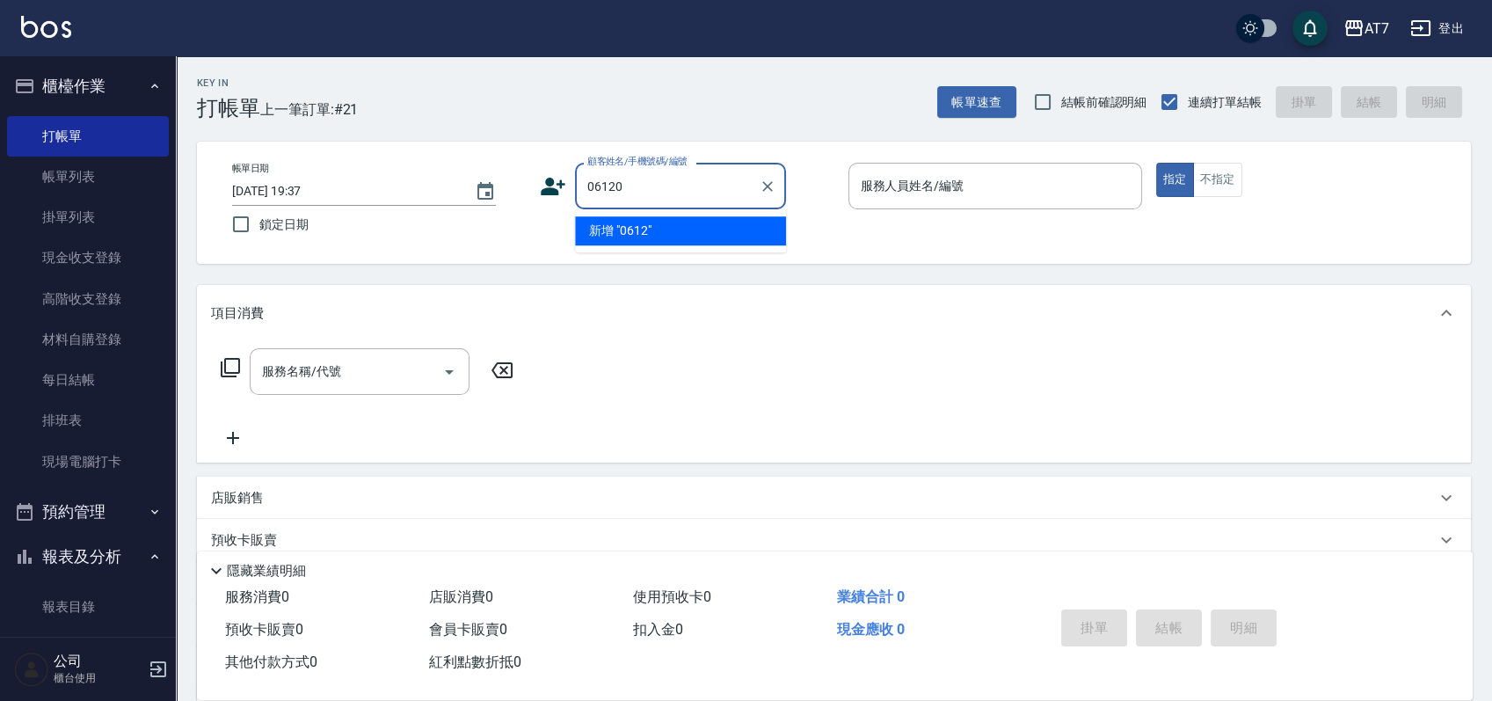
type input "06120"
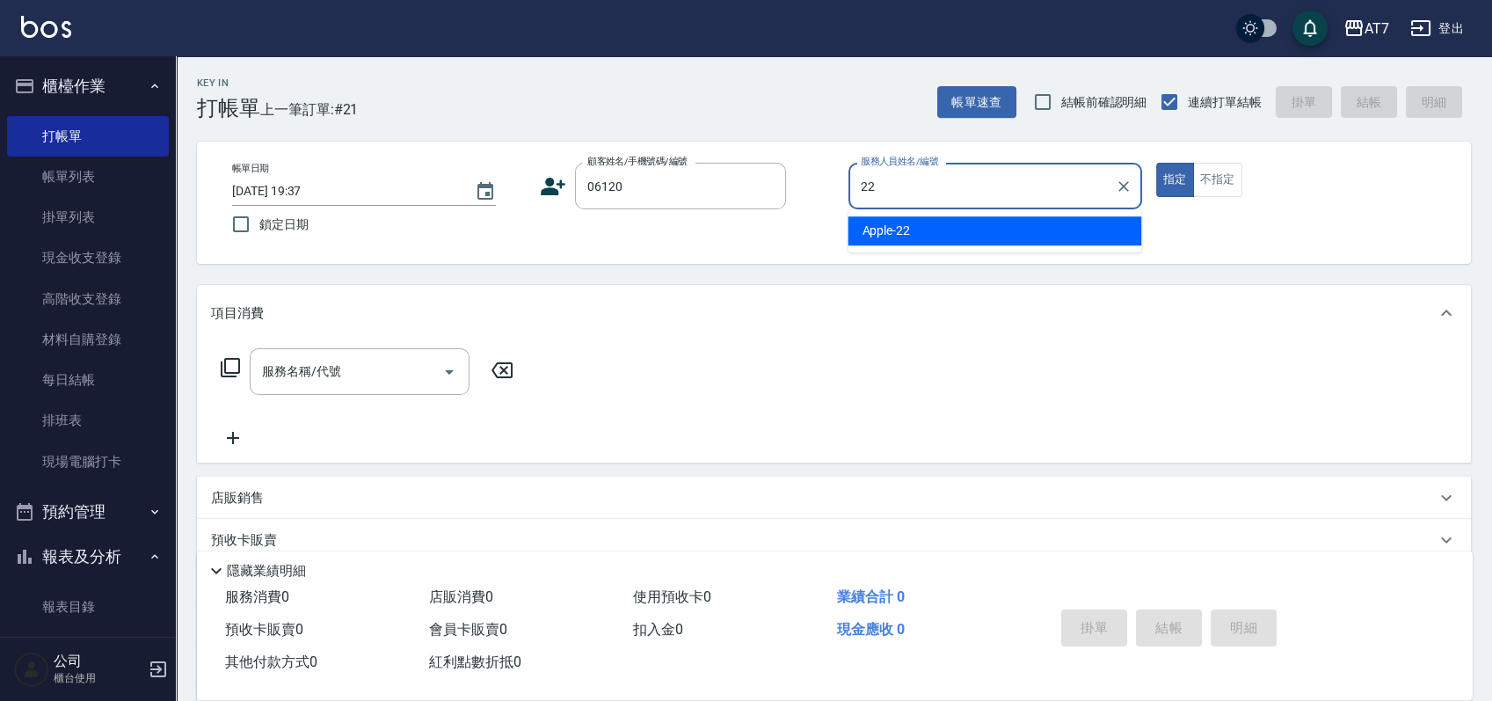
type input "Apple-22"
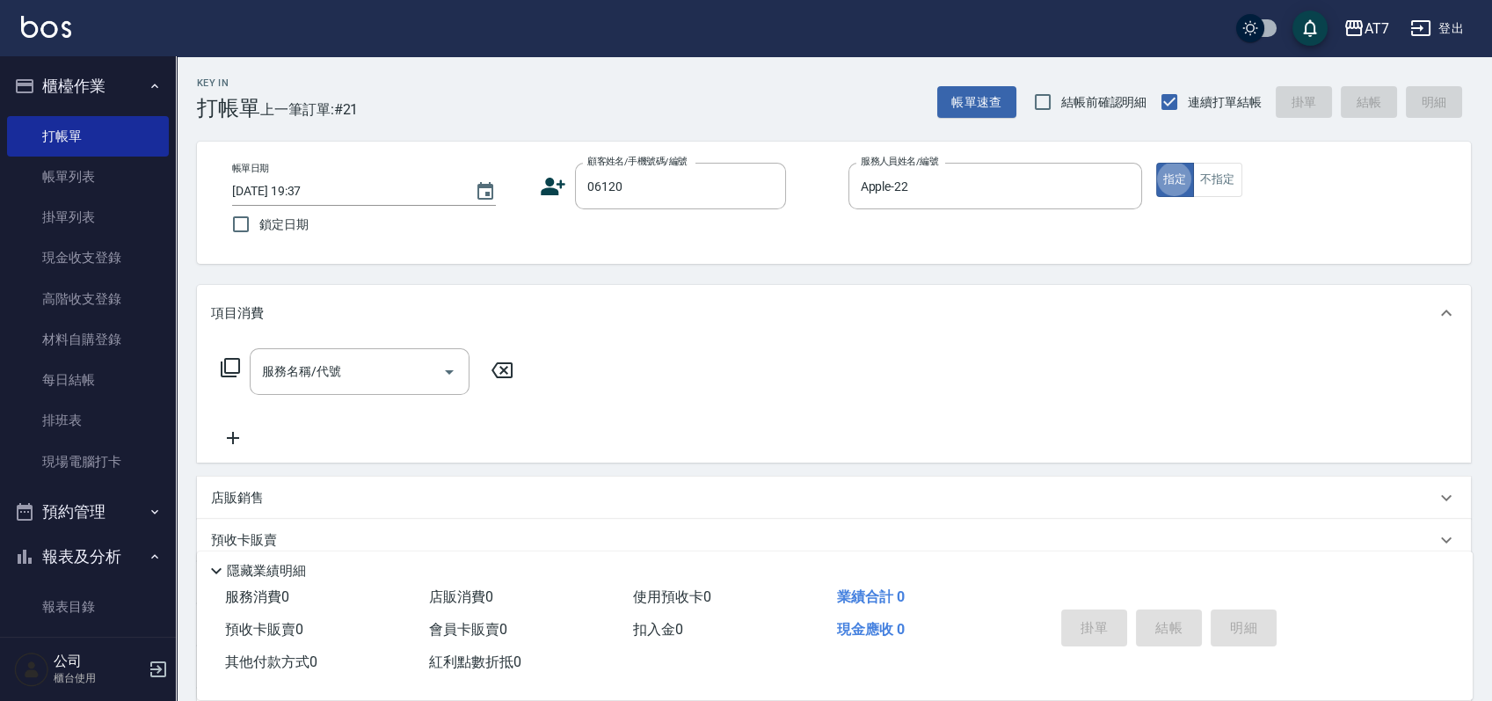
type input "公司單/06120-1/06120"
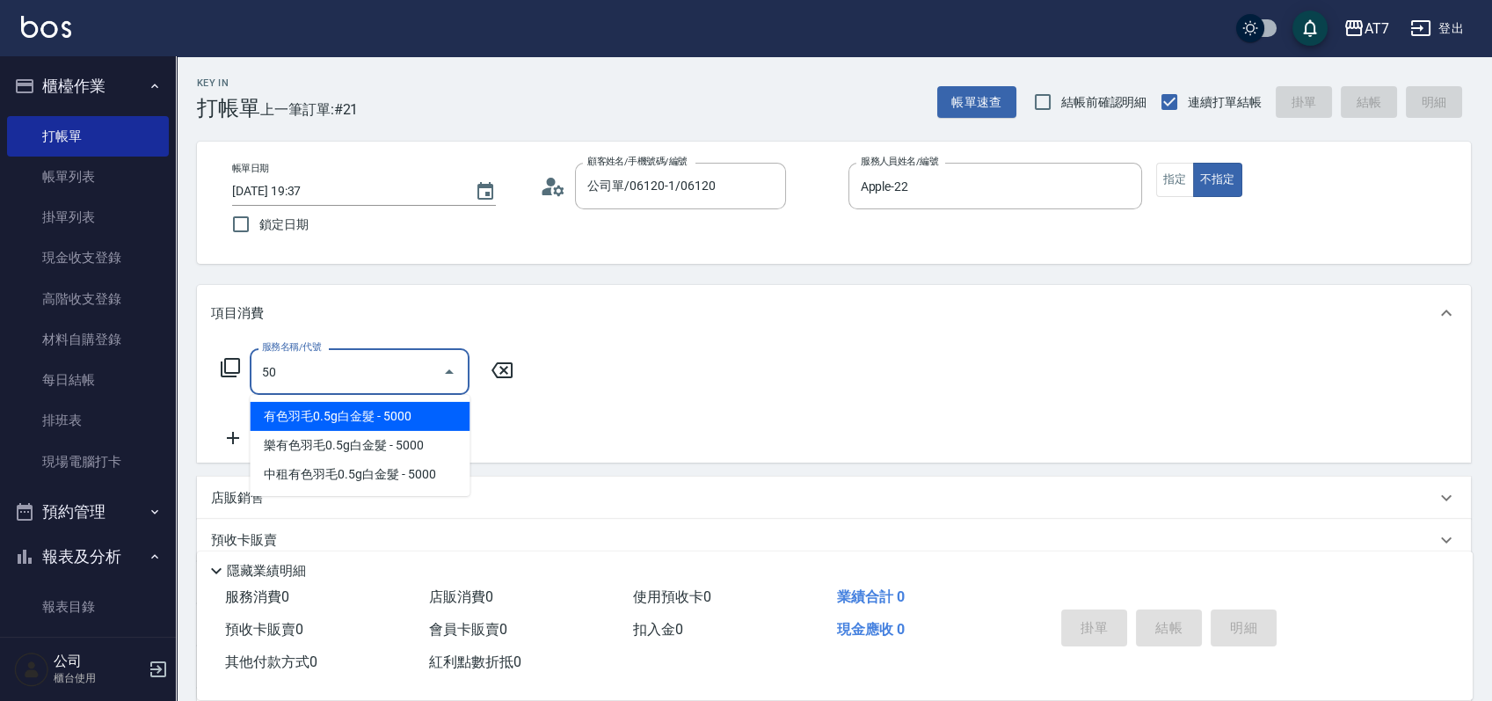
type input "501"
type input "30"
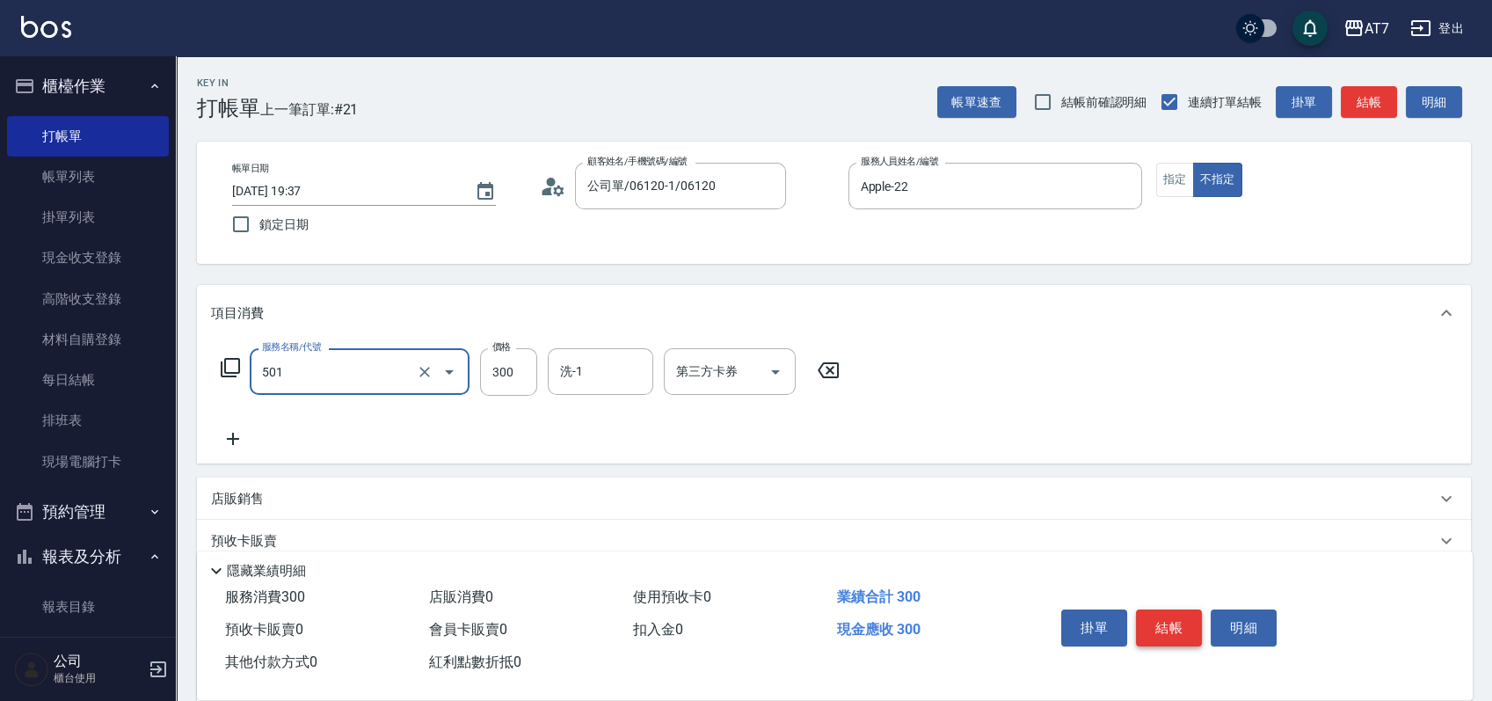
type input "洗髮(互助)(501)"
type input "0"
type input "25"
type input "20"
type input "250"
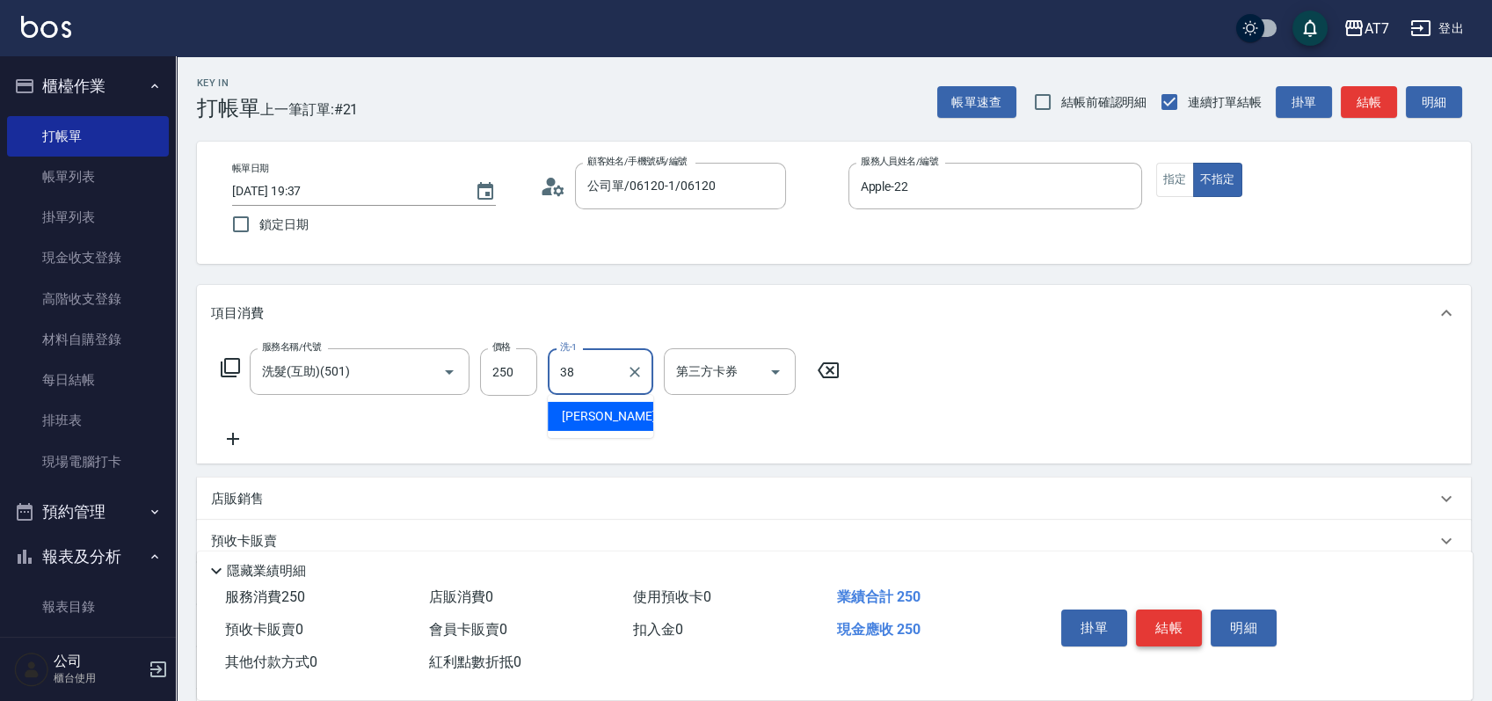
type input "[PERSON_NAME]-38"
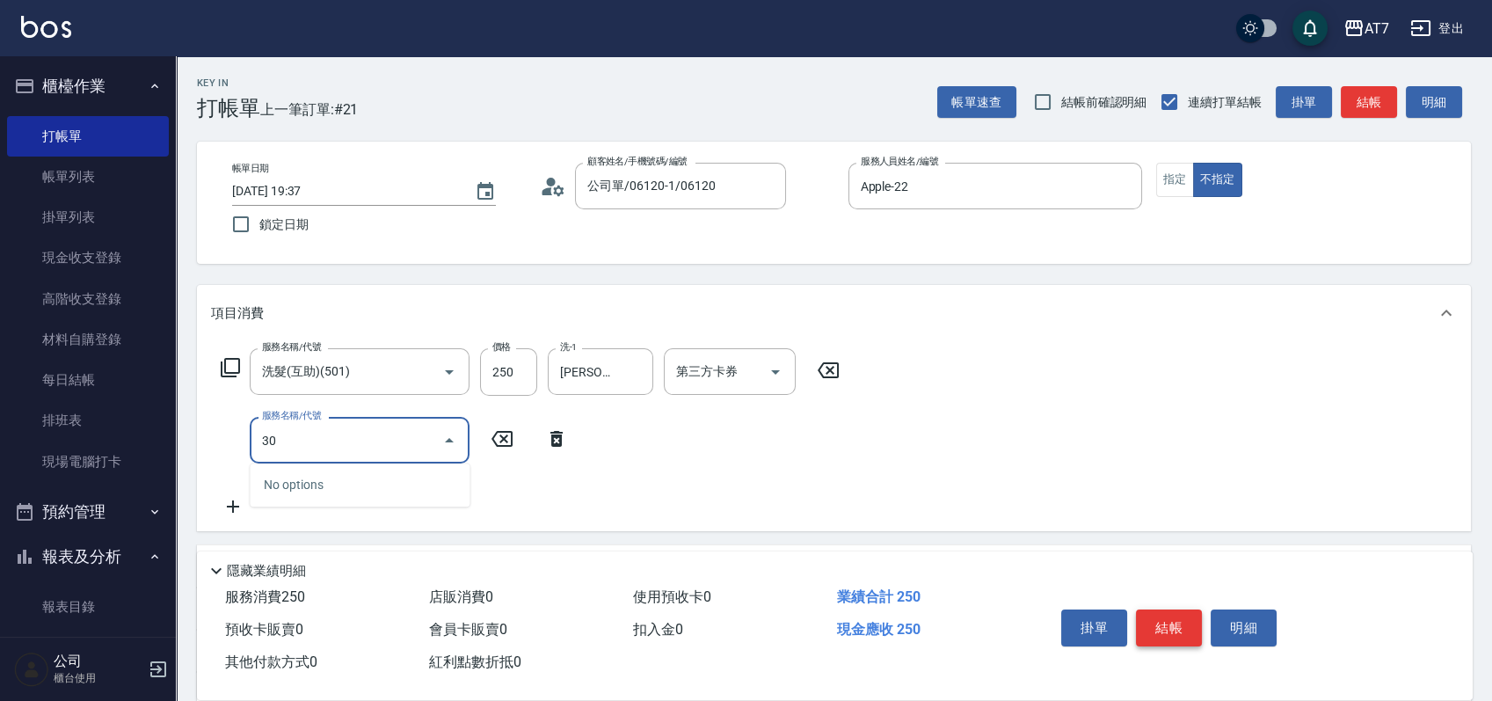
type input "302"
type input "60"
type input "剪髮(302)"
click at [1182, 630] on button "結帳" at bounding box center [1169, 627] width 66 height 37
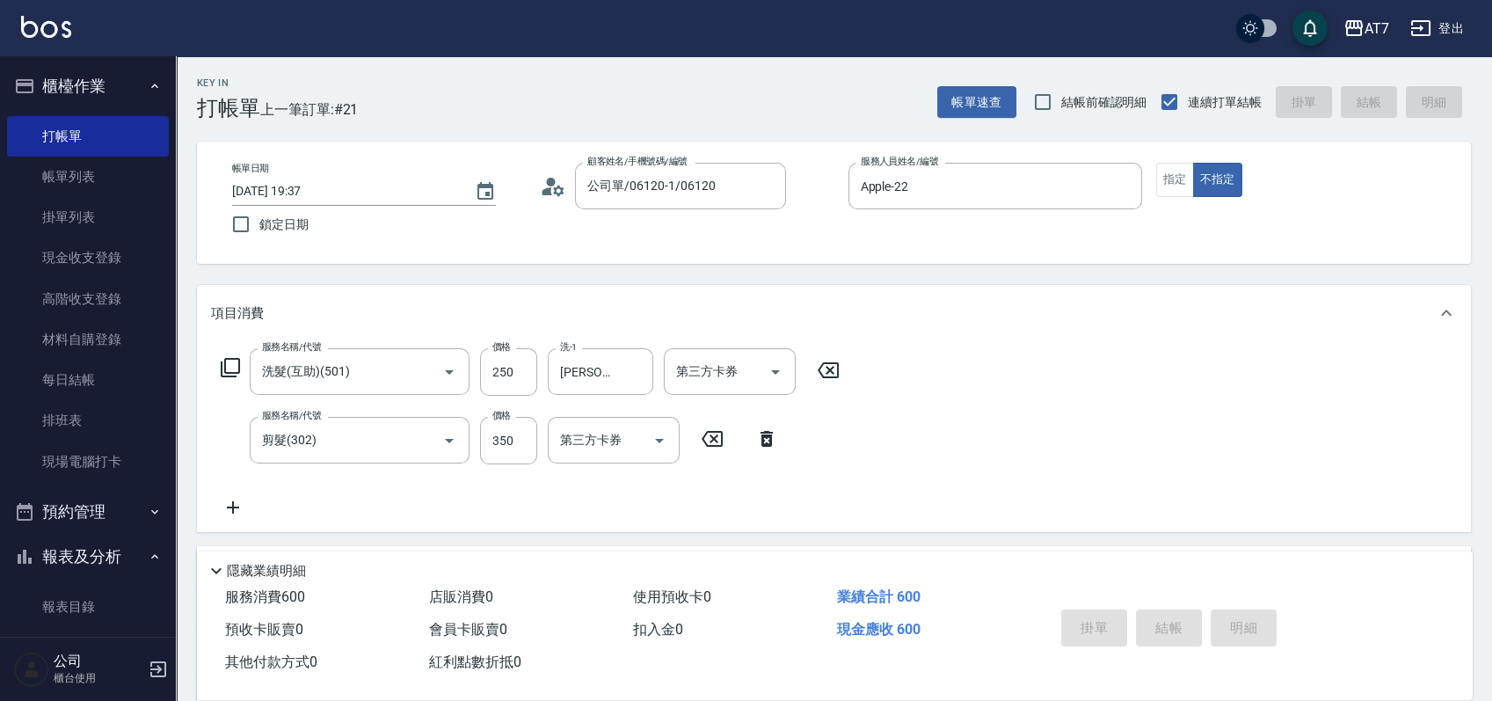
type input "0"
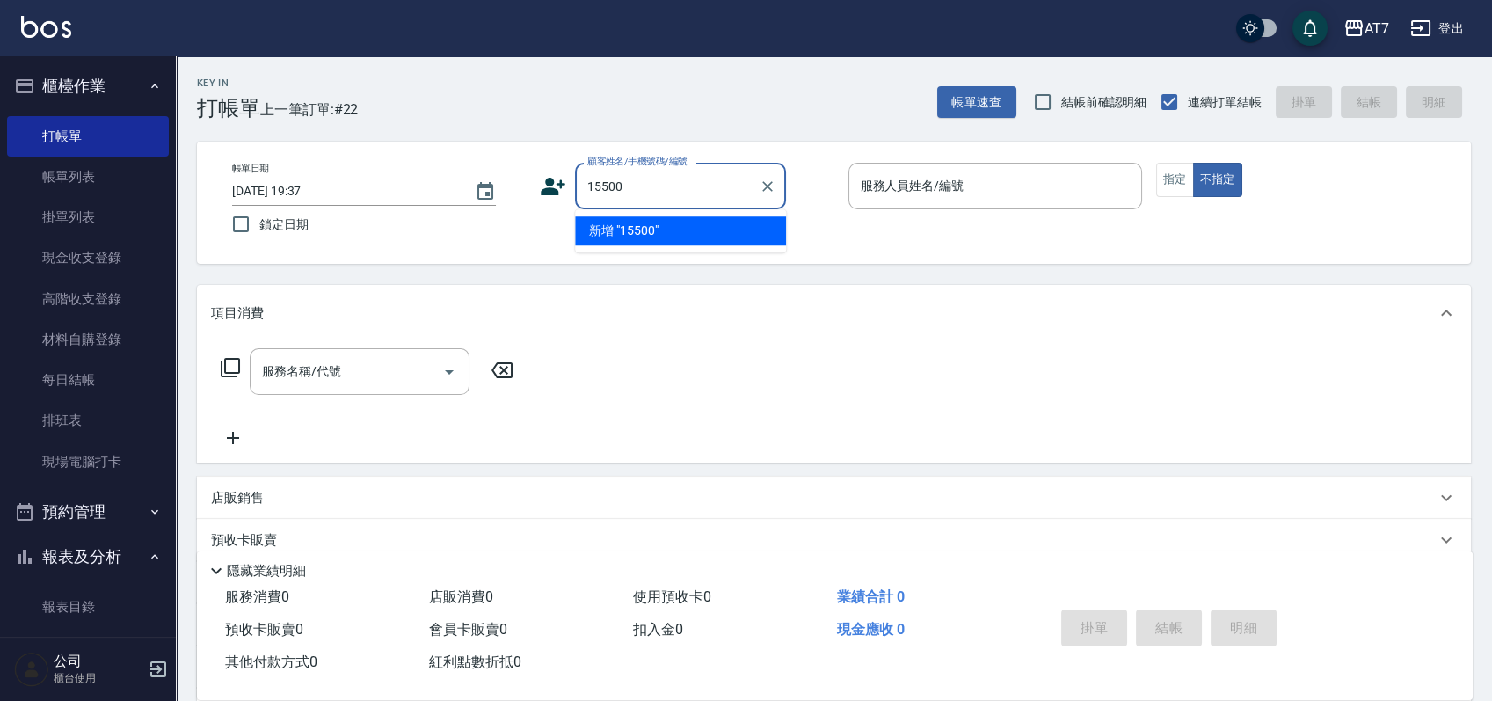
type input "15500"
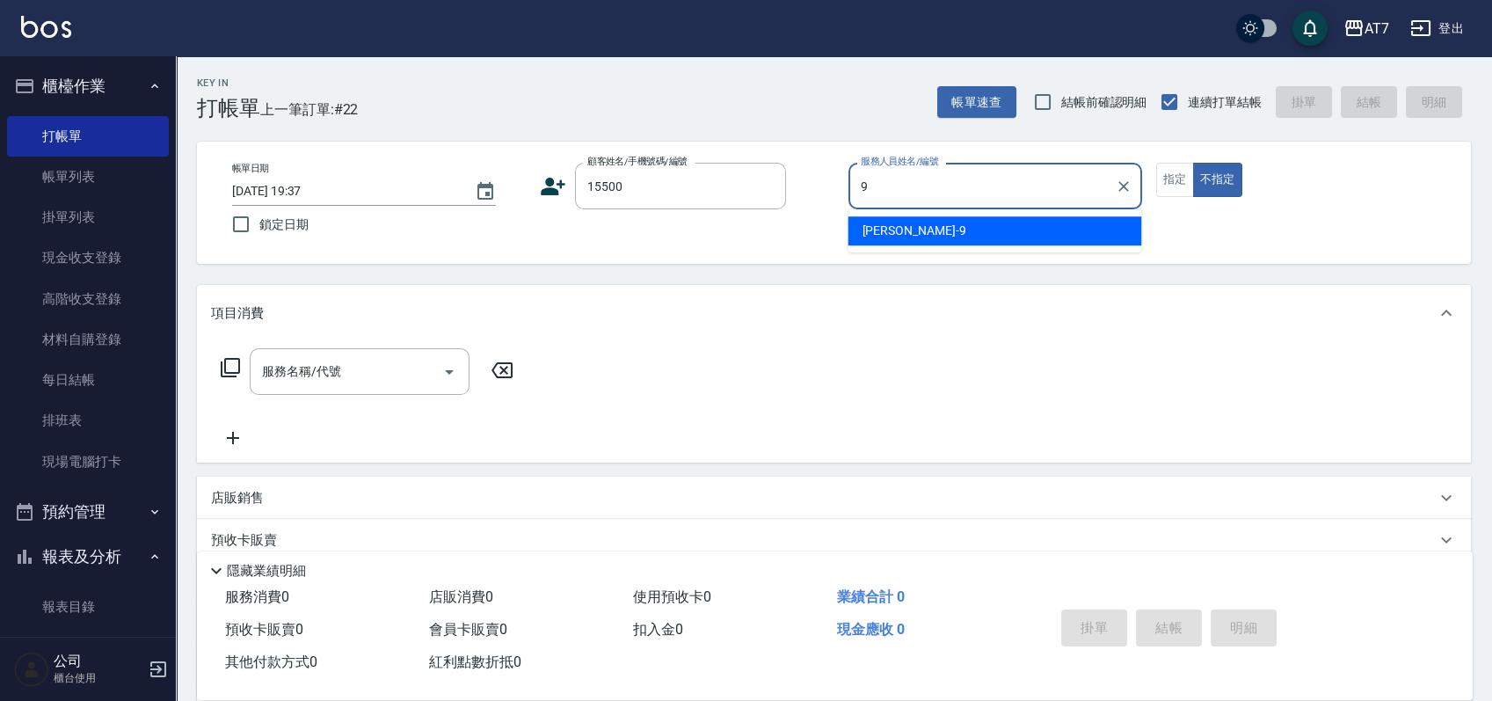
type input "[PERSON_NAME]-9"
type button "false"
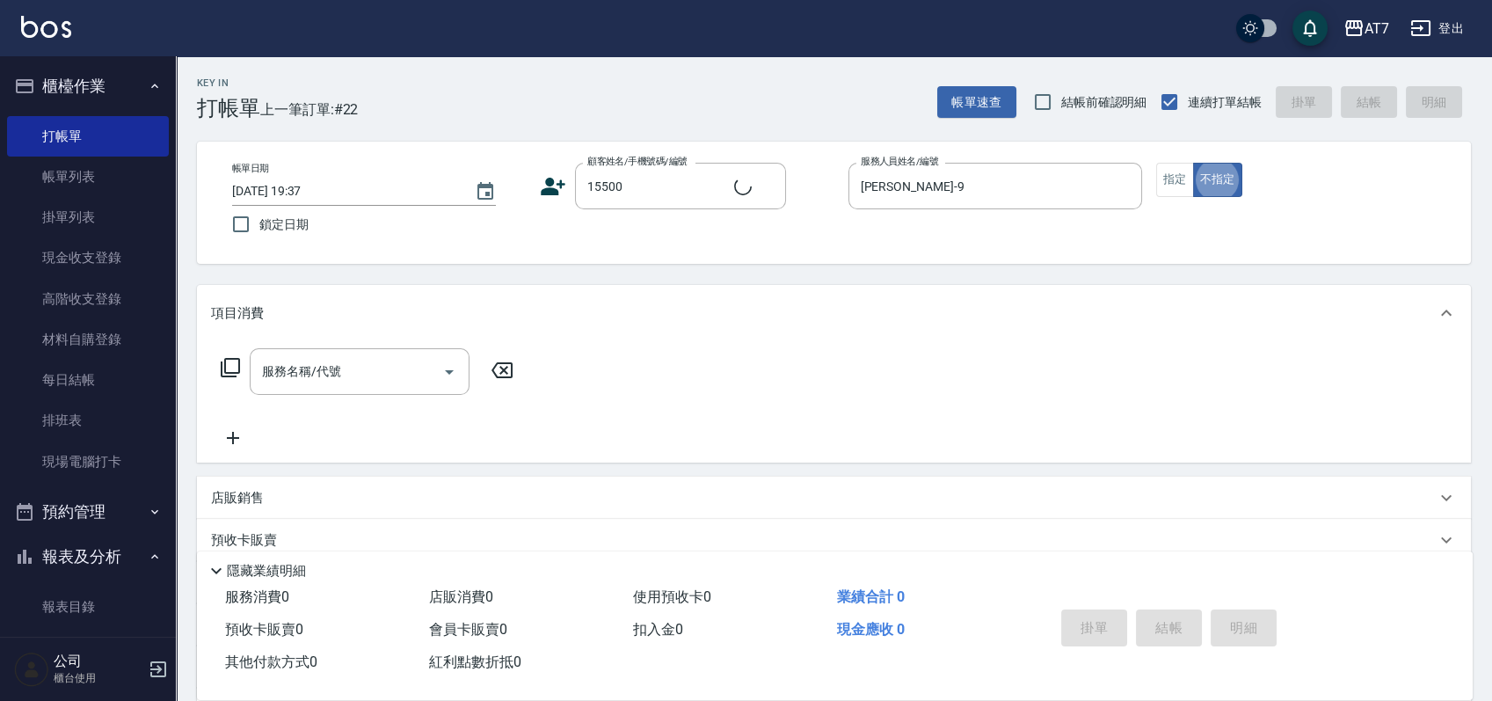
type input "公司/公司15500/15500"
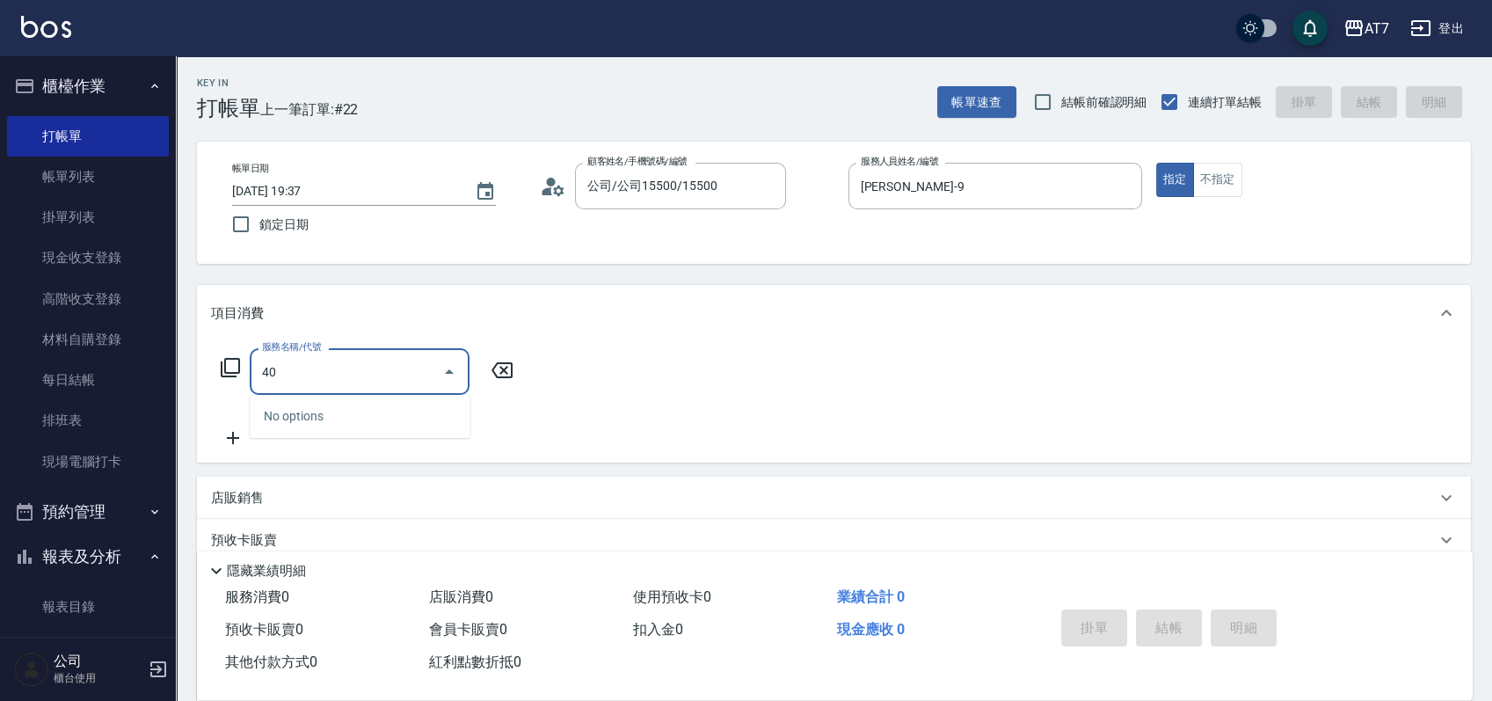
type input "400"
type input "150"
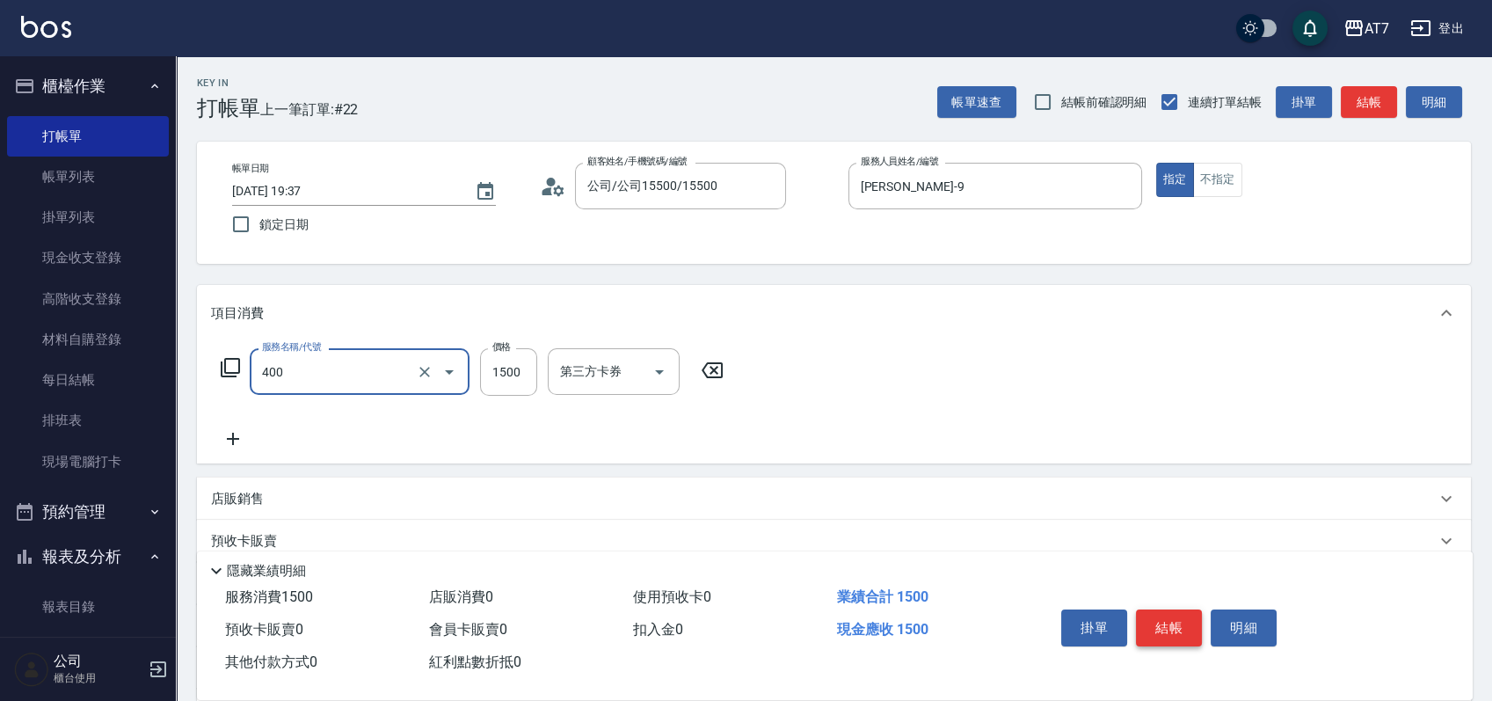
type input "染髮(400)"
type input "0"
type input "12"
type input "10"
type input "120"
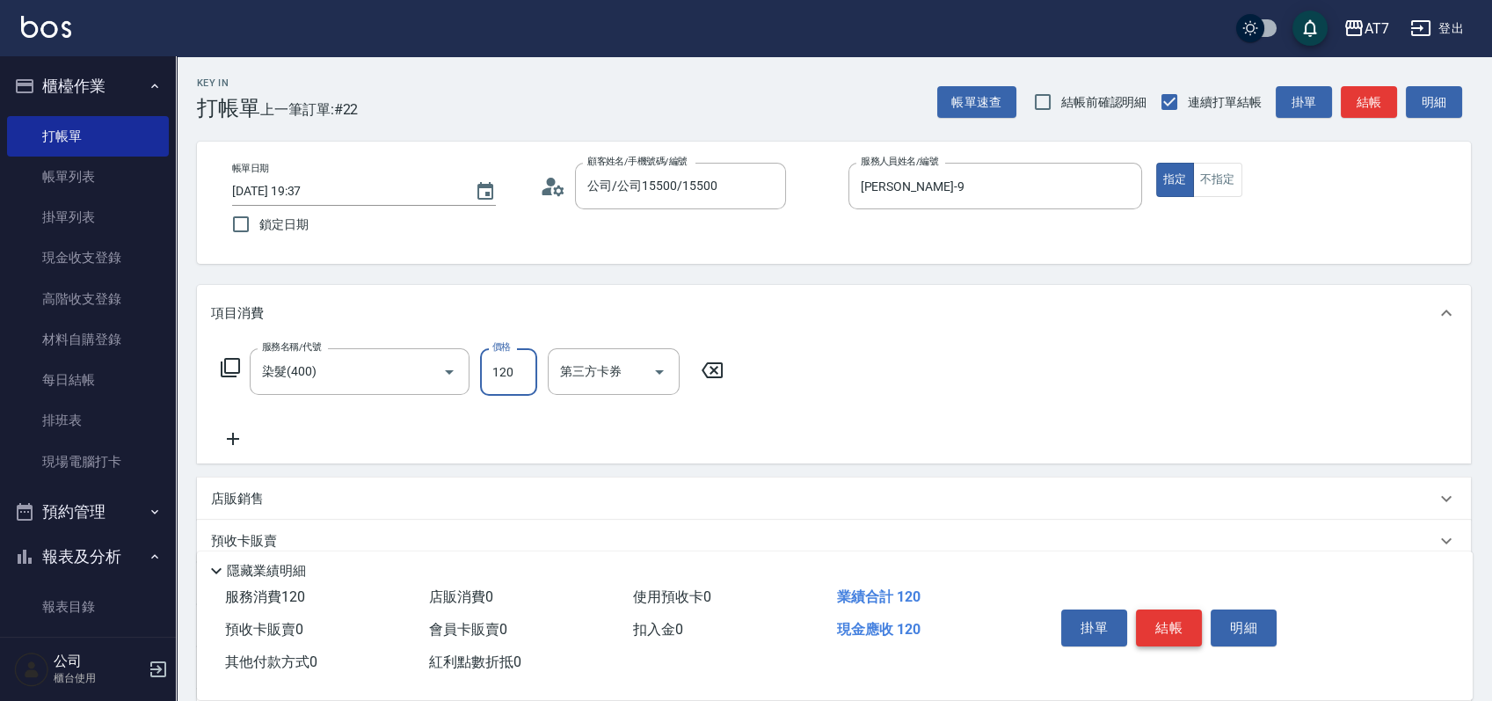
type input "120"
type input "1200"
click at [1197, 512] on div "店販銷售" at bounding box center [834, 499] width 1274 height 42
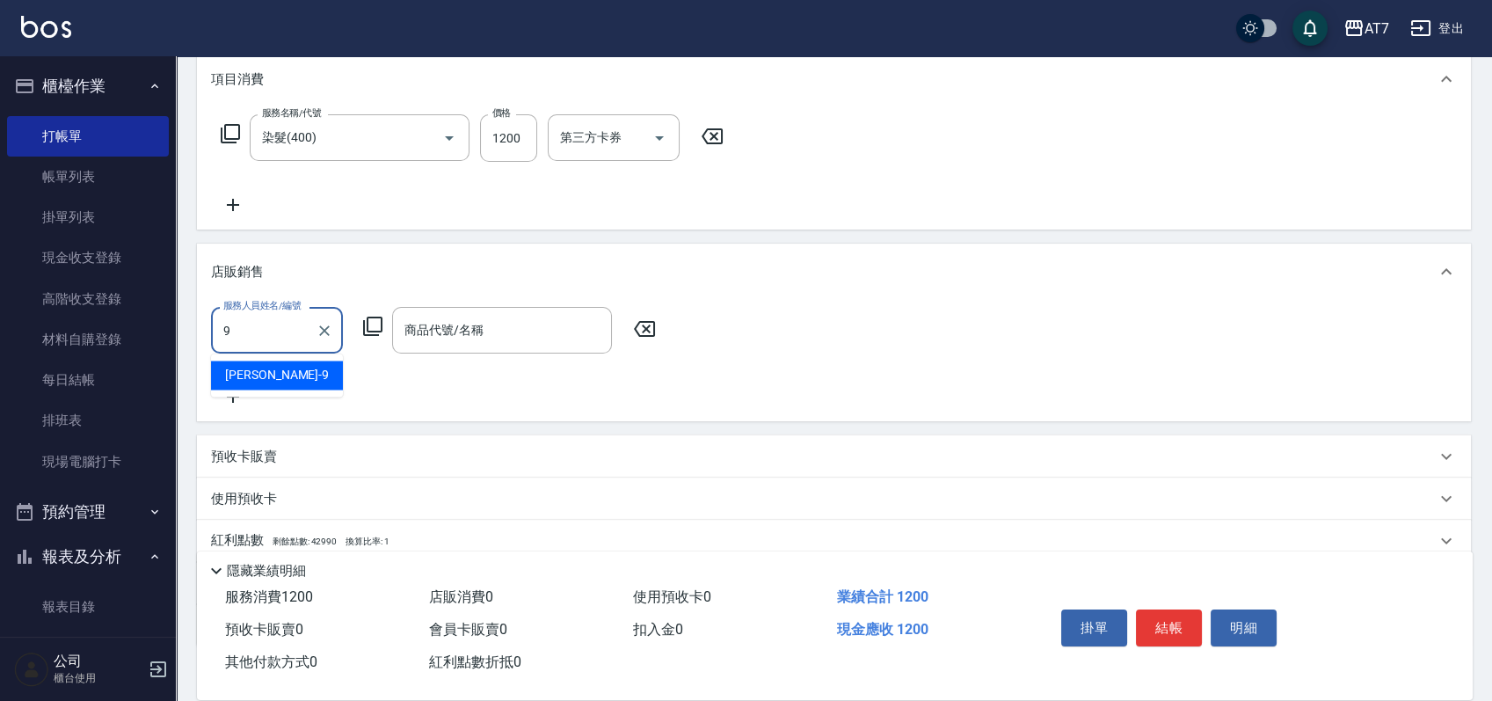
type input "[PERSON_NAME]-9"
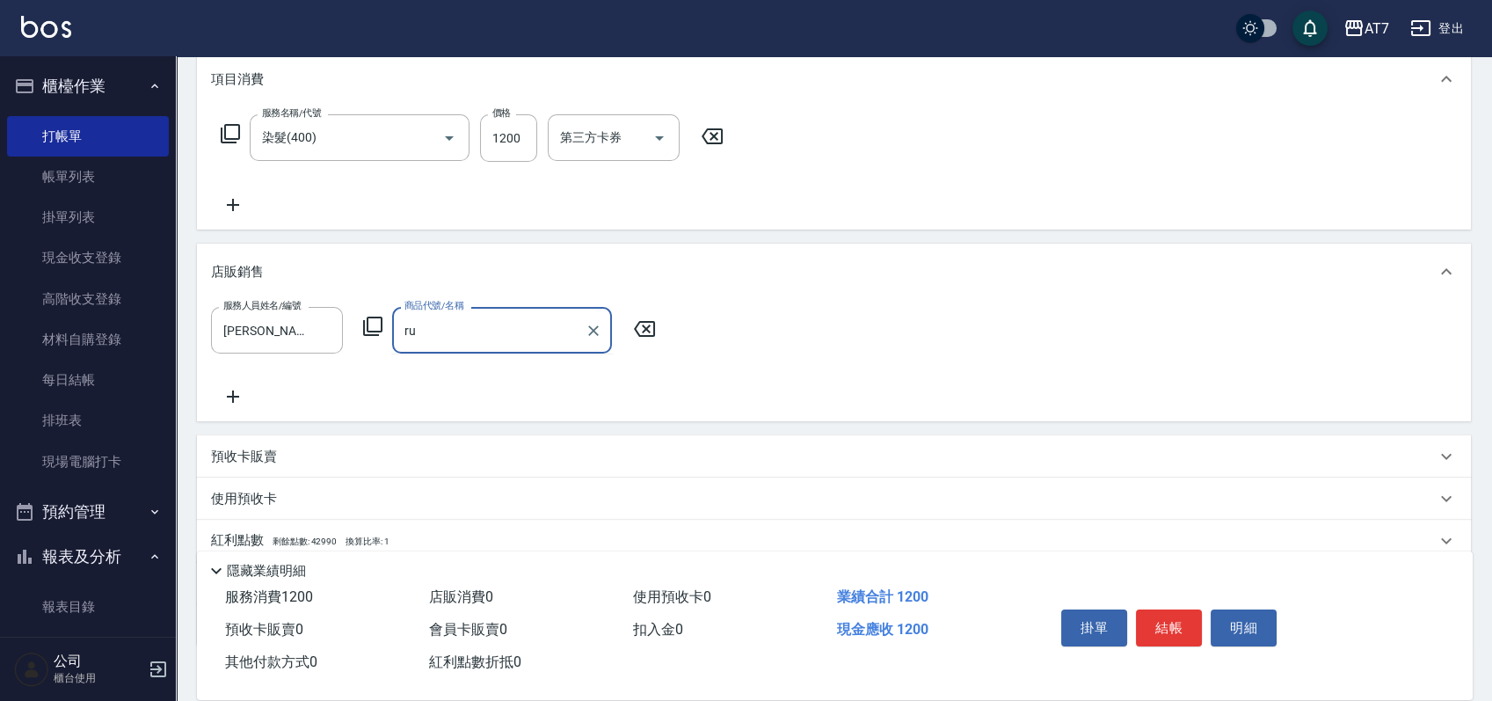
type input "r"
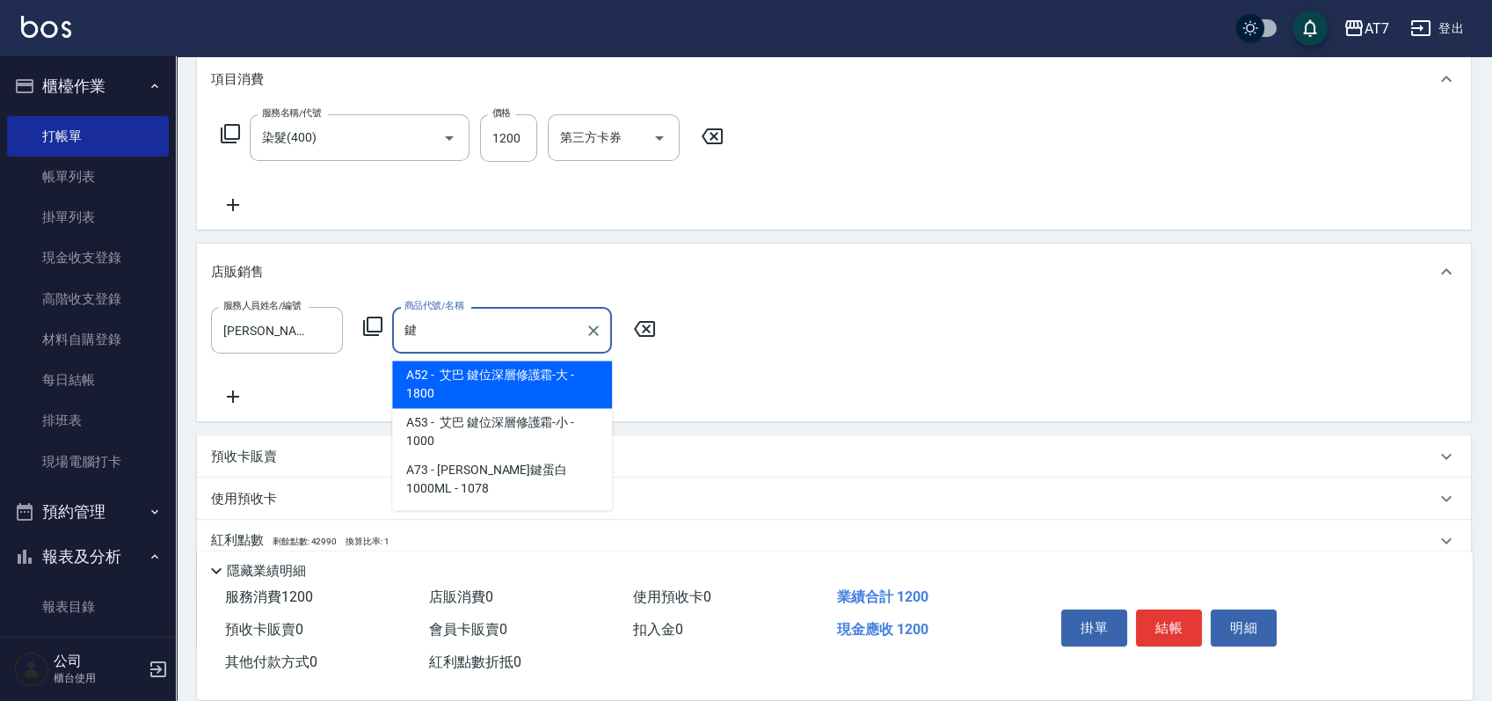
type input "艾巴 鍵位深層修護霜-大"
type input "300"
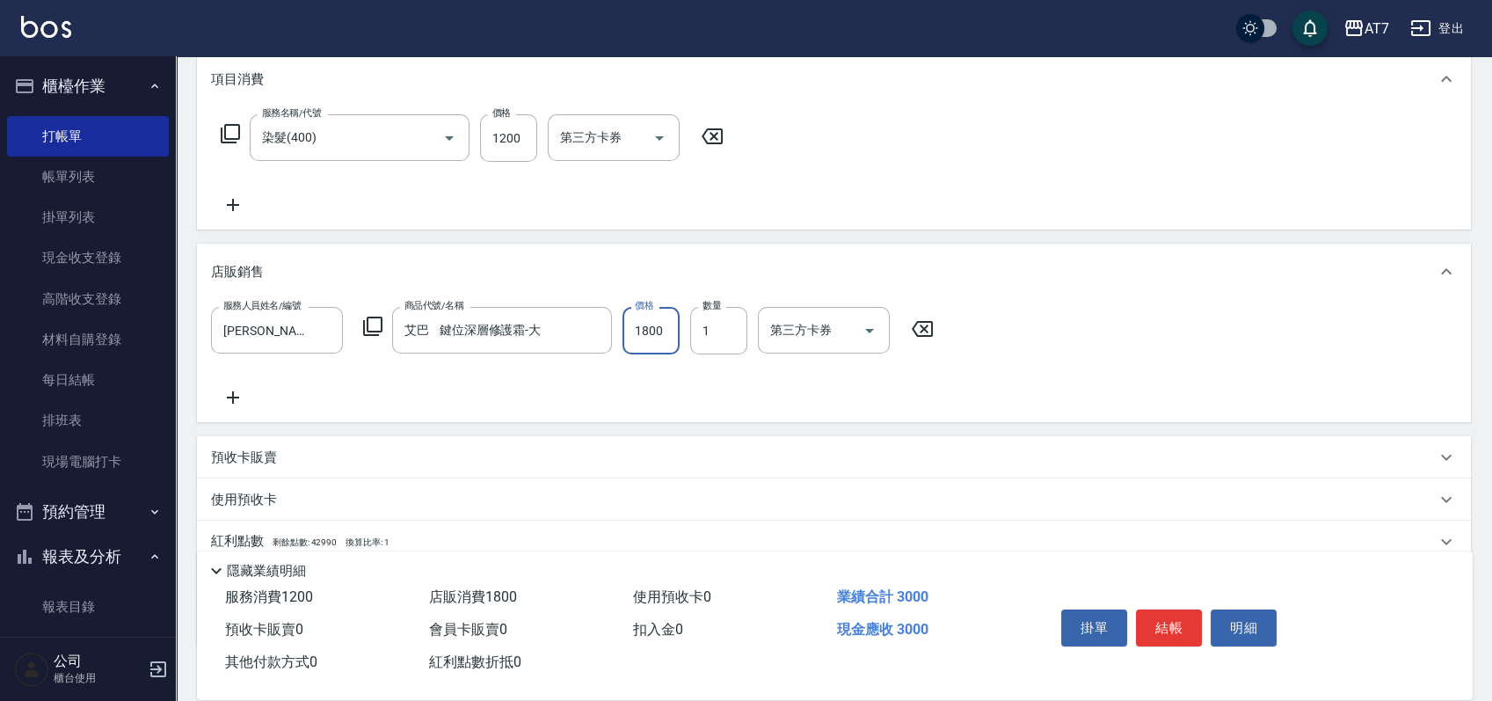
type input "1"
type input "120"
type input "162"
type input "130"
type input "1620"
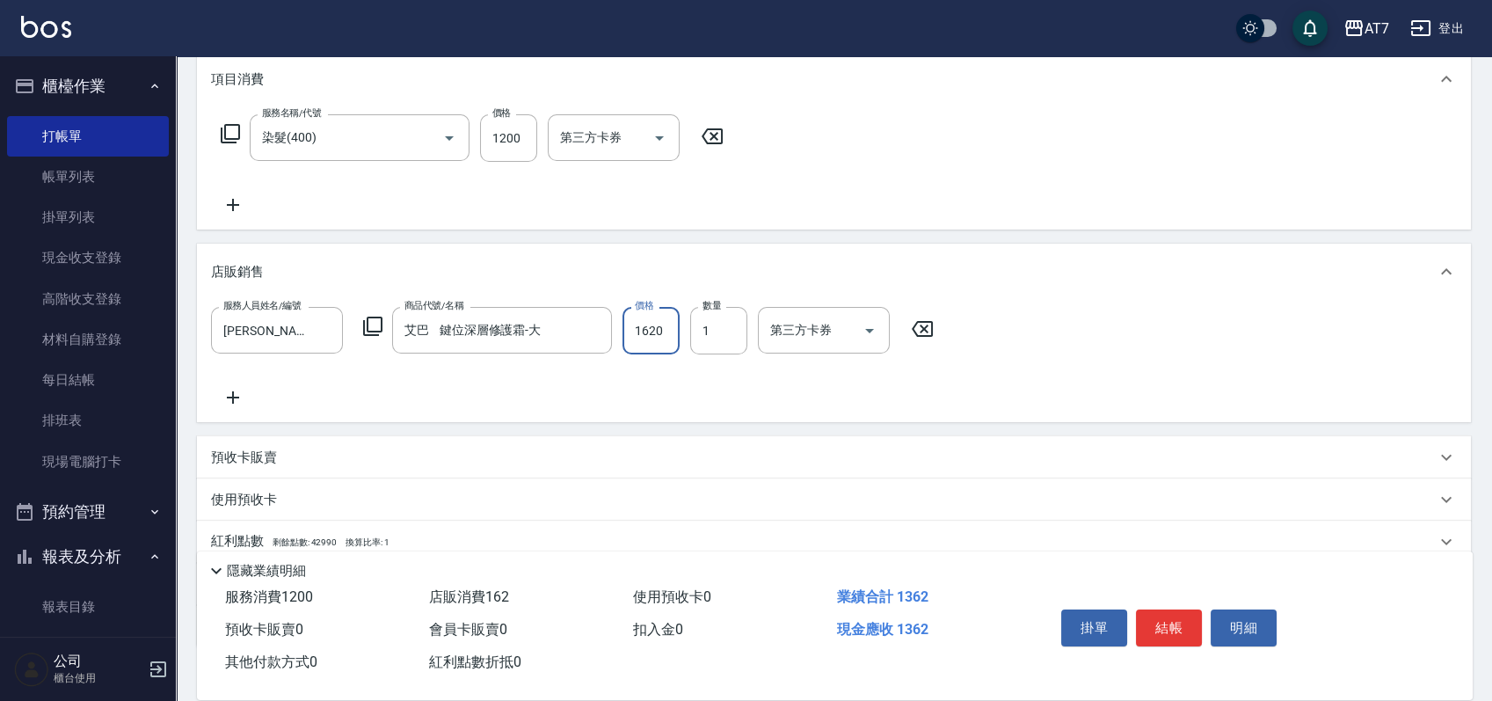
type input "280"
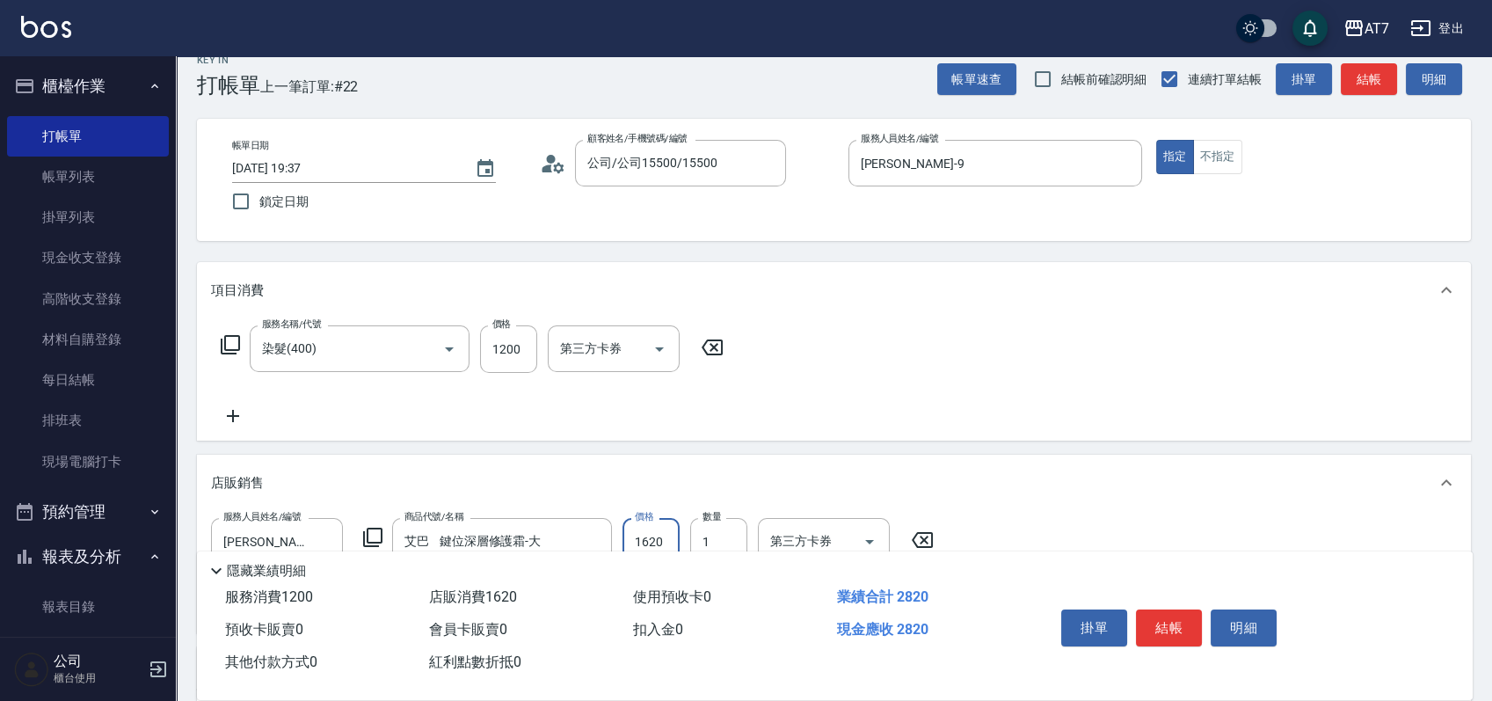
scroll to position [0, 0]
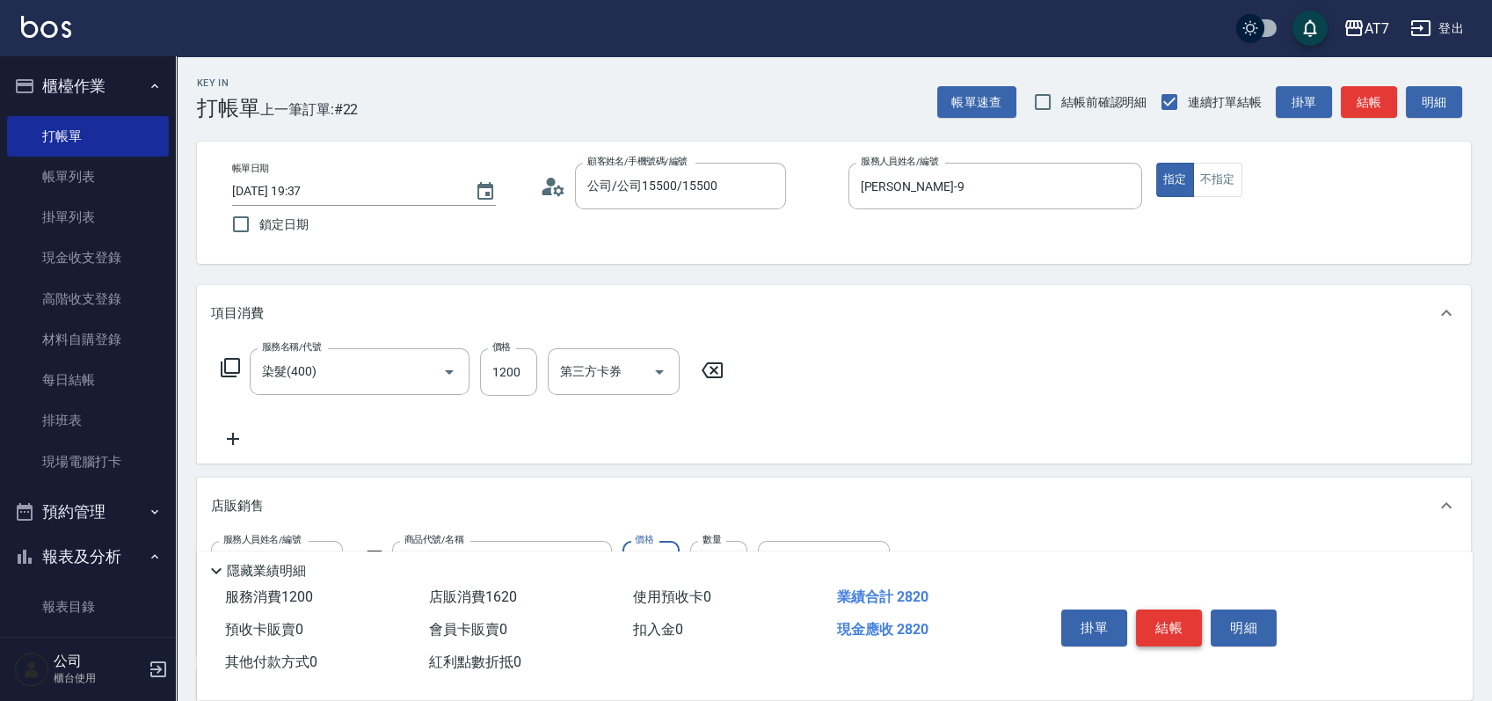
type input "1620"
click at [1183, 627] on button "結帳" at bounding box center [1169, 627] width 66 height 37
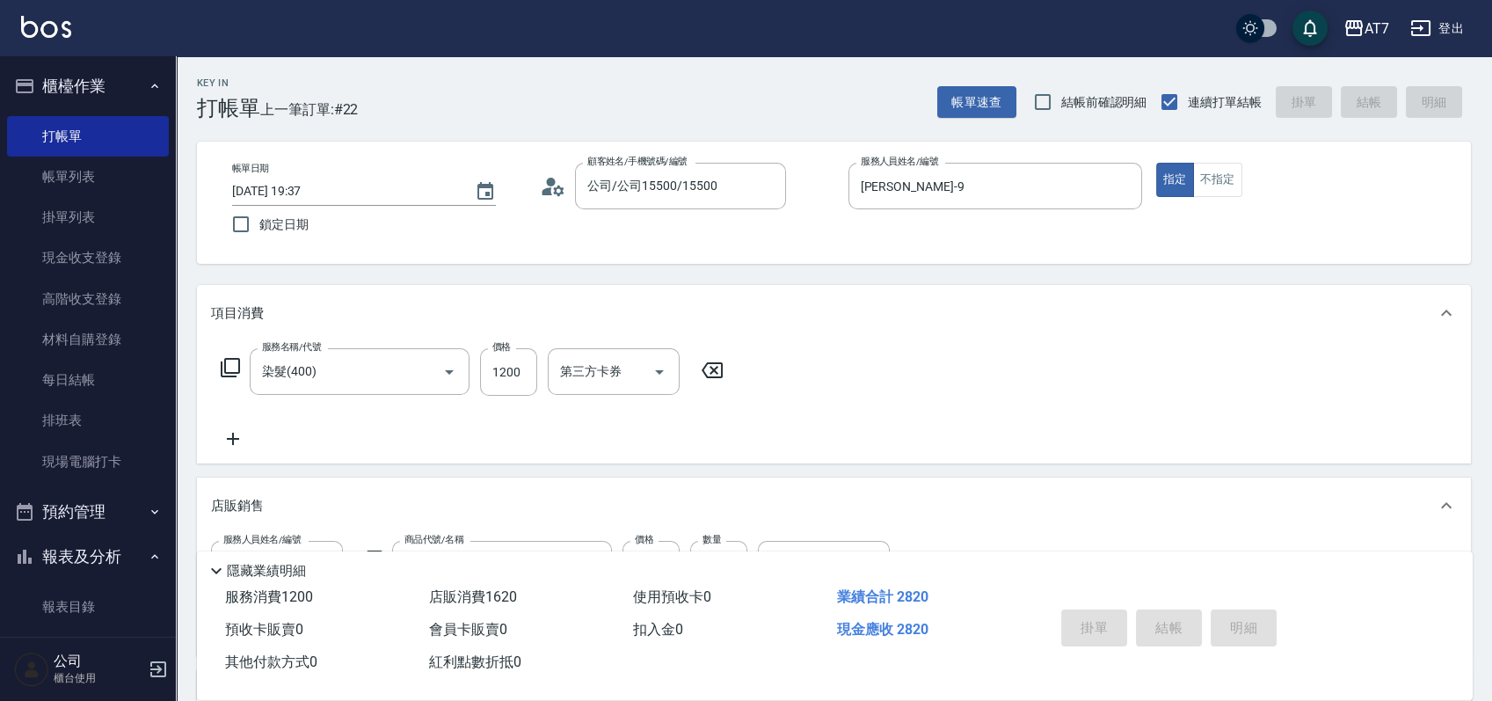
type input "0"
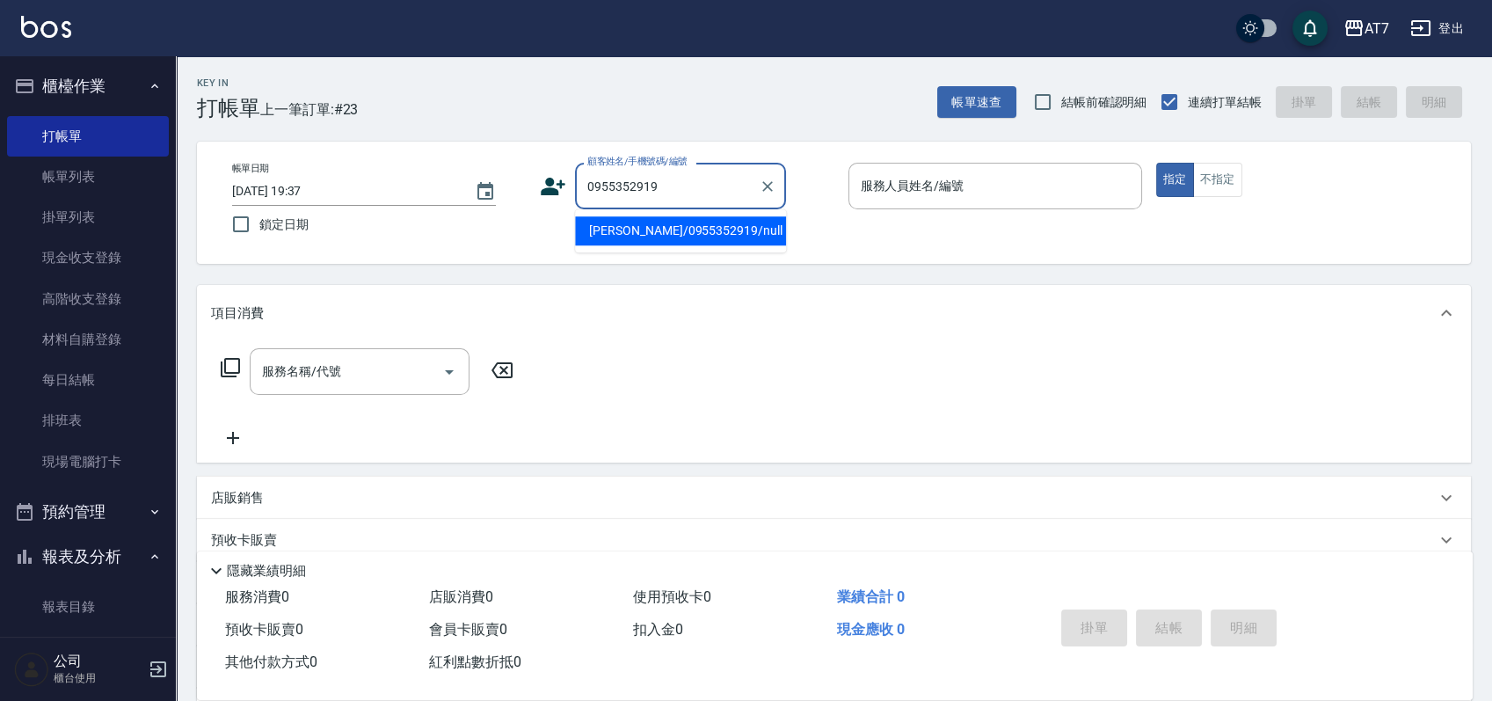
type input "[PERSON_NAME]/0955352919/null"
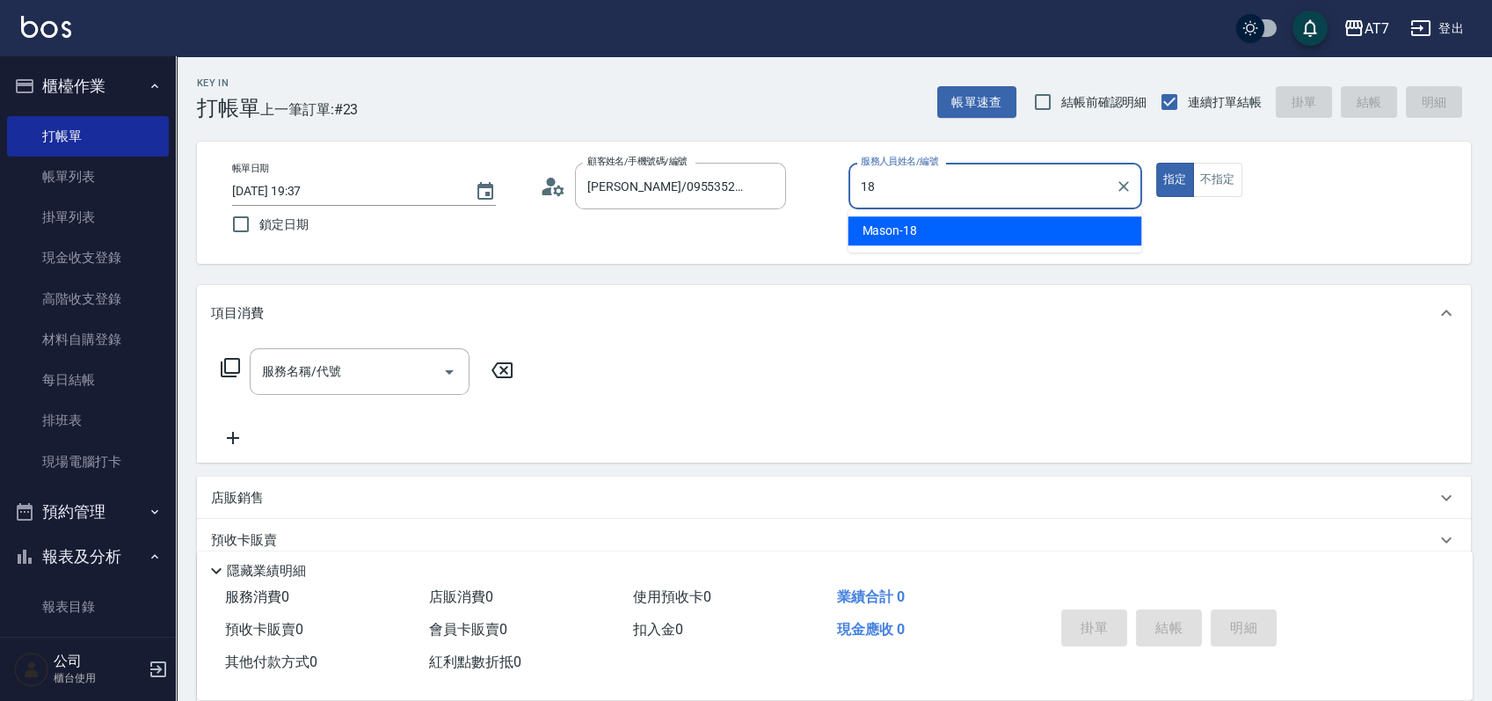
type input "Mason-18"
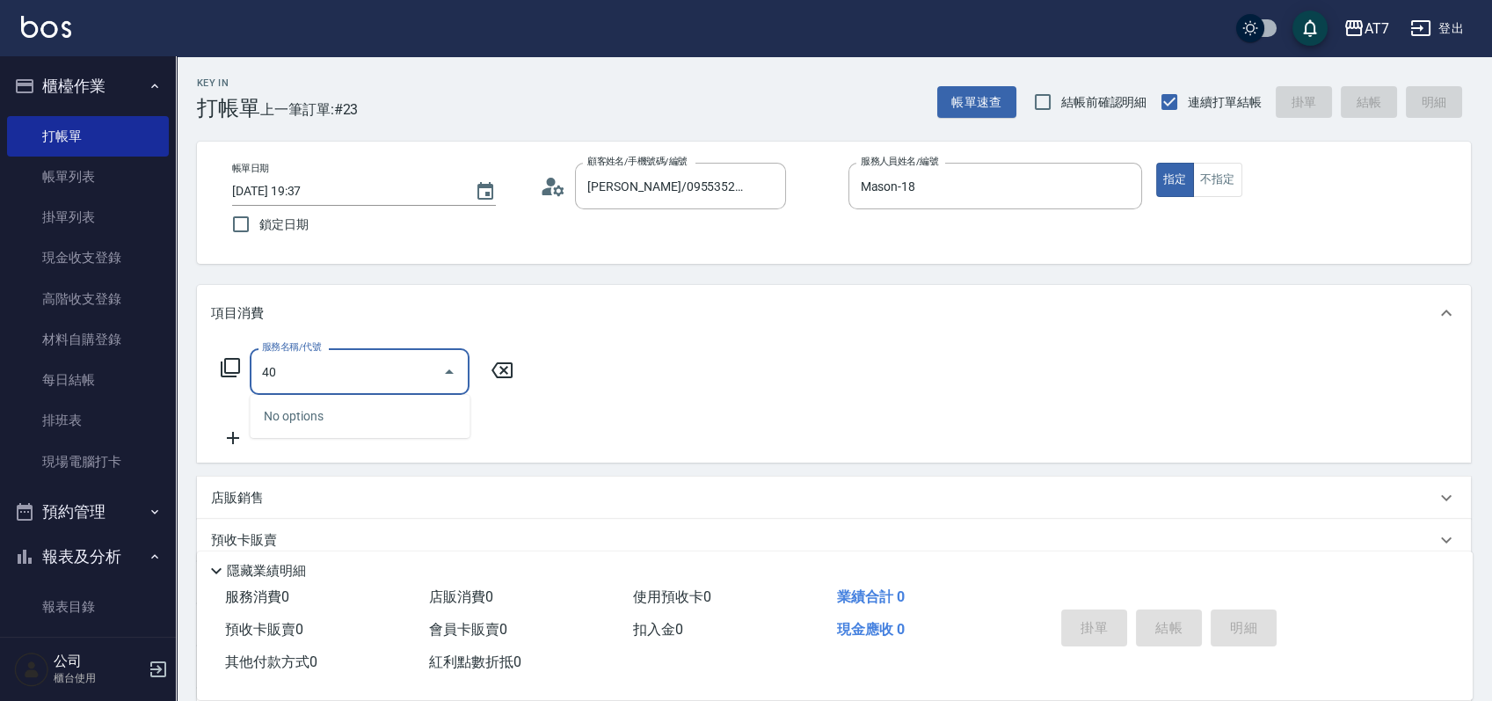
type input "401"
type input "150"
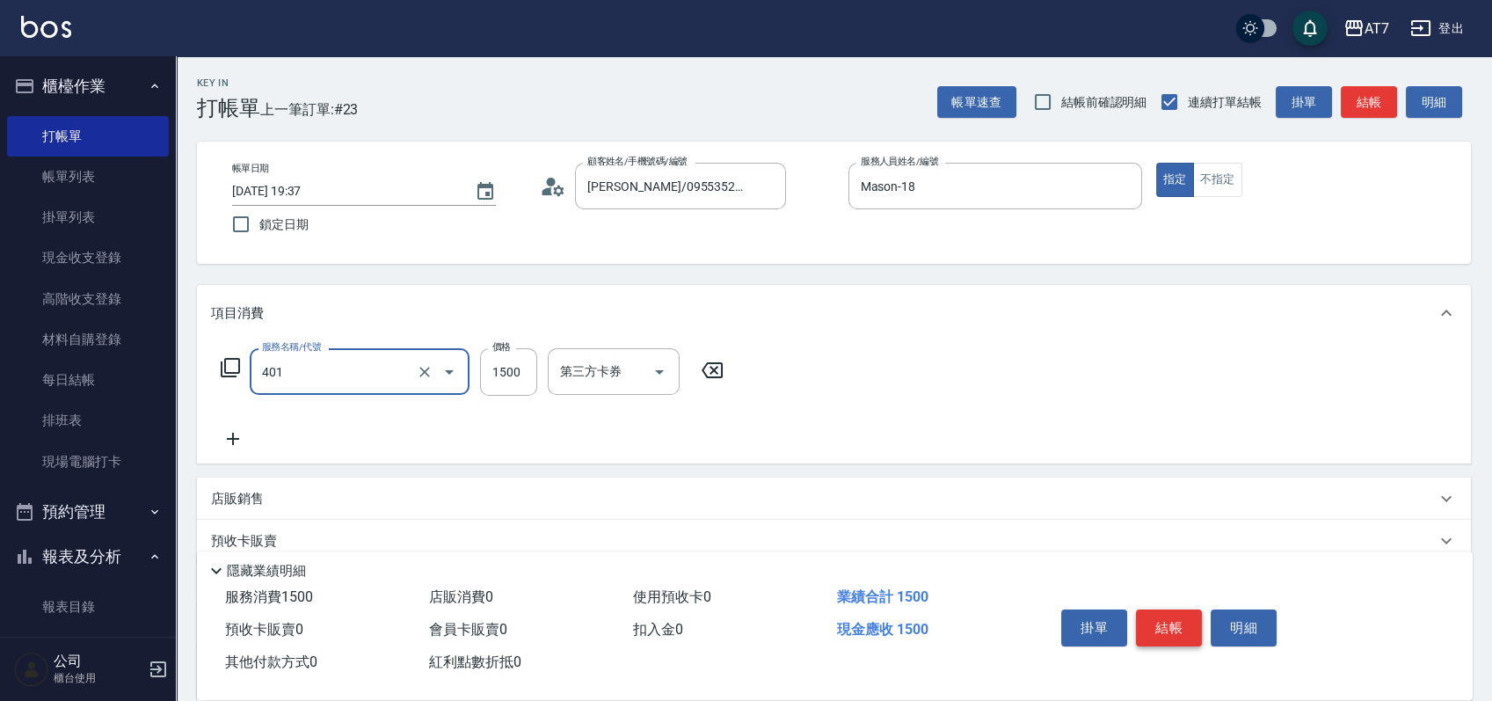
type input "染髮(互助)(401)"
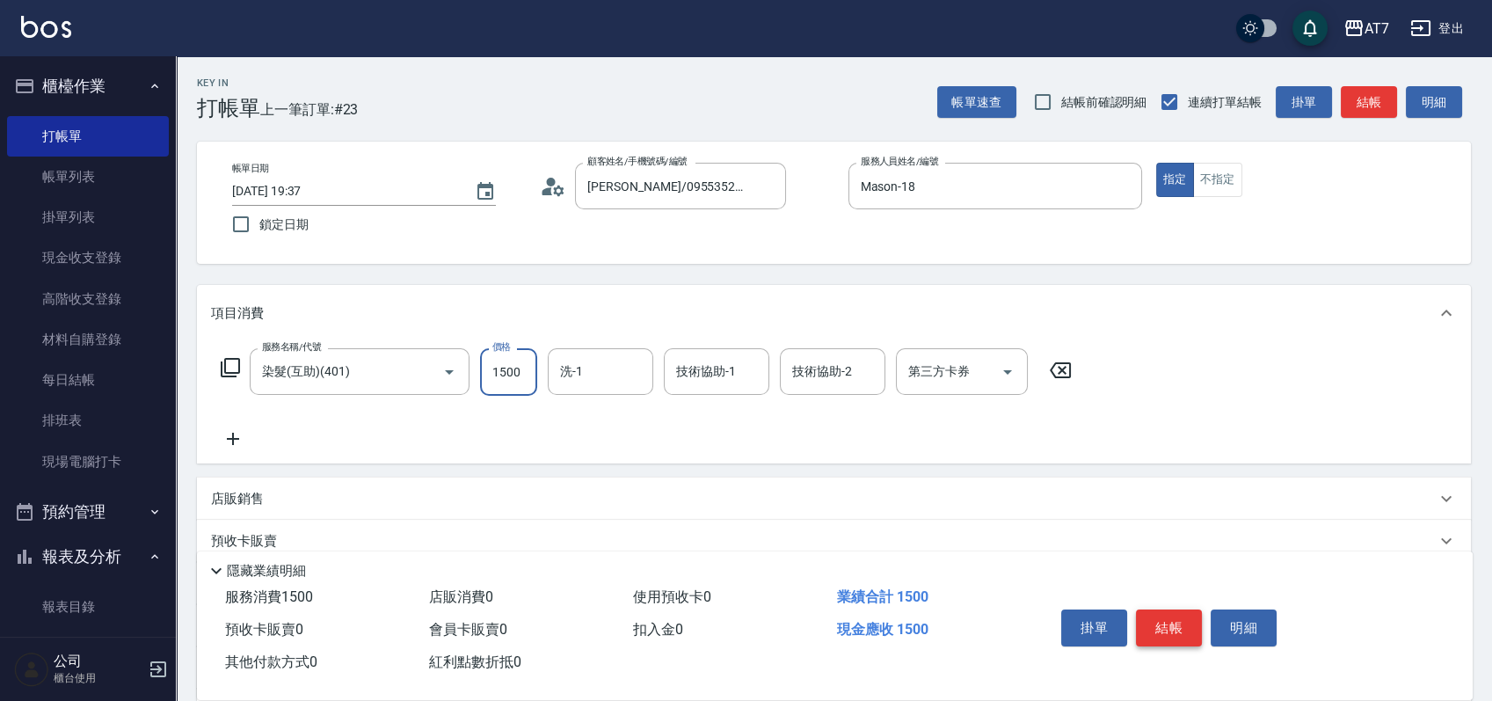
type input "1"
type input "0"
type input "199"
type input "10"
type input "1999"
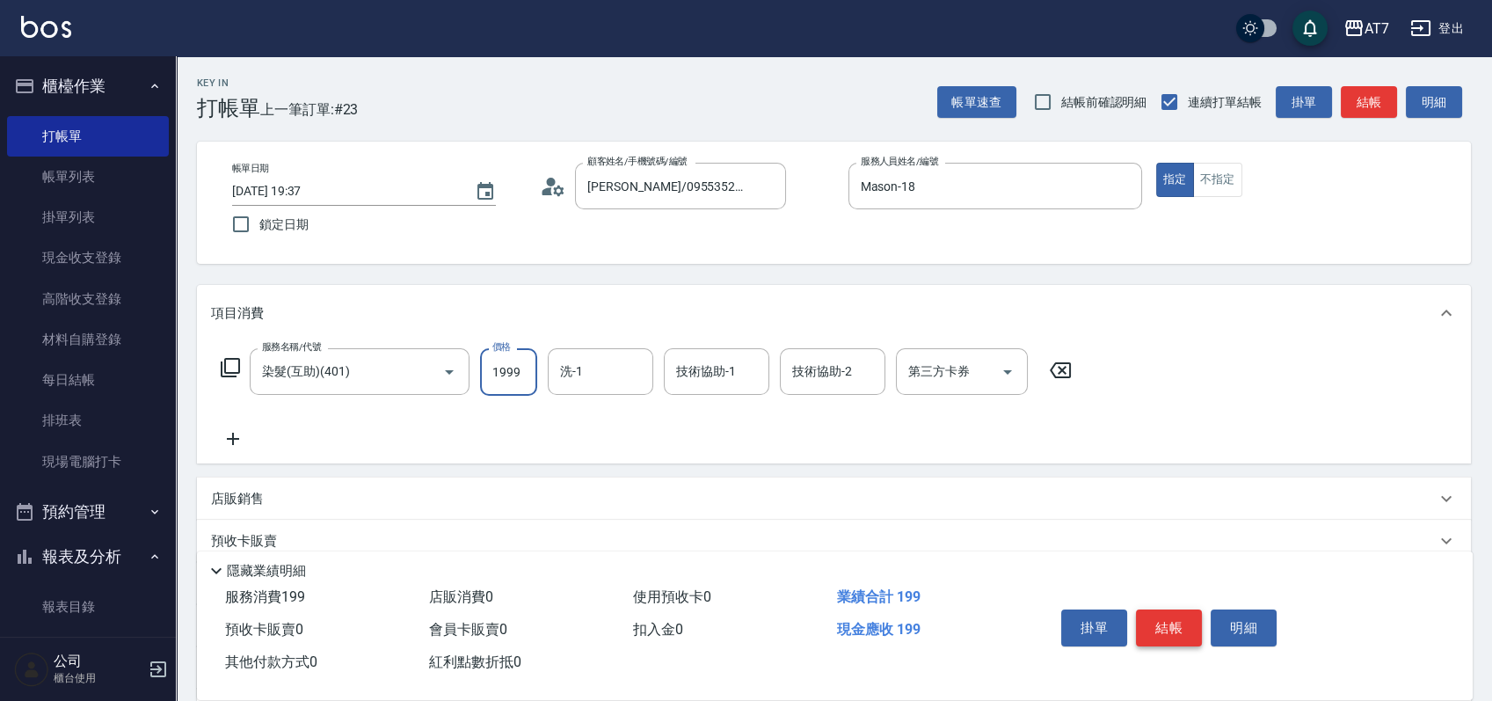
type input "190"
type input "1999"
type input "[PERSON_NAME]-38"
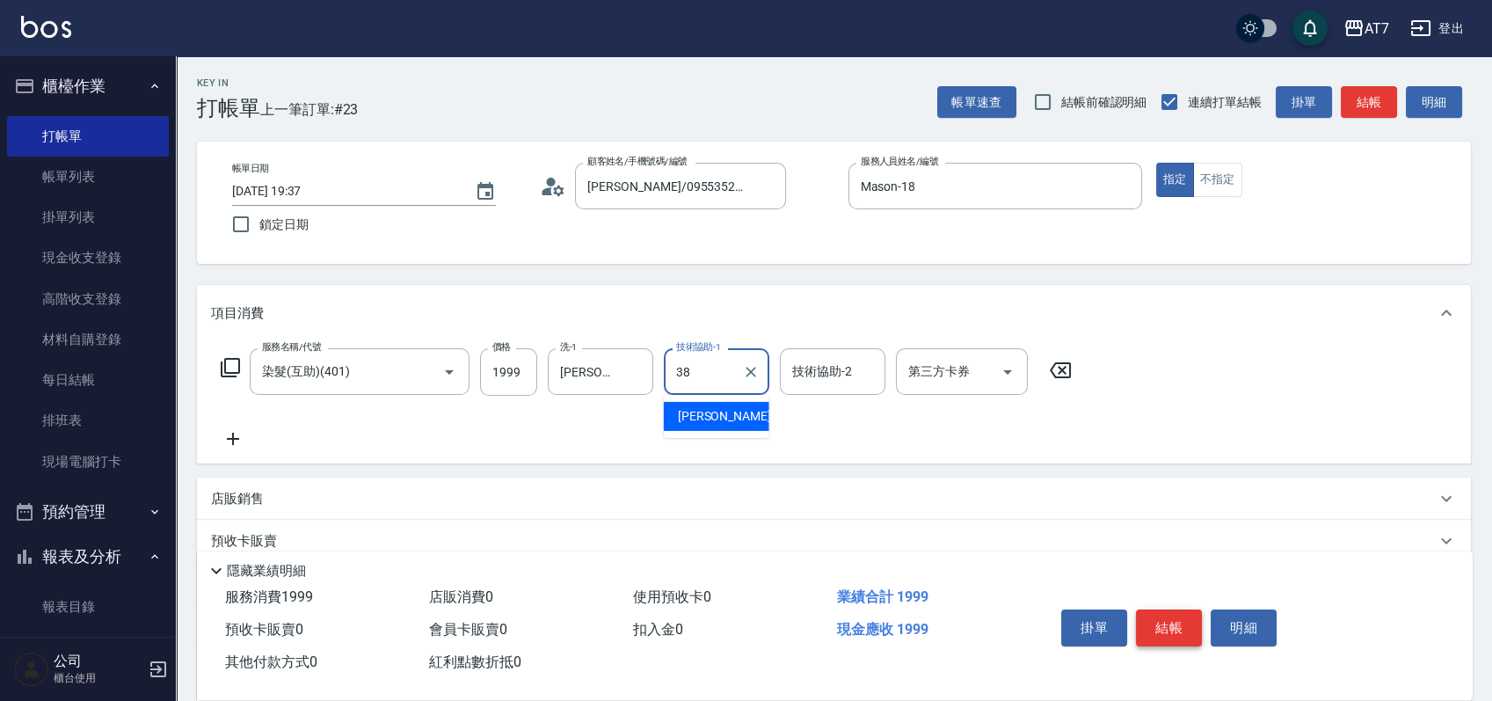
type input "[PERSON_NAME]-38"
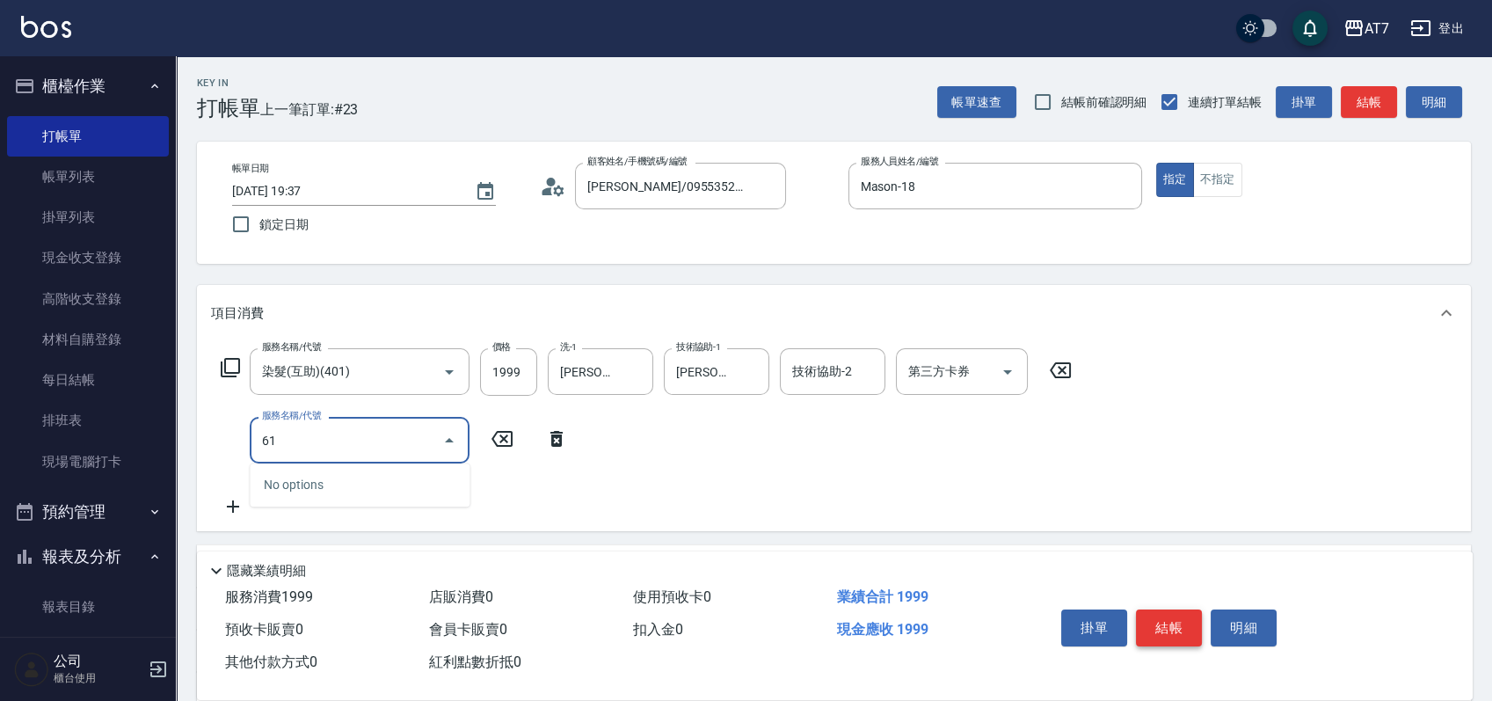
type input "610"
type input "490"
type input "鉑金護髮L（自領(610)"
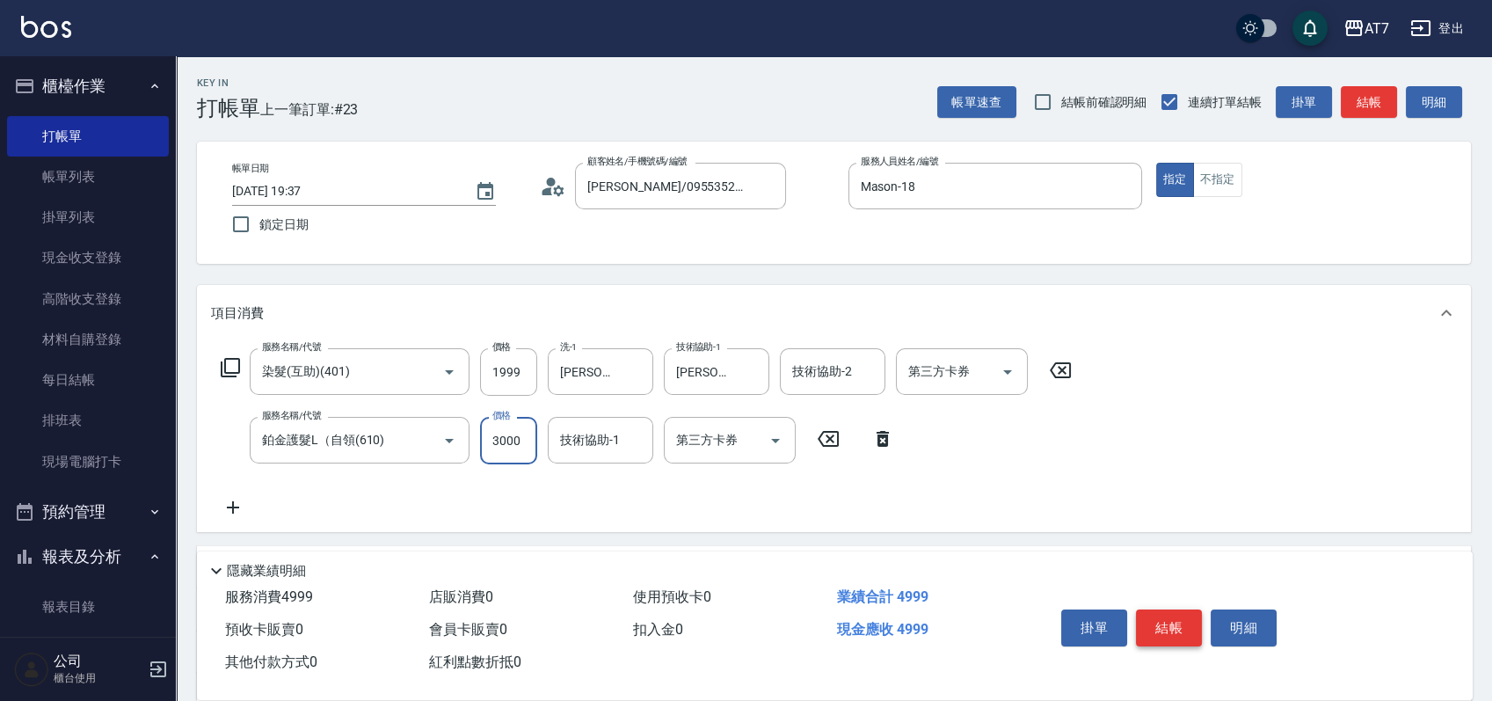
type input "4"
type input "200"
type input "400"
type input "230"
type input "400"
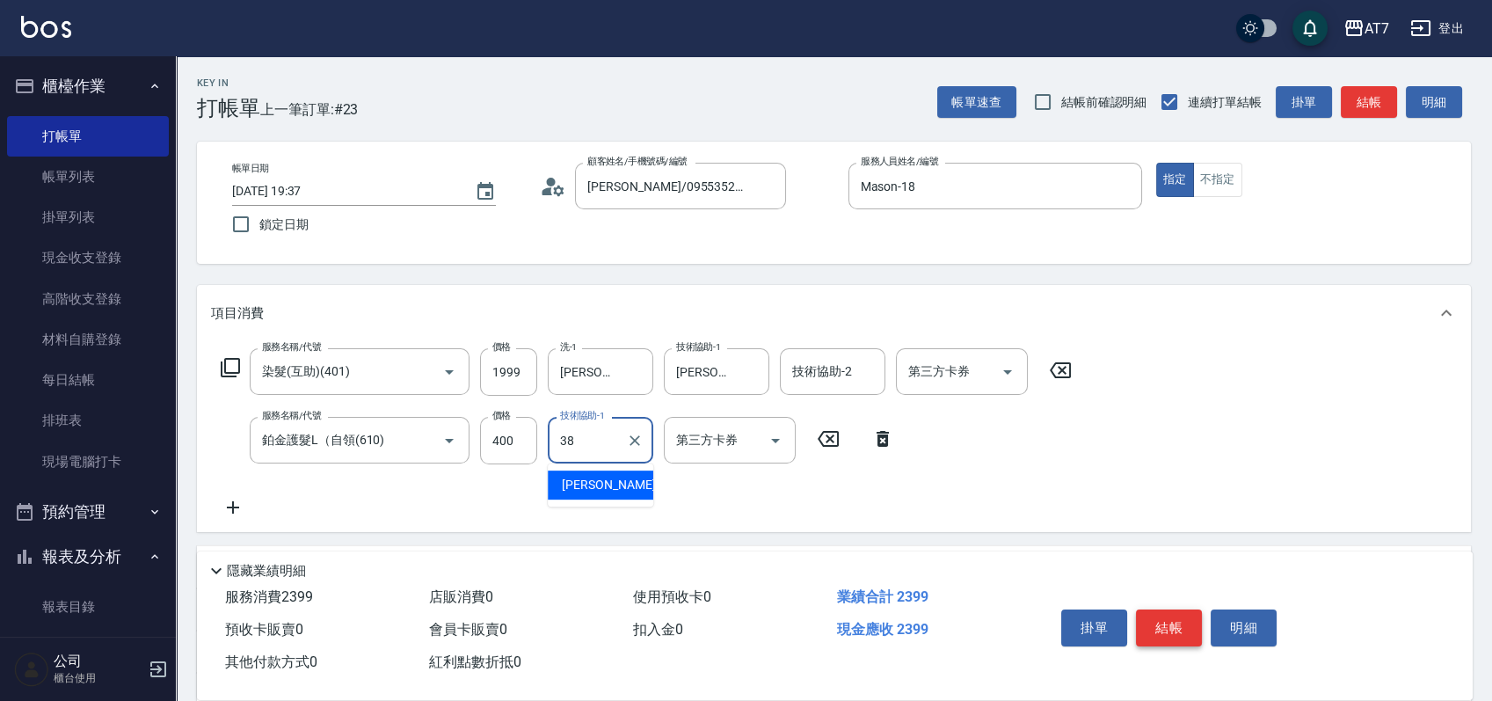
type input "[PERSON_NAME]-38"
click at [509, 433] on input "400" at bounding box center [508, 440] width 57 height 47
type input "4"
type input "200"
type input "400"
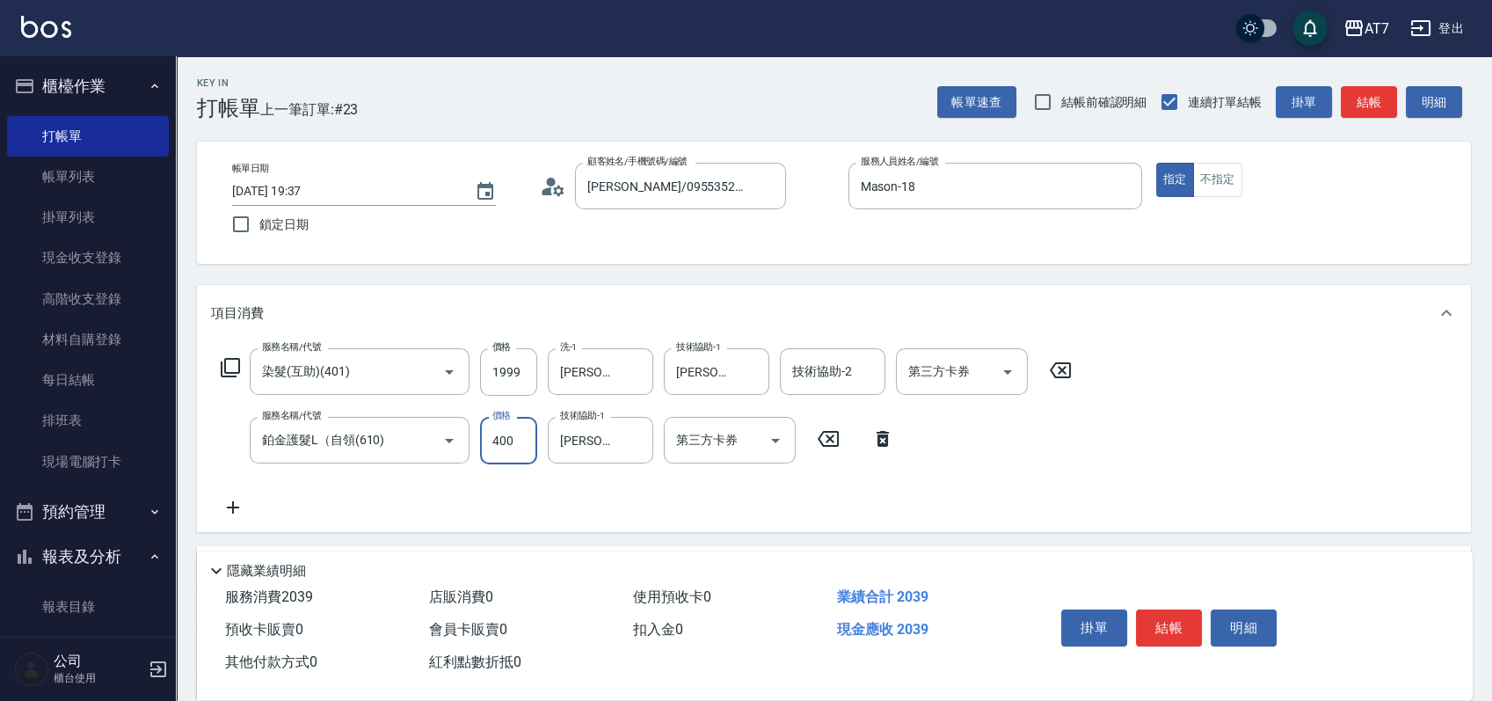
type input "230"
type input "4000"
type input "590"
type input "4000"
click at [1180, 616] on button "結帳" at bounding box center [1169, 627] width 66 height 37
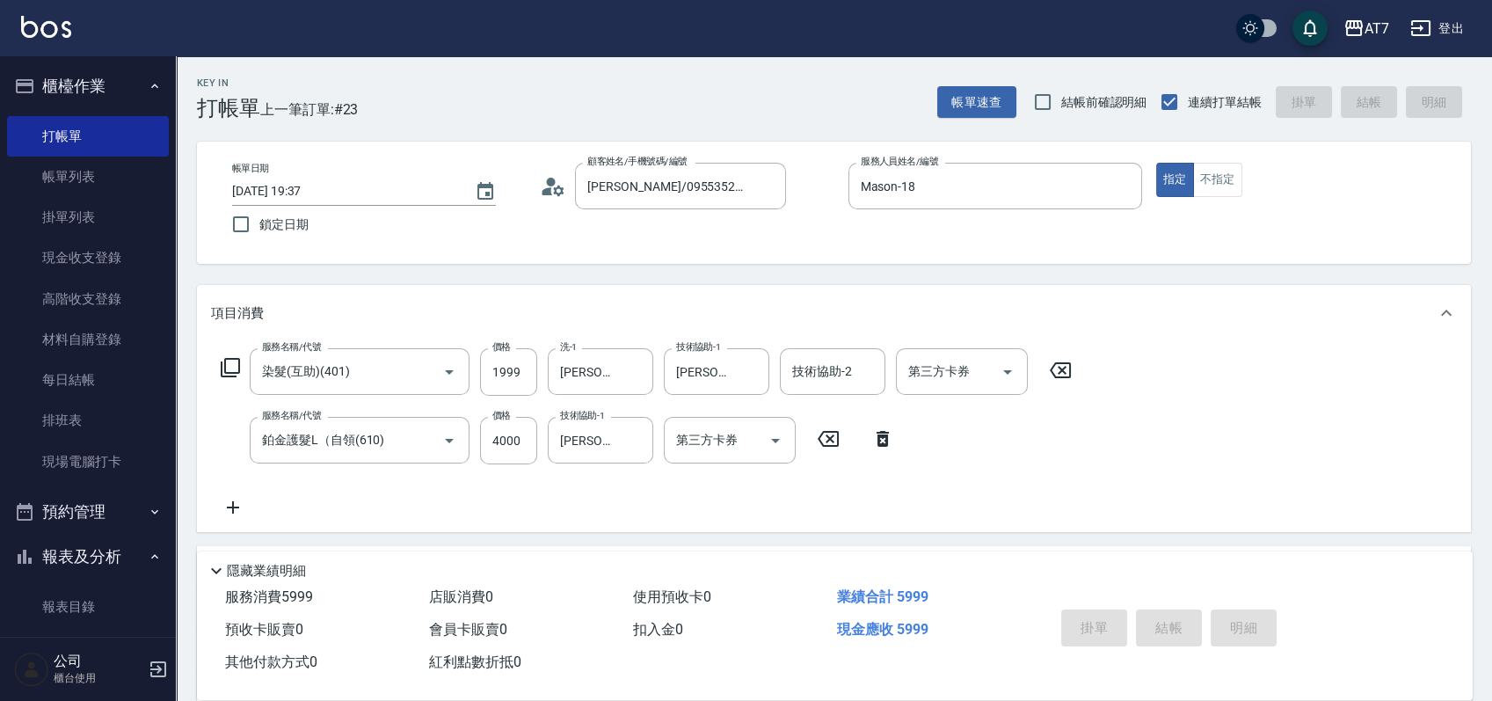
type input "[DATE] 19:38"
type input "0"
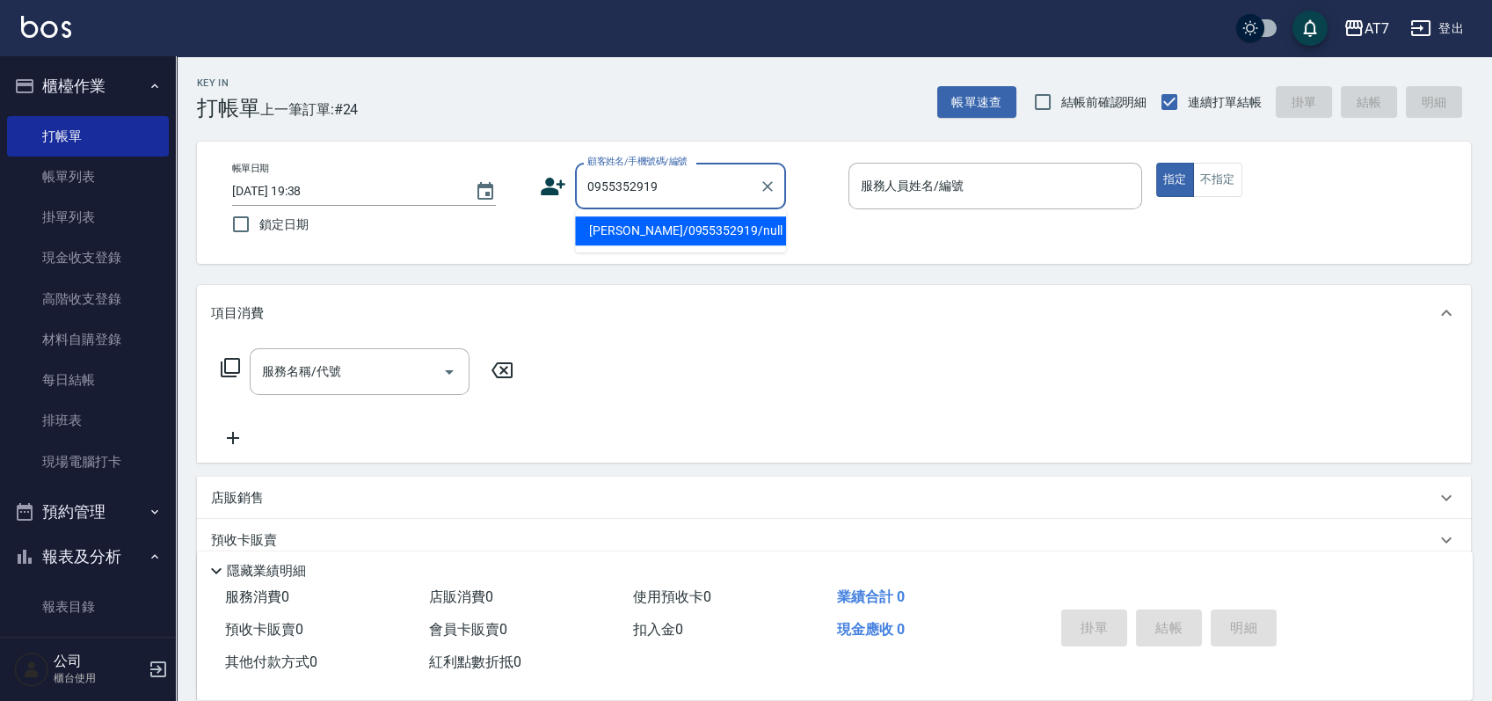
type input "[PERSON_NAME]/0955352919/null"
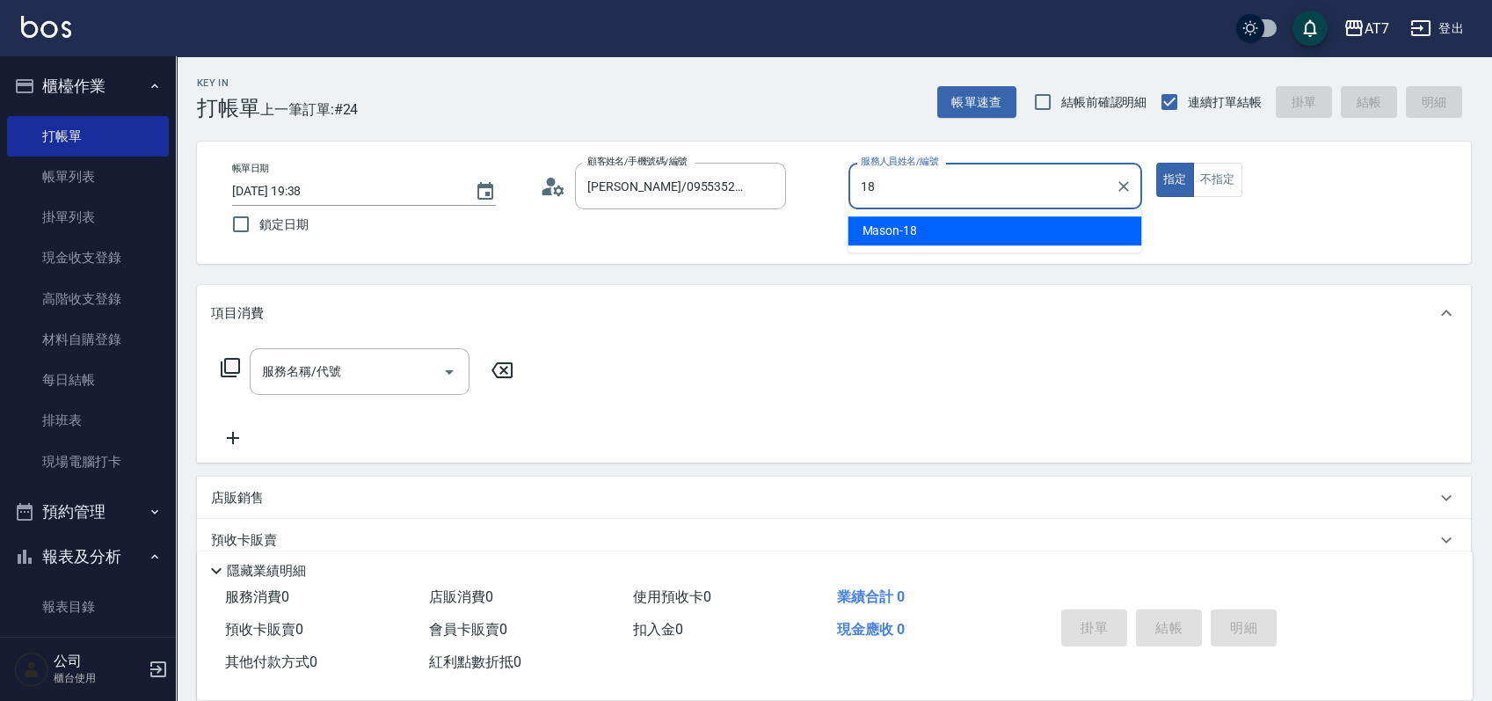
type input "Mason-18"
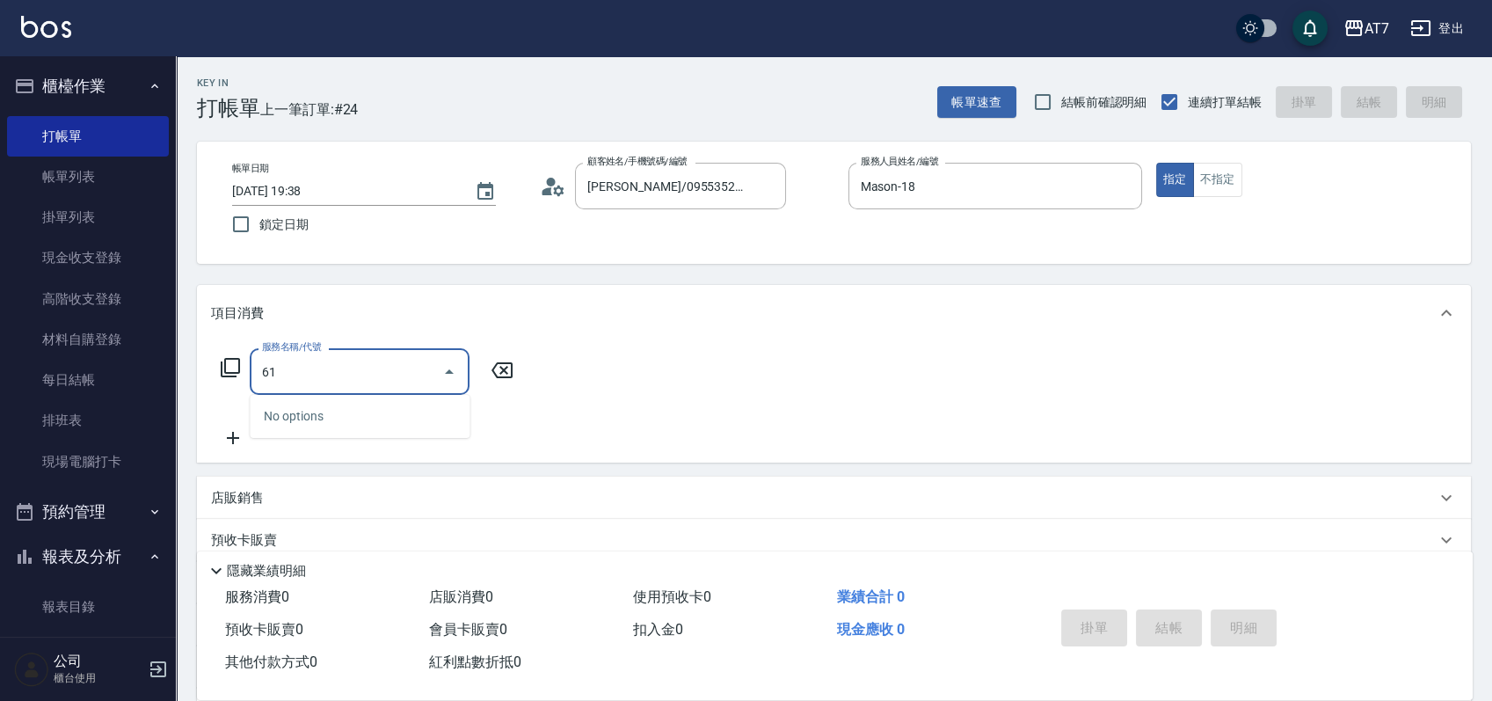
type input "610"
type input "300"
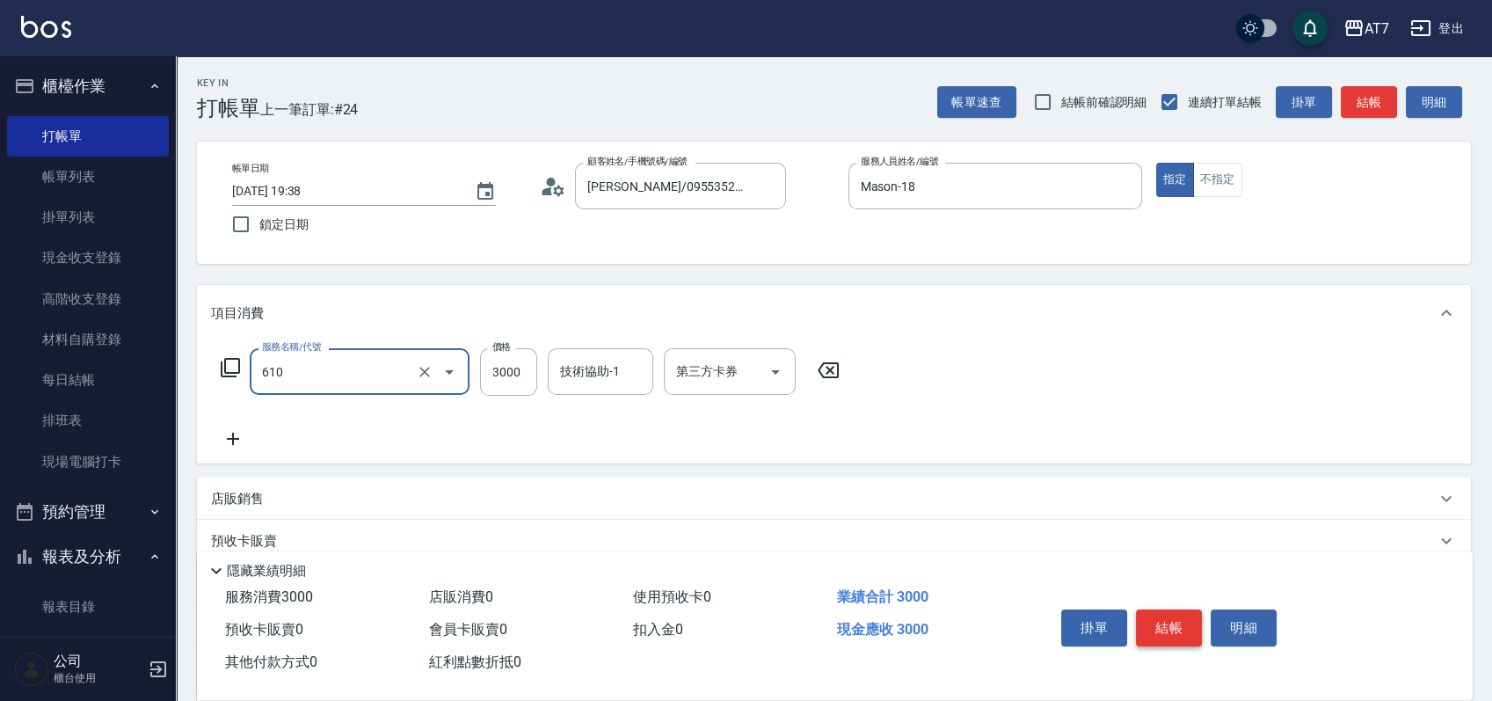
type input "鉑金護髮L（自領(610)"
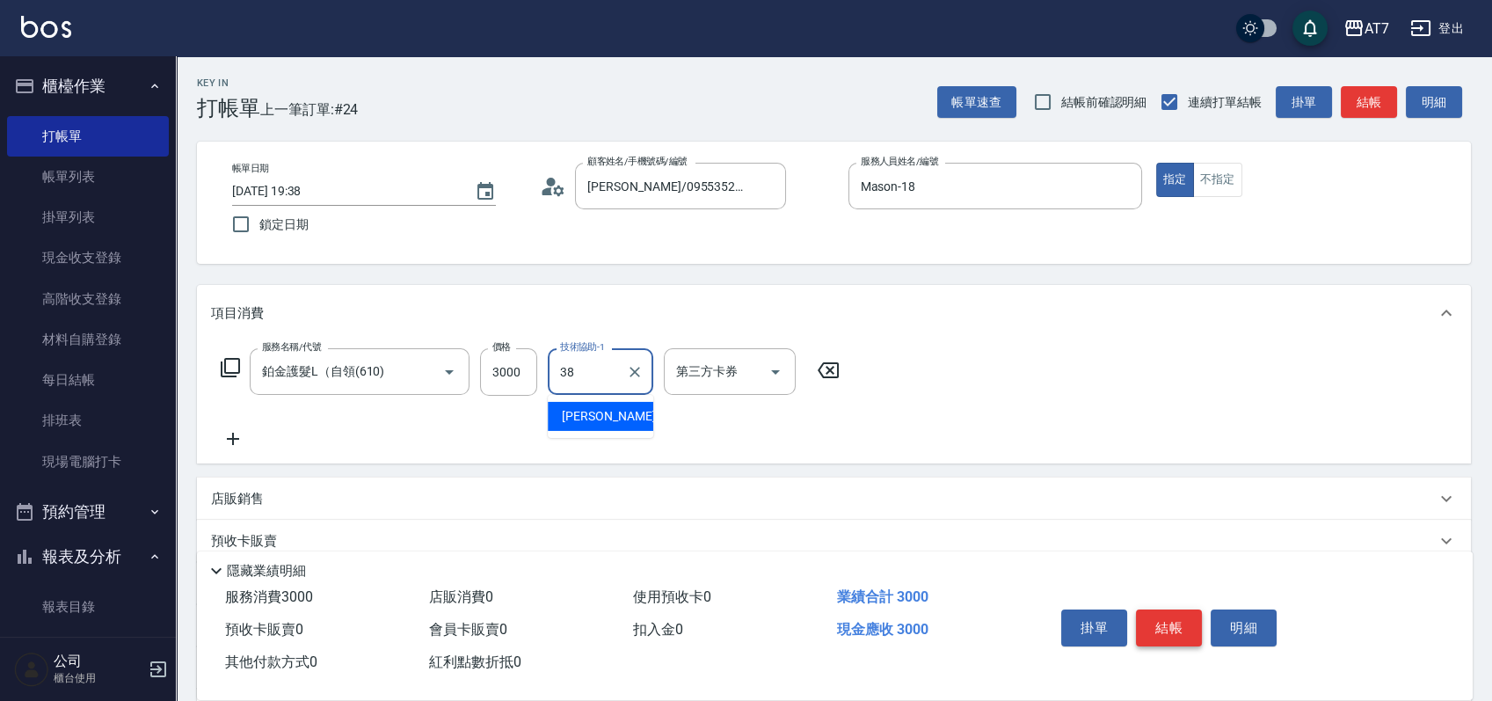
type input "[PERSON_NAME]-38"
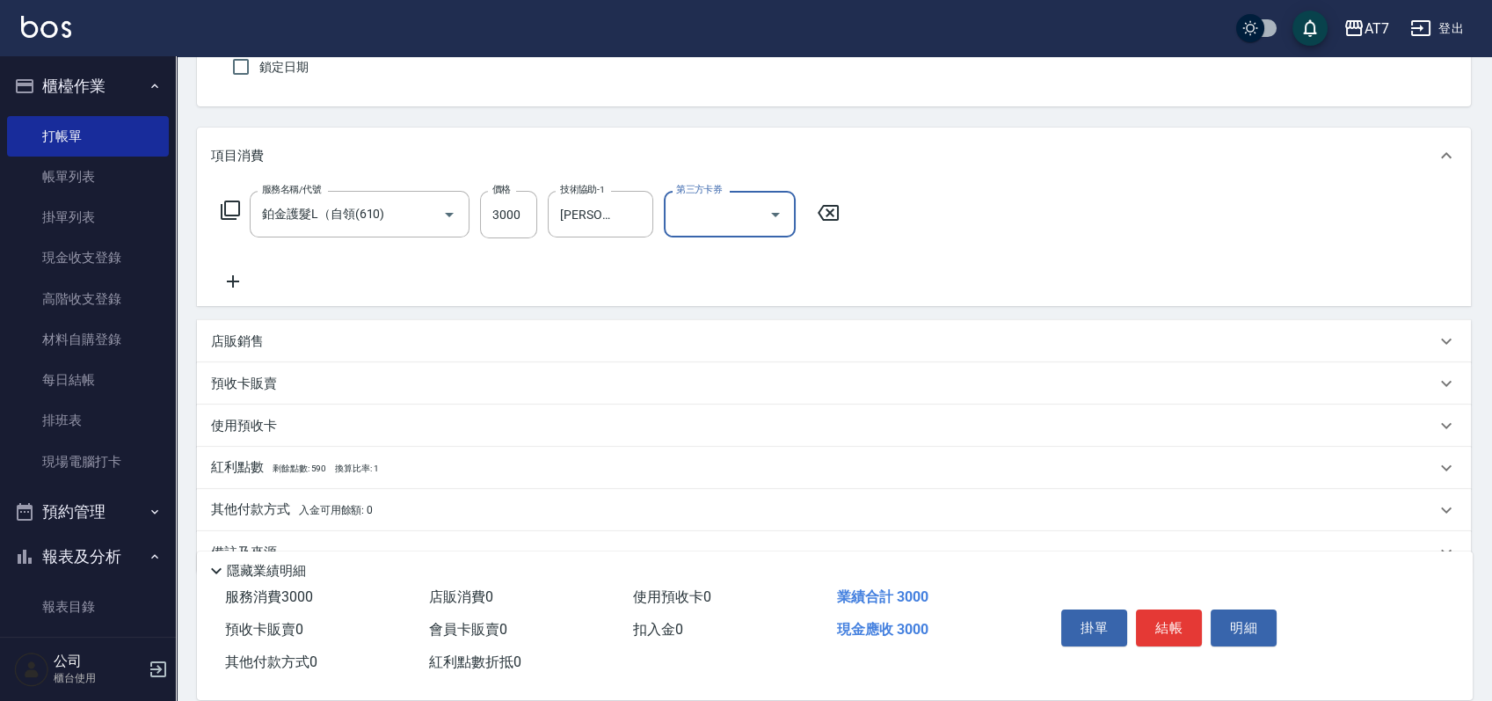
scroll to position [196, 0]
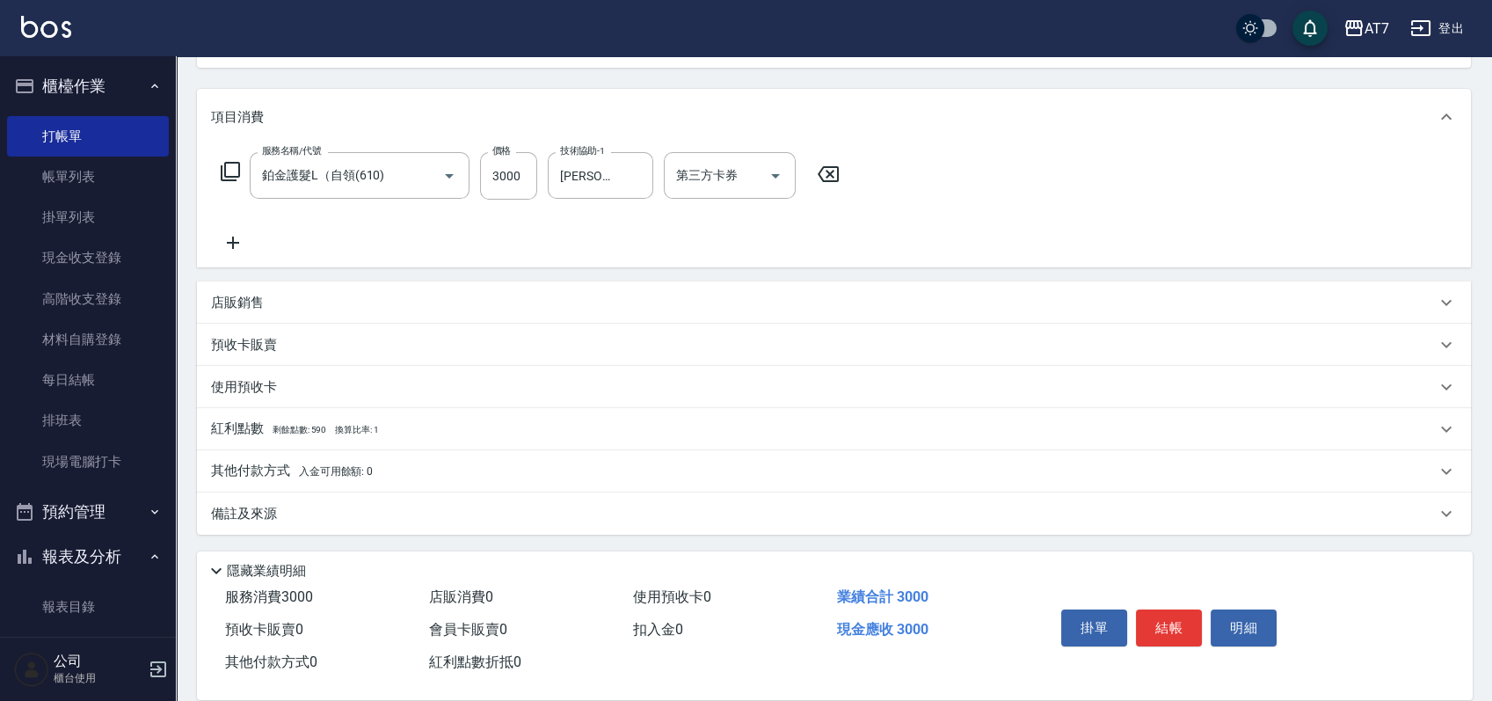
click at [595, 471] on div "其他付款方式 入金可用餘額: 0" at bounding box center [823, 471] width 1225 height 19
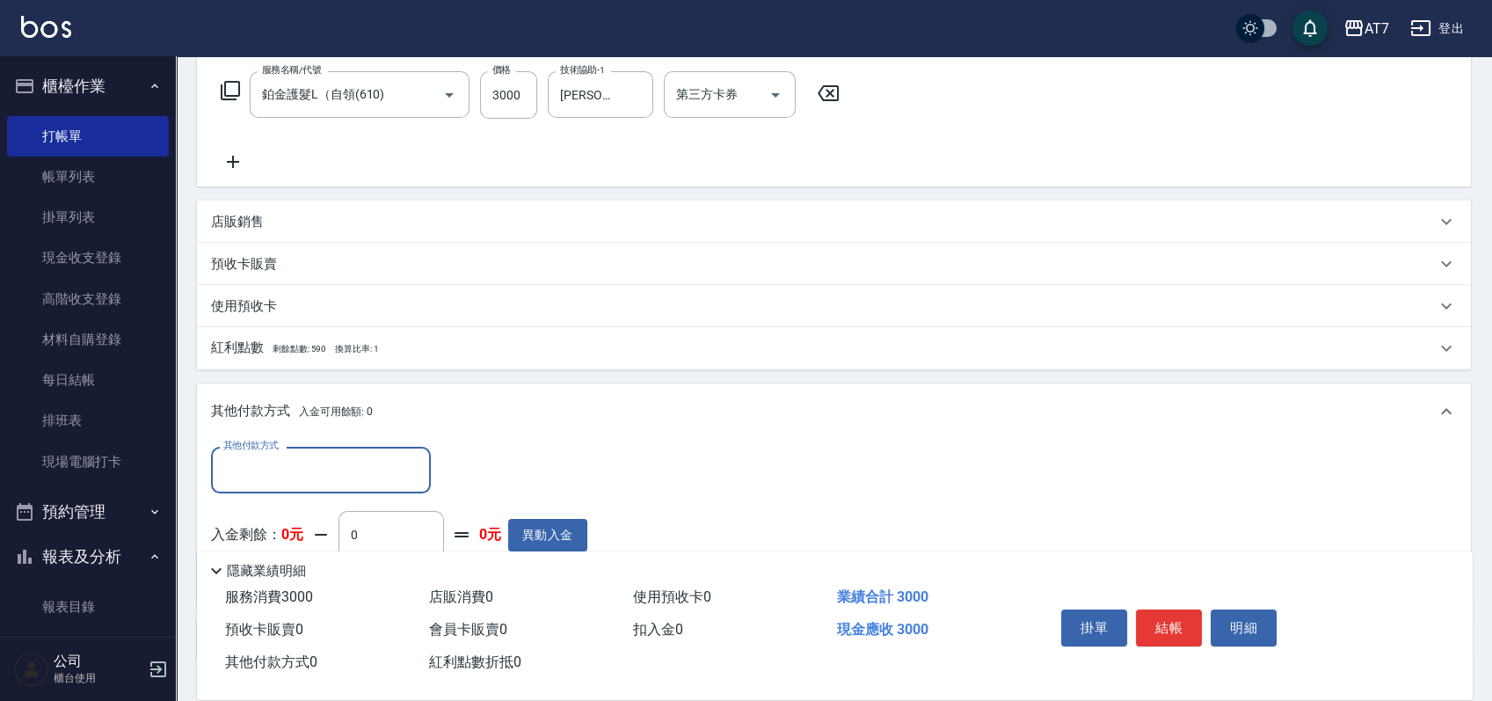
scroll to position [313, 0]
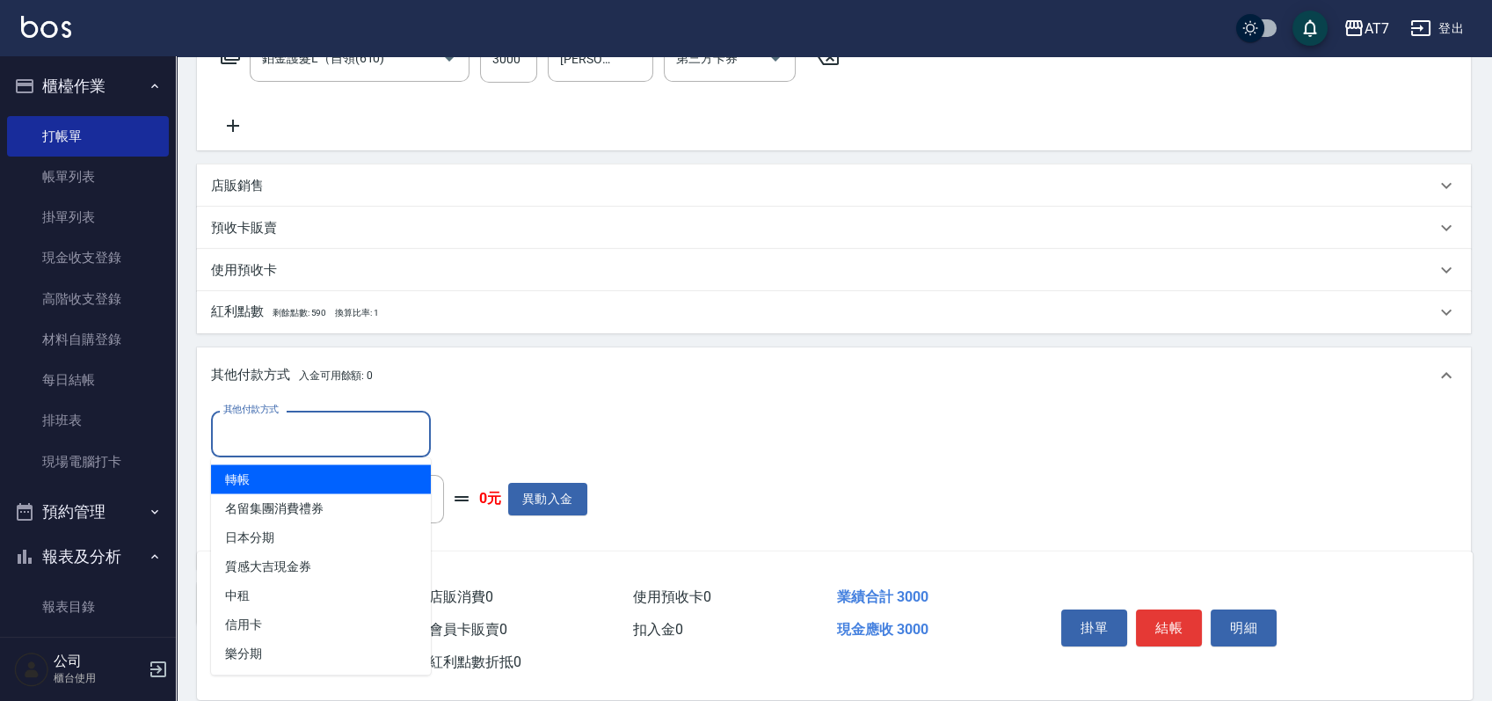
click at [332, 422] on input "其他付款方式" at bounding box center [321, 434] width 204 height 31
click at [289, 470] on span "轉帳" at bounding box center [321, 478] width 220 height 29
type input "轉帳"
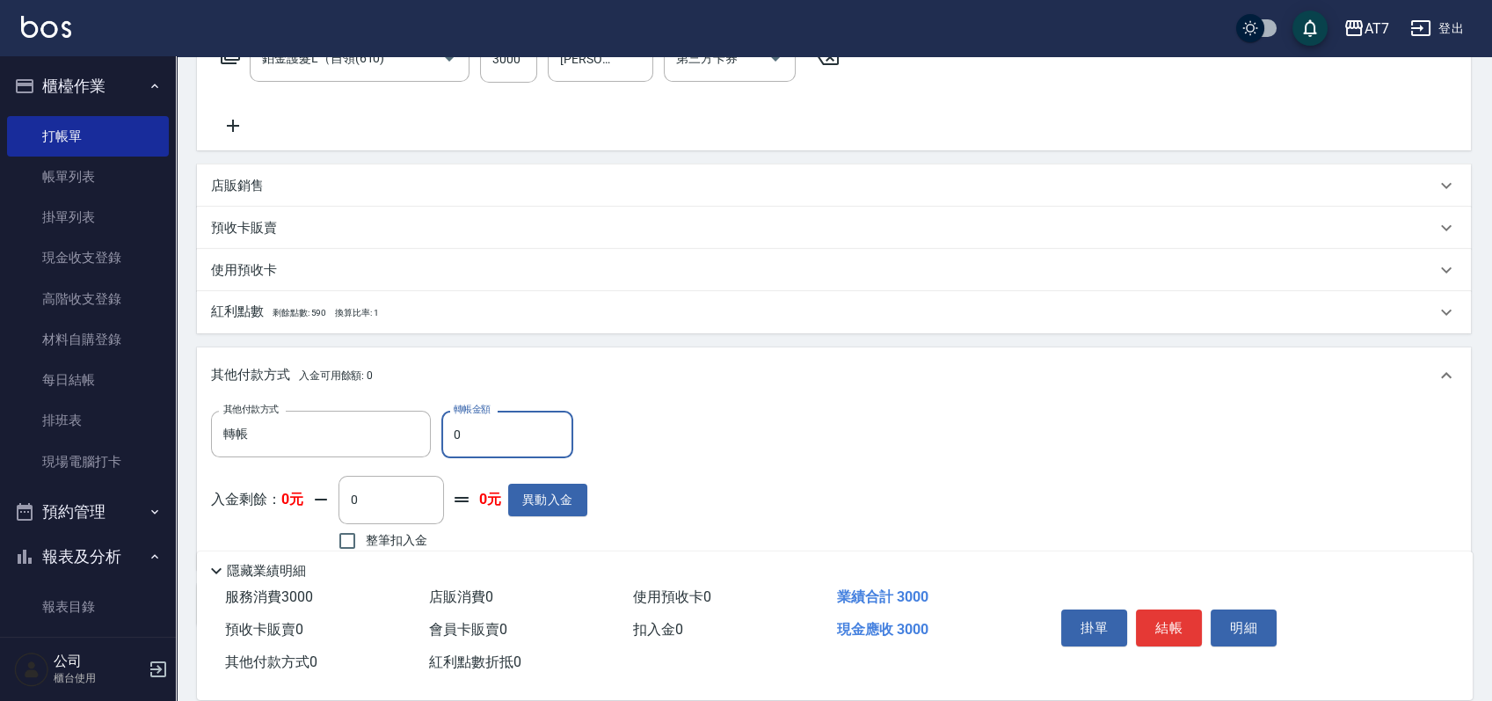
click at [456, 433] on input "0" at bounding box center [507, 434] width 132 height 47
type input "30"
type input "290"
type input "300"
type input "270"
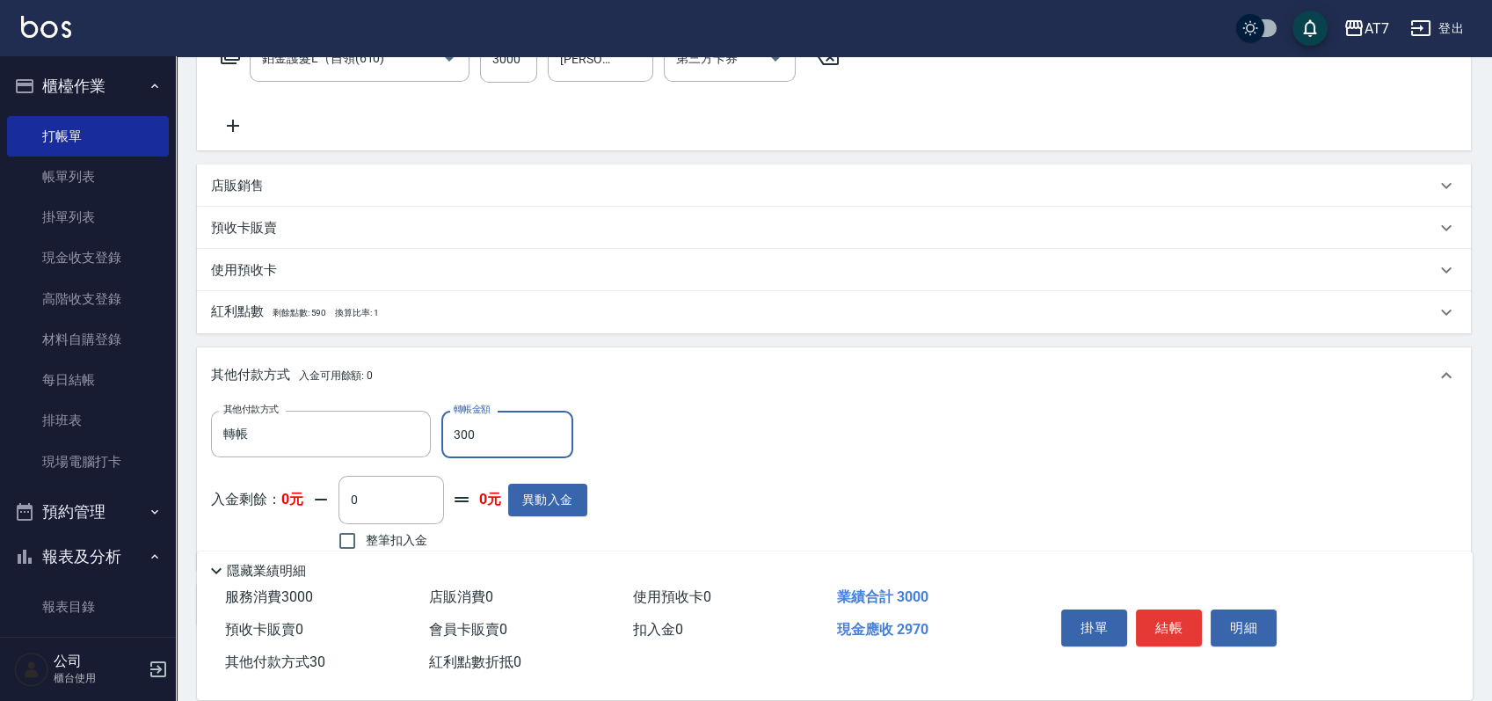
type input "3000"
type input "0"
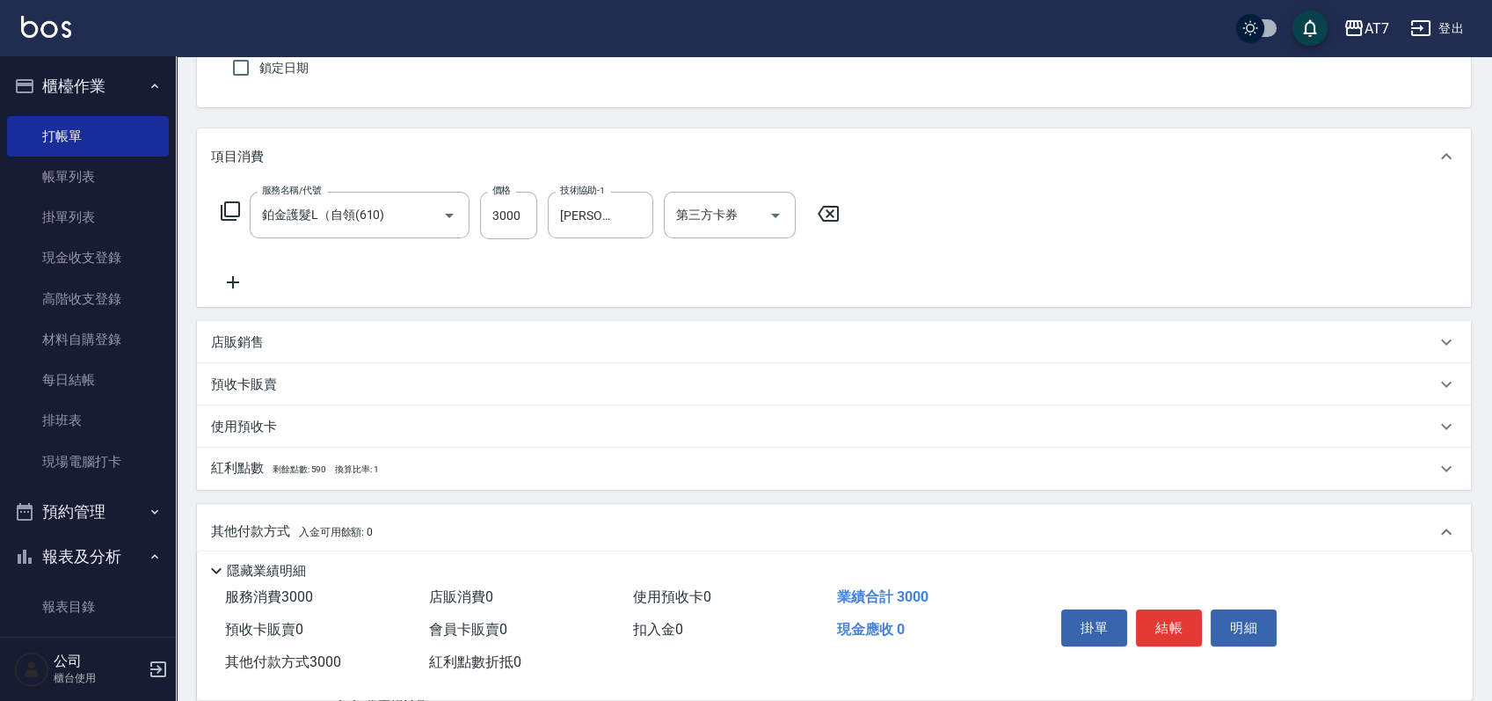
scroll to position [0, 0]
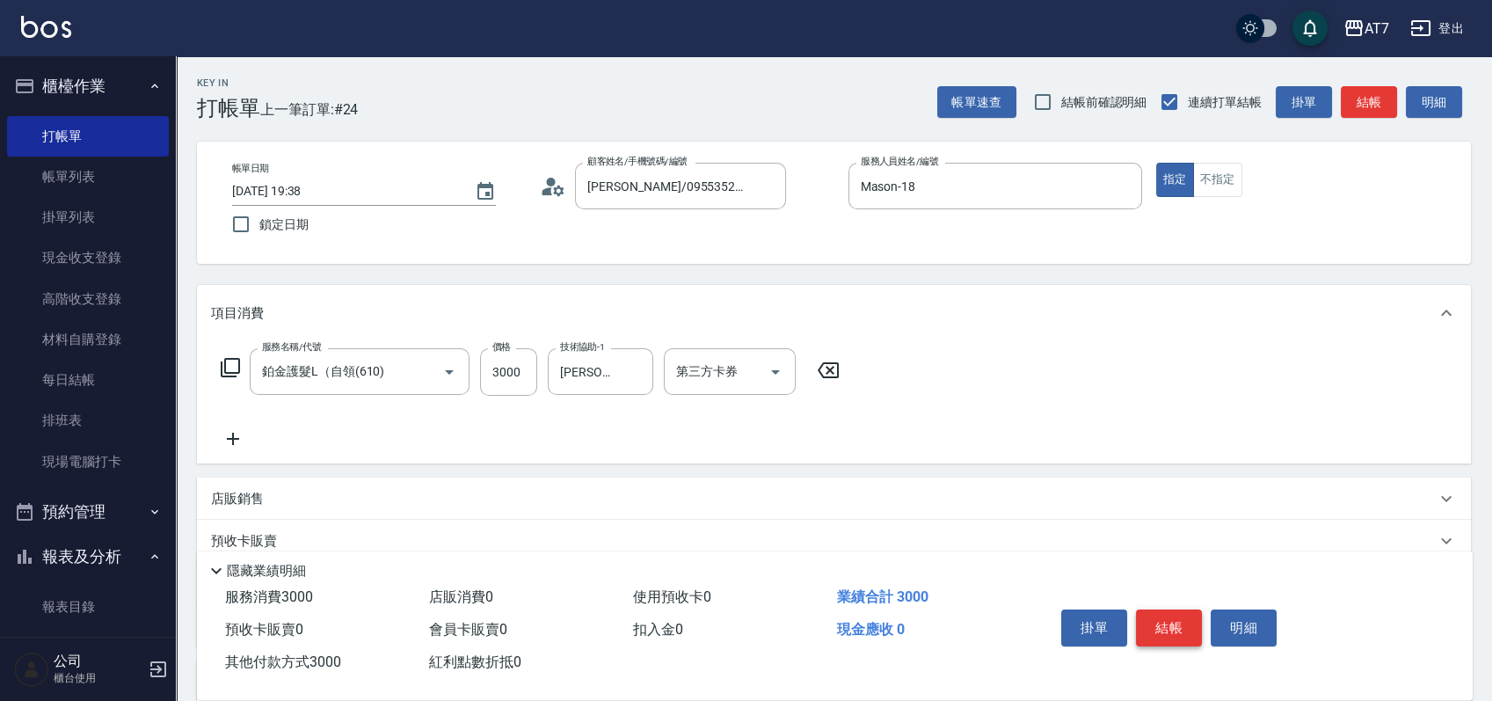
type input "3000"
click at [1160, 619] on button "結帳" at bounding box center [1169, 627] width 66 height 37
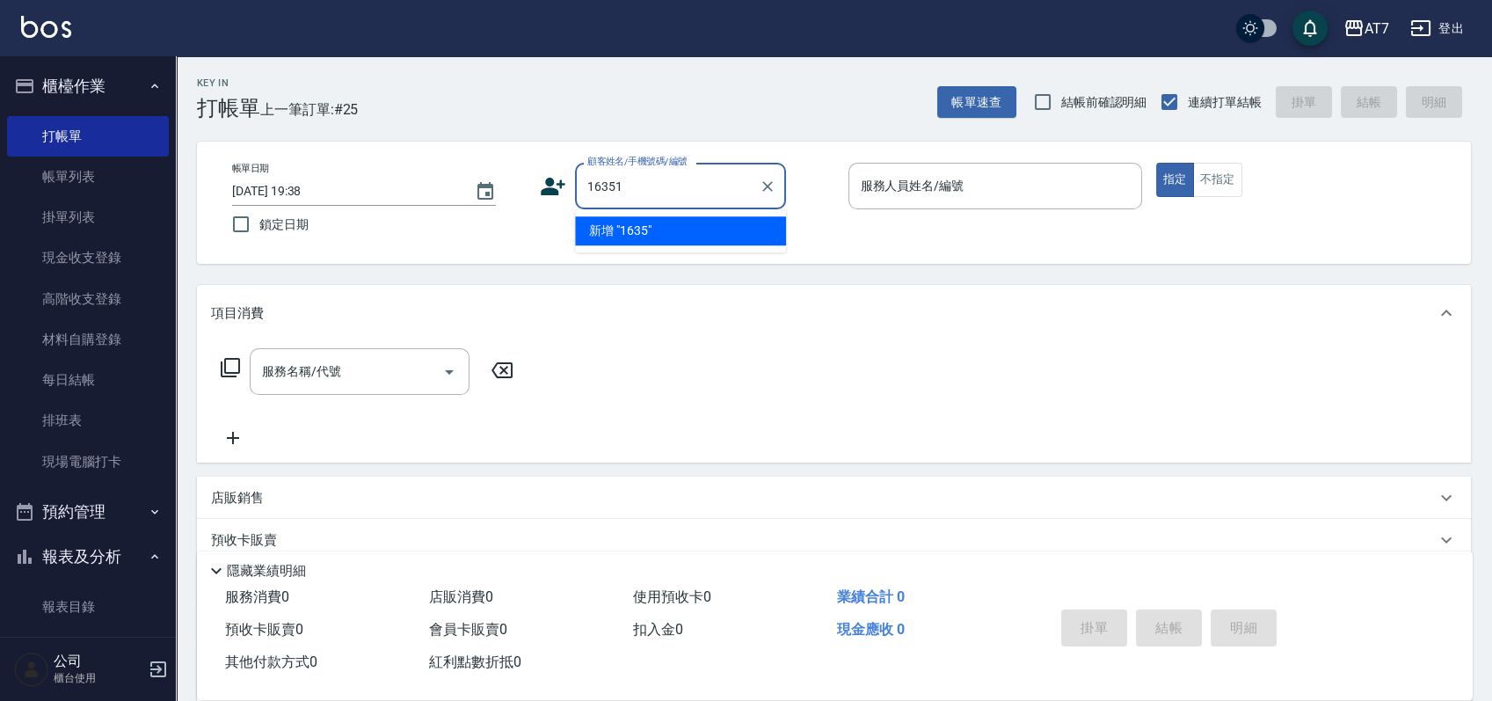
type input "16351"
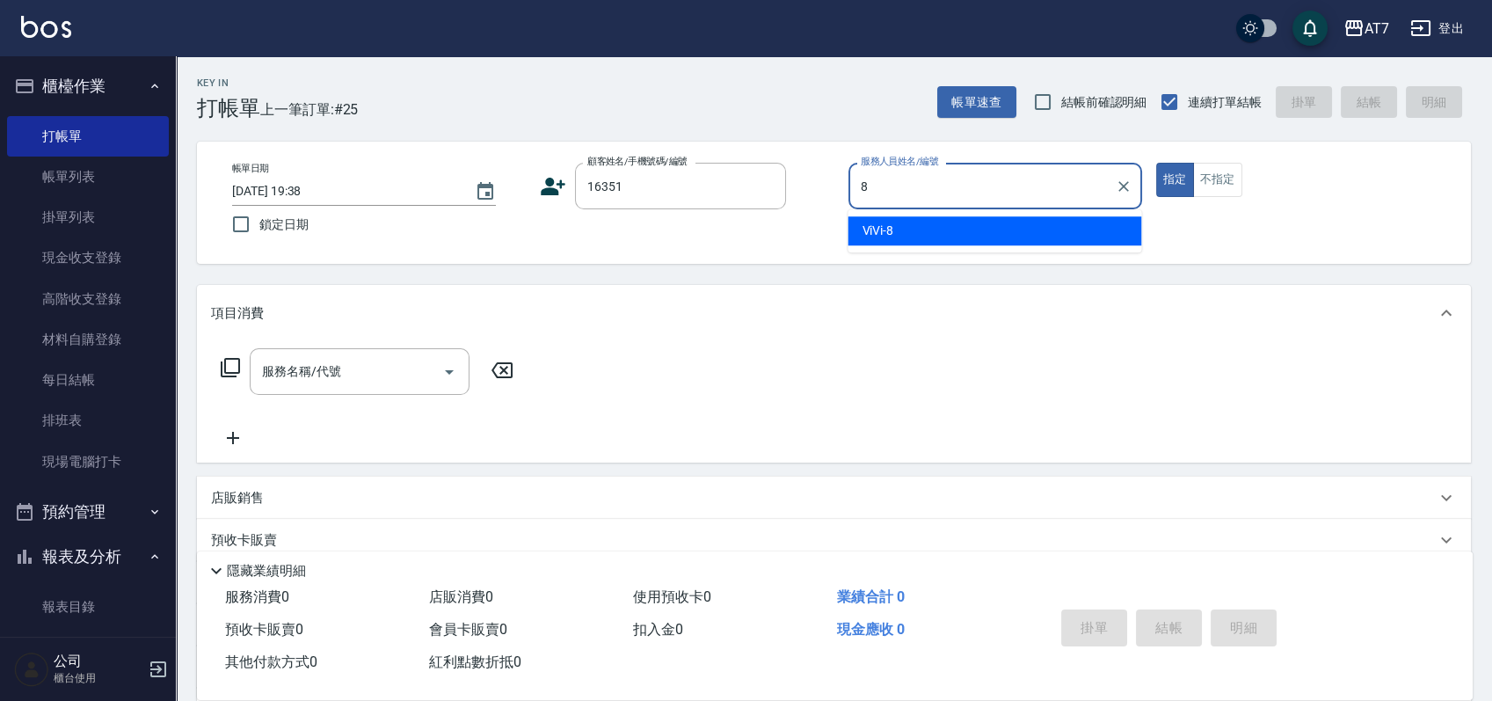
type input "ViVi-8"
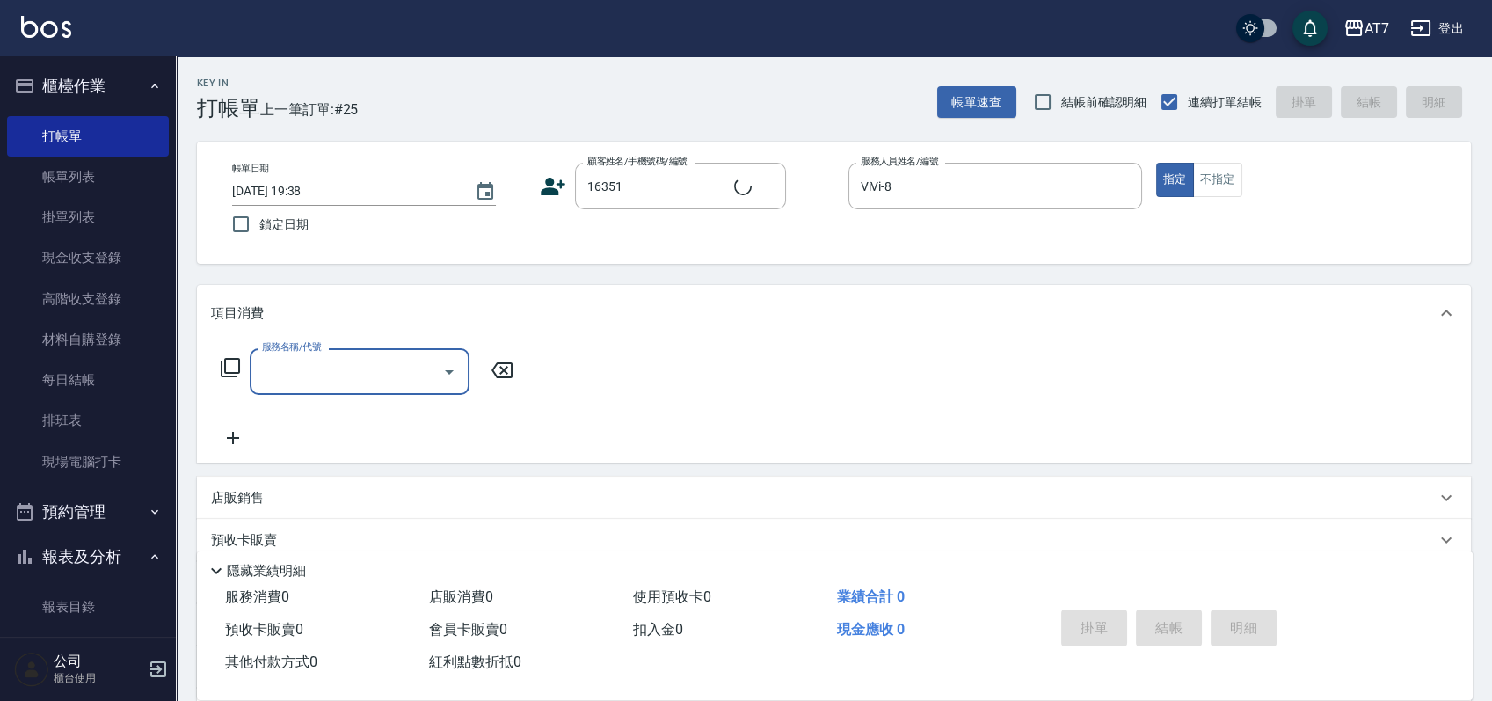
type input "公司/公司16351/16351"
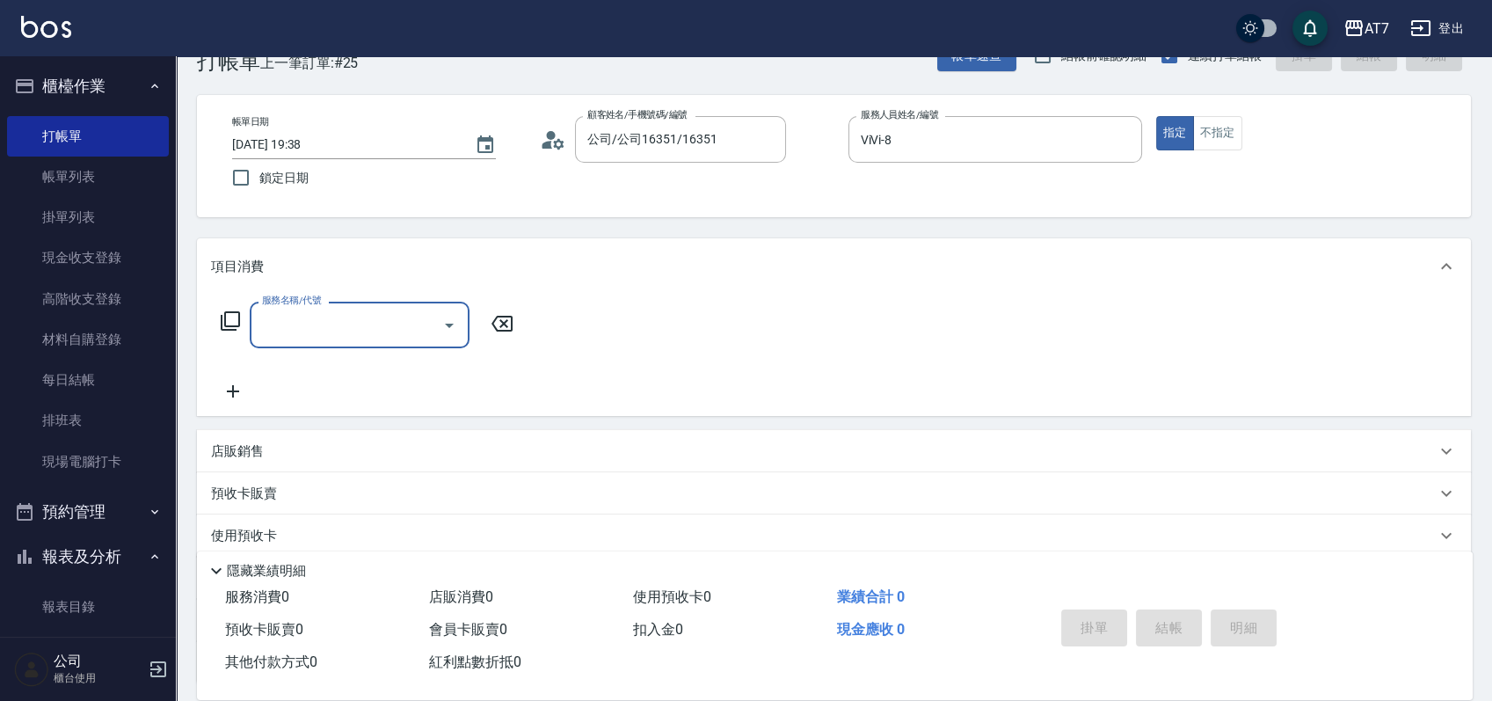
scroll to position [117, 0]
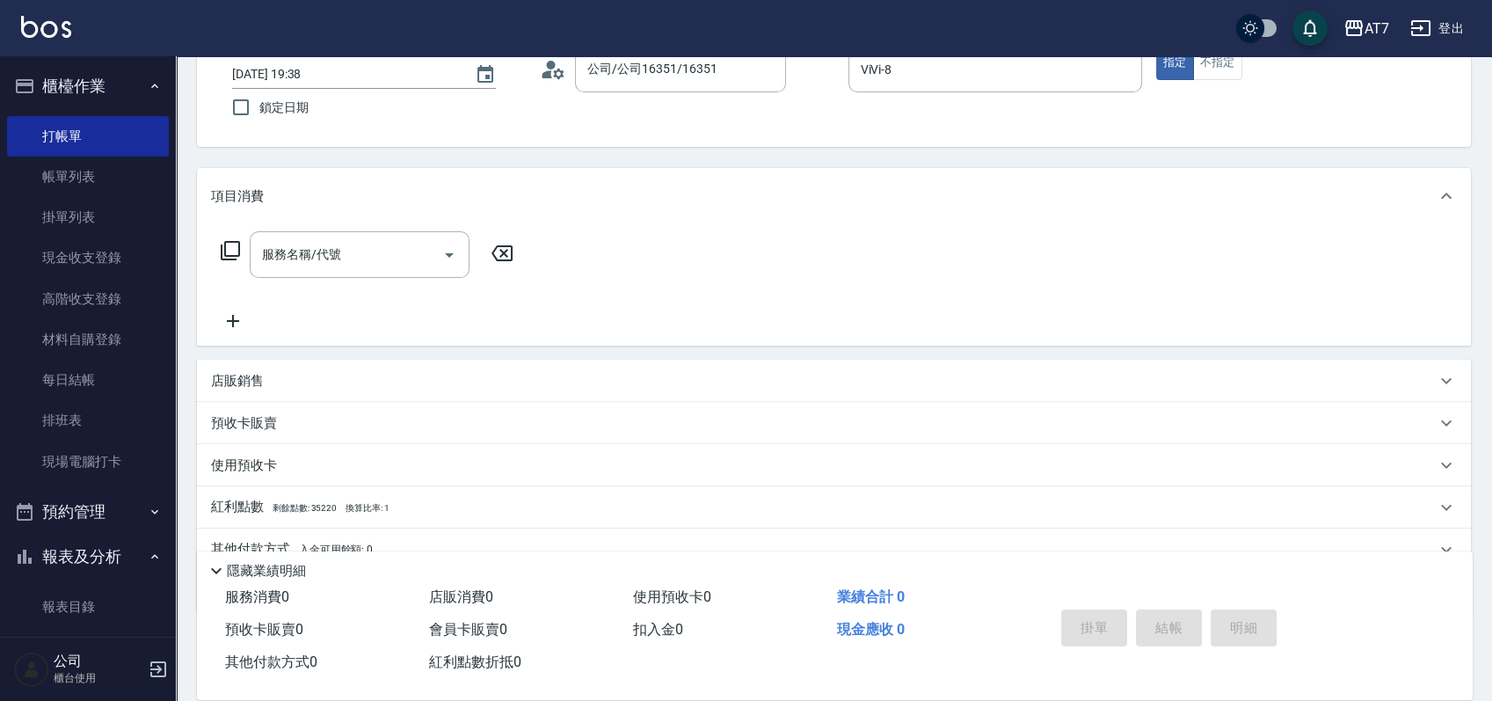
click at [736, 388] on div "店販銷售" at bounding box center [823, 381] width 1225 height 18
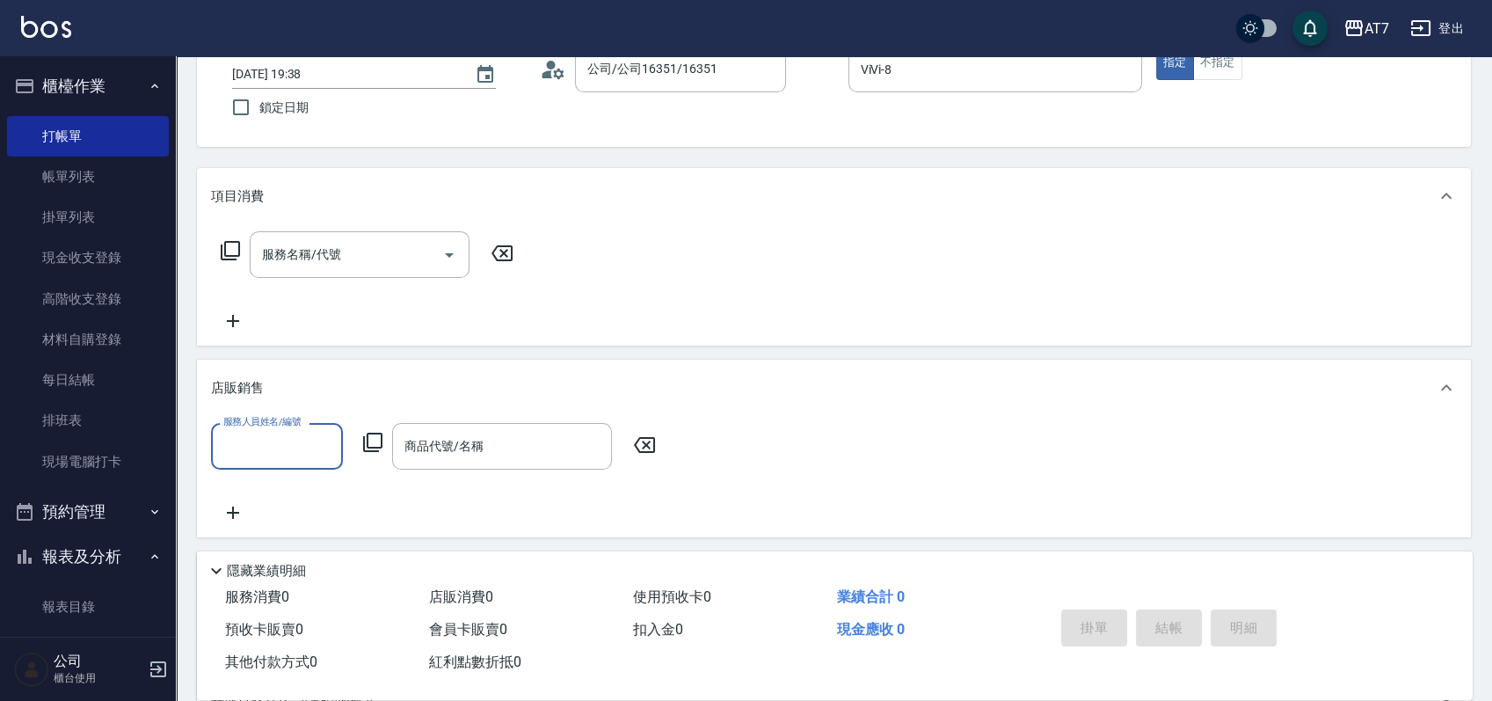
scroll to position [0, 0]
type input "ViVi-8"
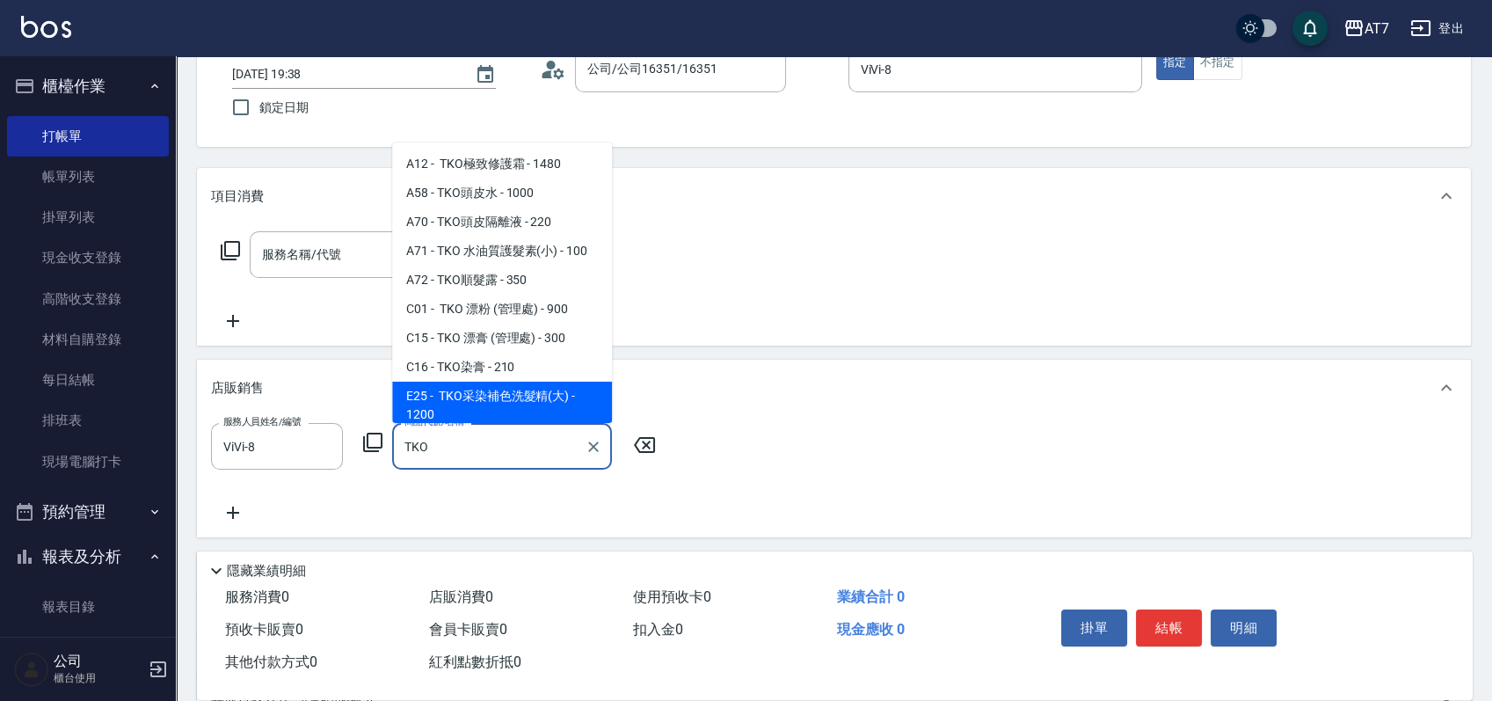
click at [587, 403] on span "E25 - TKO采染補色洗髮精(大) - 1200" at bounding box center [502, 405] width 220 height 47
type input "TKO采染補色洗髮精(大)"
type input "120"
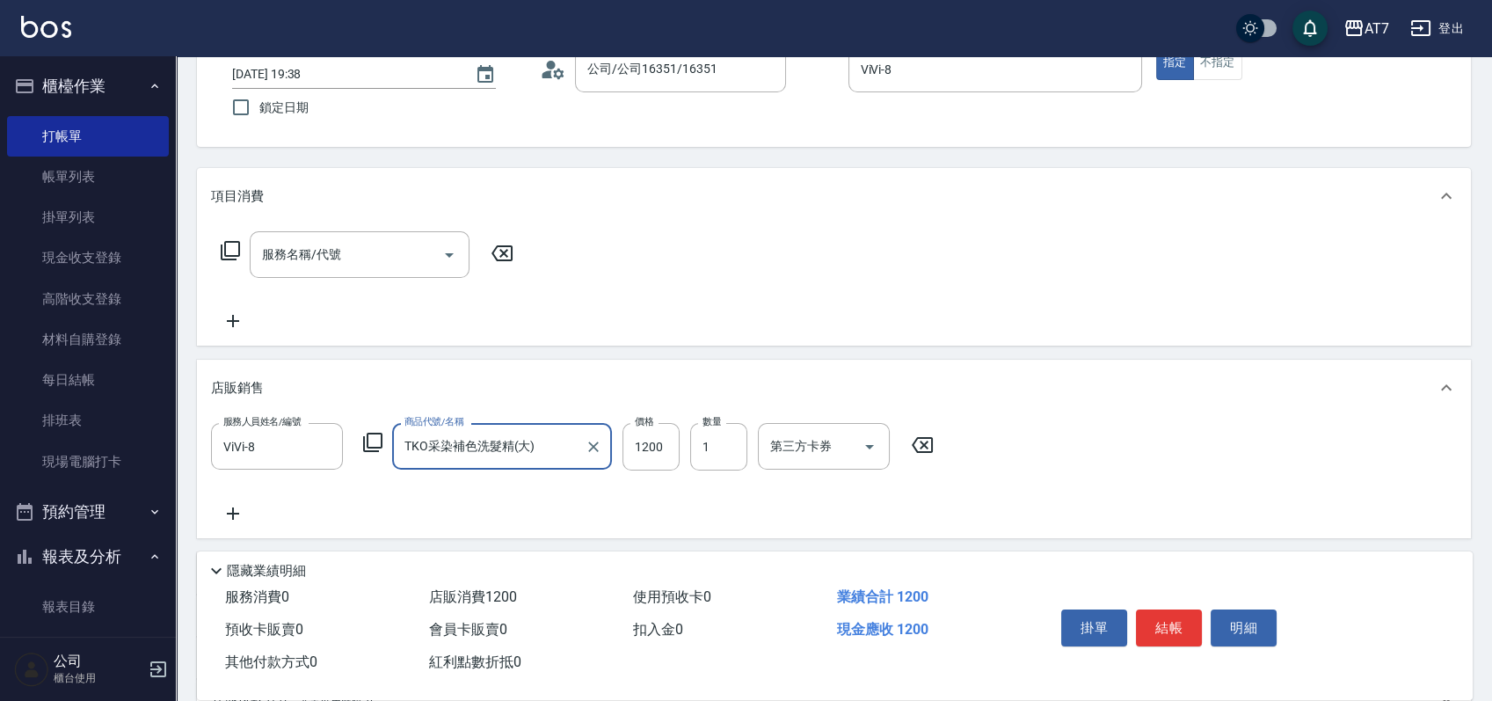
type input "TKO采染補色洗髮精(大)"
type input "1"
type input "0"
type input "110"
type input "10"
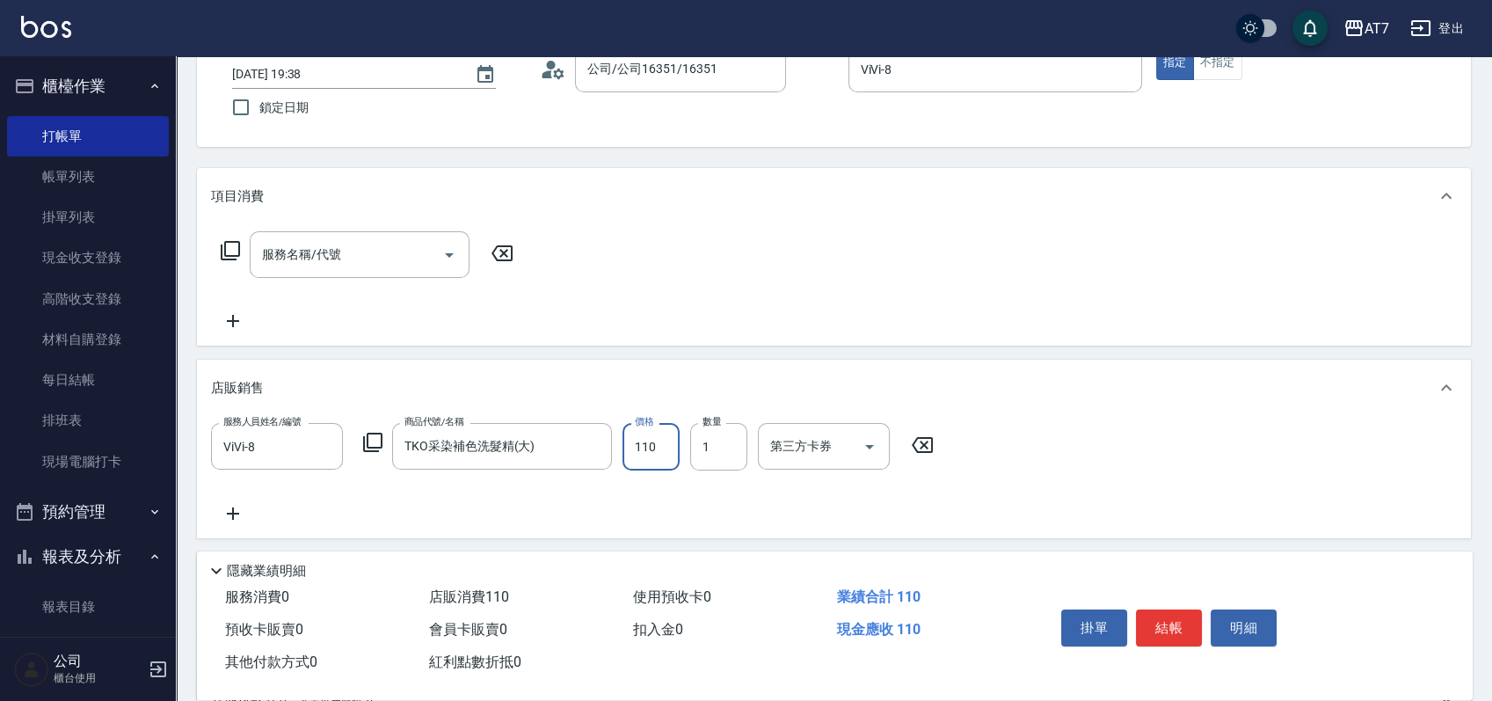
type input "1100"
type input "110"
type input "1100"
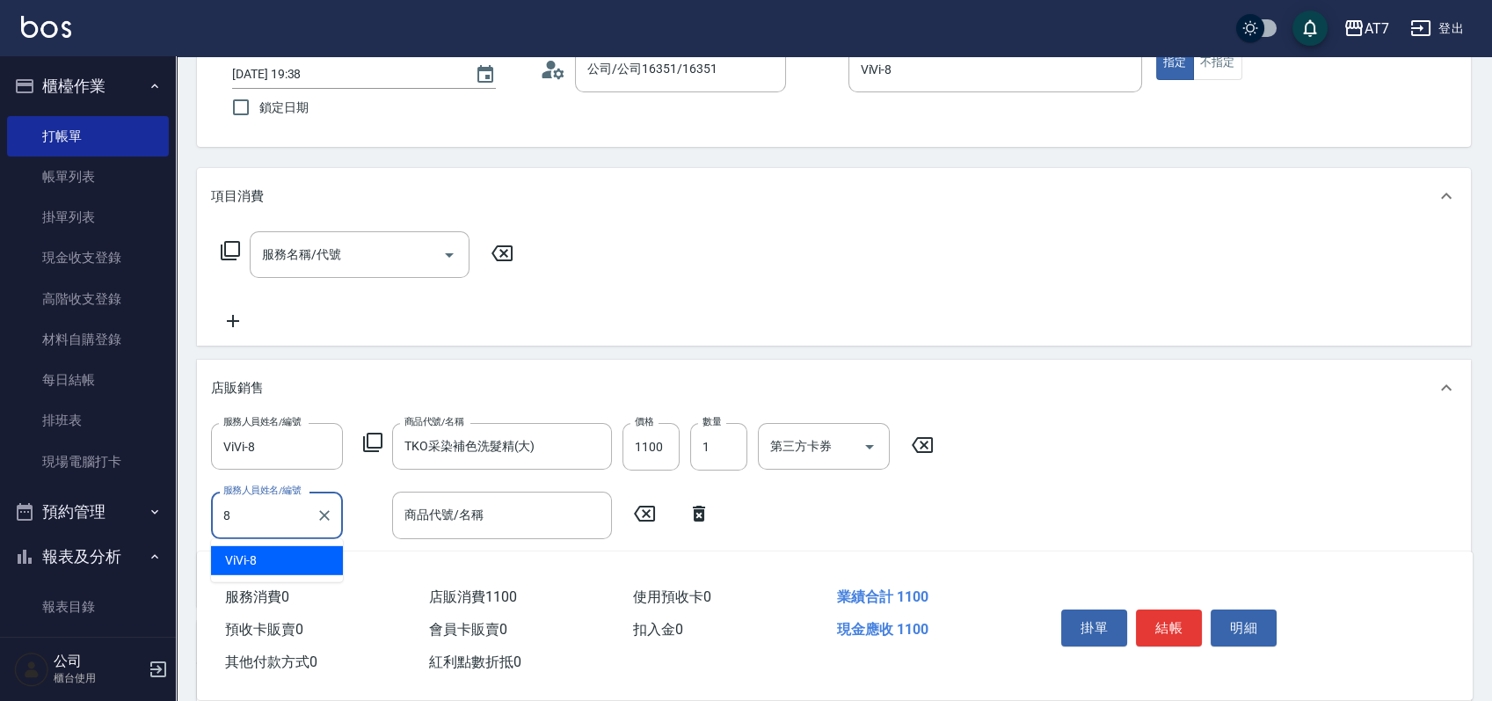
type input "ViVi-8"
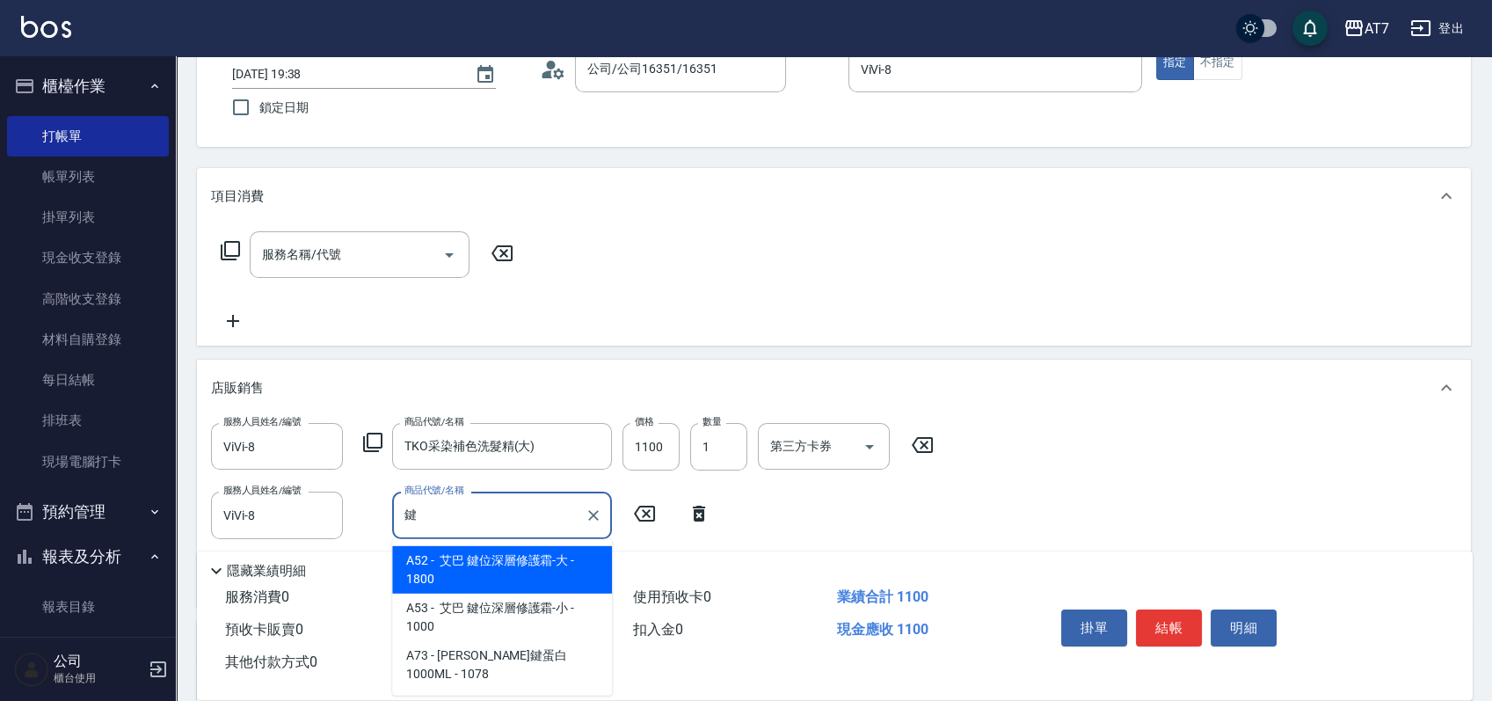
type input "艾巴 鍵位深層修護霜-大"
type input "290"
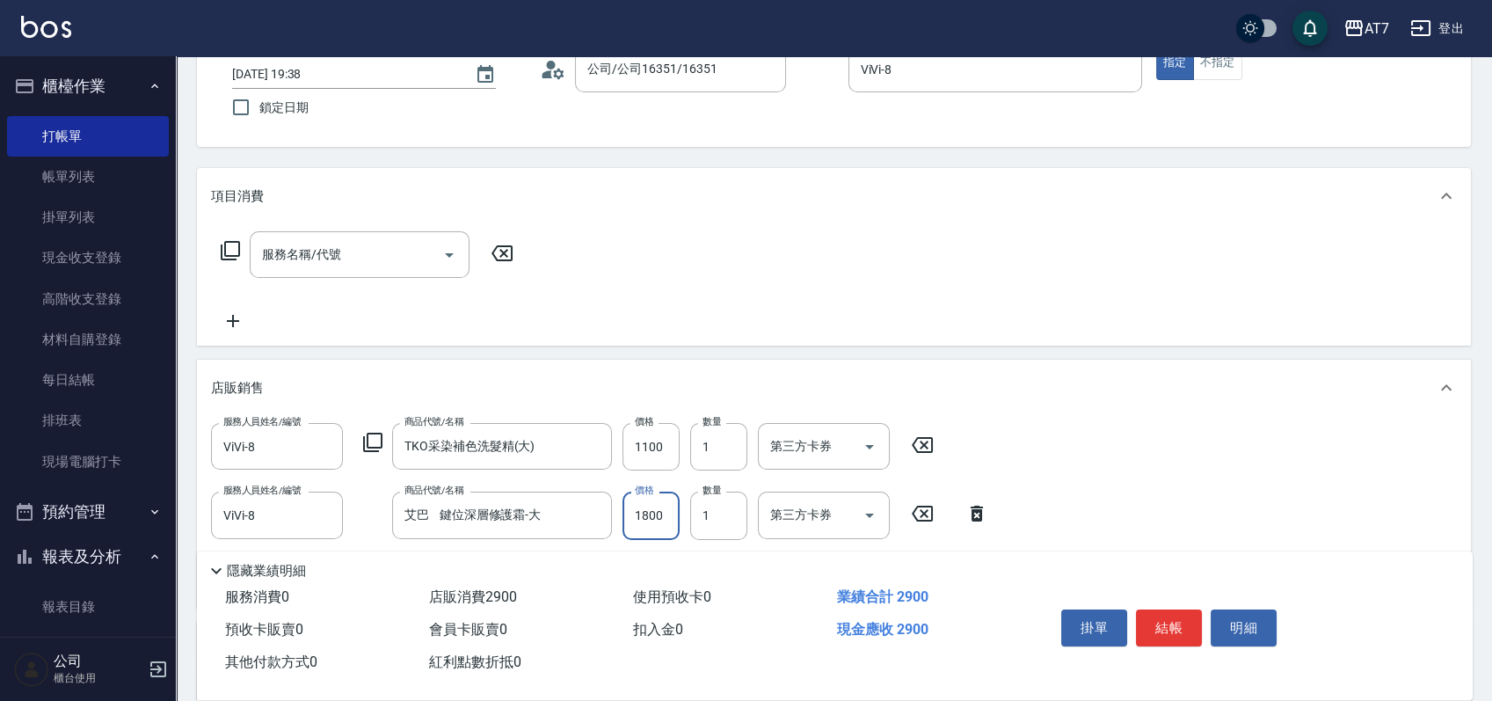
type input "1"
type input "110"
type input "162"
type input "120"
type input "1620"
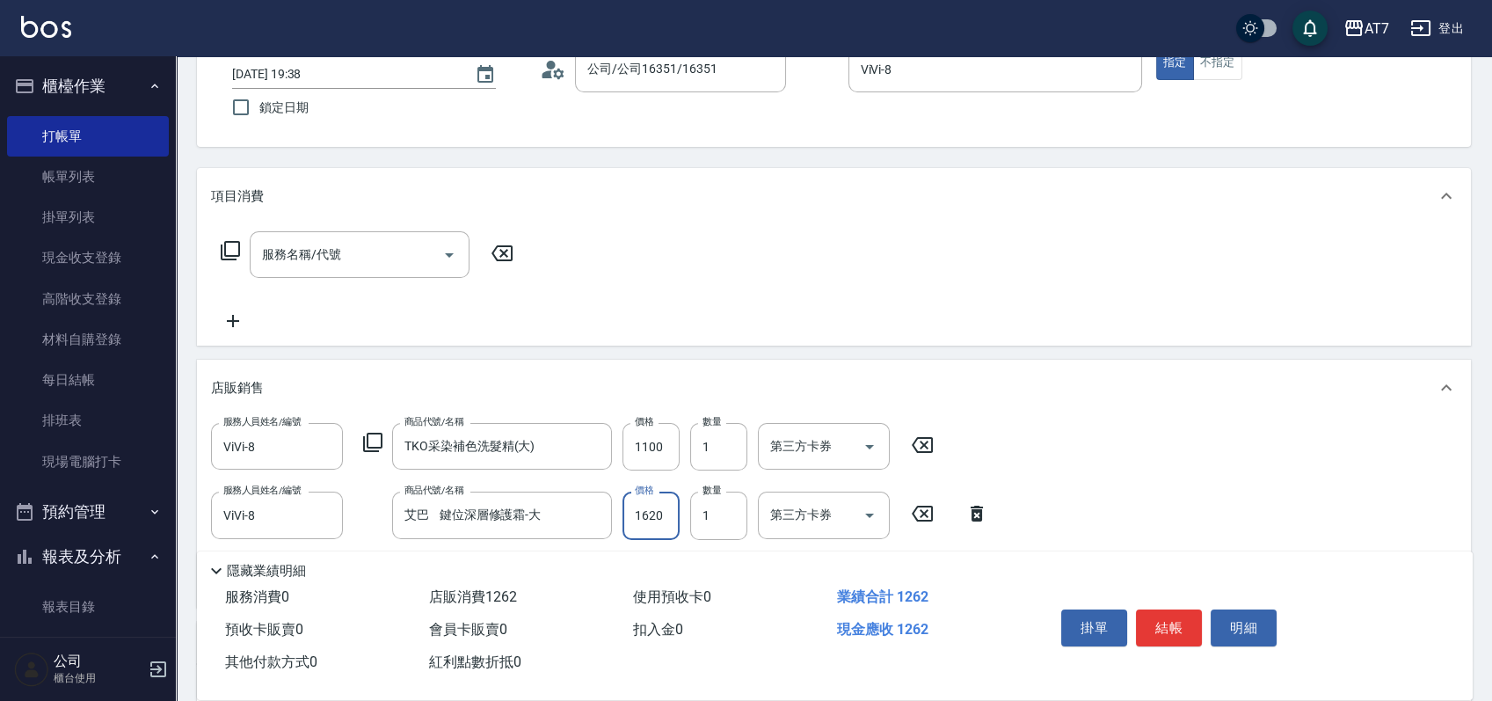
type input "270"
type input "1620"
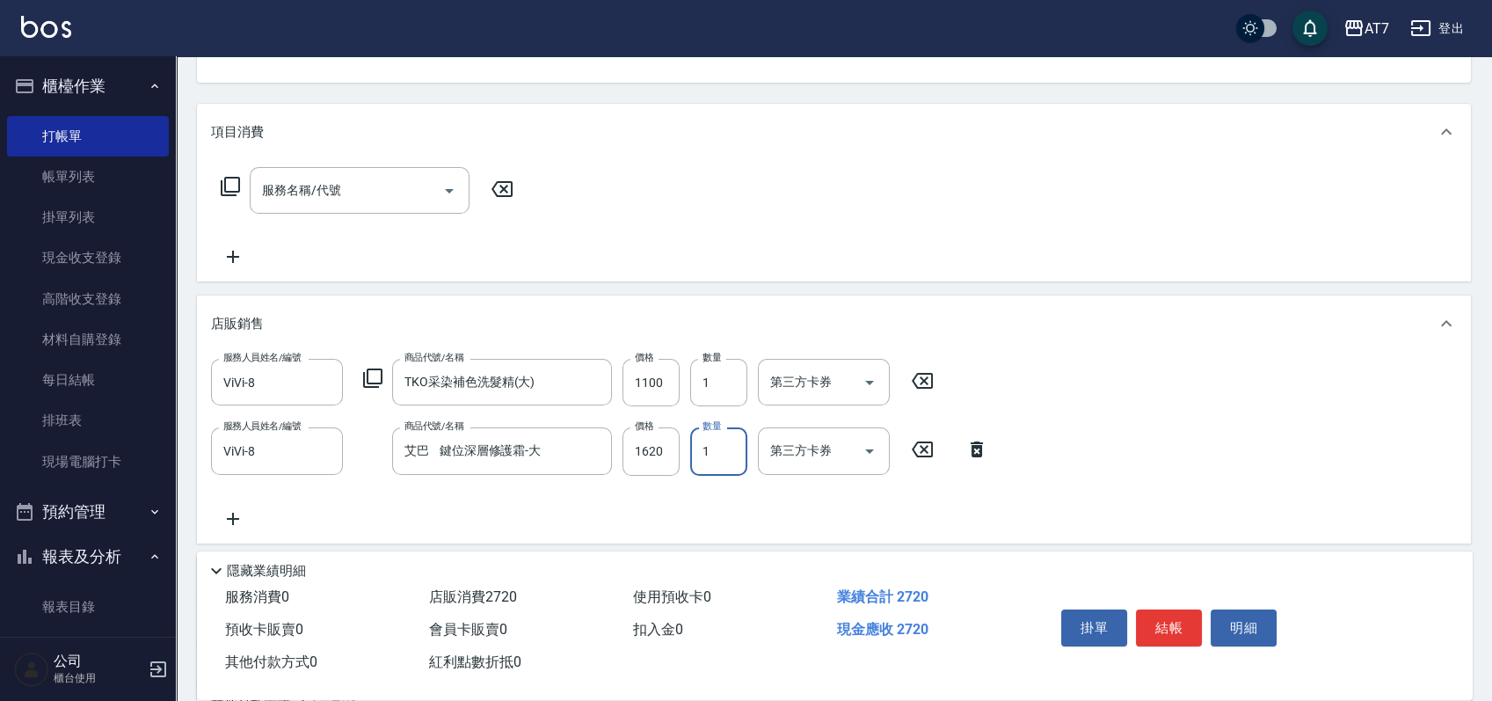
scroll to position [234, 0]
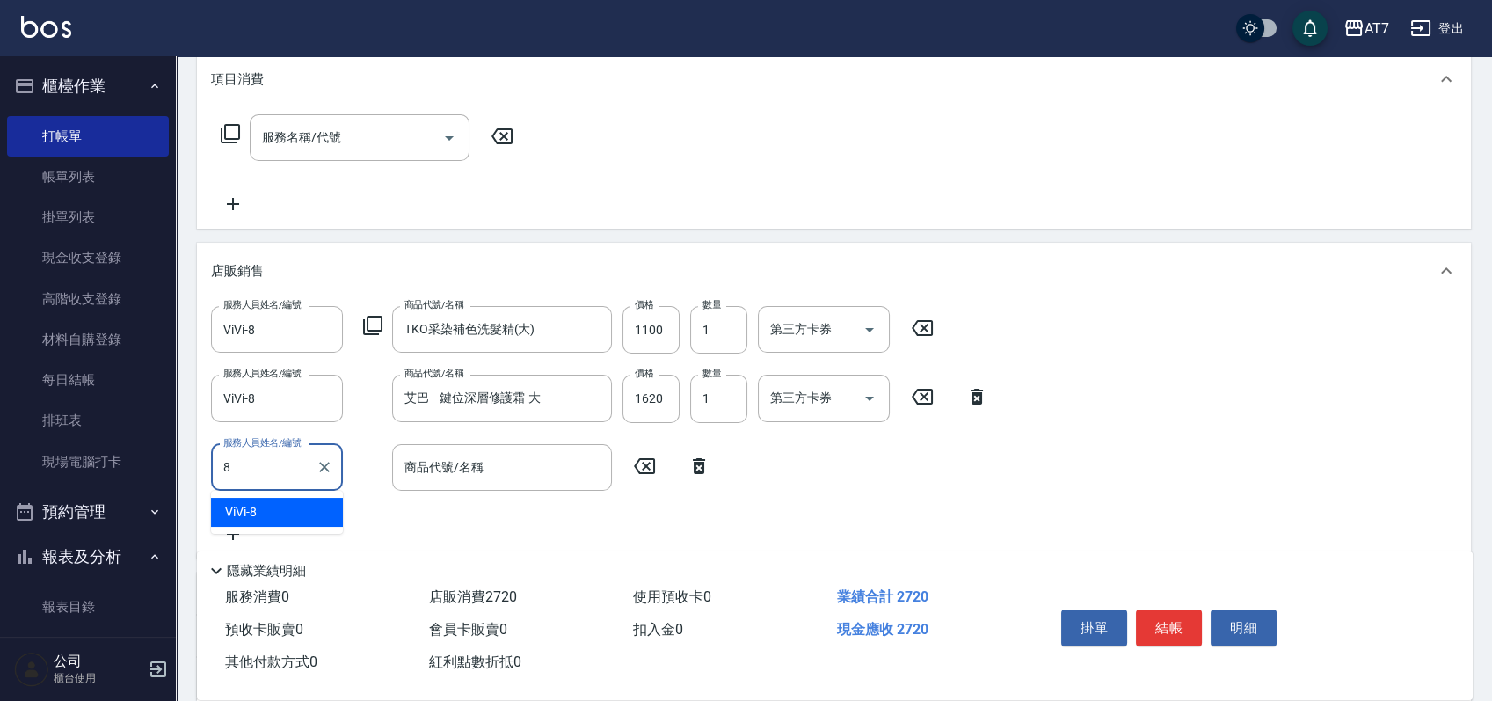
type input "ViVi-8"
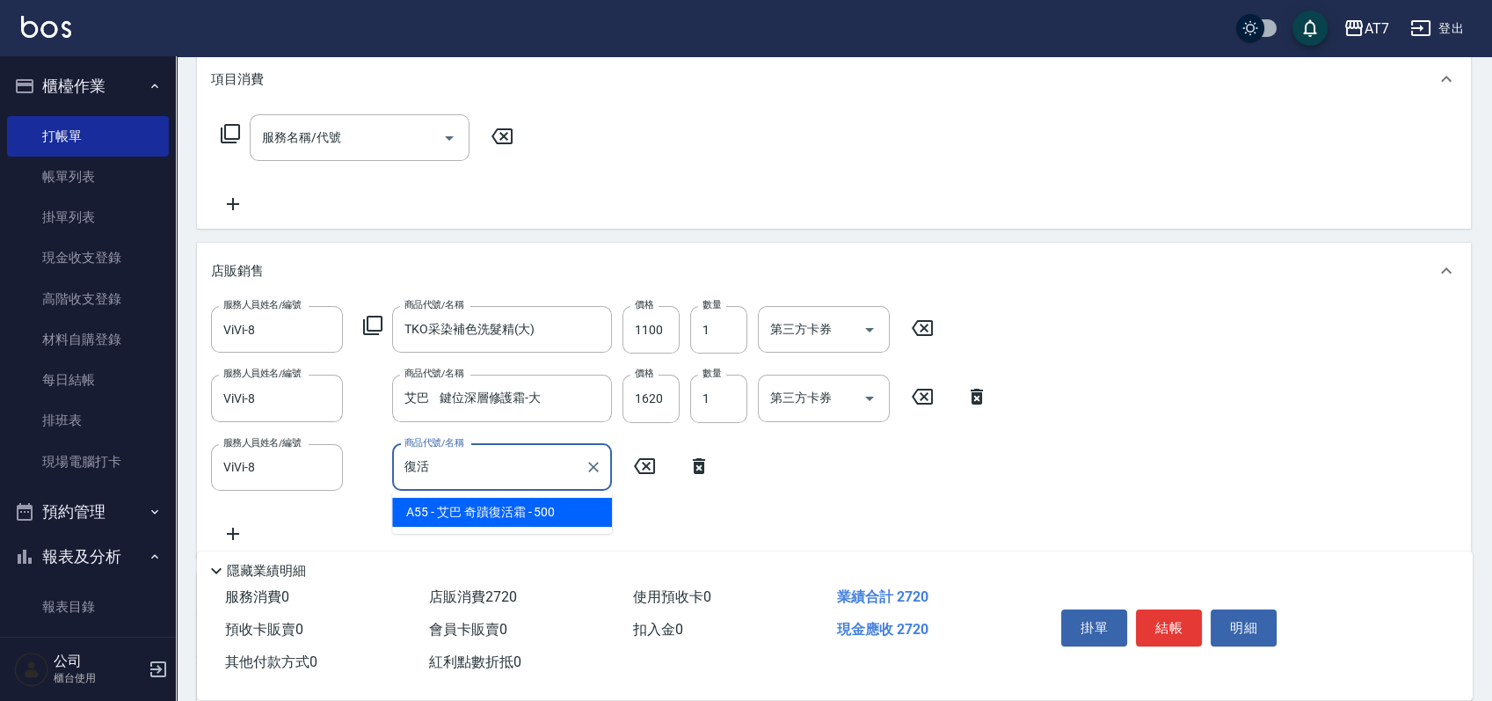
type input "艾巴 奇蹟復活霜"
type input "320"
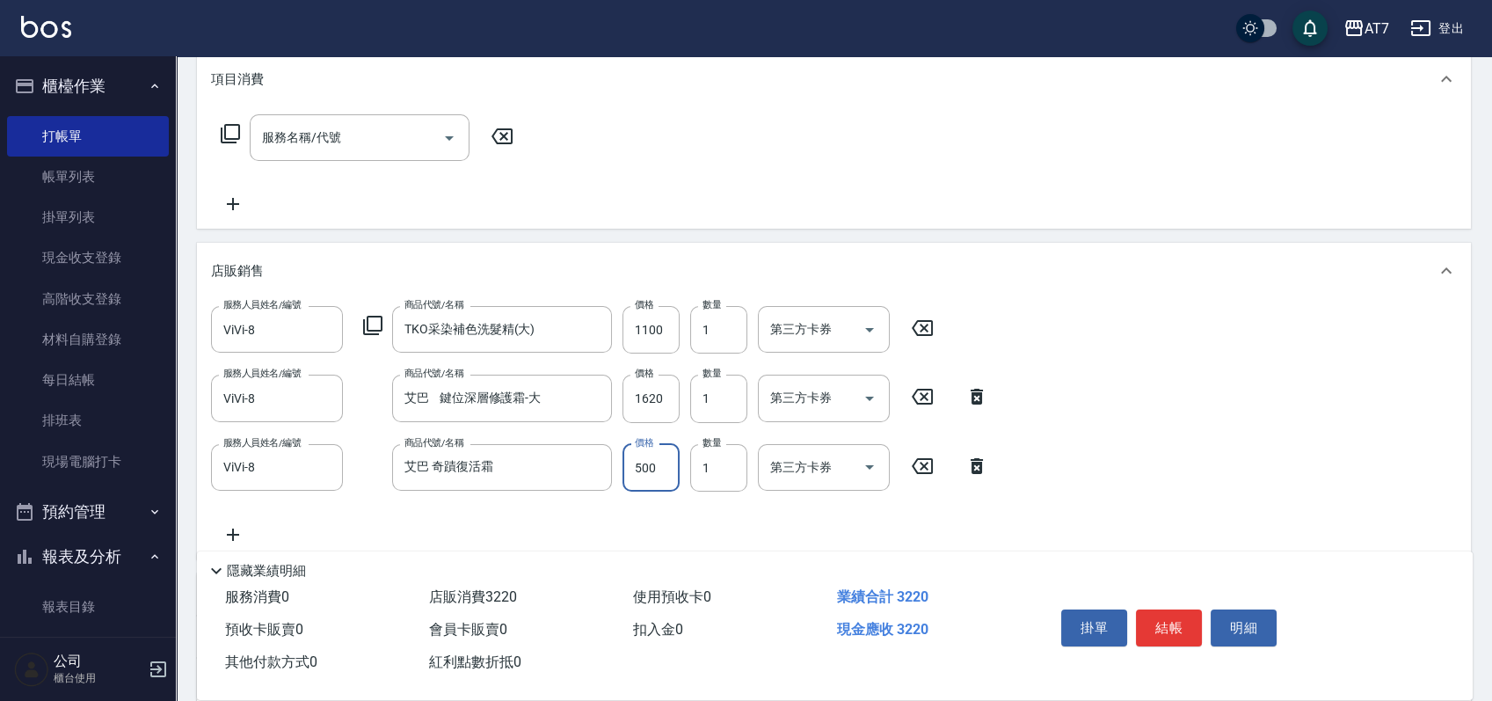
type input "4"
type input "270"
type input "450"
type input "310"
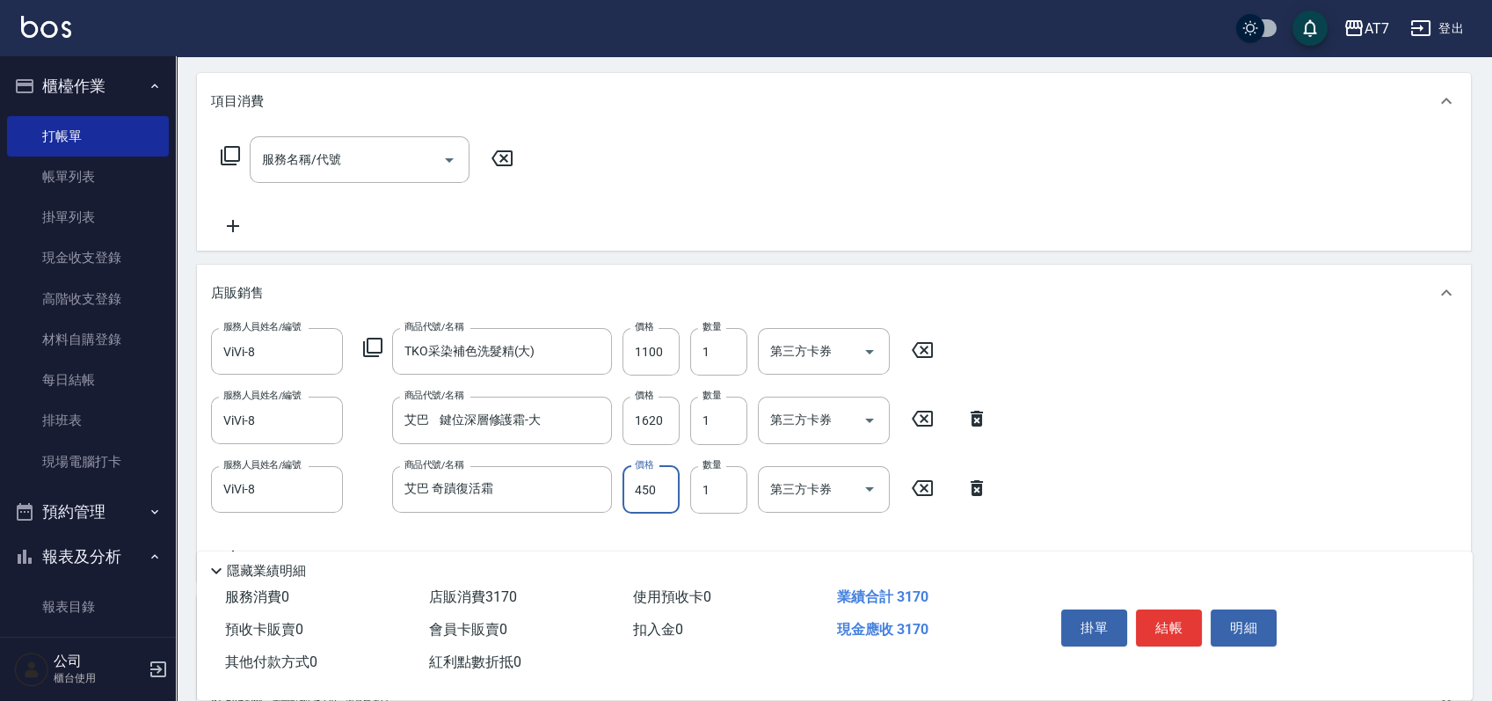
scroll to position [0, 0]
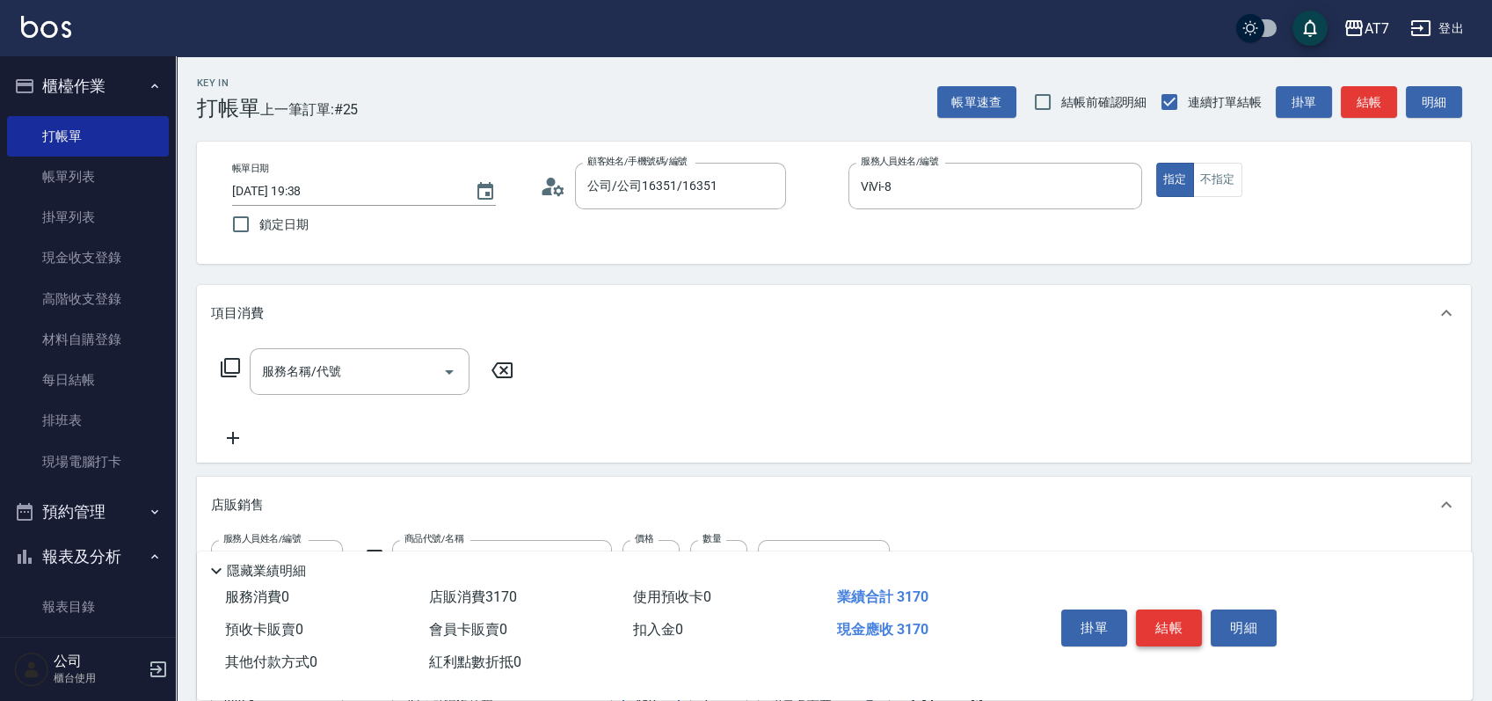
type input "450"
click at [1197, 609] on button "結帳" at bounding box center [1169, 627] width 66 height 37
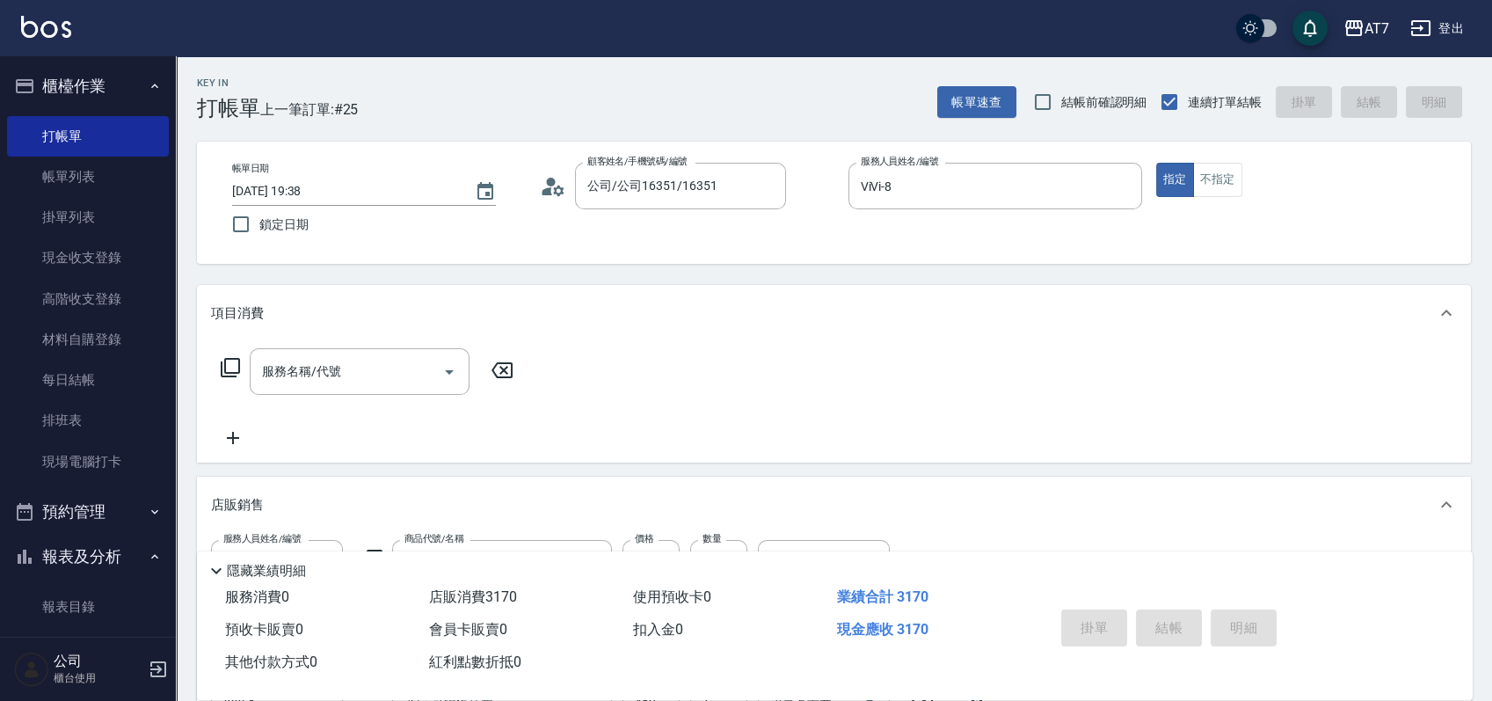
type input "[DATE] 19:39"
type input "0"
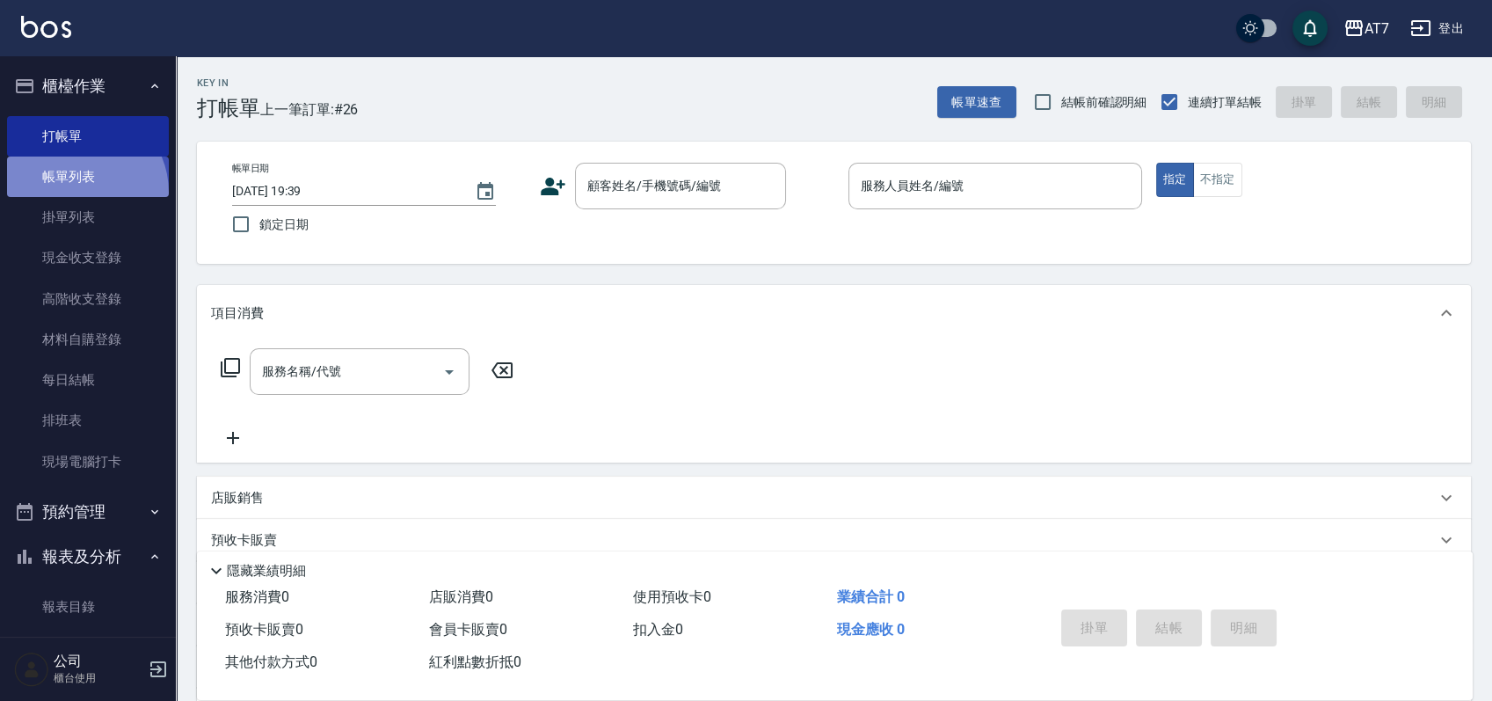
click at [76, 193] on link "帳單列表" at bounding box center [88, 177] width 162 height 40
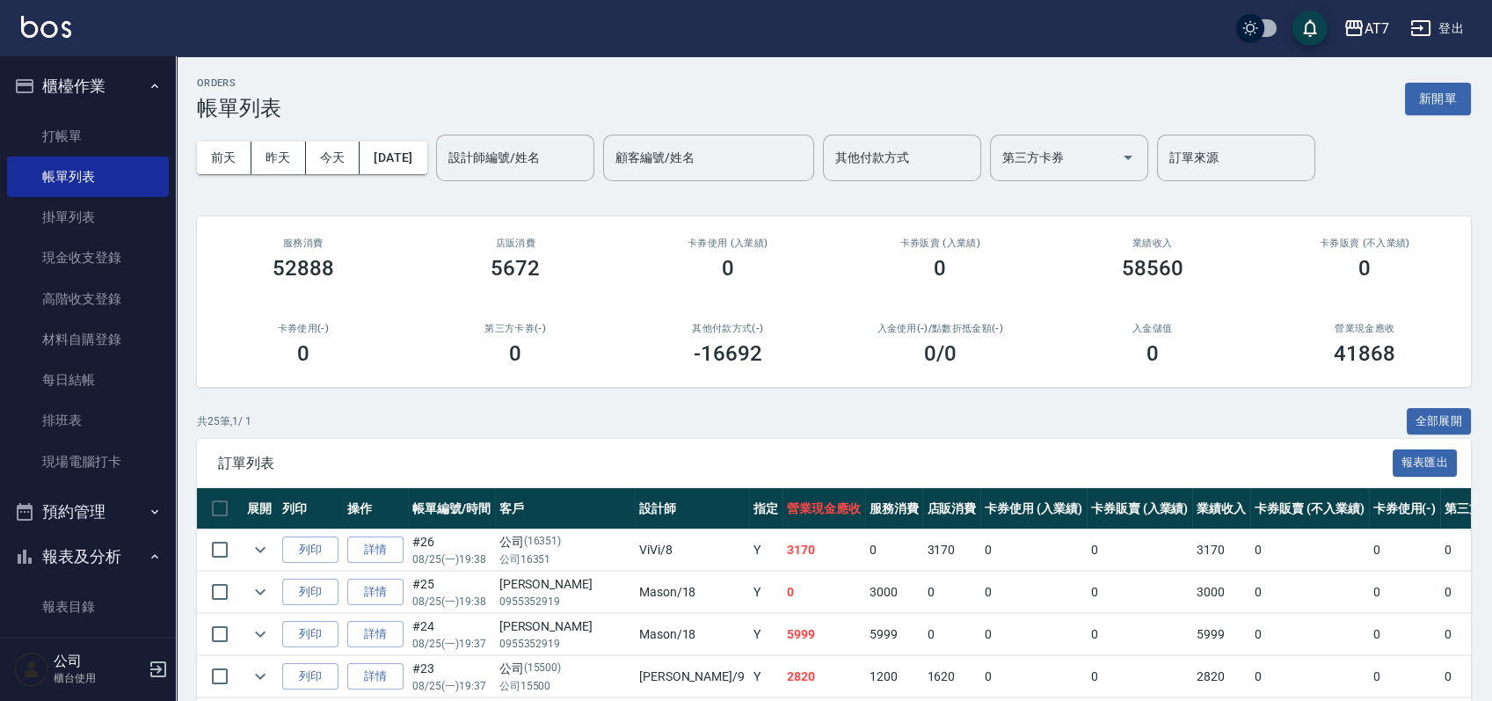
scroll to position [234, 0]
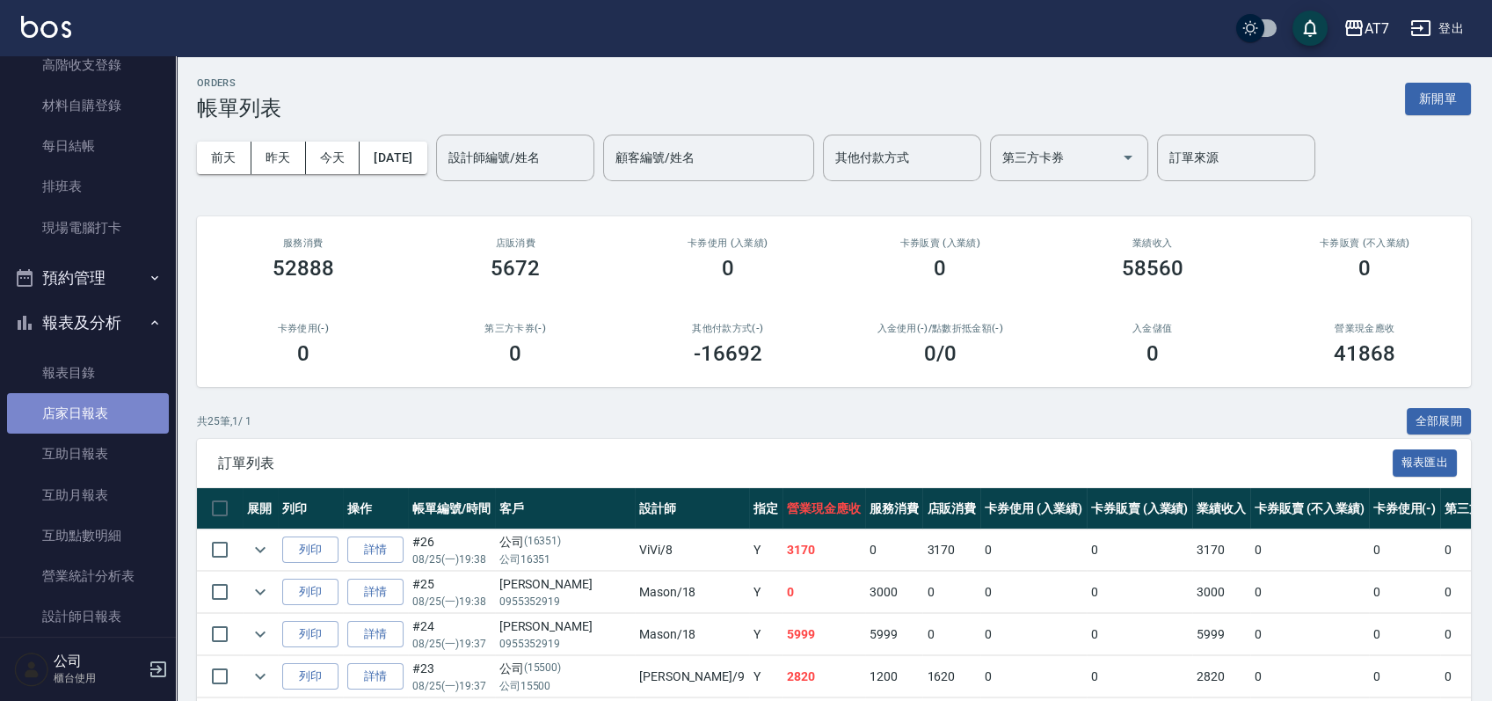
click at [107, 411] on link "店家日報表" at bounding box center [88, 413] width 162 height 40
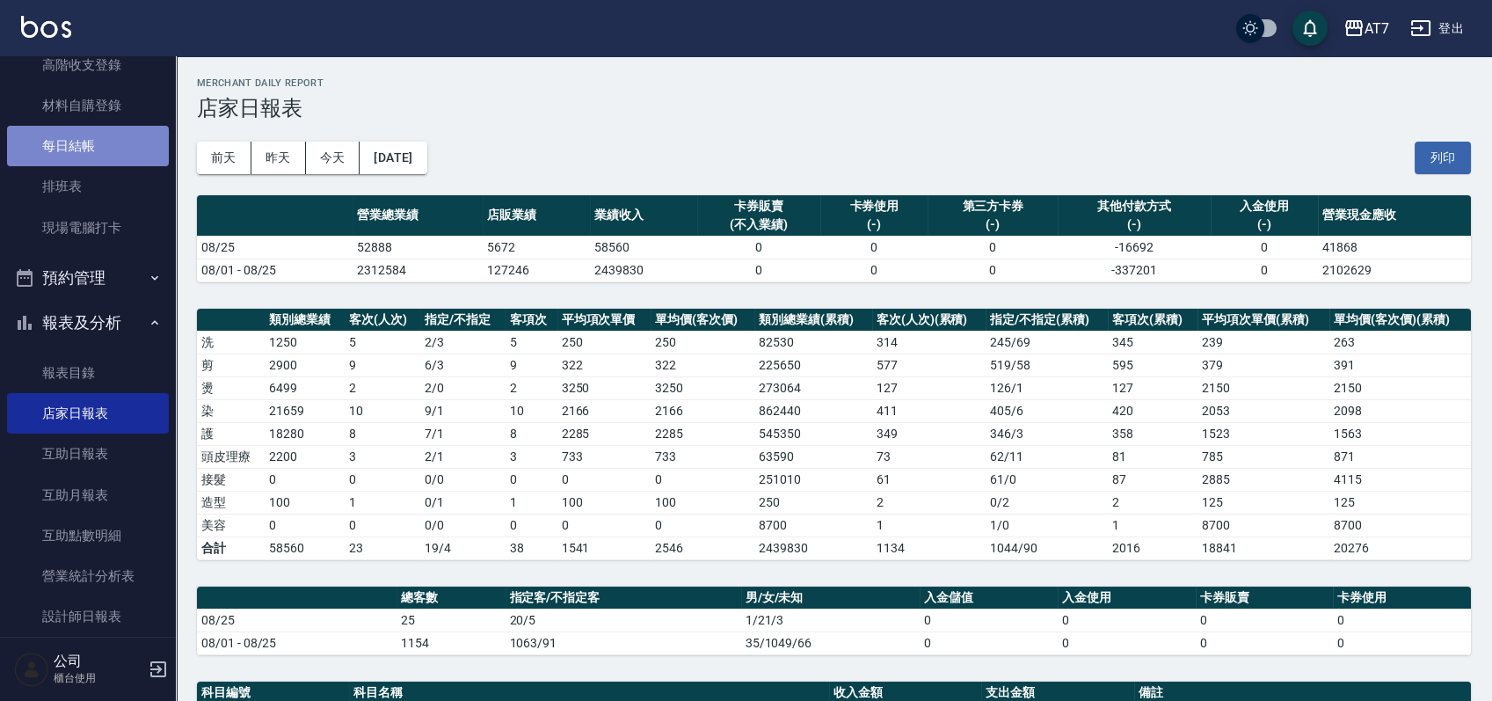
click at [106, 147] on link "每日結帳" at bounding box center [88, 146] width 162 height 40
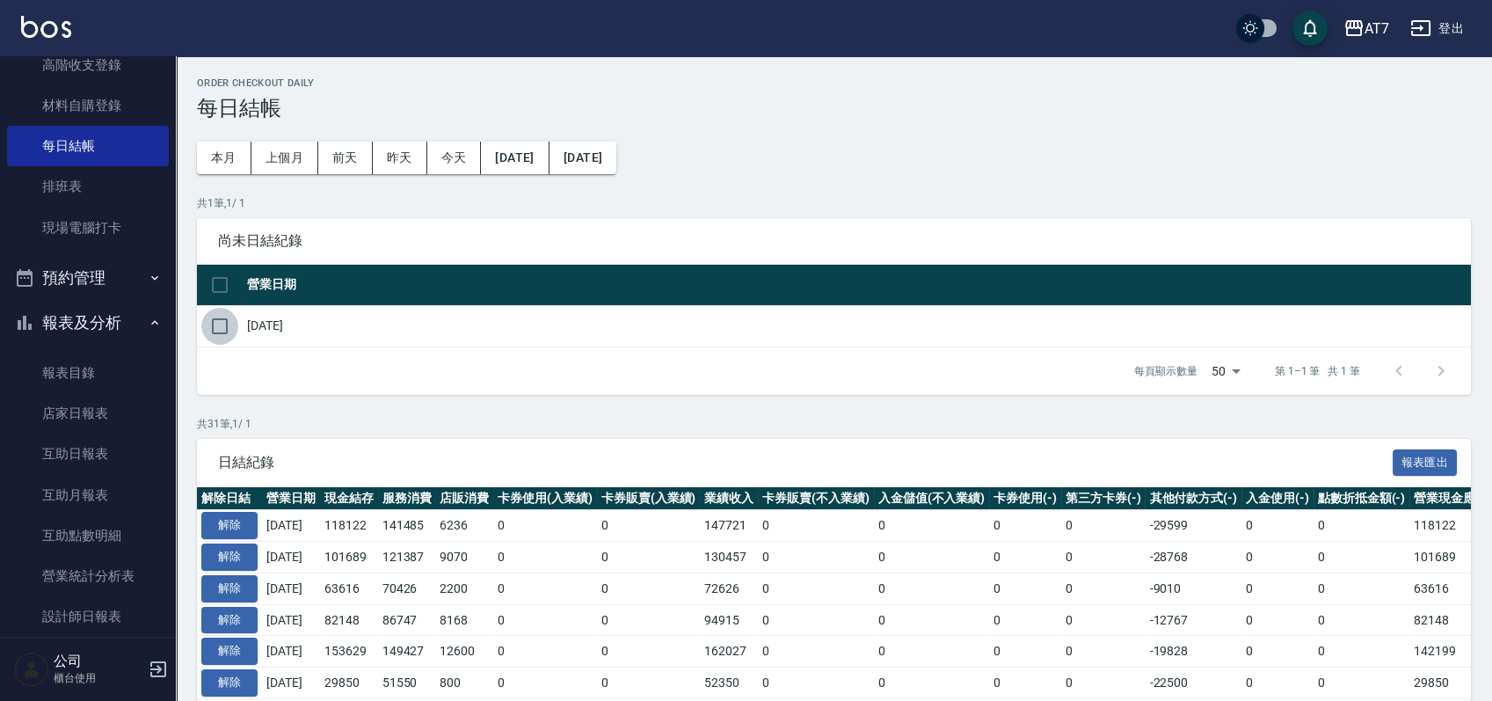
click at [236, 315] on input "checkbox" at bounding box center [219, 326] width 37 height 37
checkbox input "true"
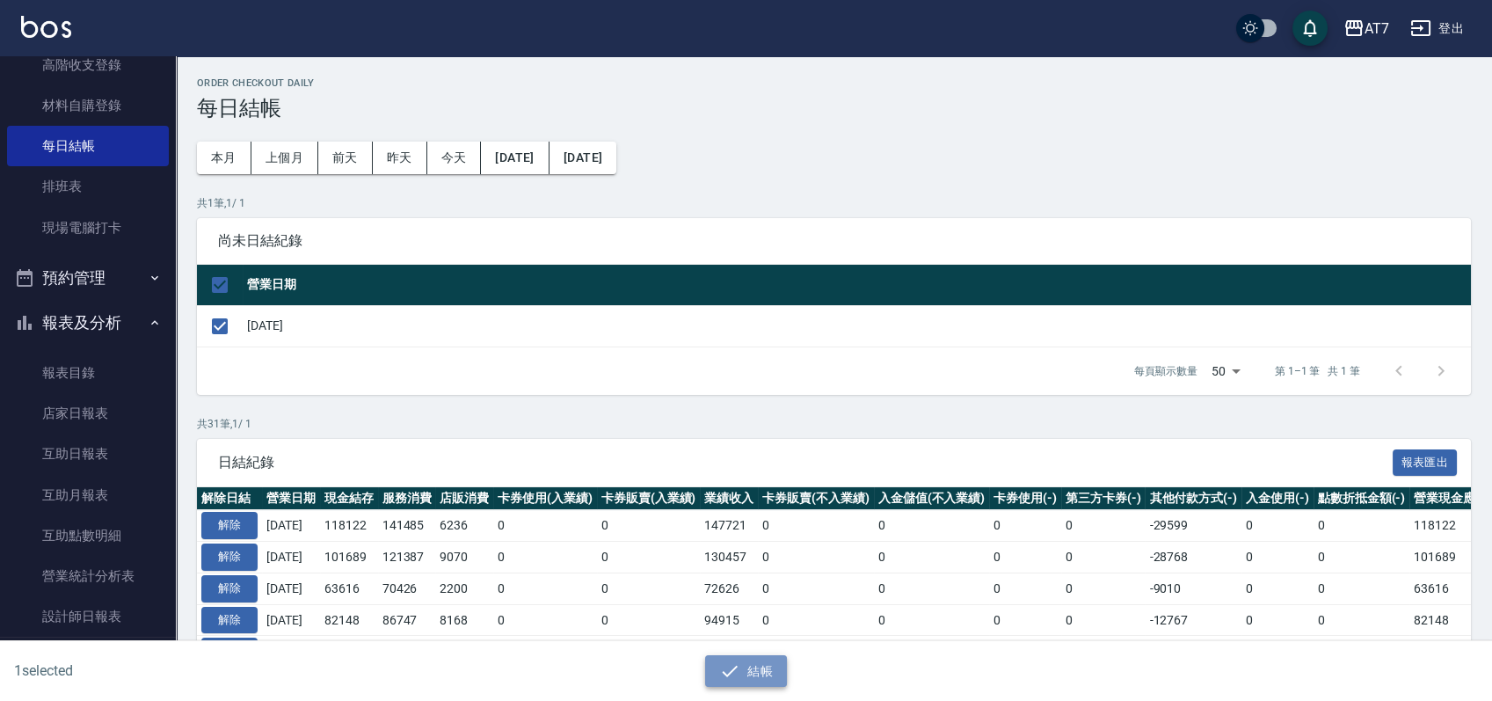
click at [776, 672] on button "結帳" at bounding box center [746, 671] width 82 height 33
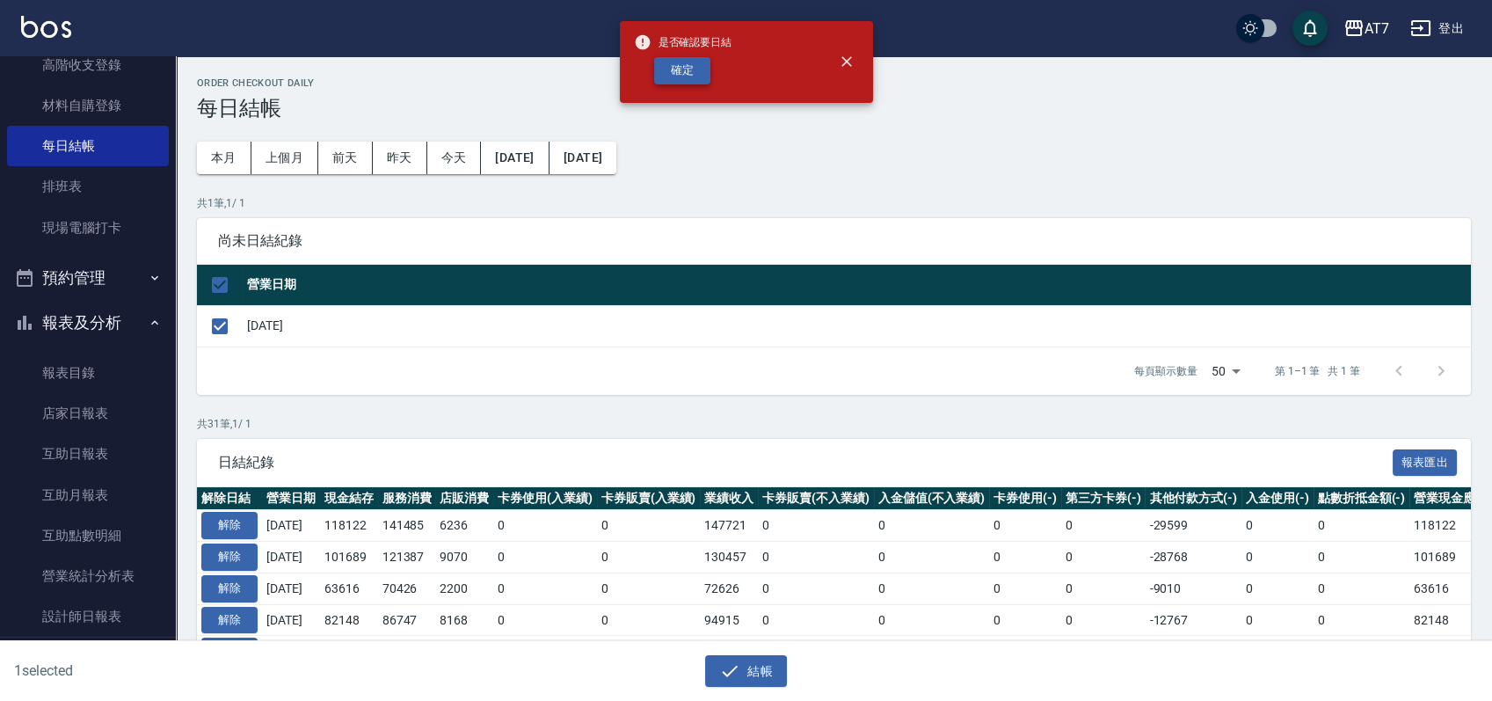
click at [694, 60] on button "確定" at bounding box center [682, 70] width 56 height 27
checkbox input "false"
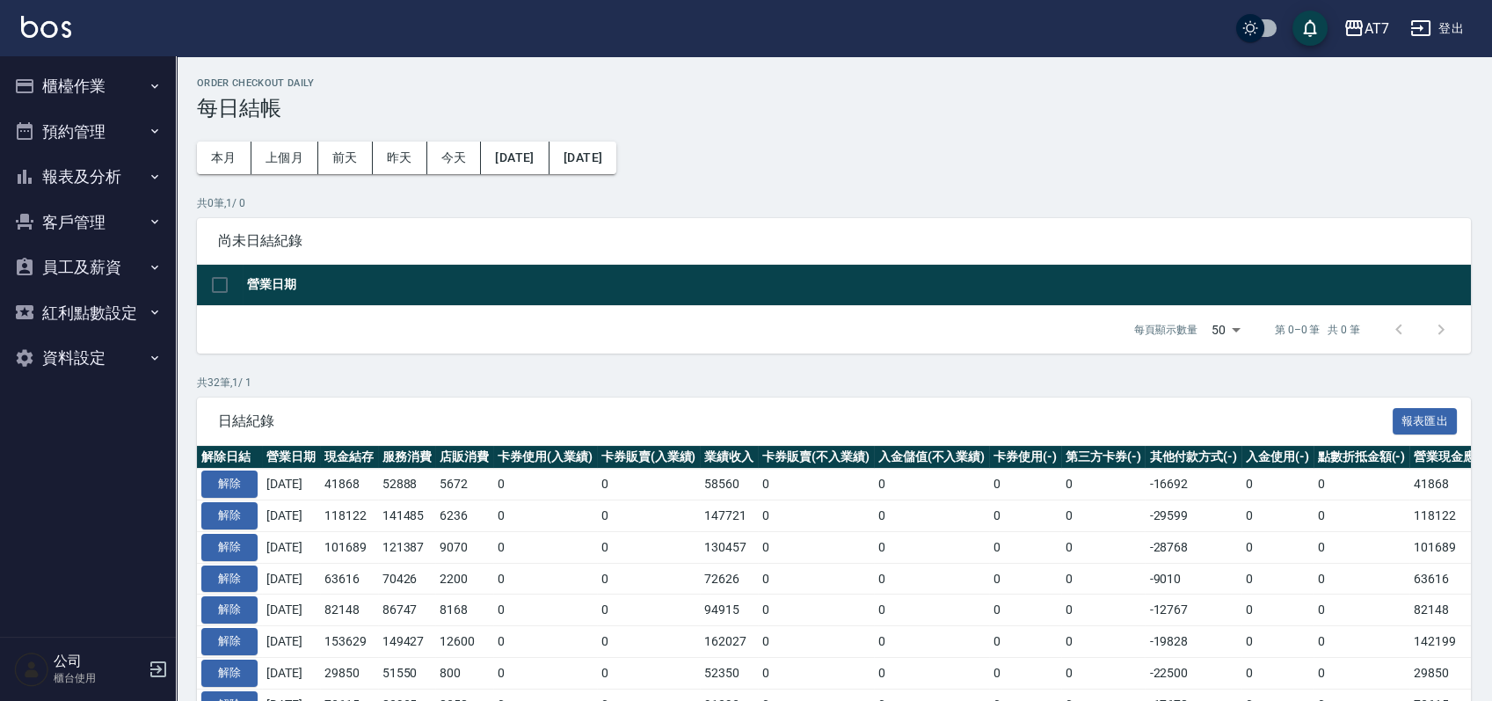
click at [78, 187] on button "報表及分析" at bounding box center [88, 177] width 162 height 46
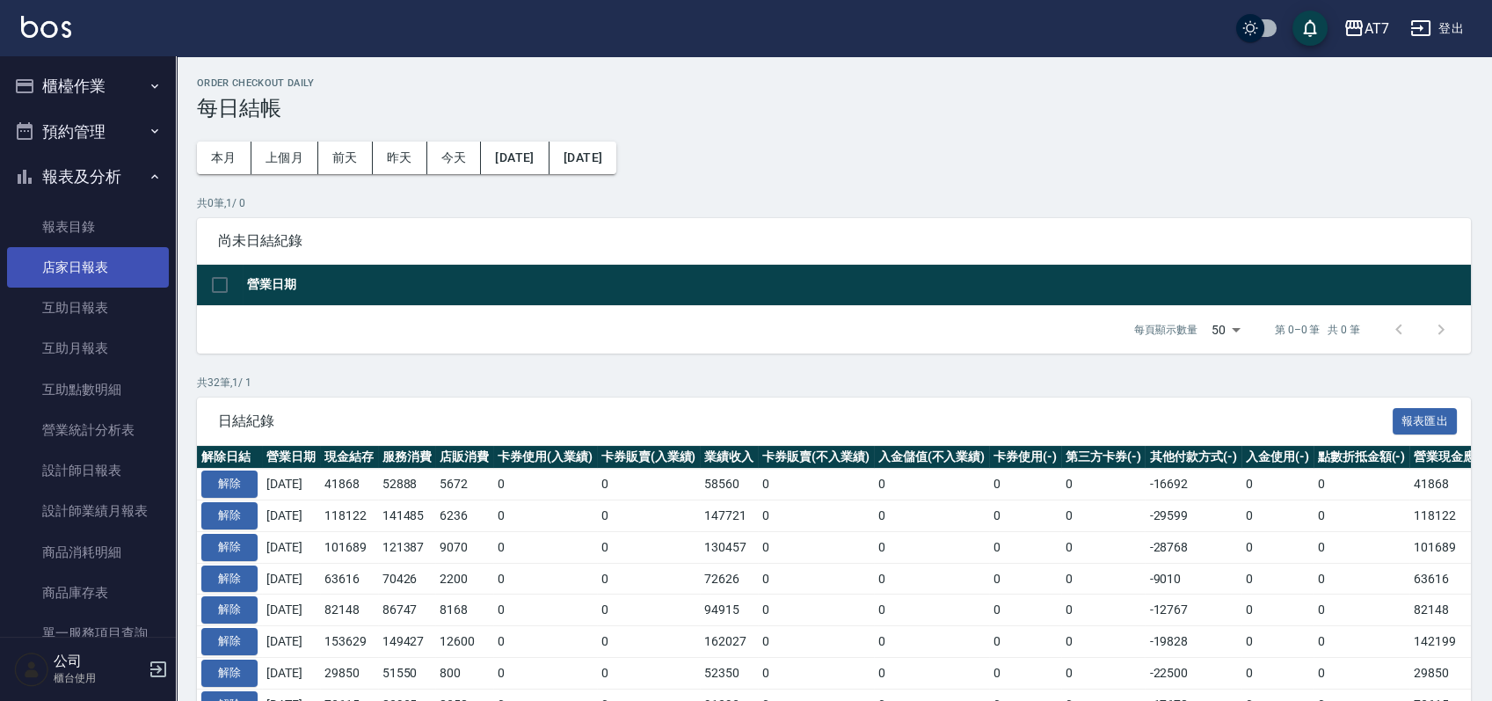
click at [91, 281] on link "店家日報表" at bounding box center [88, 267] width 162 height 40
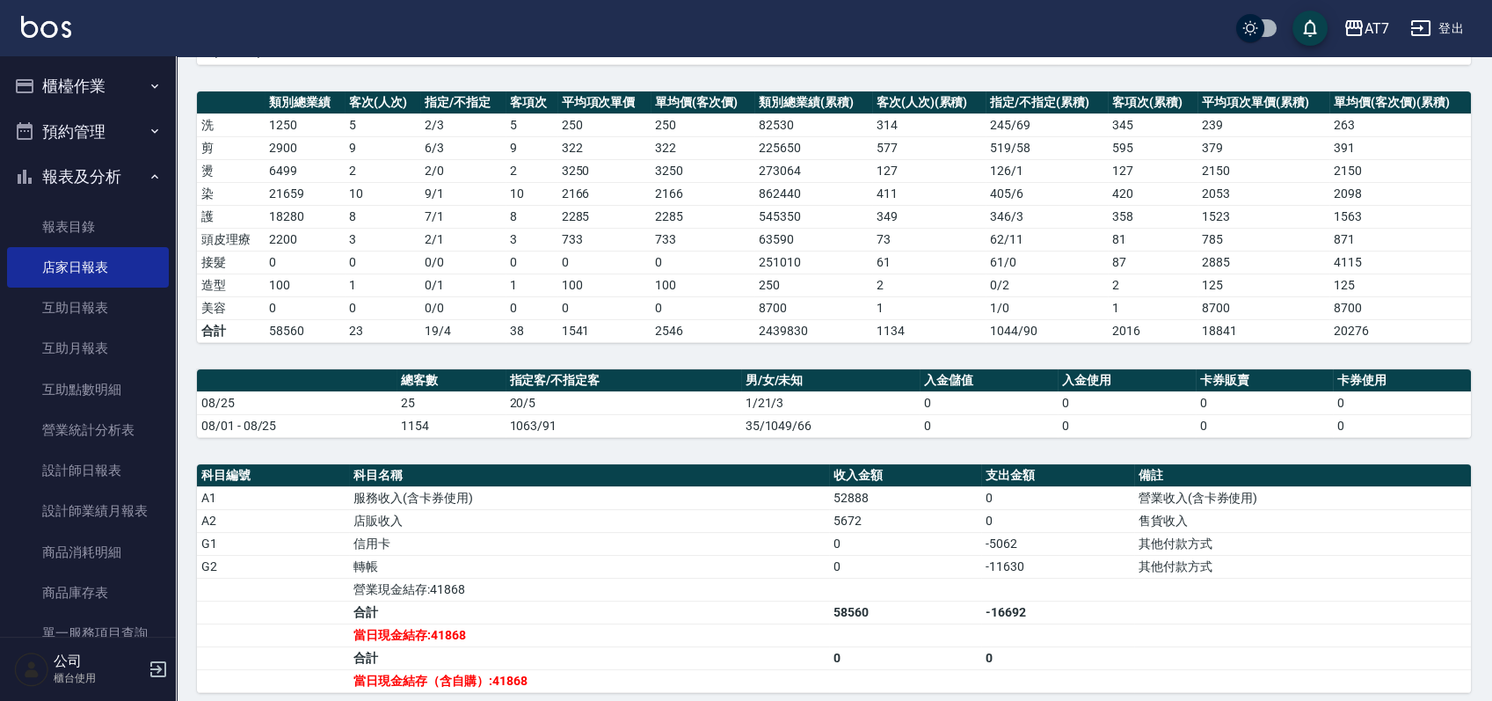
scroll to position [234, 0]
